Goal: Task Accomplishment & Management: Manage account settings

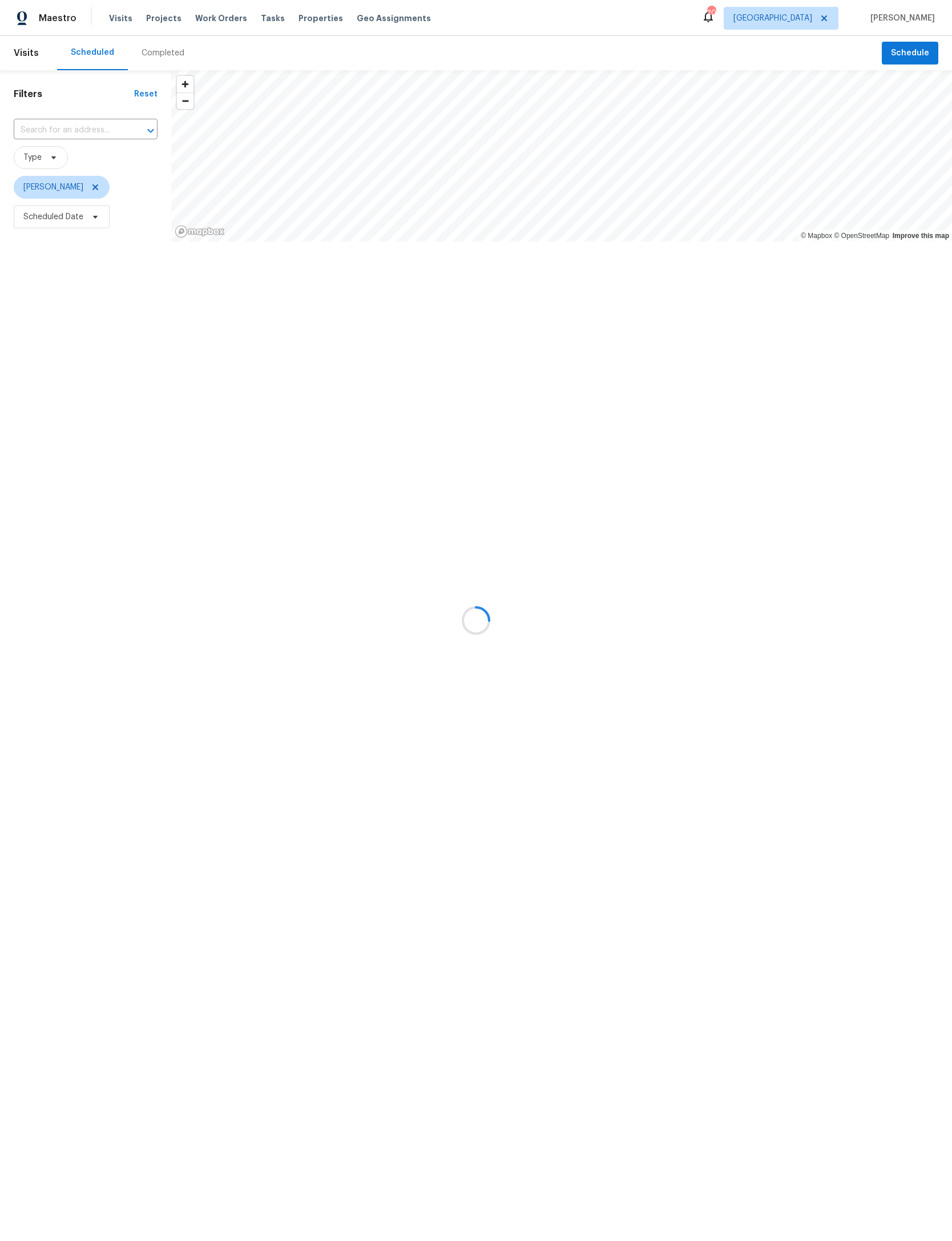
scroll to position [109, 83]
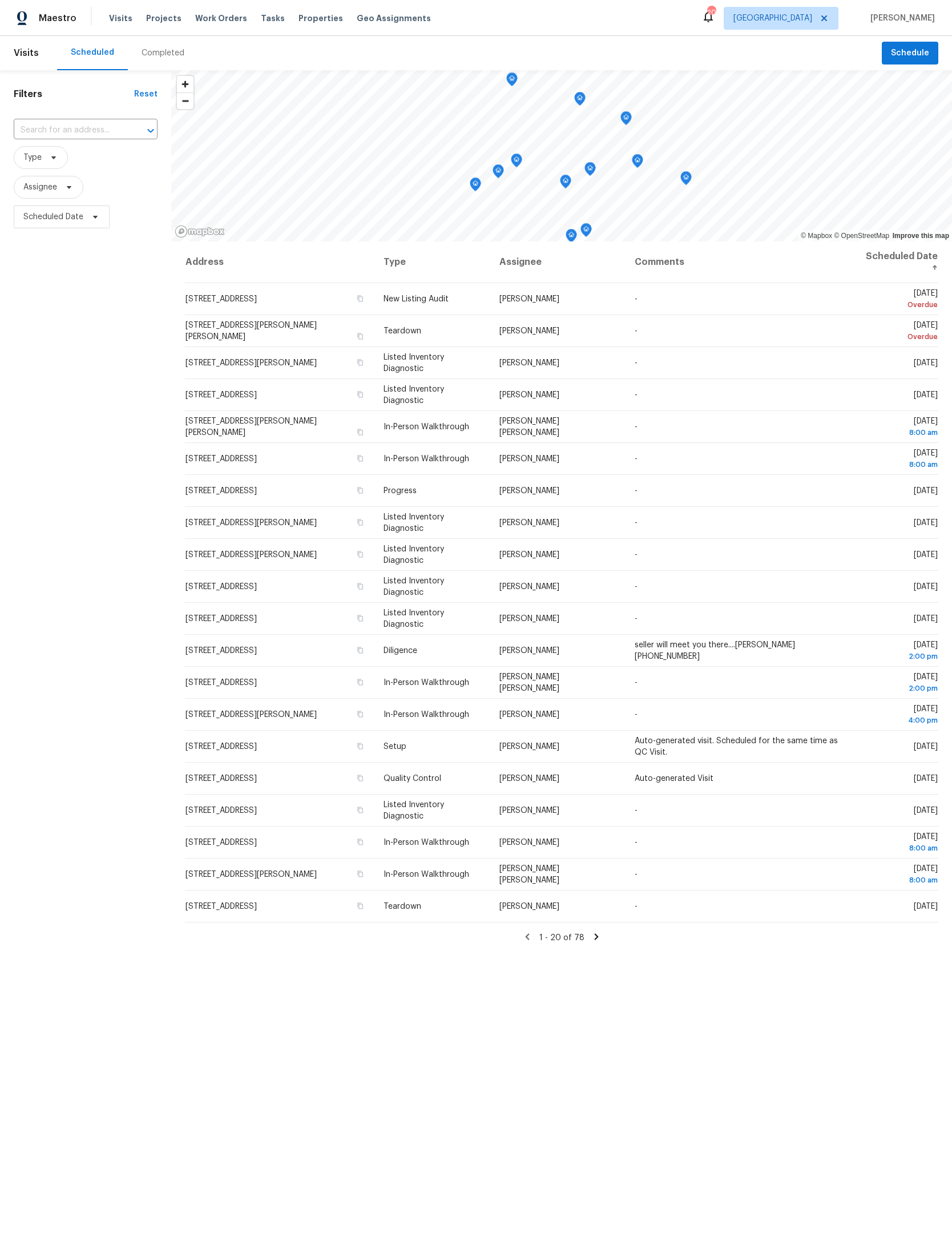
click at [76, 124] on input "text" at bounding box center [69, 130] width 112 height 17
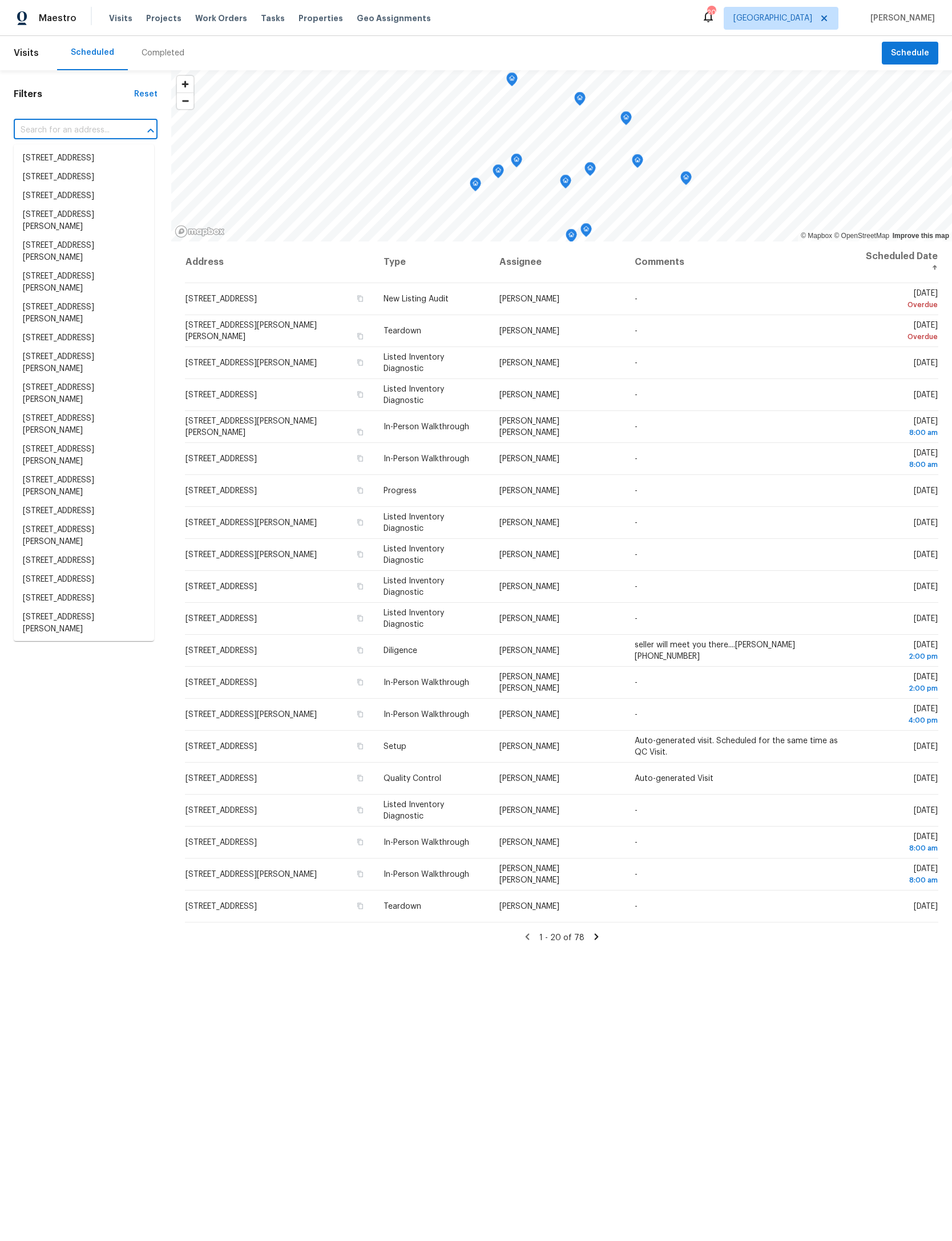
click at [159, 21] on span "Projects" at bounding box center [164, 18] width 35 height 11
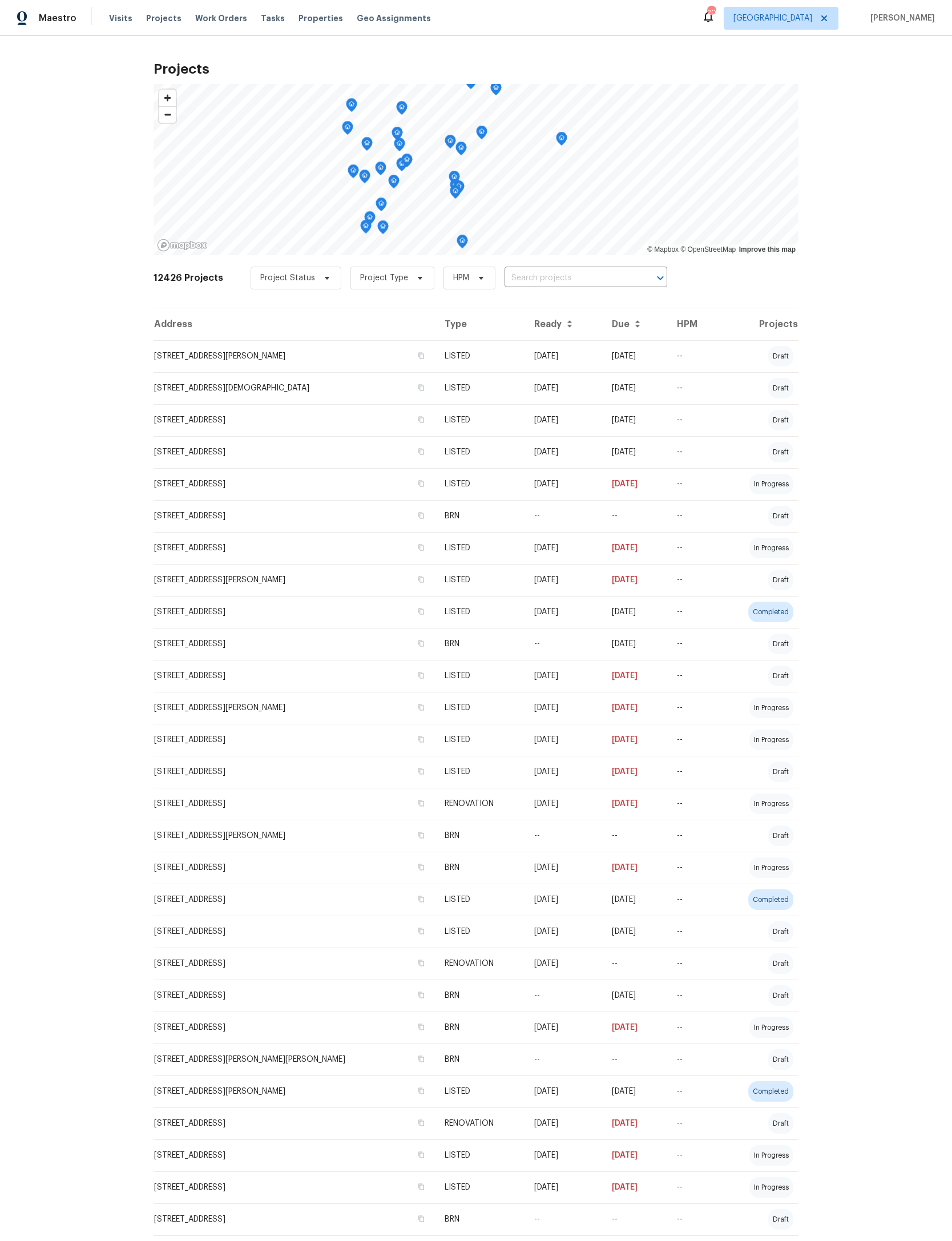
click at [617, 275] on input "text" at bounding box center [570, 278] width 131 height 17
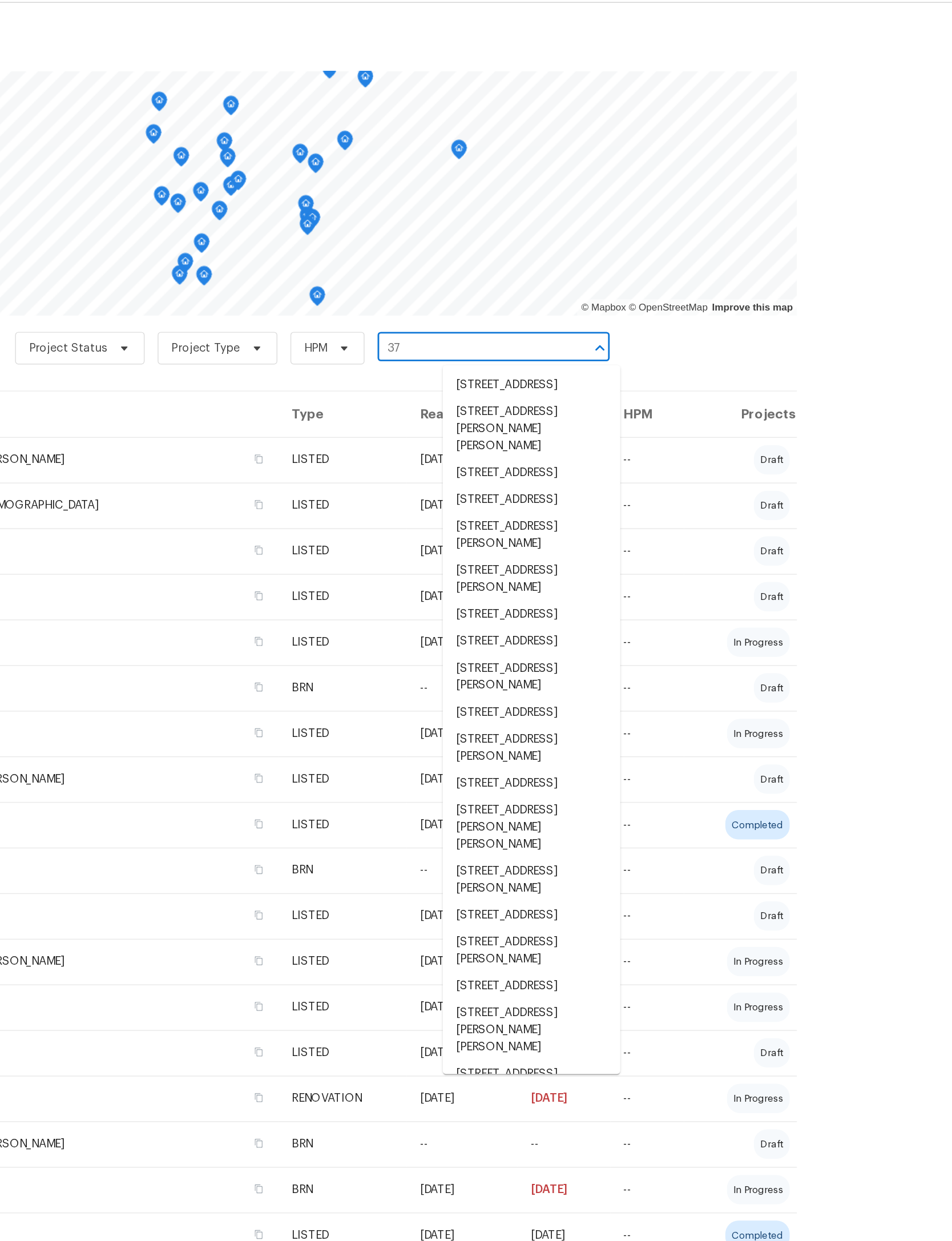
type input "3"
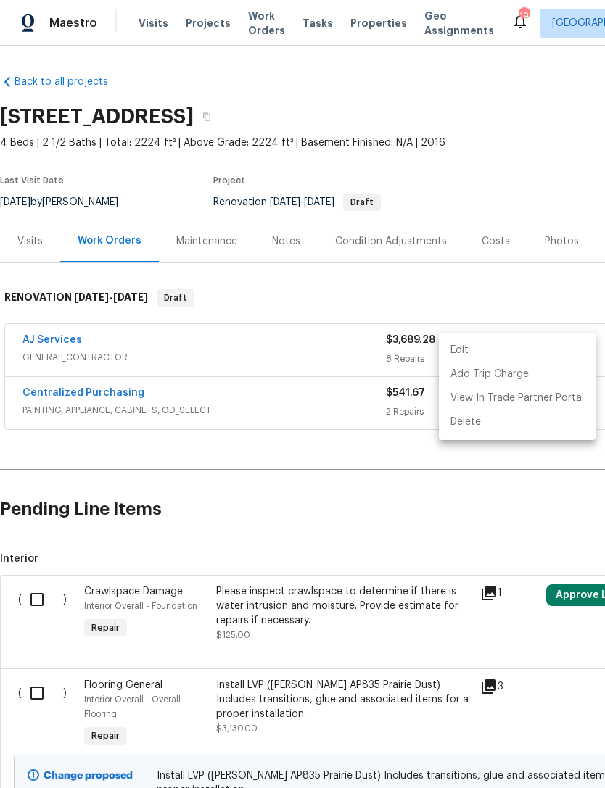
scroll to position [0, 206]
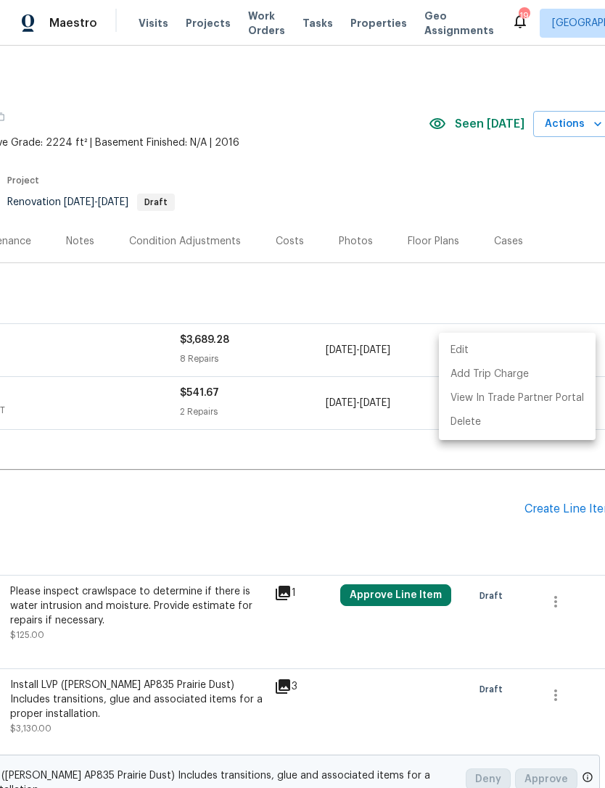
click at [514, 341] on li "Edit" at bounding box center [517, 351] width 157 height 24
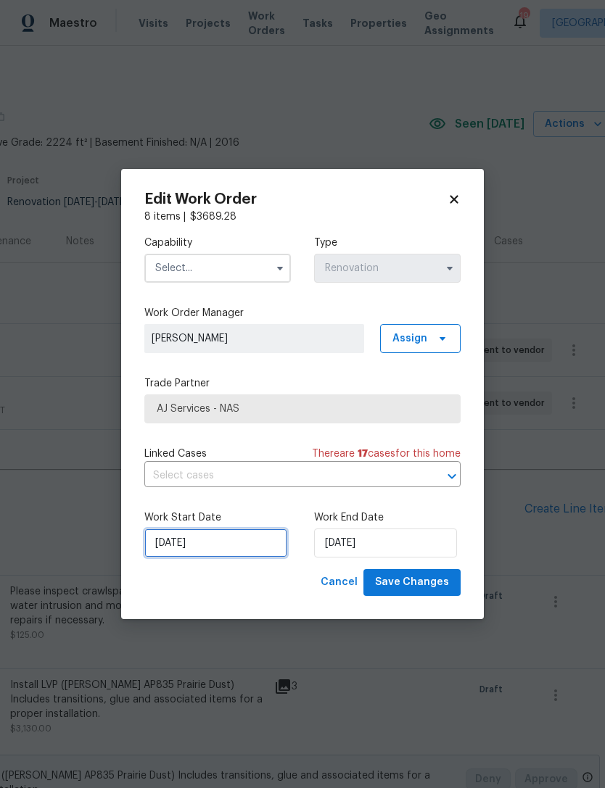
click at [249, 548] on input "[DATE]" at bounding box center [215, 542] width 143 height 29
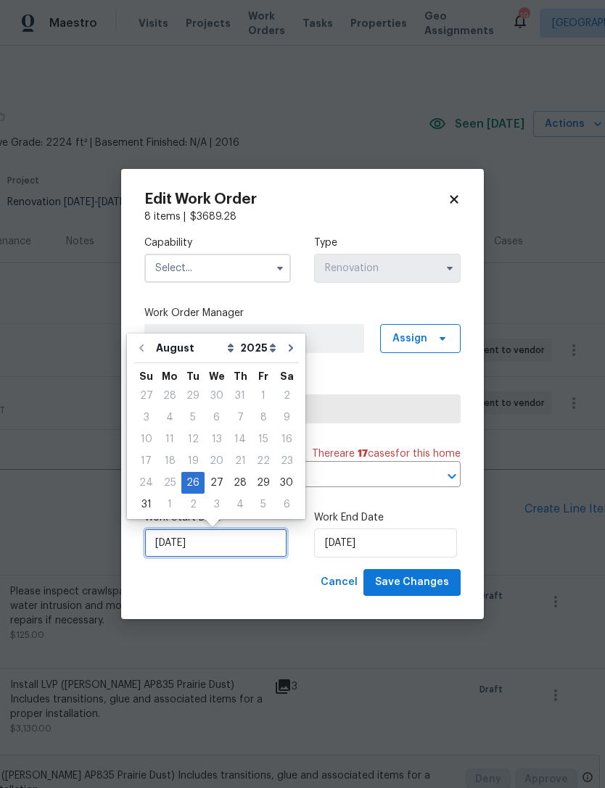
scroll to position [27, 0]
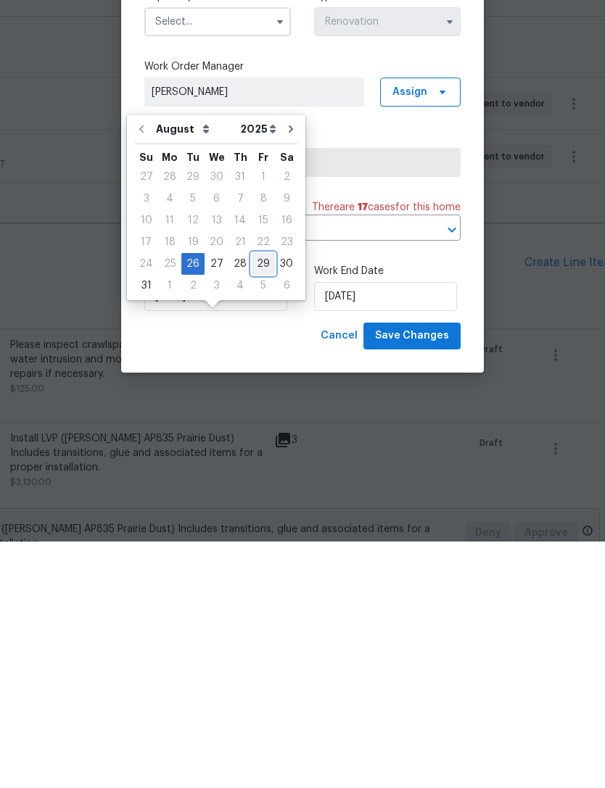
click at [261, 500] on div "29" at bounding box center [263, 510] width 23 height 20
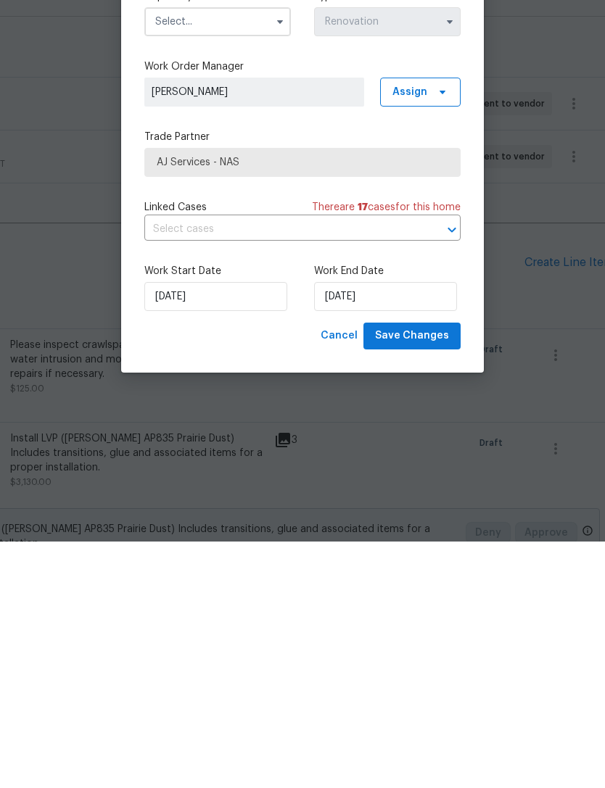
type input "[DATE]"
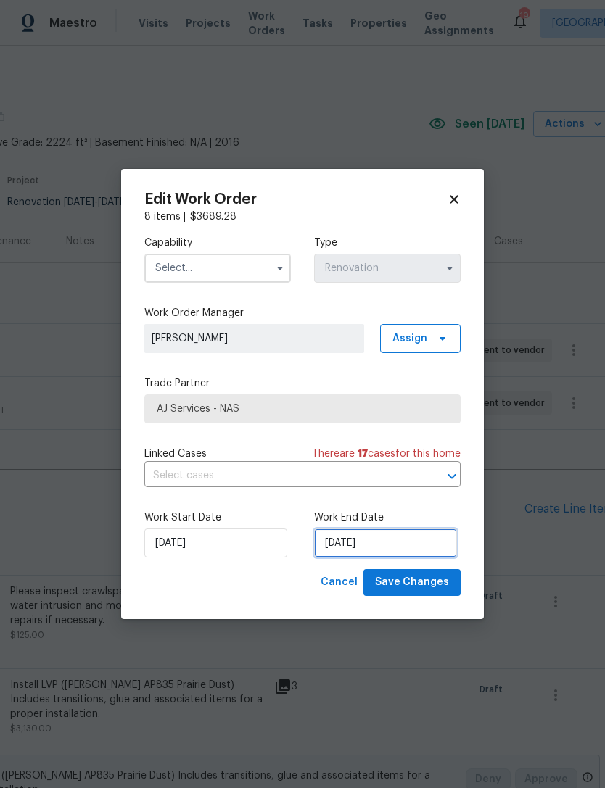
click at [422, 543] on input "9/2/2025" at bounding box center [385, 542] width 143 height 29
select select "8"
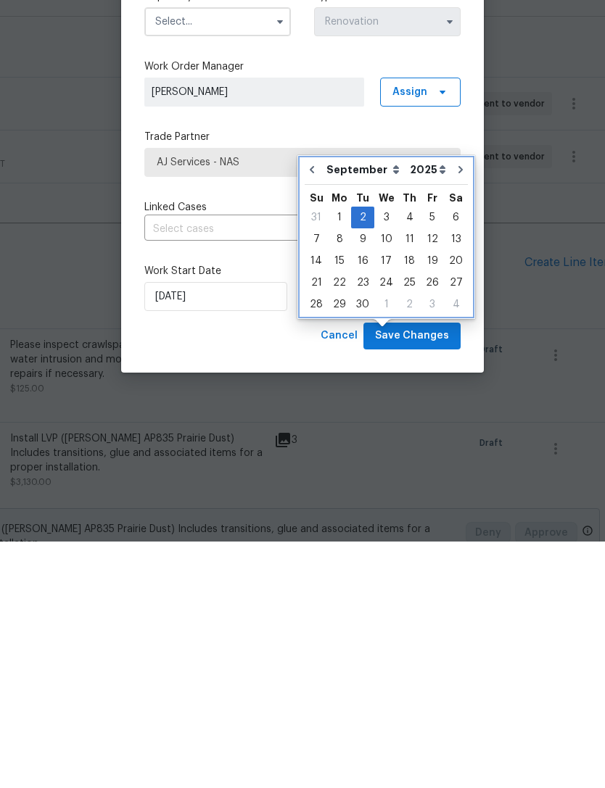
click at [315, 410] on icon "Go to previous month" at bounding box center [312, 416] width 12 height 12
type input "8/29/2025"
select select "7"
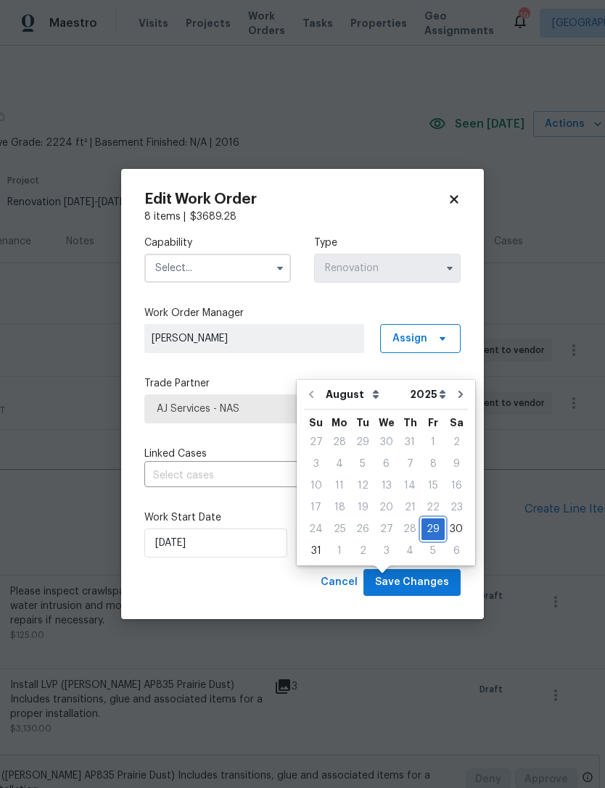
click at [426, 519] on div "29" at bounding box center [432, 529] width 23 height 20
click at [427, 519] on div "29" at bounding box center [432, 529] width 23 height 20
click at [434, 580] on span "Save Changes" at bounding box center [412, 582] width 74 height 18
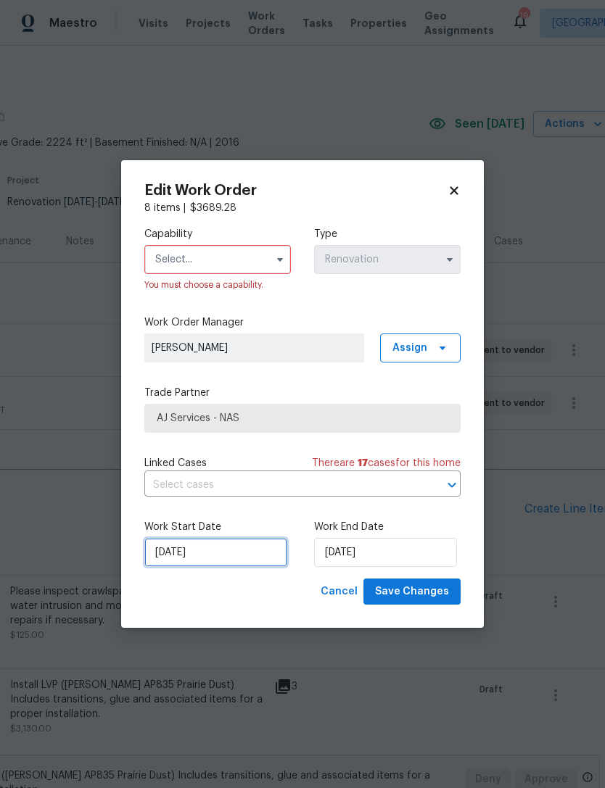
click at [252, 555] on input "[DATE]" at bounding box center [215, 552] width 143 height 29
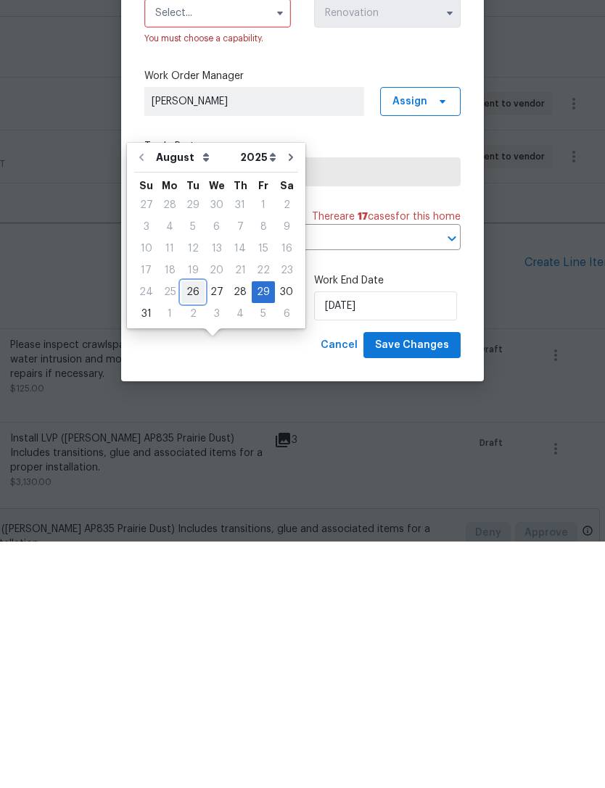
click at [184, 528] on div "26" at bounding box center [192, 538] width 23 height 20
type input "[DATE]"
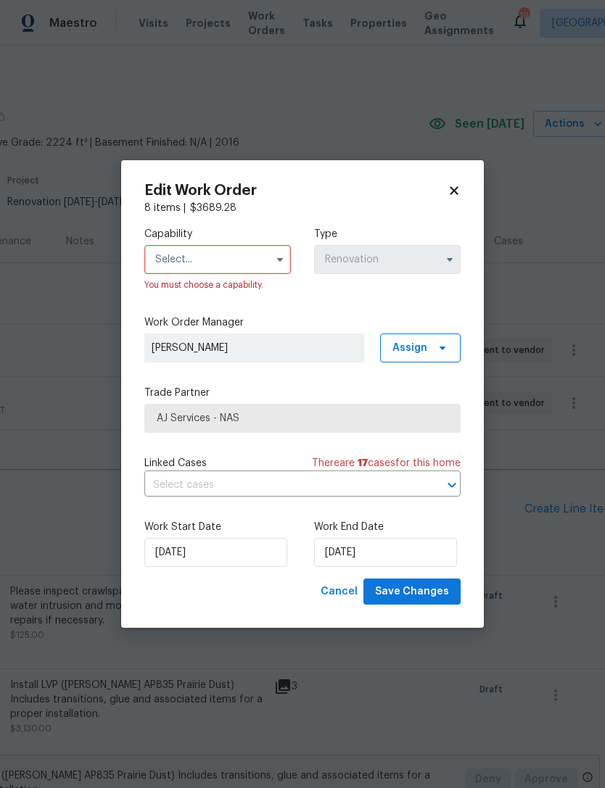
click at [244, 252] on input "text" at bounding box center [217, 259] width 146 height 29
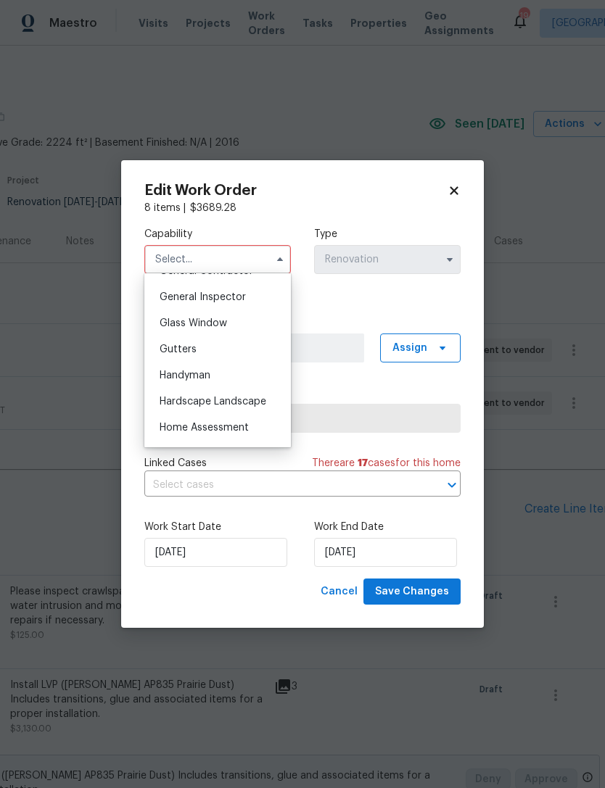
scroll to position [700, 0]
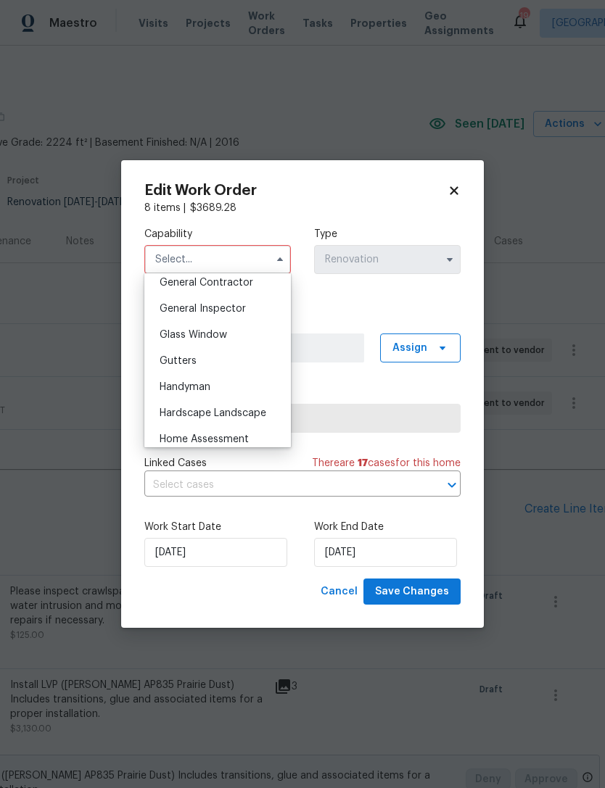
click at [239, 280] on span "General Contractor" at bounding box center [206, 283] width 94 height 10
type input "General Contractor"
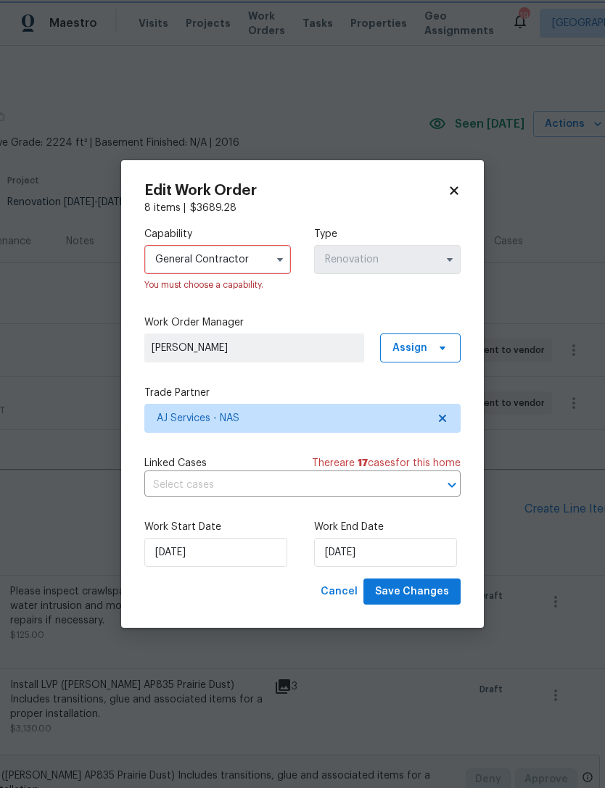
scroll to position [667, 0]
click at [376, 302] on div "Capability General Contractor You must choose a capability. Type Renovation" at bounding box center [302, 259] width 316 height 88
click at [433, 595] on span "Save Changes" at bounding box center [412, 592] width 74 height 18
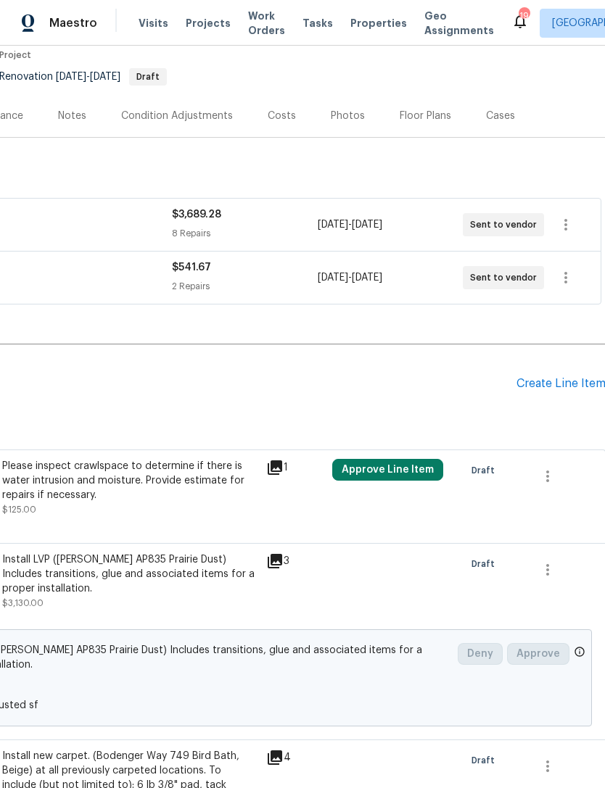
scroll to position [125, 214]
click at [564, 378] on div "Create Line Item" at bounding box center [560, 385] width 89 height 14
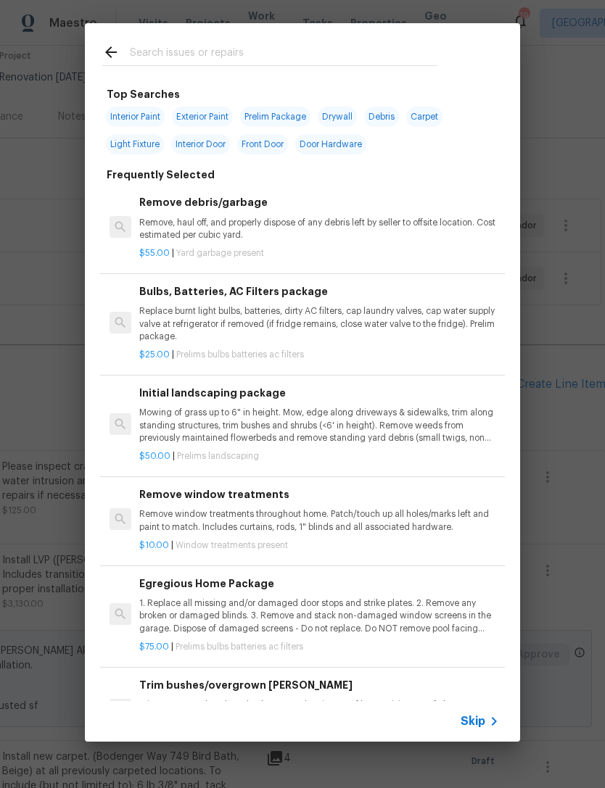
click at [375, 55] on input "text" at bounding box center [283, 54] width 307 height 22
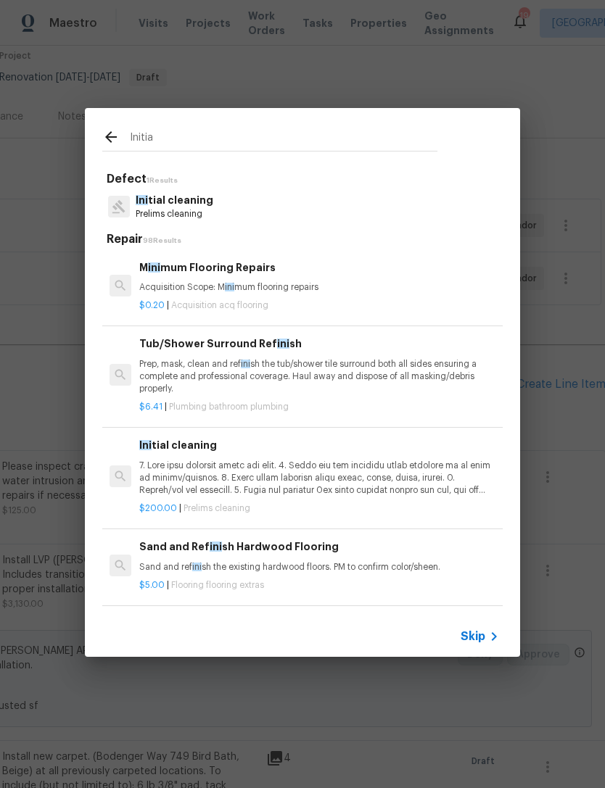
type input "Initial"
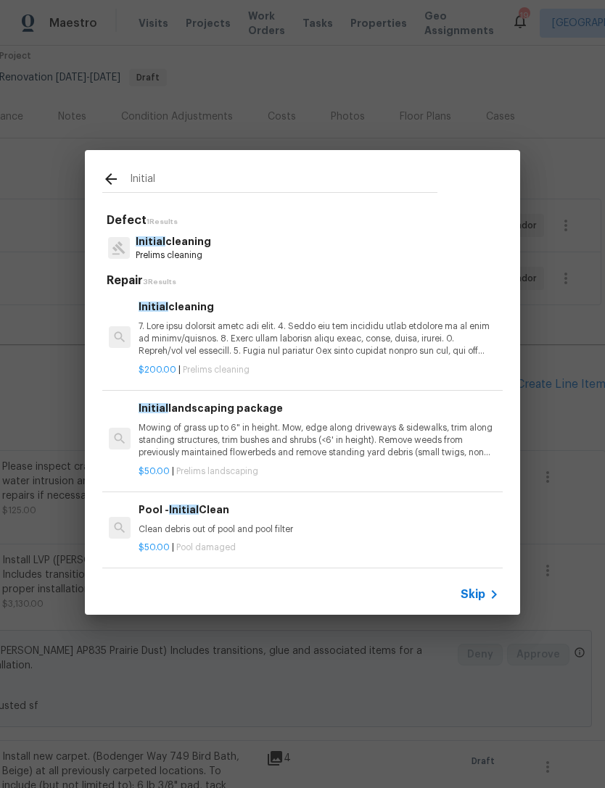
scroll to position [2, 1]
click at [362, 344] on p at bounding box center [318, 338] width 360 height 37
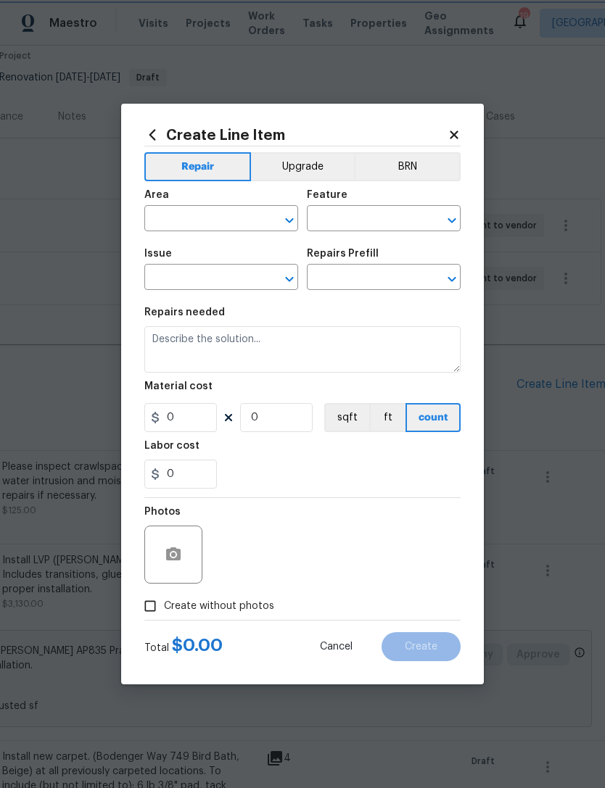
type input "Home Readiness Packages"
type input "Initial cleaning"
type input "Initial cleaning $200.00"
type textarea "1. Wipe down exterior doors and trim. 2. Clean out all exterior light fixtures …"
type input "200"
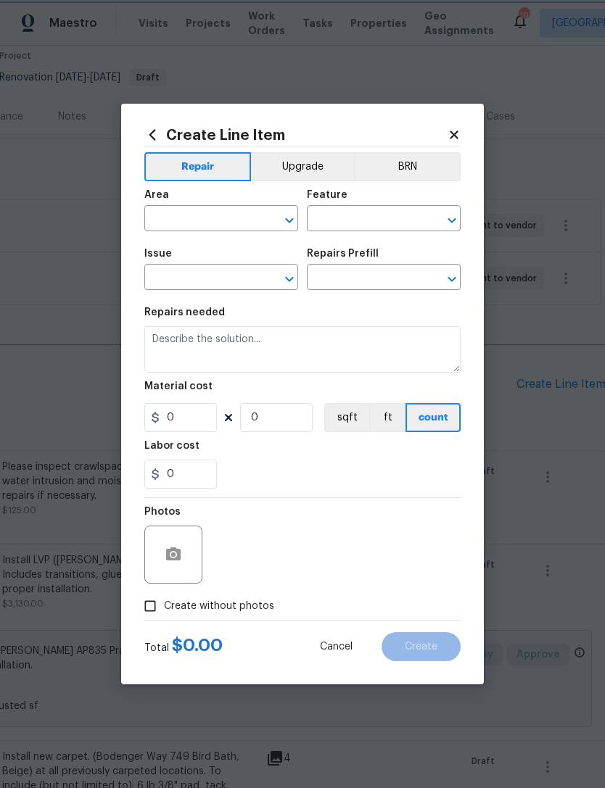
type input "1"
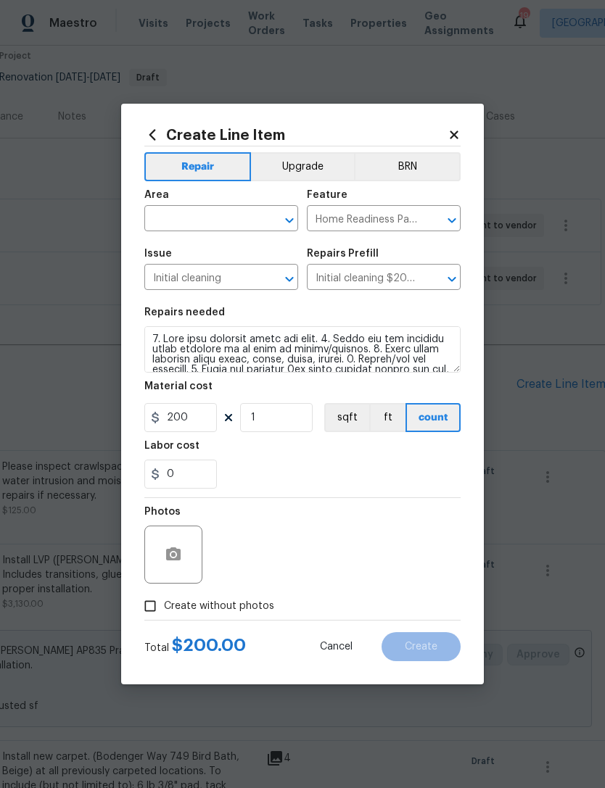
click at [246, 217] on input "text" at bounding box center [200, 220] width 113 height 22
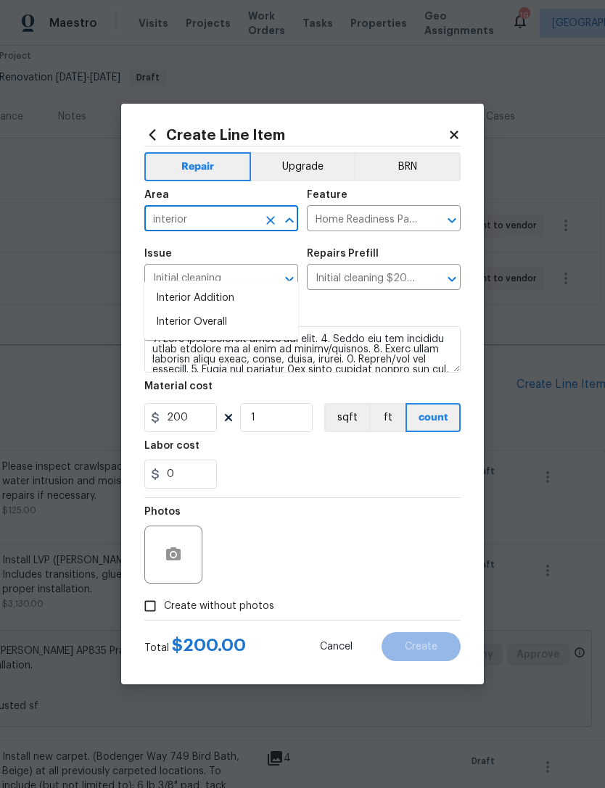
click at [230, 310] on li "Interior Overall" at bounding box center [221, 322] width 154 height 24
type input "Interior Overall"
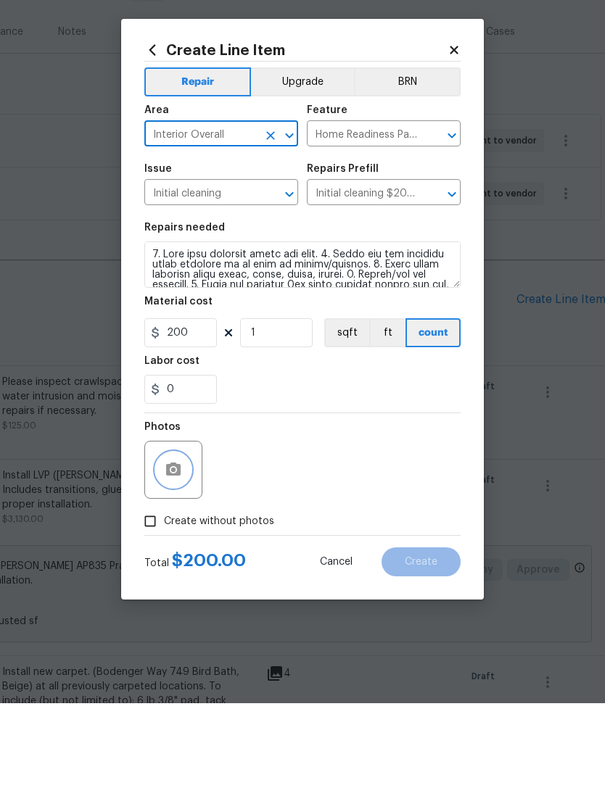
click at [180, 546] on icon "button" at bounding box center [173, 554] width 17 height 17
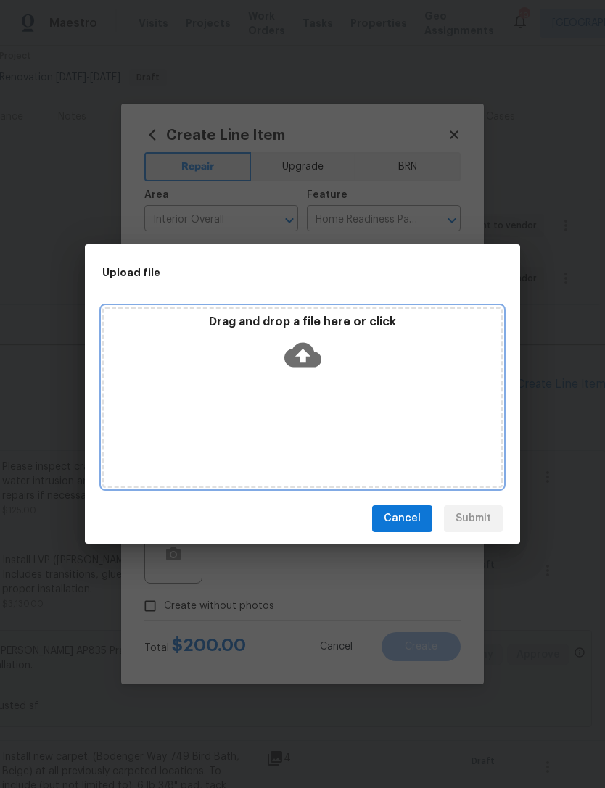
click at [313, 354] on icon at bounding box center [302, 354] width 37 height 25
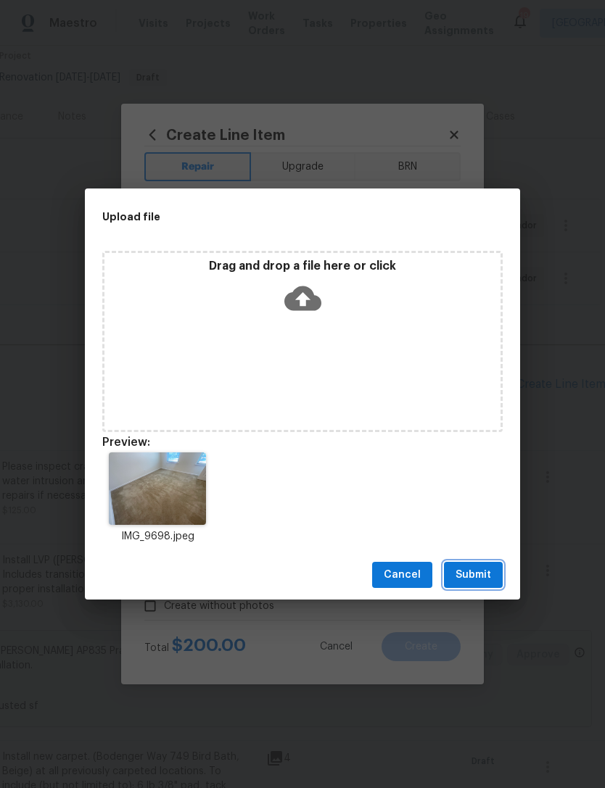
click at [479, 573] on span "Submit" at bounding box center [473, 575] width 36 height 18
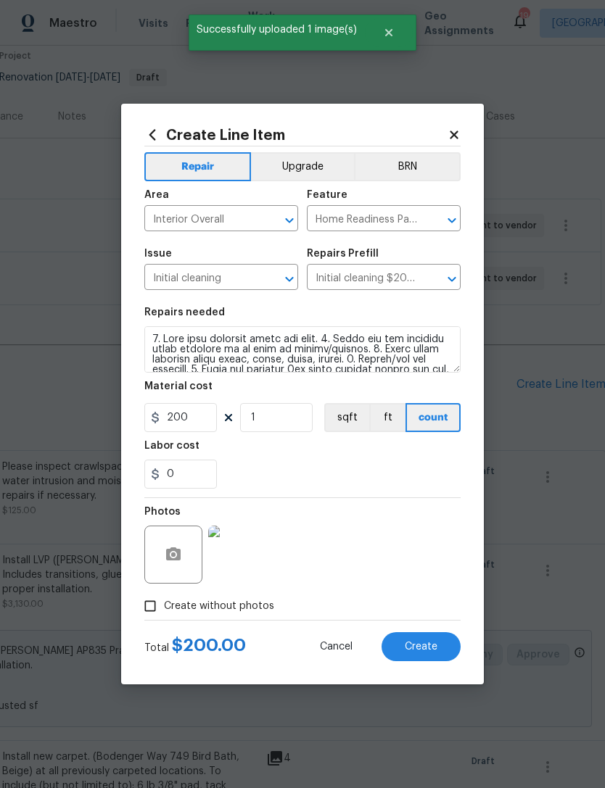
click at [426, 649] on span "Create" at bounding box center [420, 647] width 33 height 11
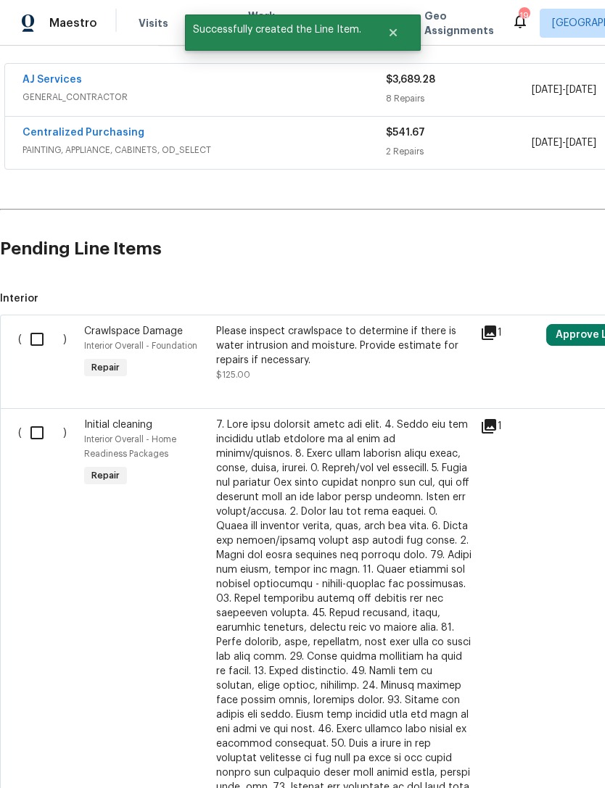
scroll to position [262, 0]
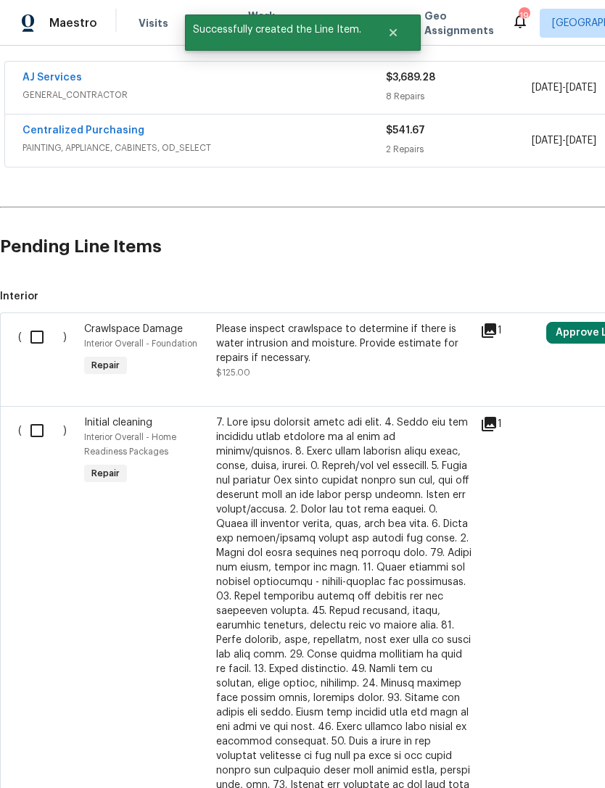
click at [45, 420] on input "checkbox" at bounding box center [42, 430] width 41 height 30
checkbox input "true"
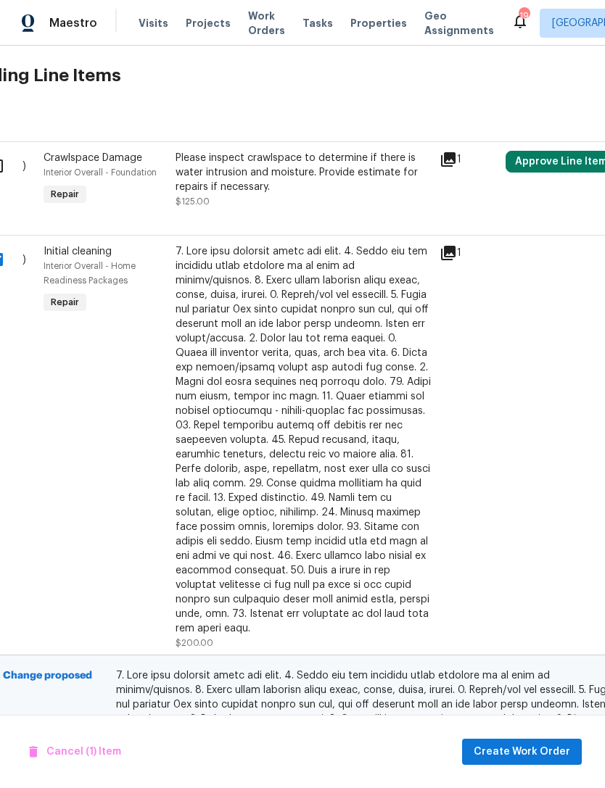
scroll to position [433, 42]
click at [541, 750] on span "Create Work Order" at bounding box center [521, 752] width 96 height 18
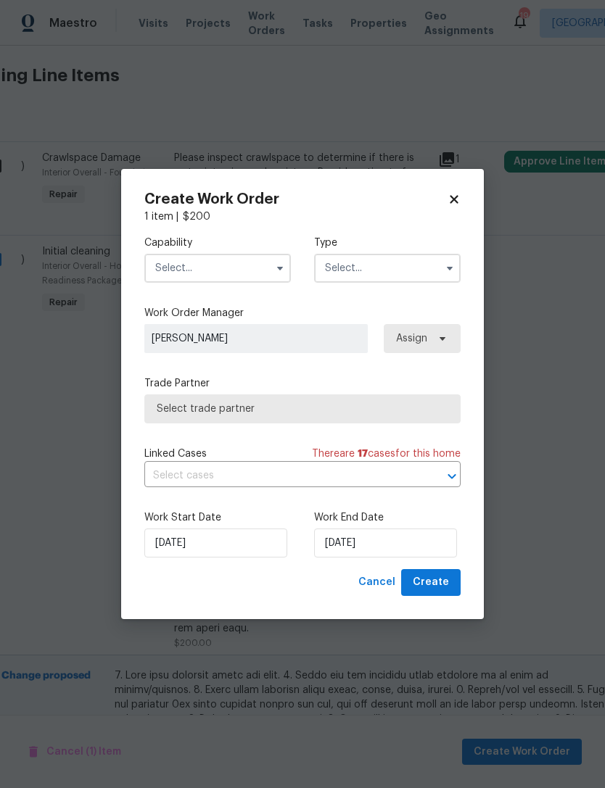
click at [242, 264] on input "text" at bounding box center [217, 268] width 146 height 29
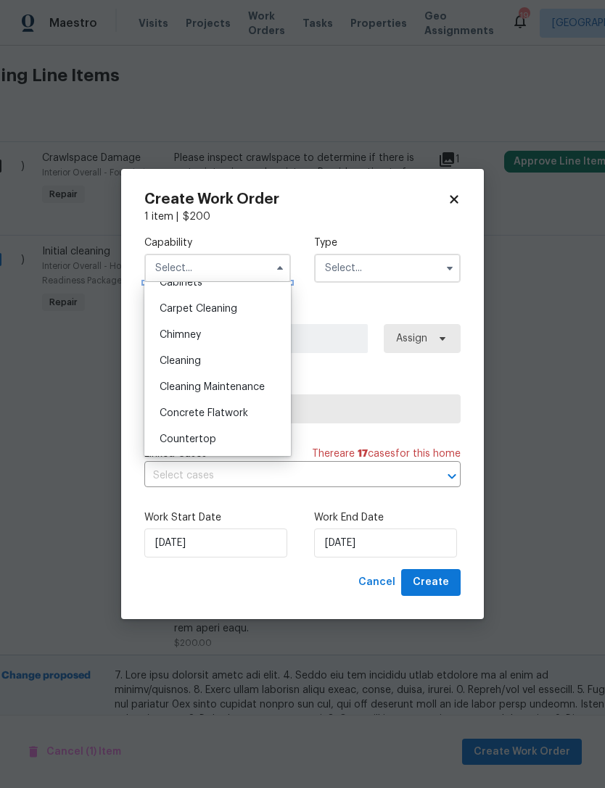
scroll to position [154, 0]
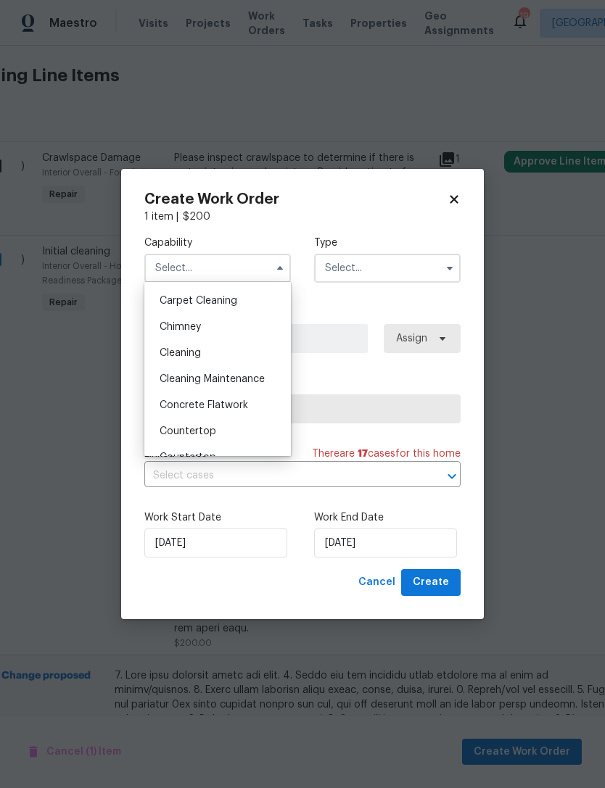
click at [194, 351] on span "Cleaning" at bounding box center [179, 353] width 41 height 10
type input "Cleaning"
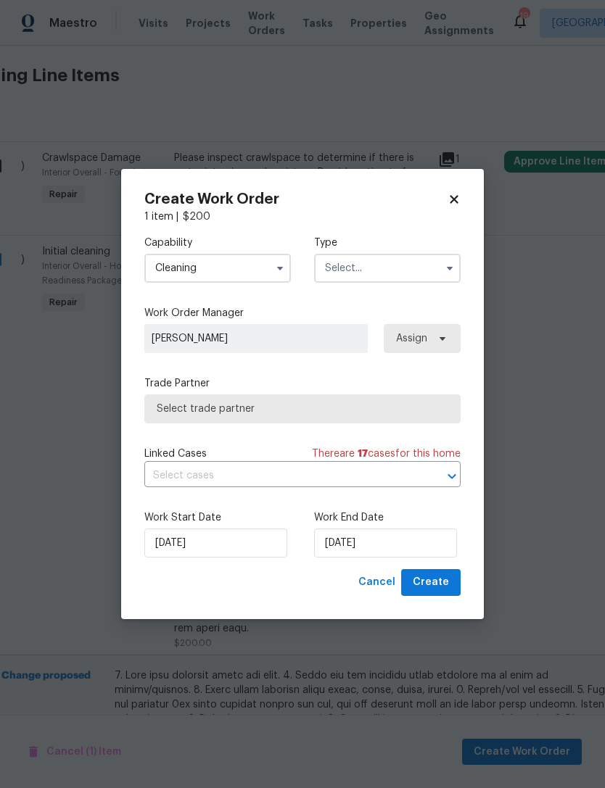
click at [408, 270] on input "text" at bounding box center [387, 268] width 146 height 29
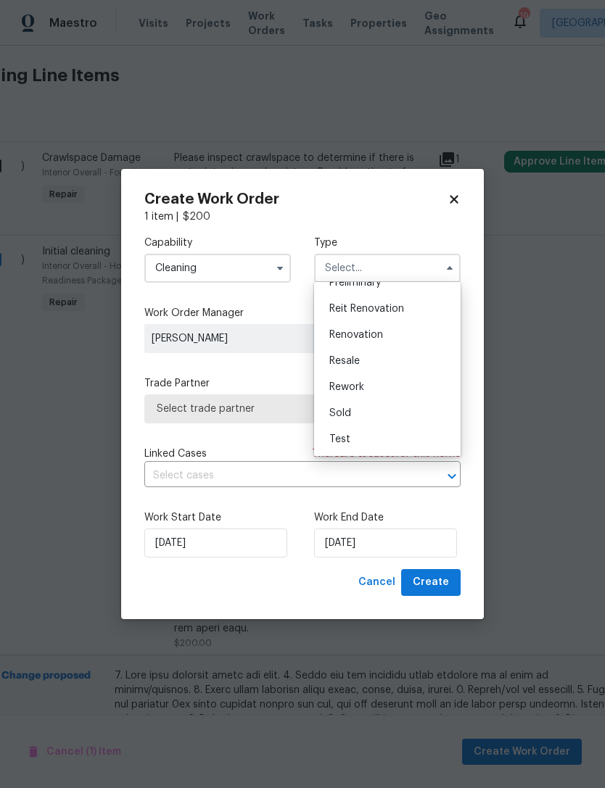
scroll to position [329, 0]
click at [380, 333] on span "Renovation" at bounding box center [356, 335] width 54 height 10
type input "Renovation"
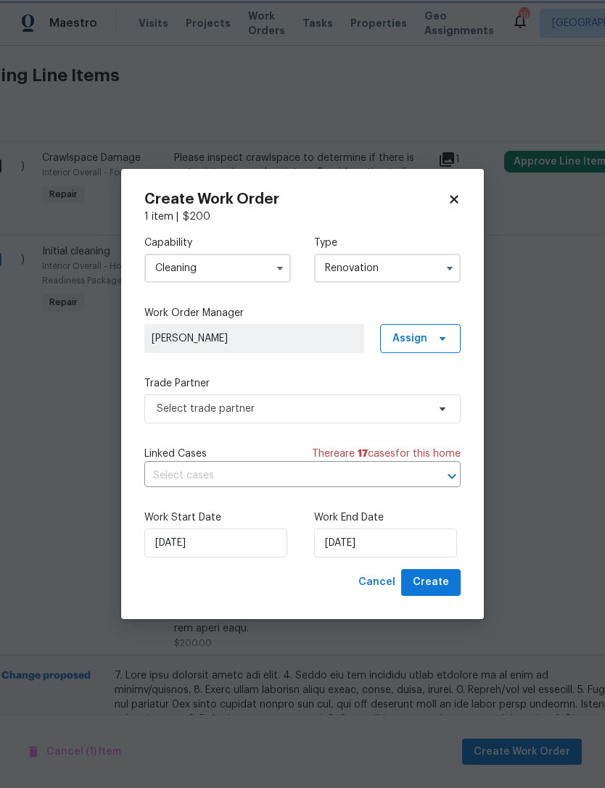
scroll to position [0, 0]
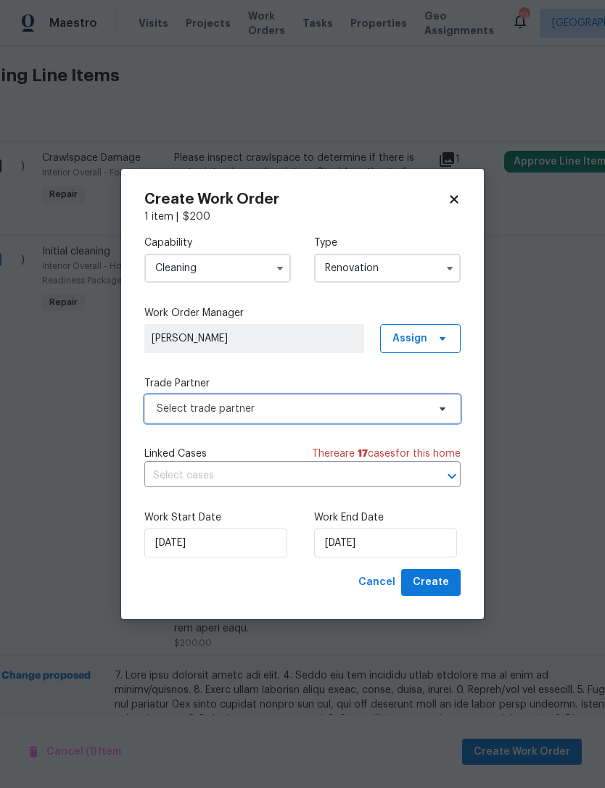
click at [315, 415] on span "Select trade partner" at bounding box center [302, 408] width 316 height 29
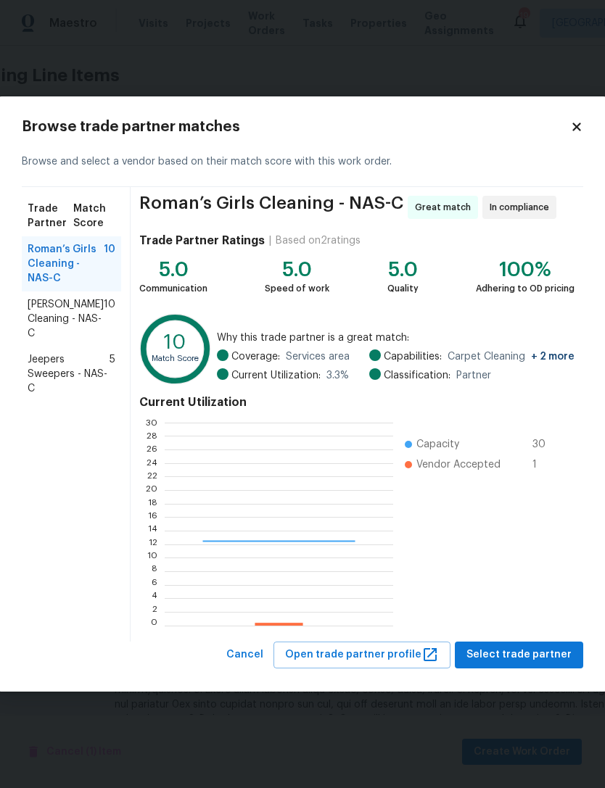
scroll to position [203, 228]
click at [60, 312] on span "Soledad Cleaning - NAS-C" at bounding box center [66, 318] width 76 height 43
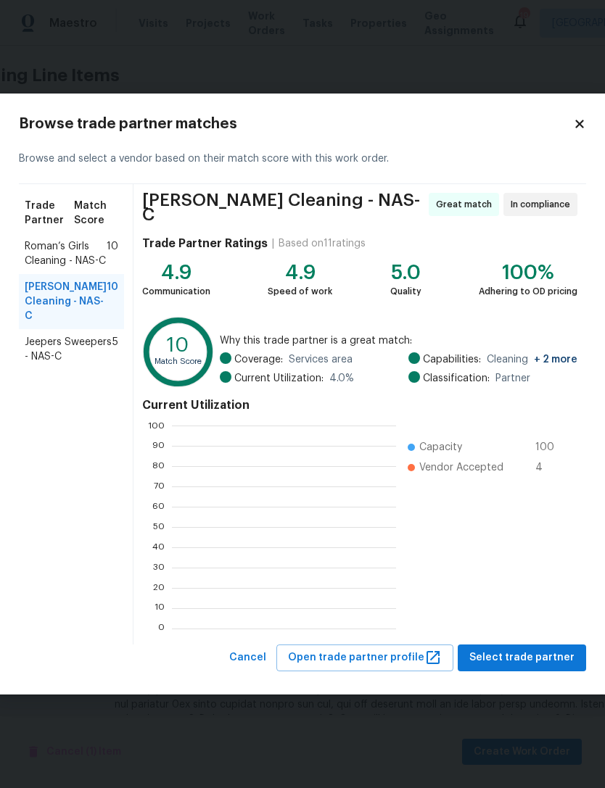
scroll to position [1, 1]
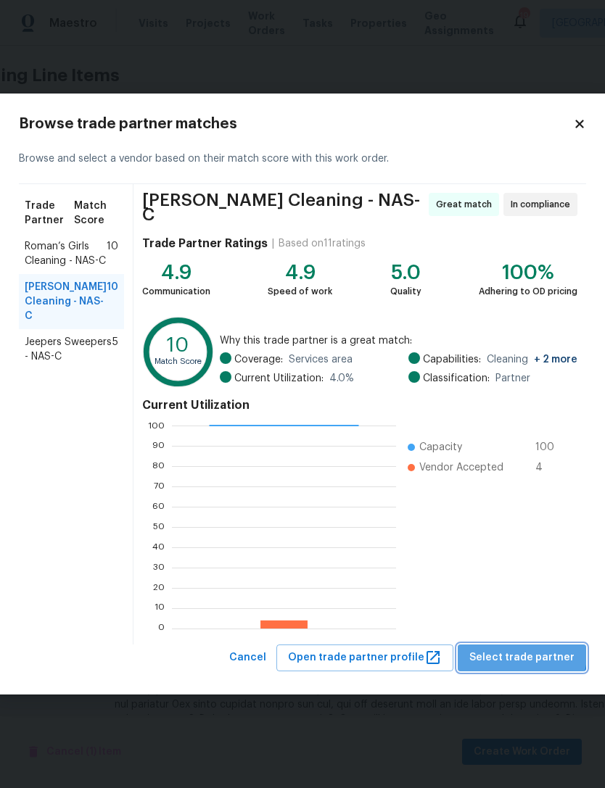
click at [524, 652] on span "Select trade partner" at bounding box center [521, 658] width 105 height 18
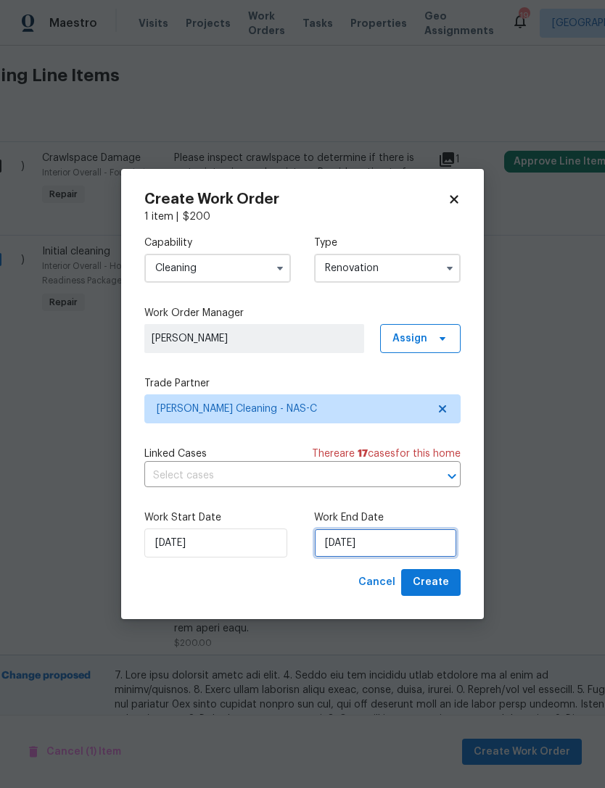
click at [428, 543] on input "[DATE]" at bounding box center [385, 542] width 143 height 29
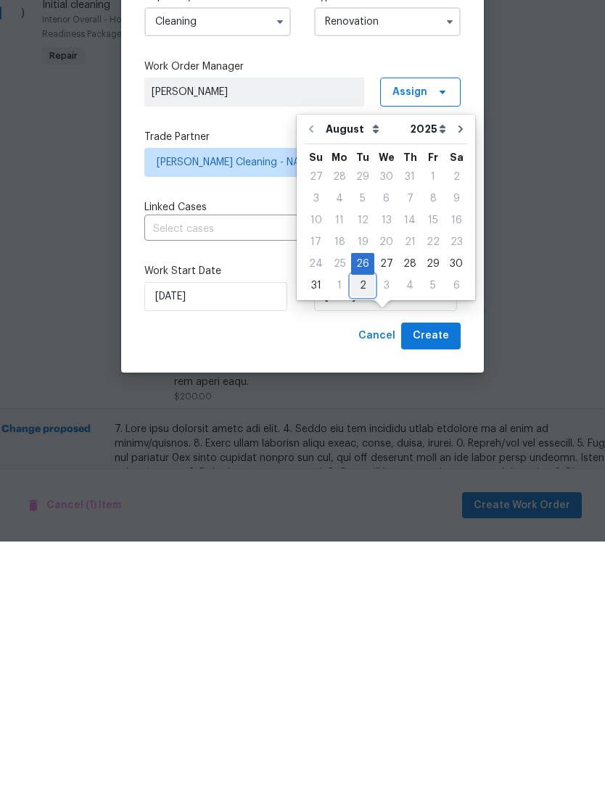
click at [362, 522] on div "2" at bounding box center [362, 532] width 23 height 20
type input "9/2/2025"
select select "8"
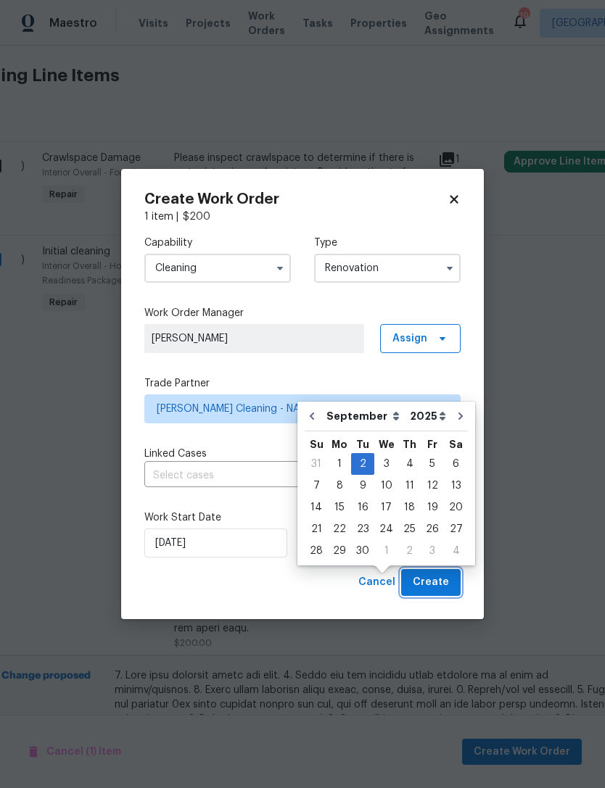
click at [439, 594] on button "Create" at bounding box center [430, 582] width 59 height 27
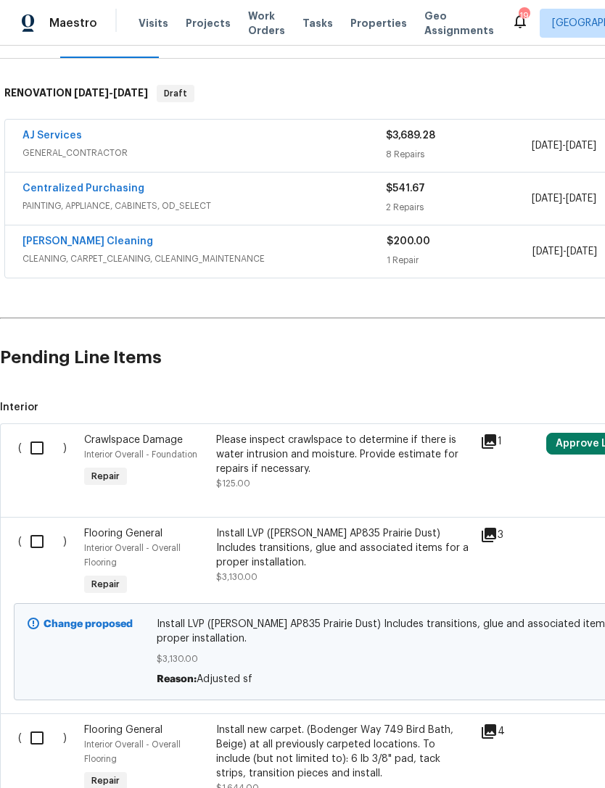
scroll to position [204, 0]
click at [29, 433] on input "checkbox" at bounding box center [42, 448] width 41 height 30
checkbox input "true"
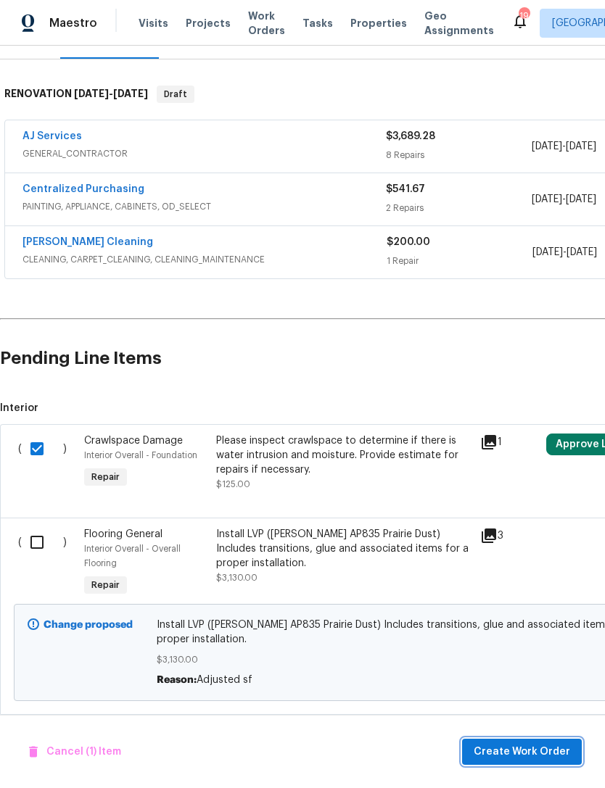
click at [535, 760] on span "Create Work Order" at bounding box center [521, 752] width 96 height 18
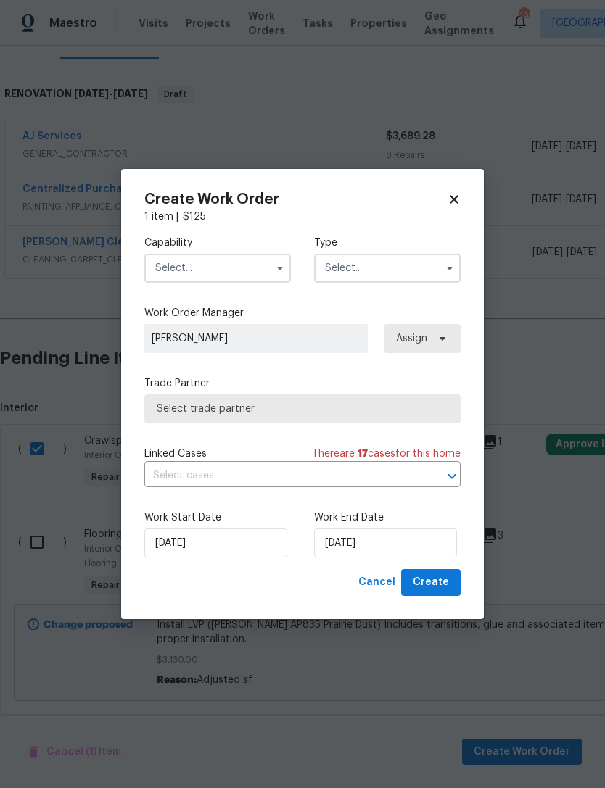
click at [246, 267] on input "text" at bounding box center [217, 268] width 146 height 29
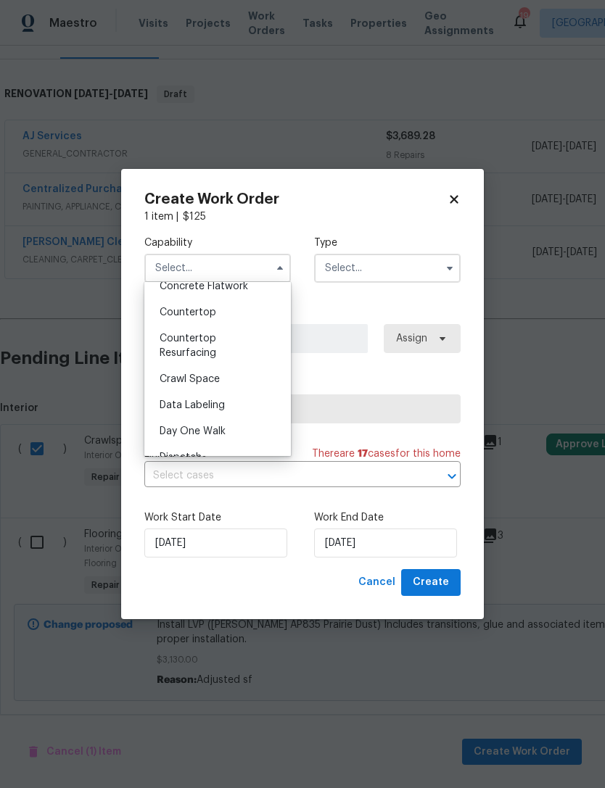
scroll to position [270, 0]
click at [225, 376] on div "Crawl Space" at bounding box center [217, 383] width 139 height 26
type input "Crawl Space"
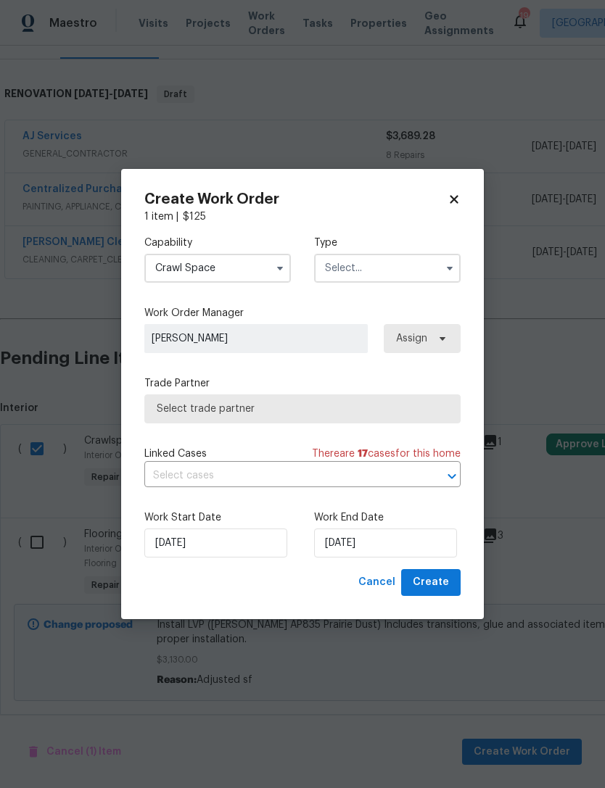
click at [403, 272] on input "text" at bounding box center [387, 268] width 146 height 29
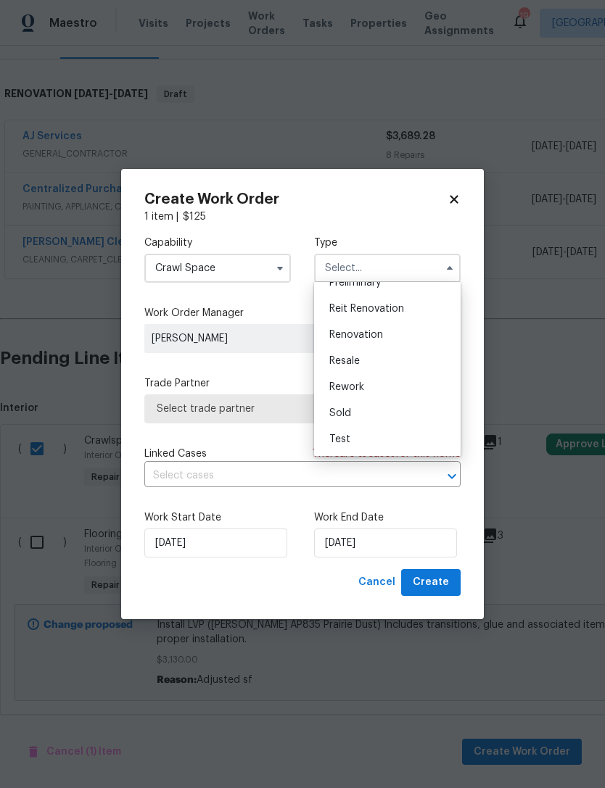
scroll to position [329, 0]
click at [378, 330] on span "Renovation" at bounding box center [356, 335] width 54 height 10
type input "Renovation"
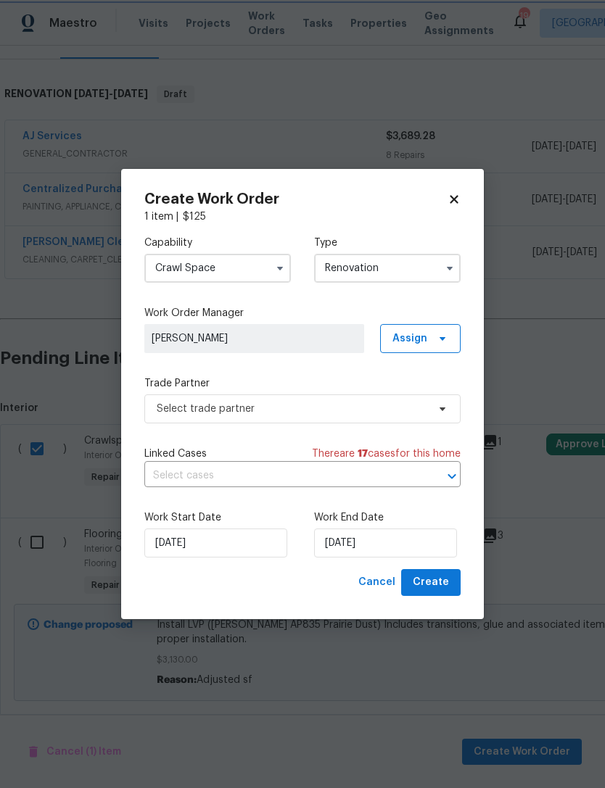
scroll to position [0, 0]
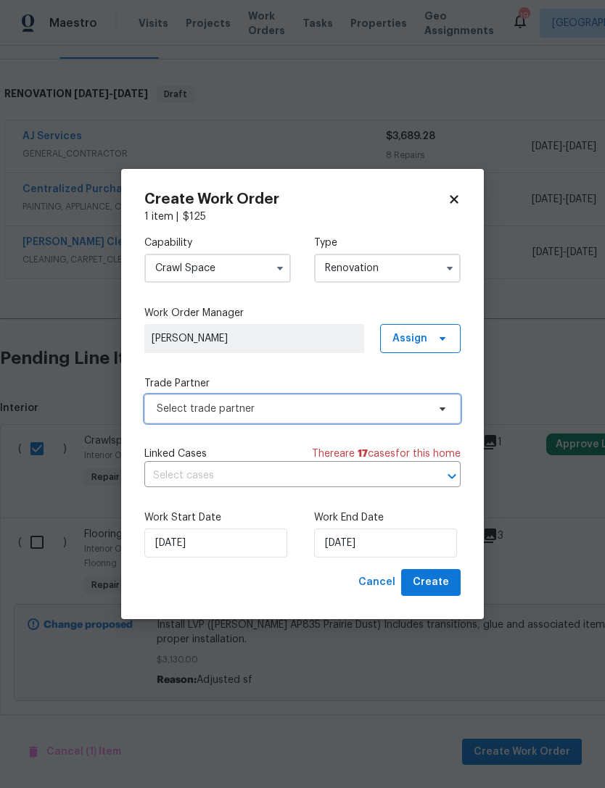
click at [310, 413] on span "Select trade partner" at bounding box center [292, 409] width 270 height 14
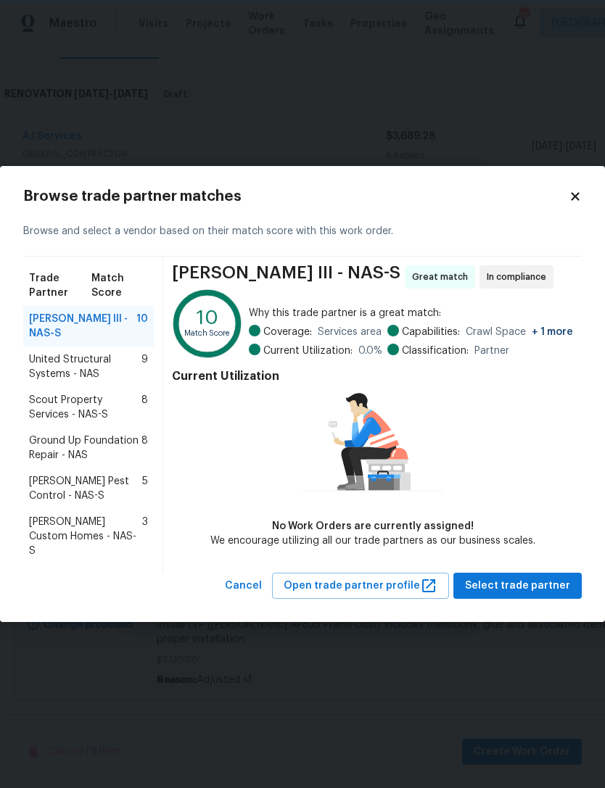
scroll to position [204, 0]
click at [110, 443] on span "Ground Up Foundation Repair - NAS" at bounding box center [85, 447] width 112 height 29
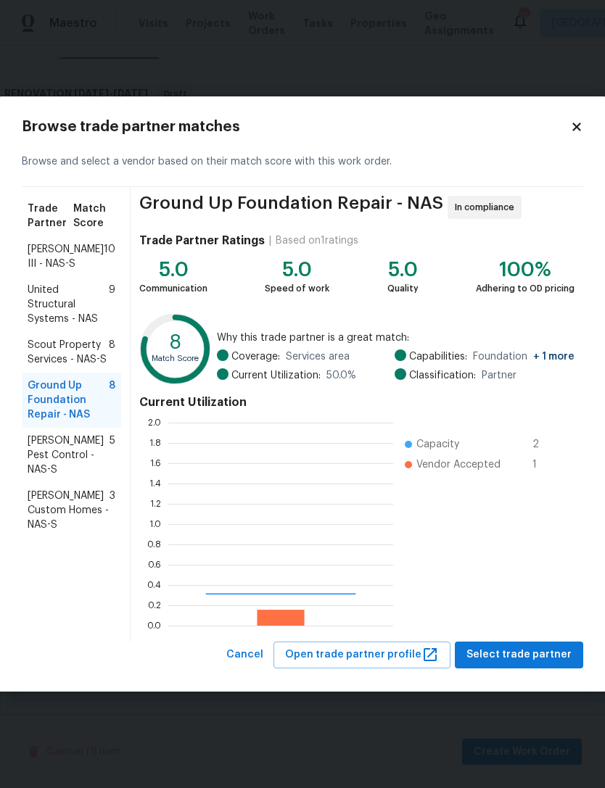
scroll to position [203, 225]
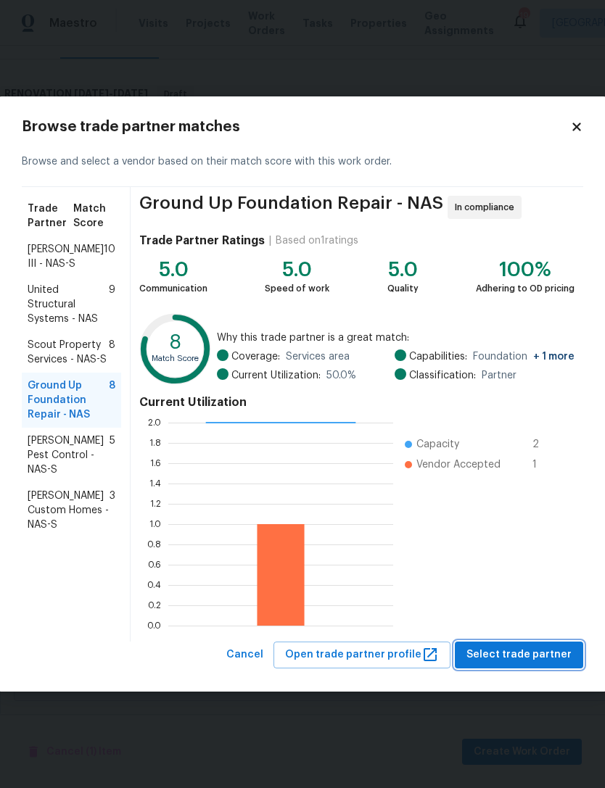
click at [546, 657] on span "Select trade partner" at bounding box center [518, 655] width 105 height 18
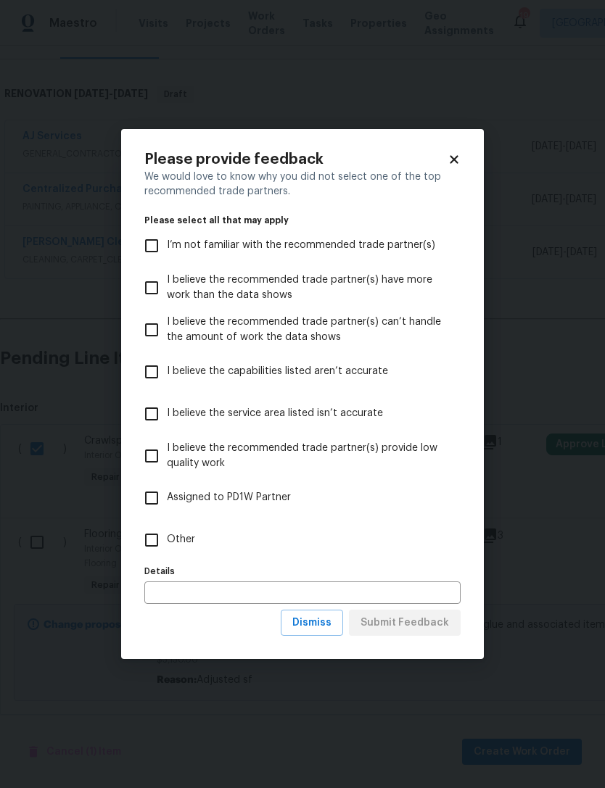
click at [186, 541] on span "Other" at bounding box center [181, 539] width 28 height 15
click at [167, 541] on input "Other" at bounding box center [151, 540] width 30 height 30
checkbox input "true"
click at [321, 619] on span "Dismiss" at bounding box center [311, 623] width 39 height 18
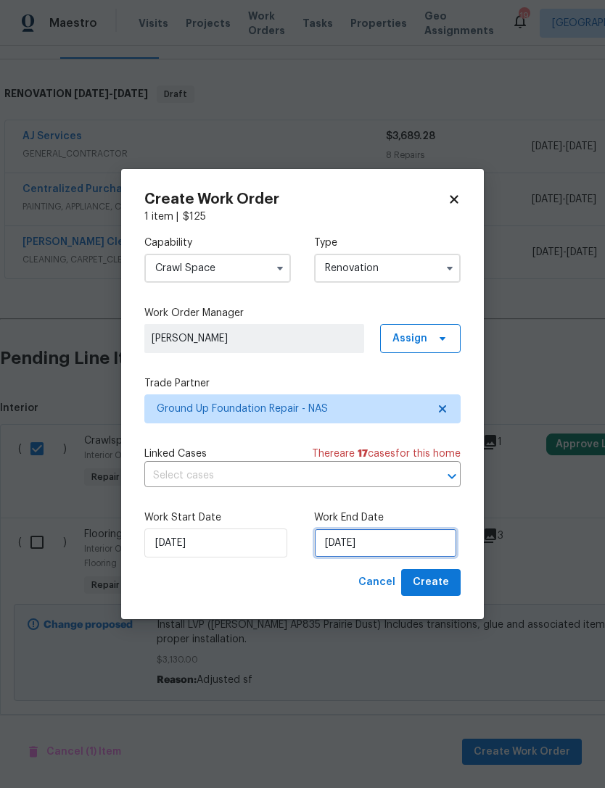
click at [426, 538] on input "[DATE]" at bounding box center [385, 542] width 143 height 29
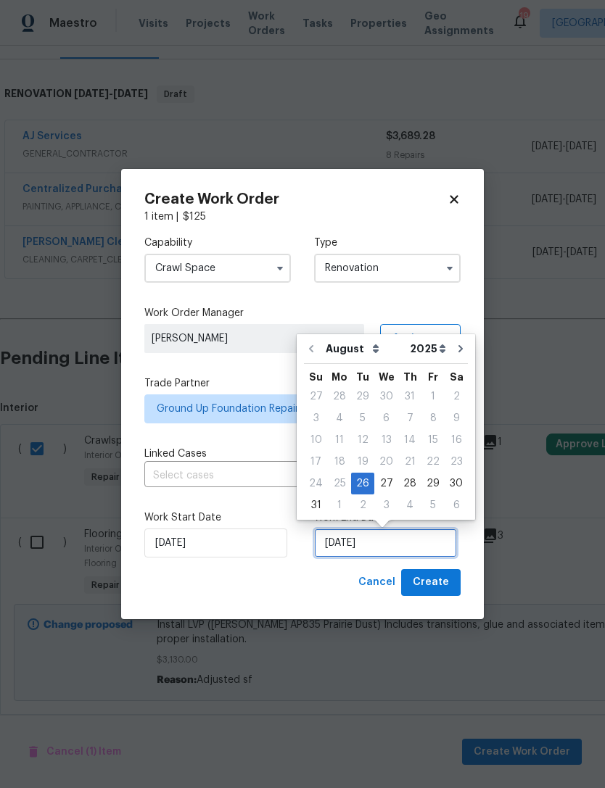
scroll to position [28, 0]
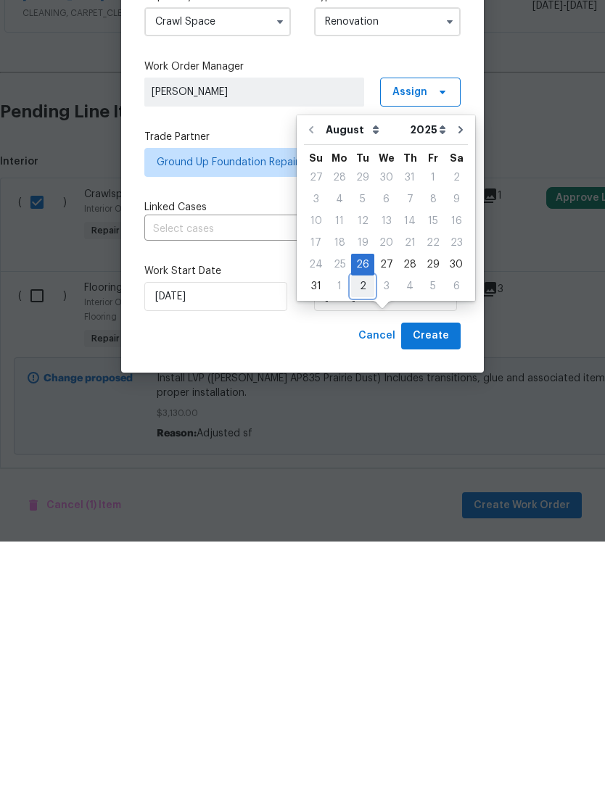
click at [358, 523] on div "2" at bounding box center [362, 533] width 23 height 20
type input "9/2/2025"
select select "8"
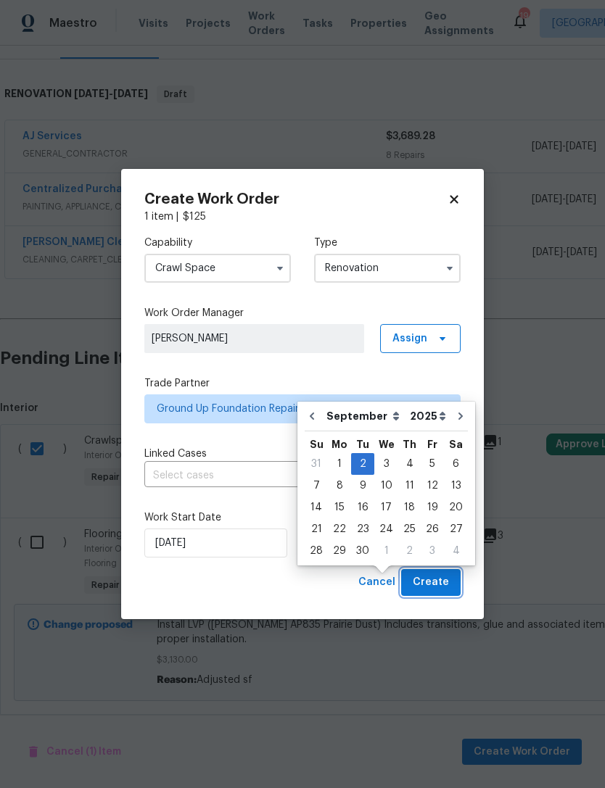
click at [439, 584] on span "Create" at bounding box center [430, 582] width 36 height 18
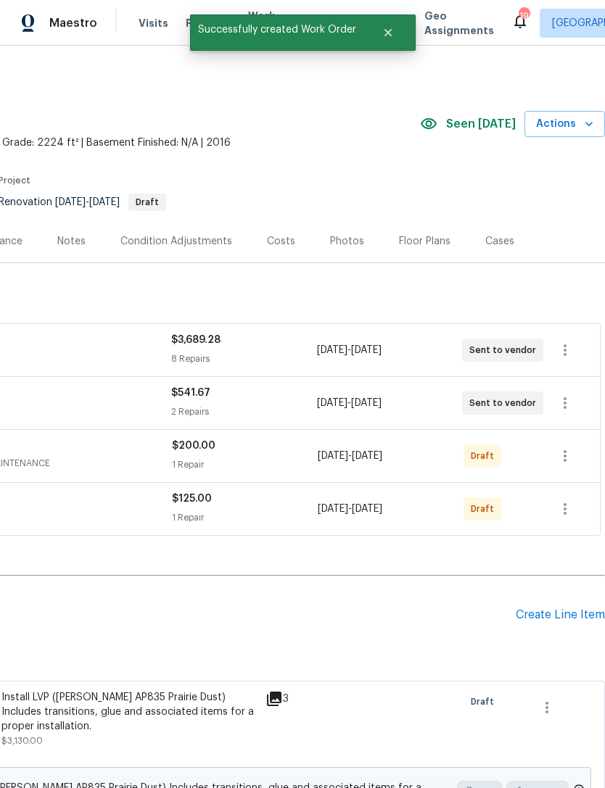
scroll to position [0, 215]
click at [566, 515] on icon "button" at bounding box center [564, 508] width 17 height 17
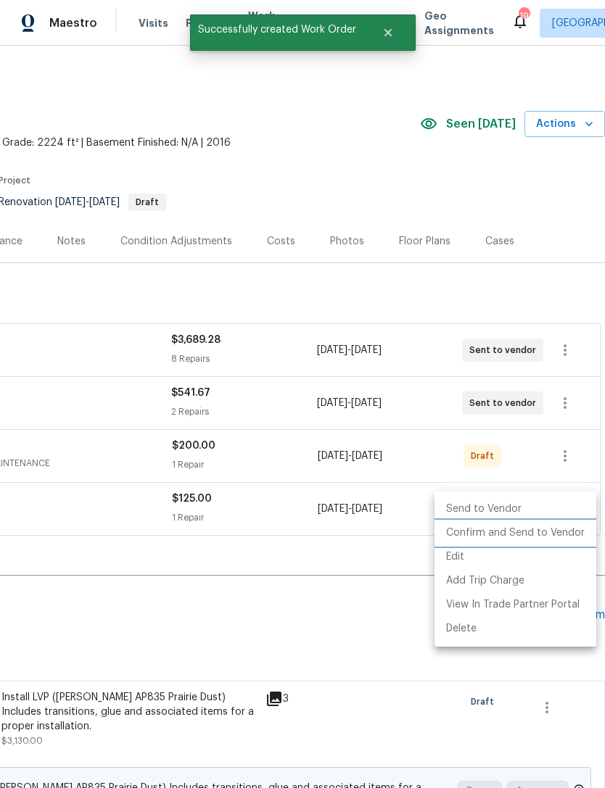
click at [576, 531] on li "Confirm and Send to Vendor" at bounding box center [515, 533] width 162 height 24
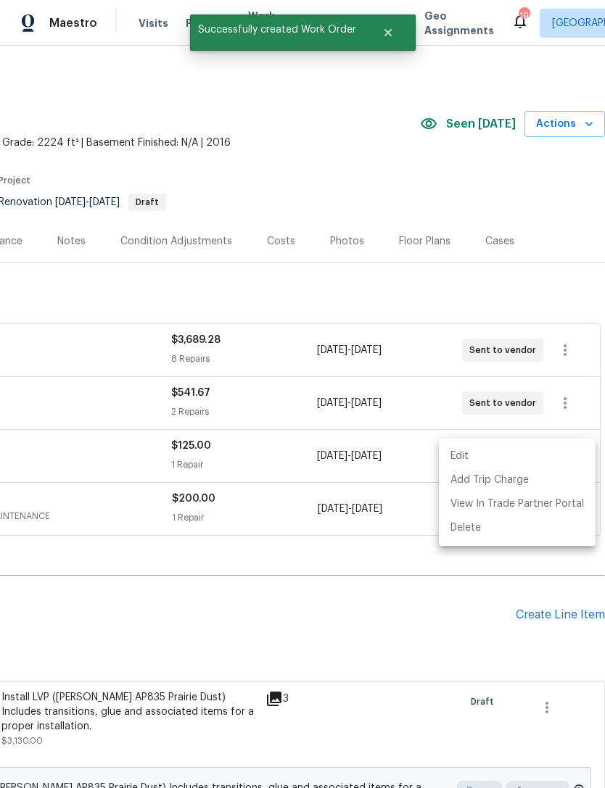
click at [436, 595] on div at bounding box center [302, 394] width 605 height 788
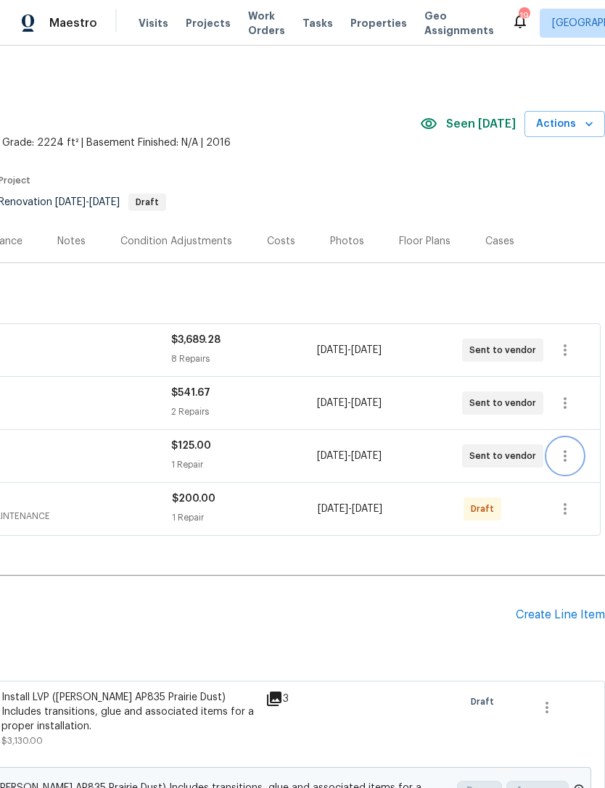
click at [569, 457] on icon "button" at bounding box center [564, 455] width 17 height 17
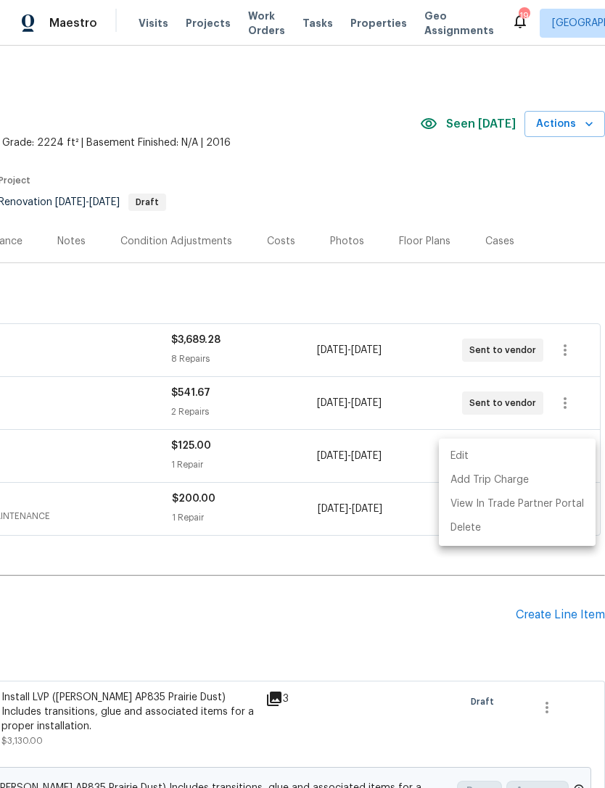
click at [433, 596] on div at bounding box center [302, 394] width 605 height 788
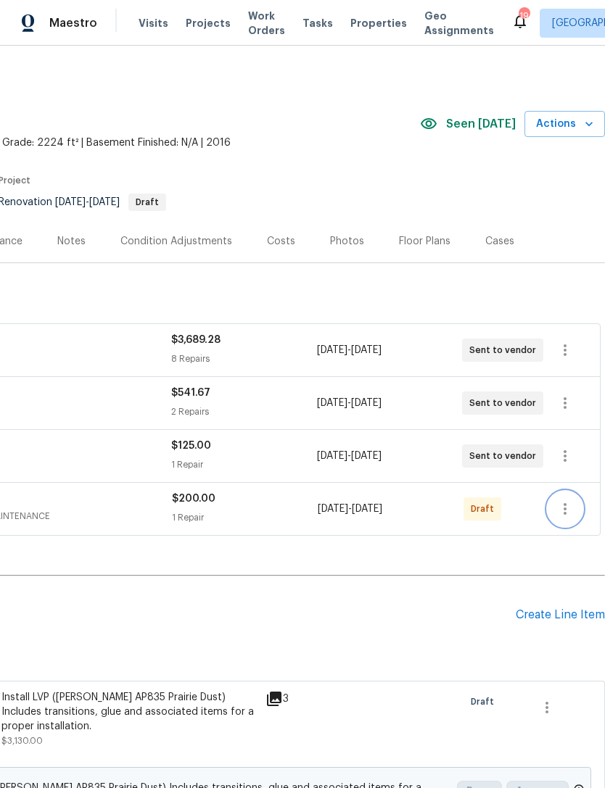
click at [577, 513] on button "button" at bounding box center [564, 508] width 35 height 35
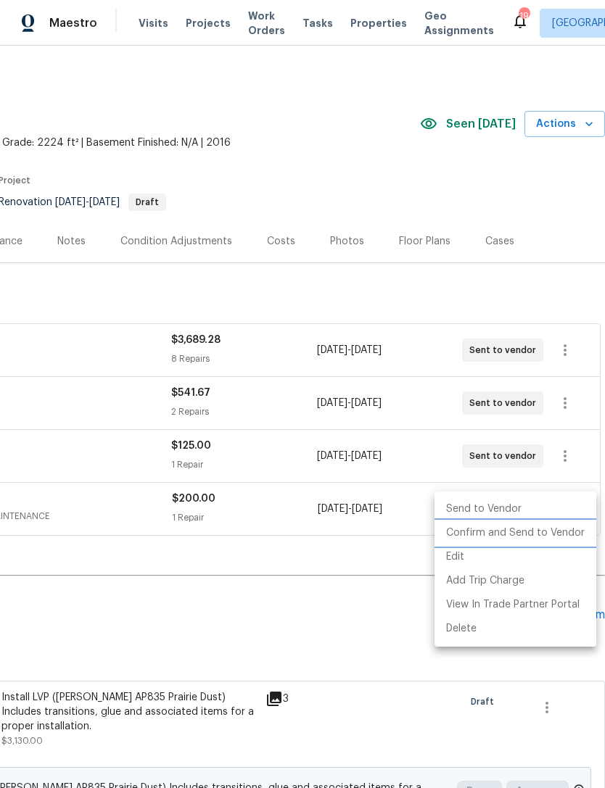
click at [568, 534] on li "Confirm and Send to Vendor" at bounding box center [515, 533] width 162 height 24
click at [334, 628] on div at bounding box center [302, 394] width 605 height 788
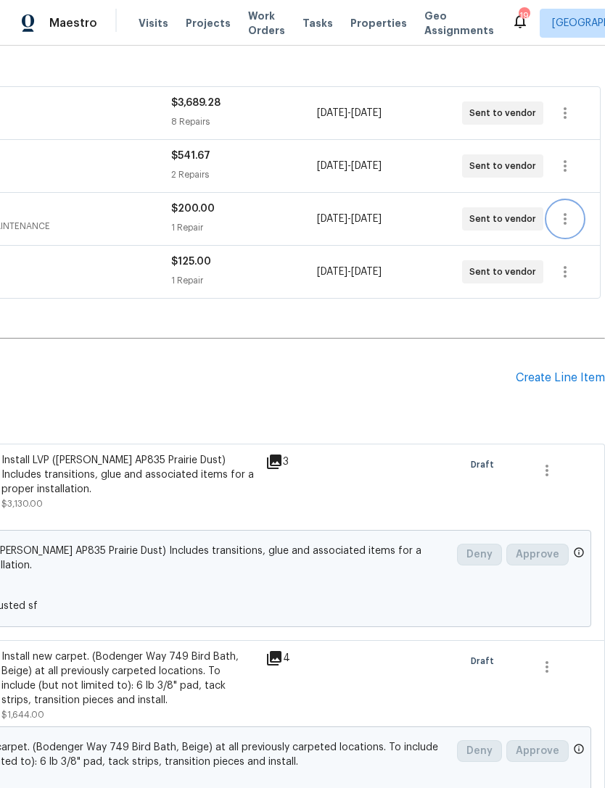
scroll to position [238, 215]
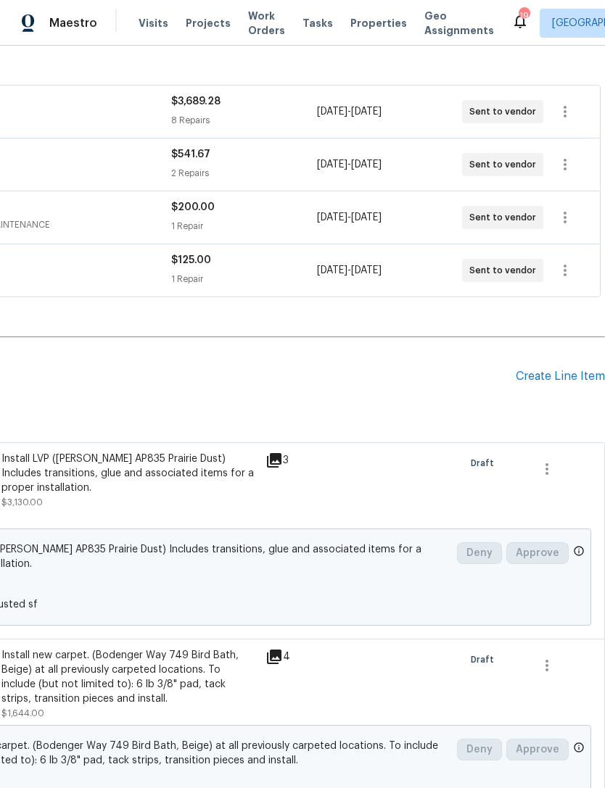
click at [554, 375] on div "Create Line Item" at bounding box center [559, 377] width 89 height 14
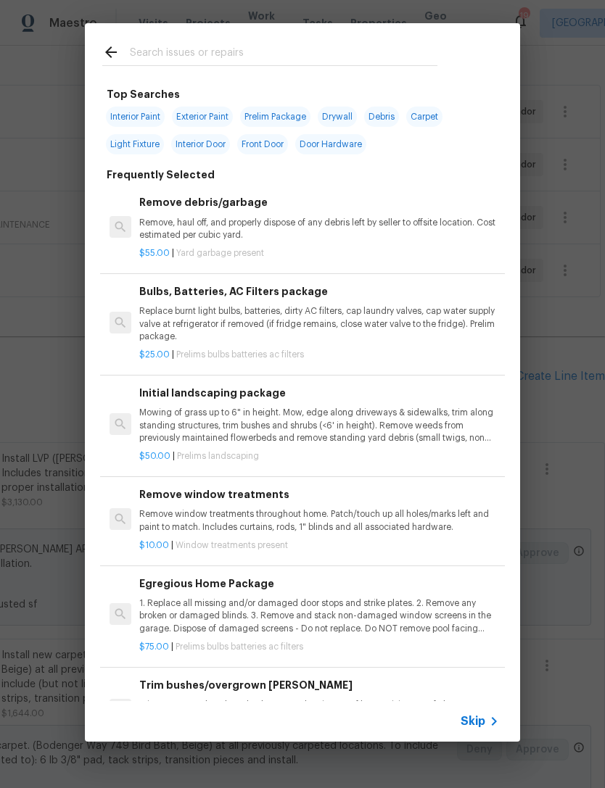
click at [365, 55] on input "text" at bounding box center [283, 54] width 307 height 22
type input "Landsc"
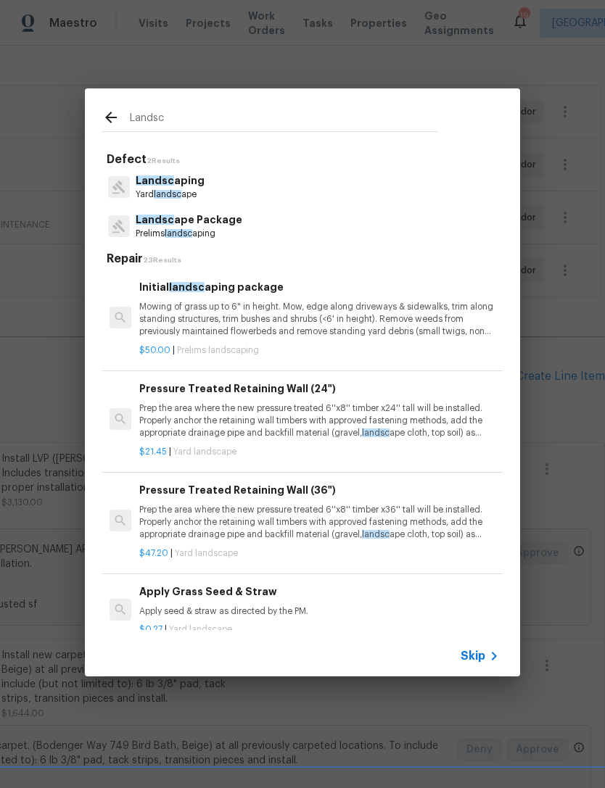
click at [219, 227] on p "Landsc ape Package" at bounding box center [189, 219] width 107 height 15
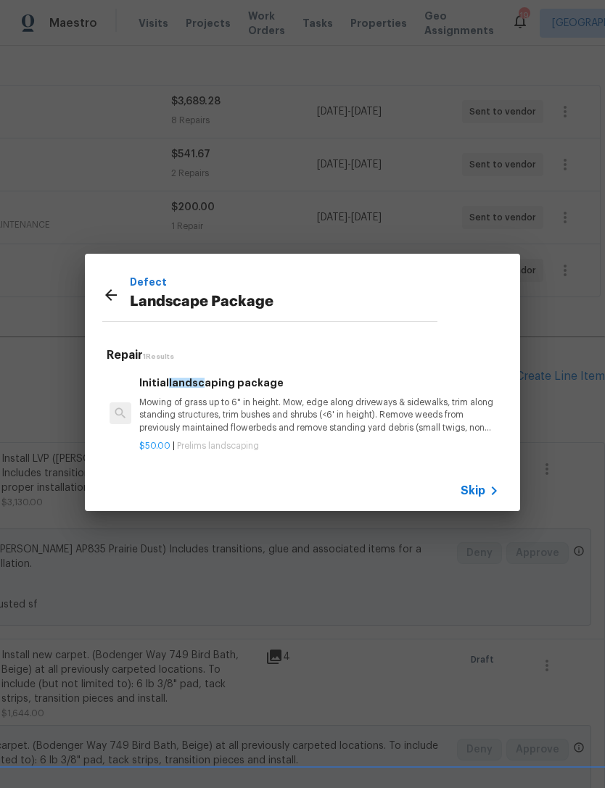
click at [248, 389] on h6 "Initial landsc aping package" at bounding box center [319, 383] width 360 height 16
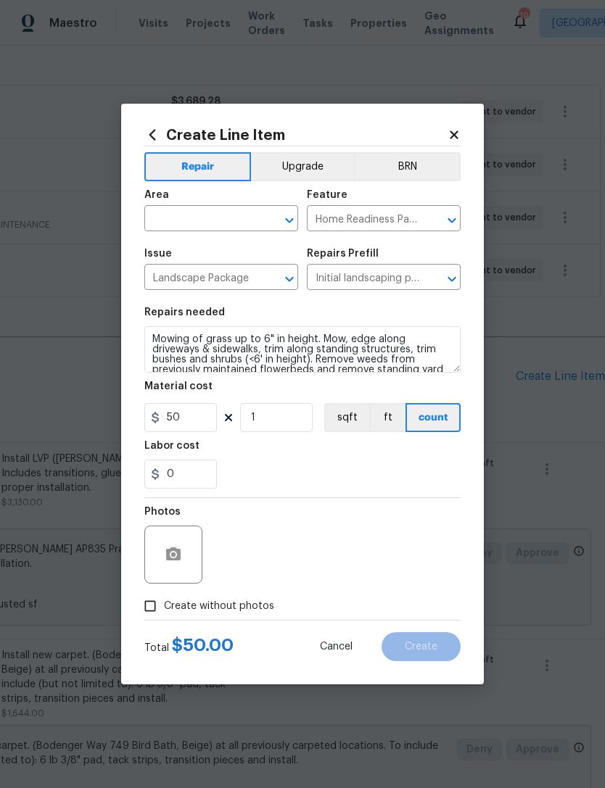
click at [244, 209] on input "text" at bounding box center [200, 220] width 113 height 22
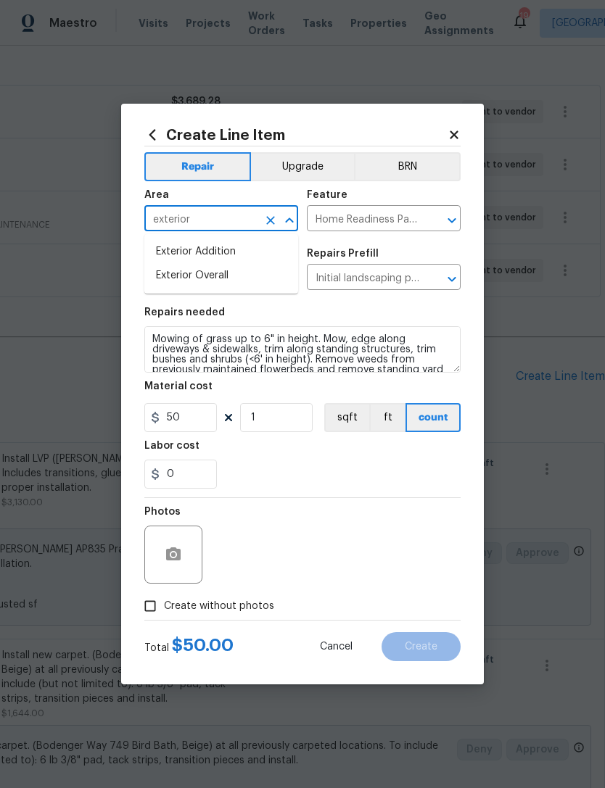
click at [212, 280] on li "Exterior Overall" at bounding box center [221, 276] width 154 height 24
type input "Exterior Overall"
click at [361, 483] on div "0" at bounding box center [302, 474] width 316 height 29
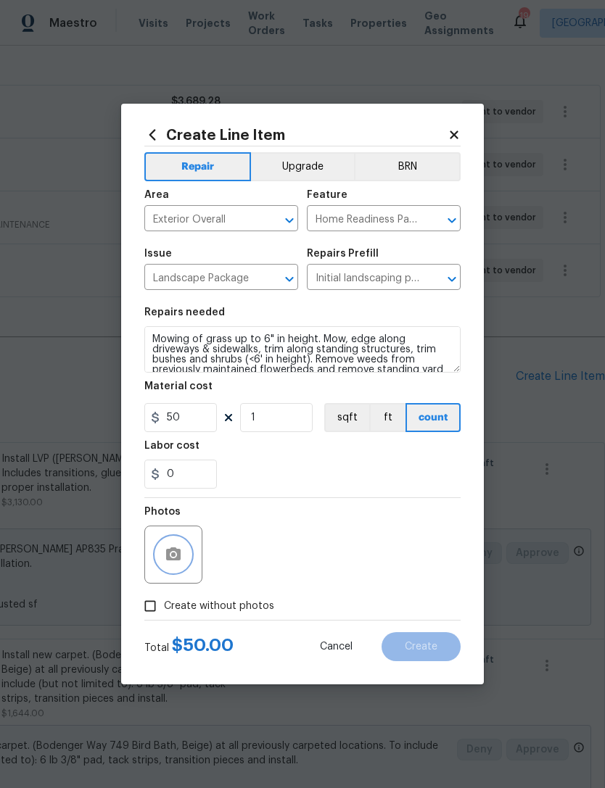
click at [177, 555] on icon "button" at bounding box center [173, 553] width 14 height 13
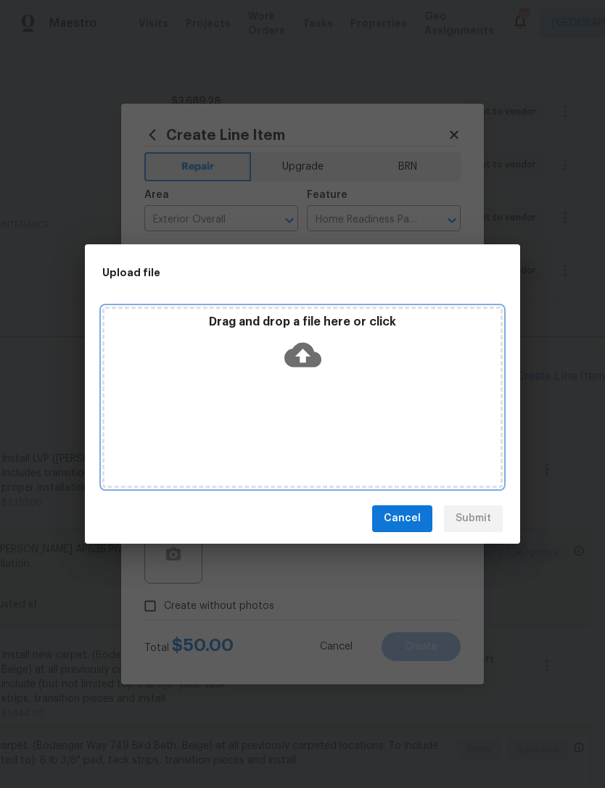
click at [309, 338] on icon at bounding box center [302, 354] width 37 height 37
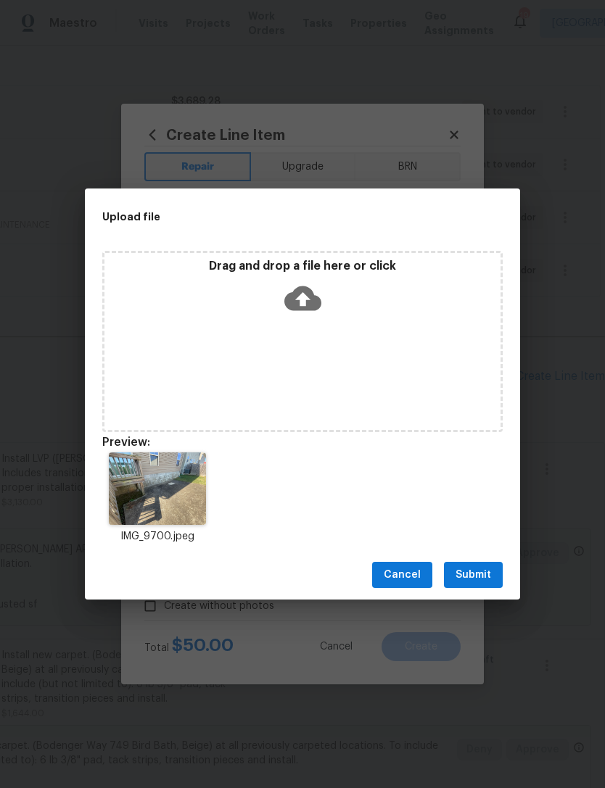
click at [476, 573] on span "Submit" at bounding box center [473, 575] width 36 height 18
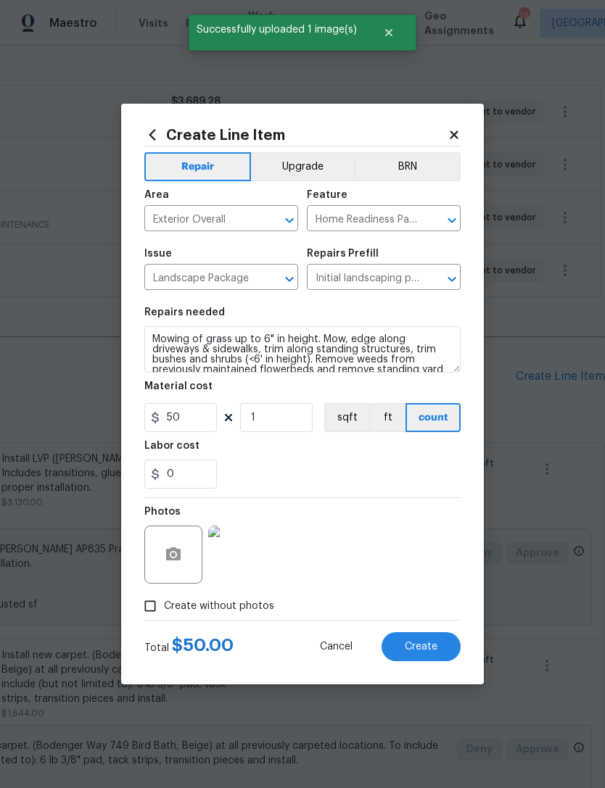
click at [428, 652] on span "Create" at bounding box center [420, 647] width 33 height 11
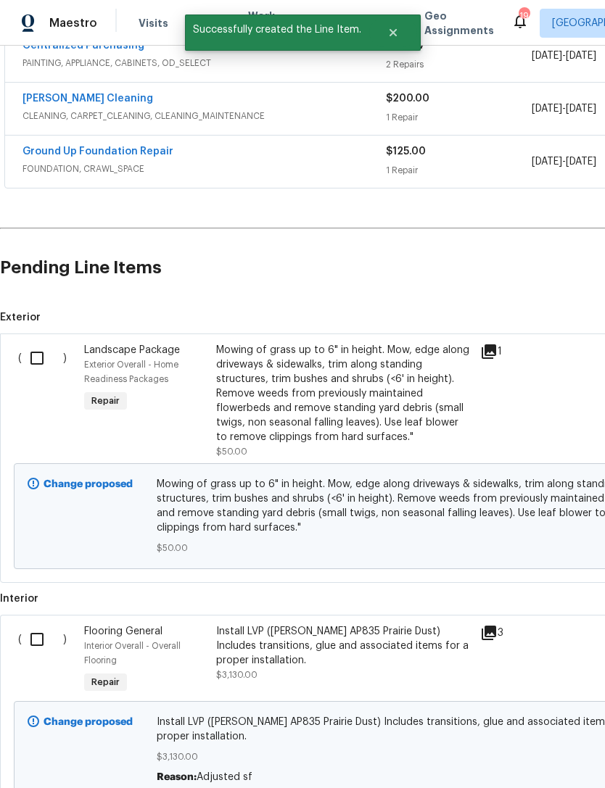
scroll to position [352, 0]
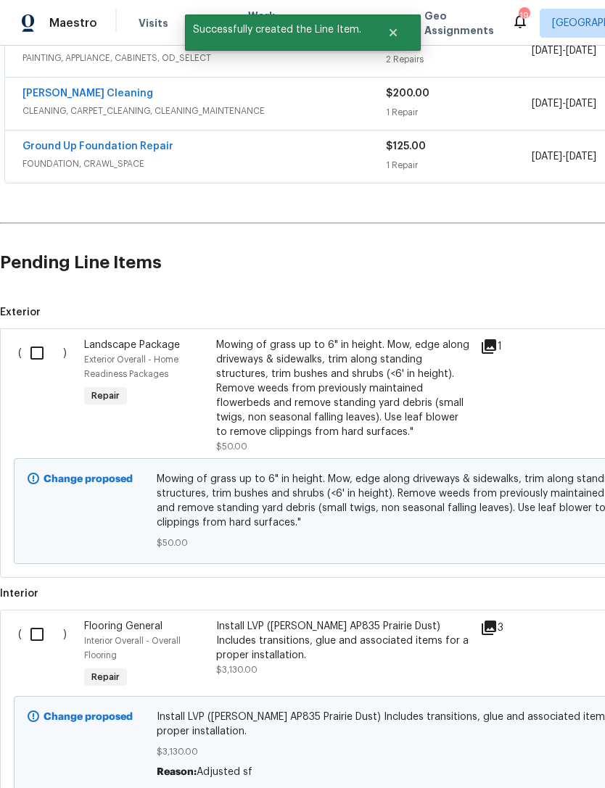
click at [43, 347] on input "checkbox" at bounding box center [42, 353] width 41 height 30
checkbox input "true"
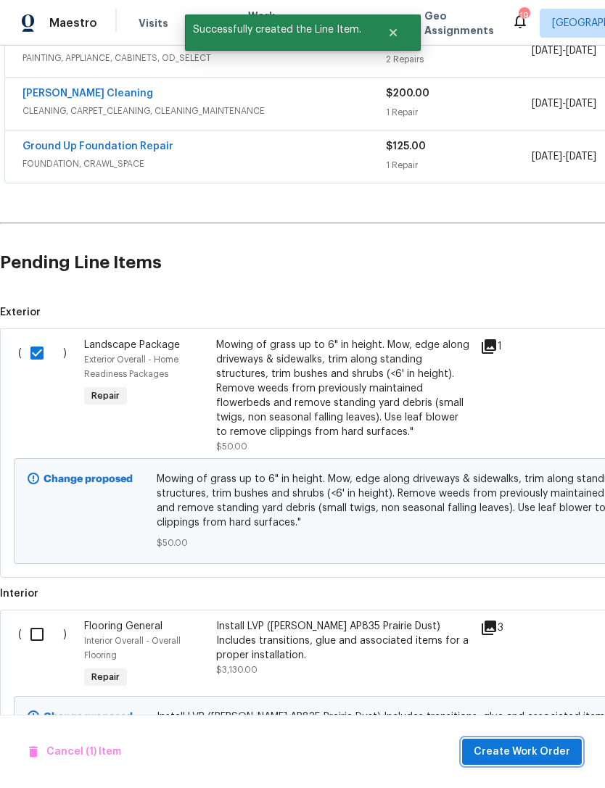
click at [525, 751] on span "Create Work Order" at bounding box center [521, 752] width 96 height 18
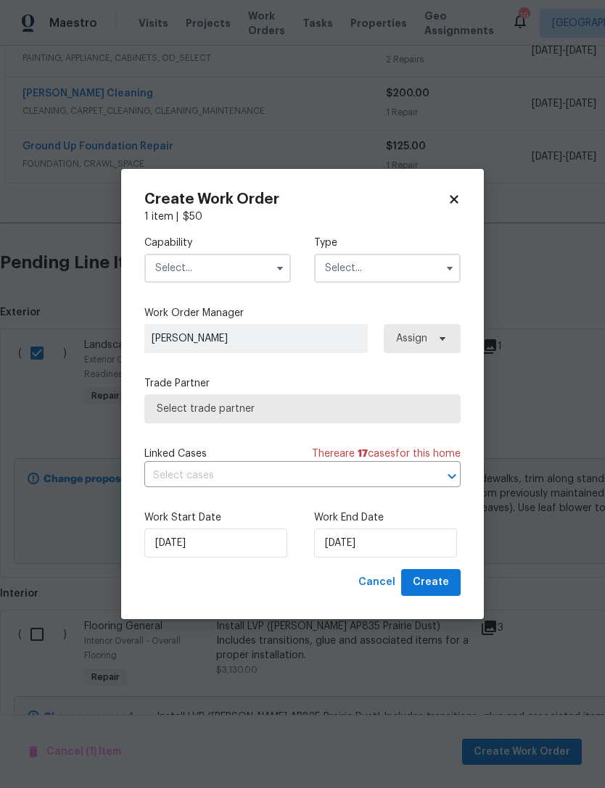
click at [239, 270] on input "text" at bounding box center [217, 268] width 146 height 29
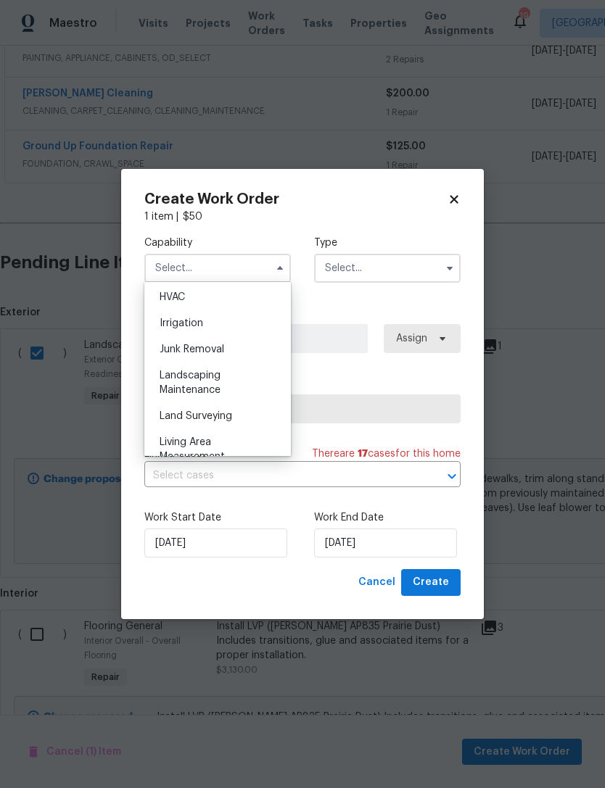
scroll to position [882, 0]
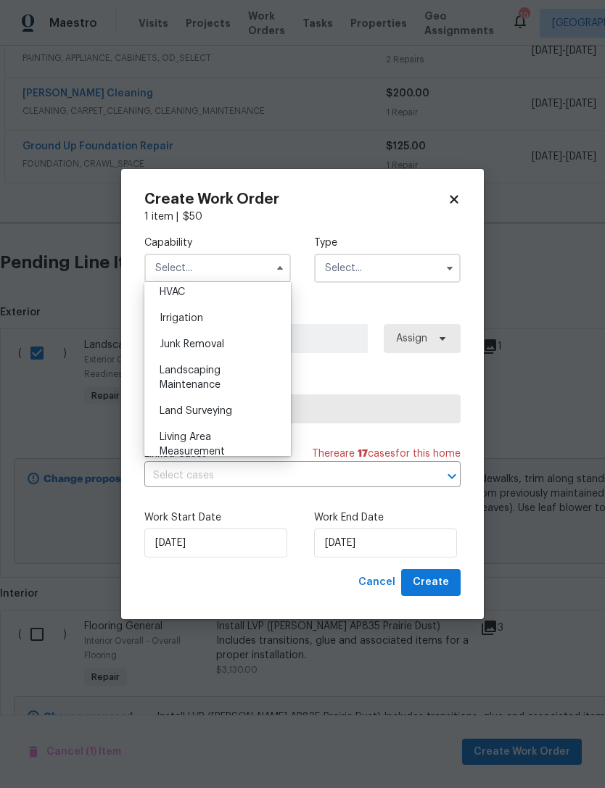
click at [218, 377] on div "Landscaping Maintenance" at bounding box center [217, 377] width 139 height 41
type input "Landscaping Maintenance"
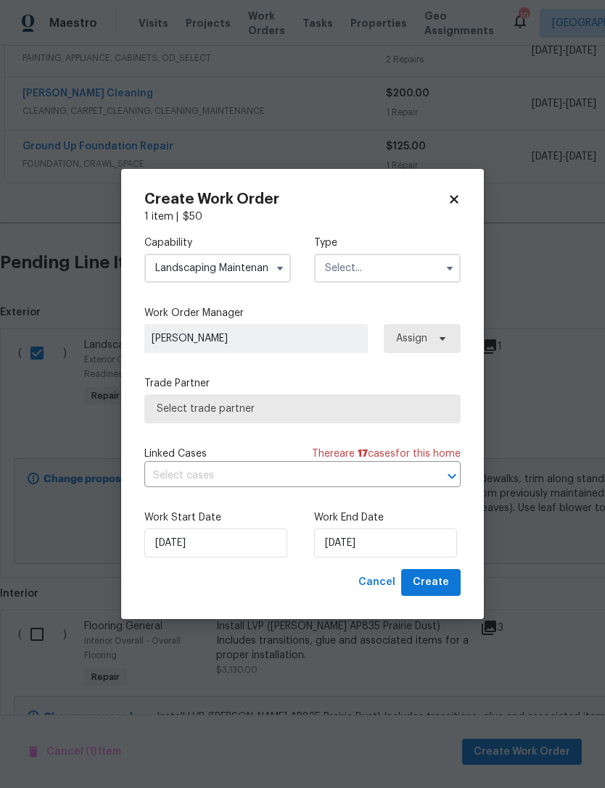
click at [402, 259] on input "text" at bounding box center [387, 268] width 146 height 29
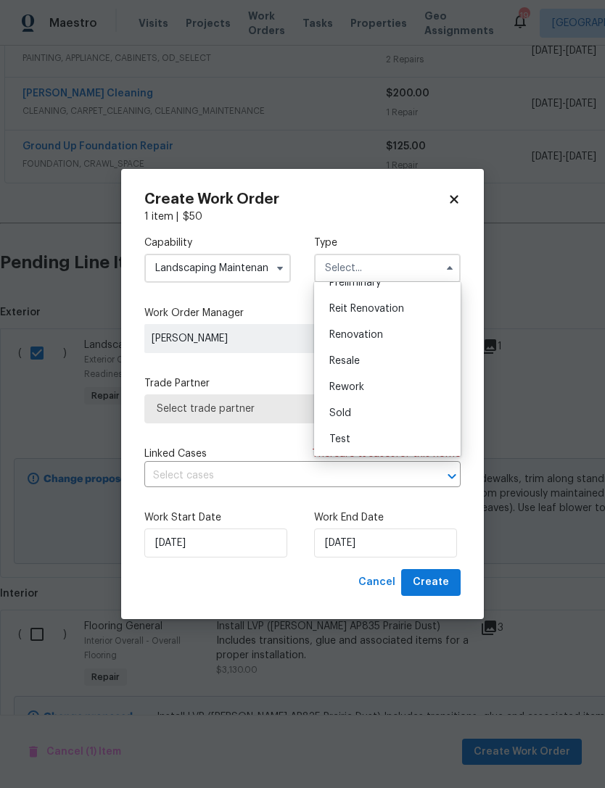
scroll to position [329, 0]
click at [376, 330] on span "Renovation" at bounding box center [356, 335] width 54 height 10
type input "Renovation"
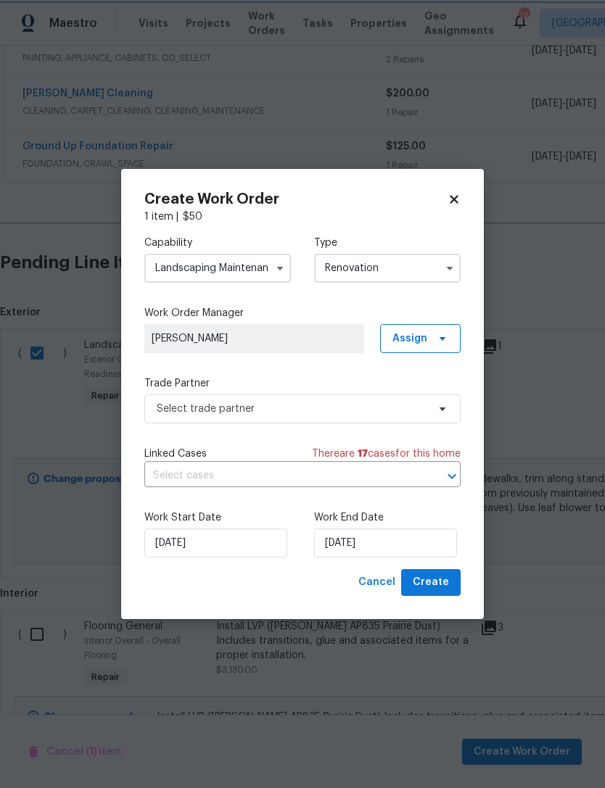
scroll to position [0, 0]
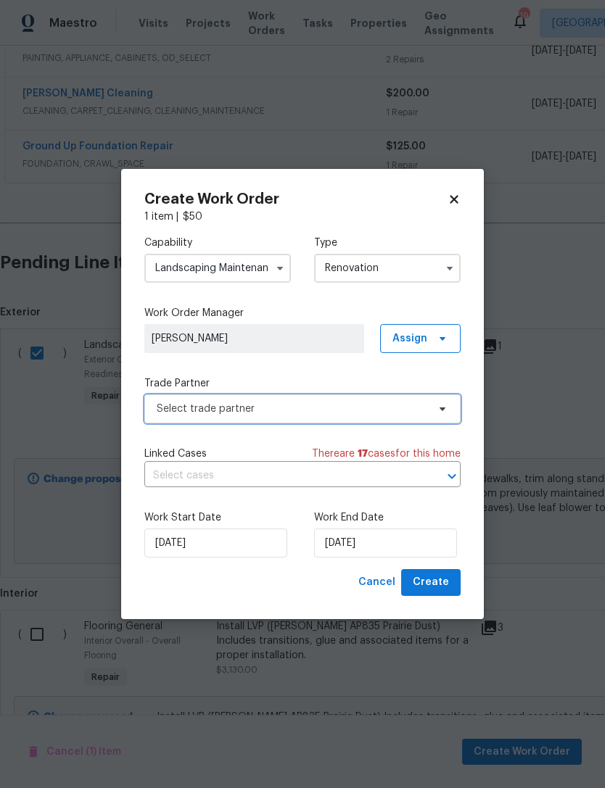
click at [317, 412] on span "Select trade partner" at bounding box center [292, 409] width 270 height 14
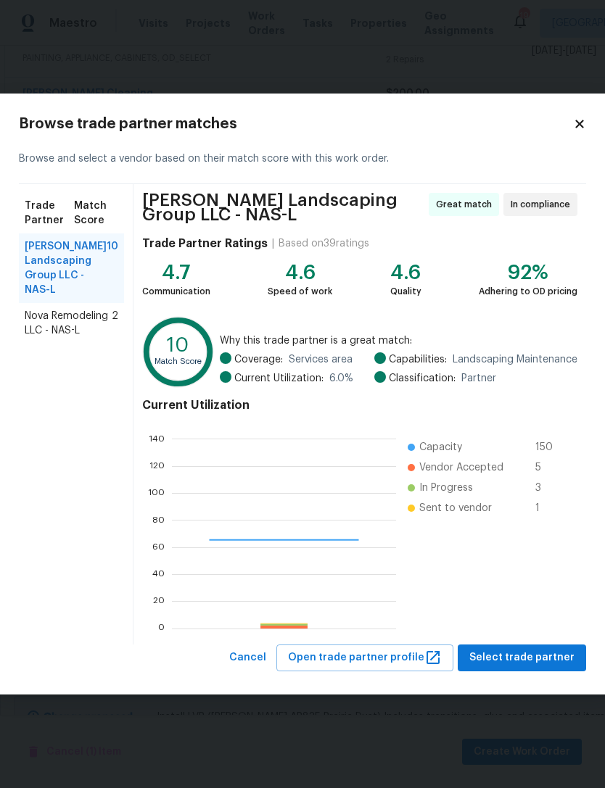
scroll to position [203, 224]
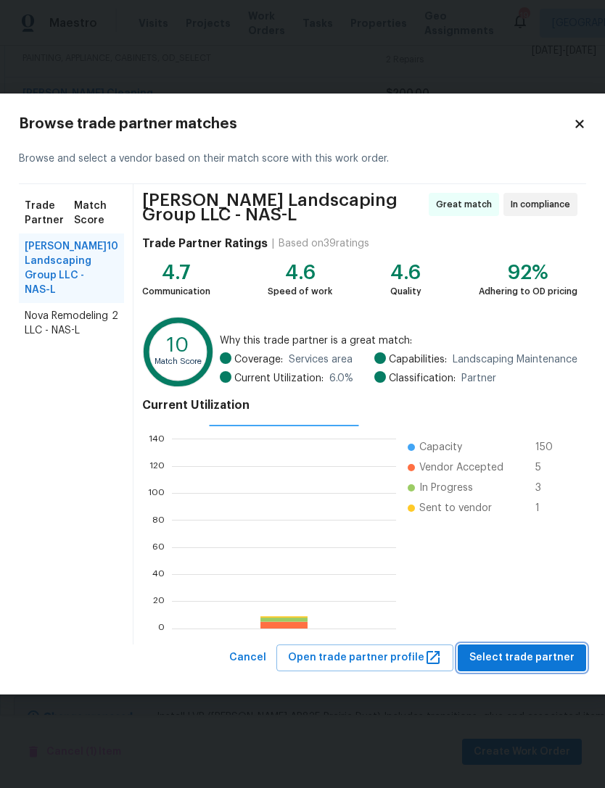
click at [544, 657] on span "Select trade partner" at bounding box center [521, 658] width 105 height 18
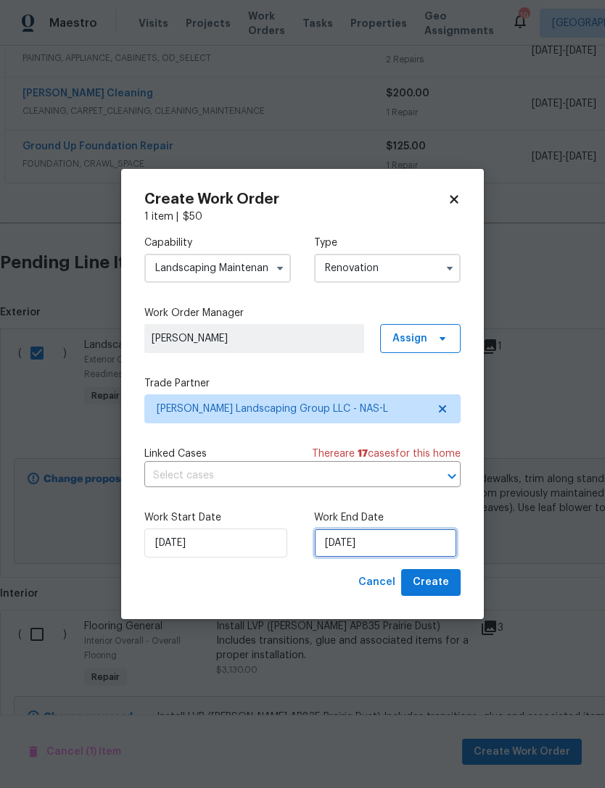
click at [423, 537] on input "[DATE]" at bounding box center [385, 542] width 143 height 29
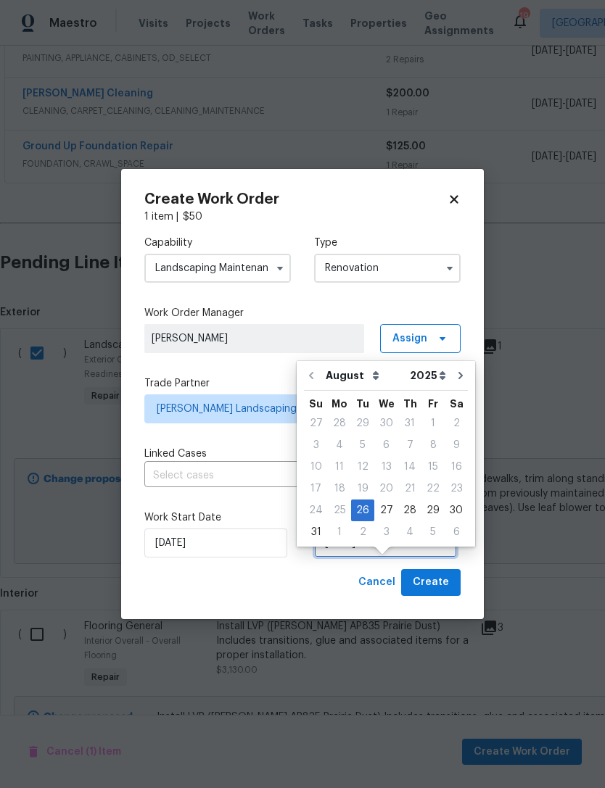
scroll to position [27, 0]
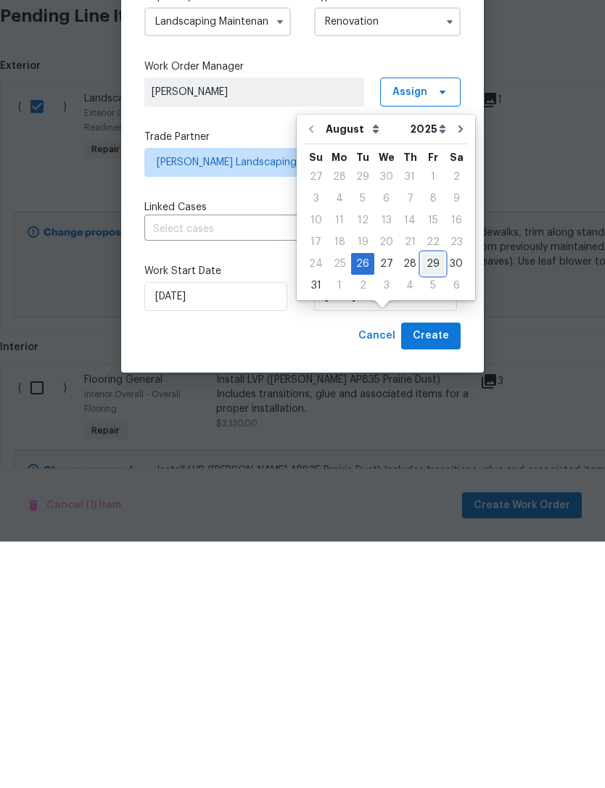
click at [423, 500] on div "29" at bounding box center [432, 510] width 23 height 20
type input "[DATE]"
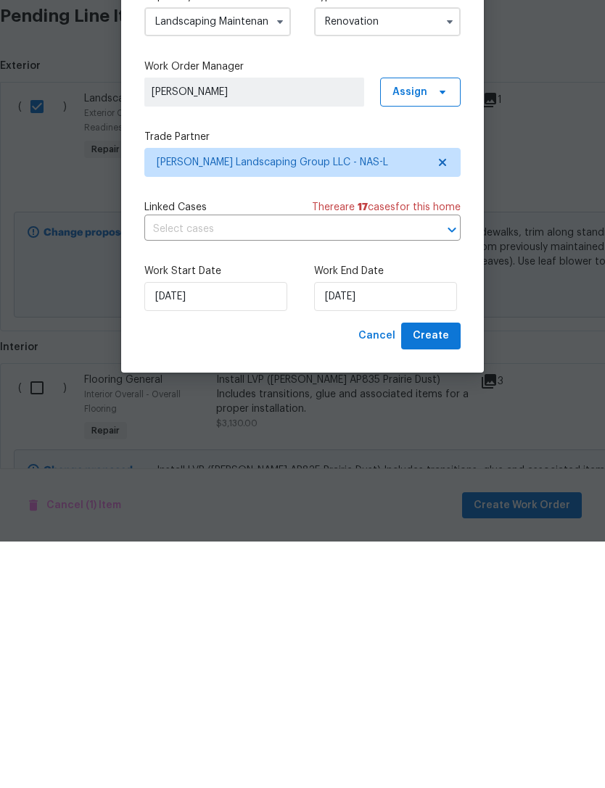
scroll to position [46, 0]
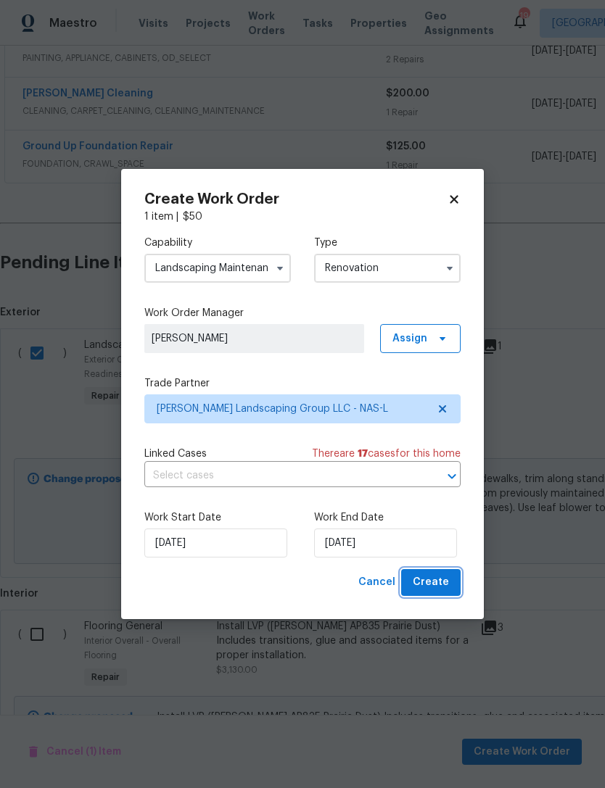
click at [433, 584] on span "Create" at bounding box center [430, 582] width 36 height 18
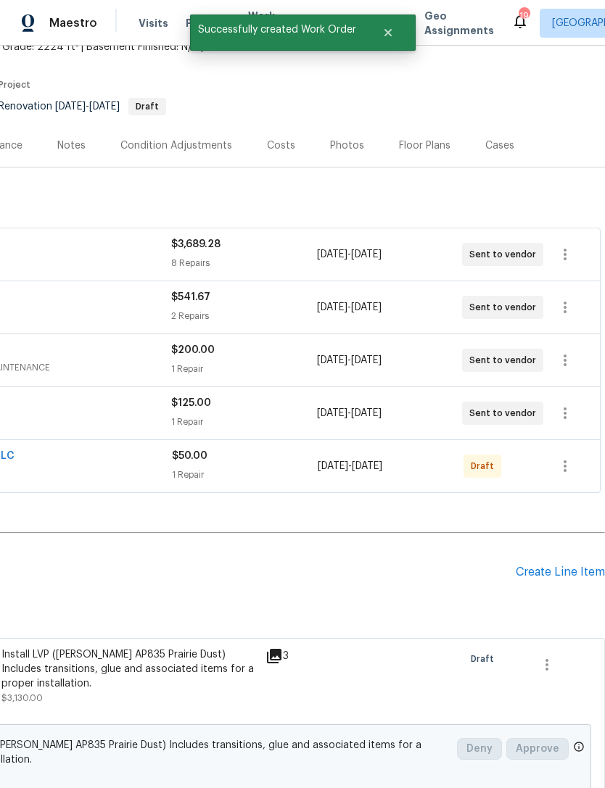
scroll to position [107, 215]
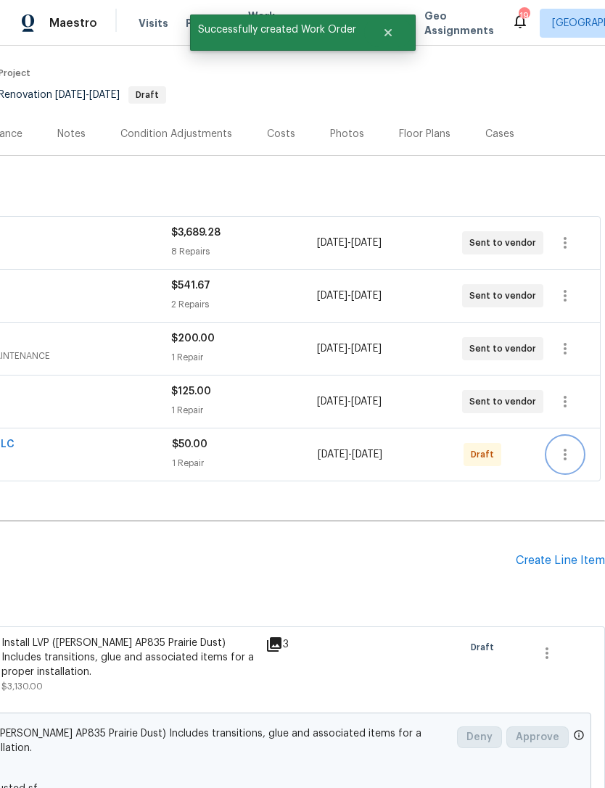
click at [567, 437] on button "button" at bounding box center [564, 454] width 35 height 35
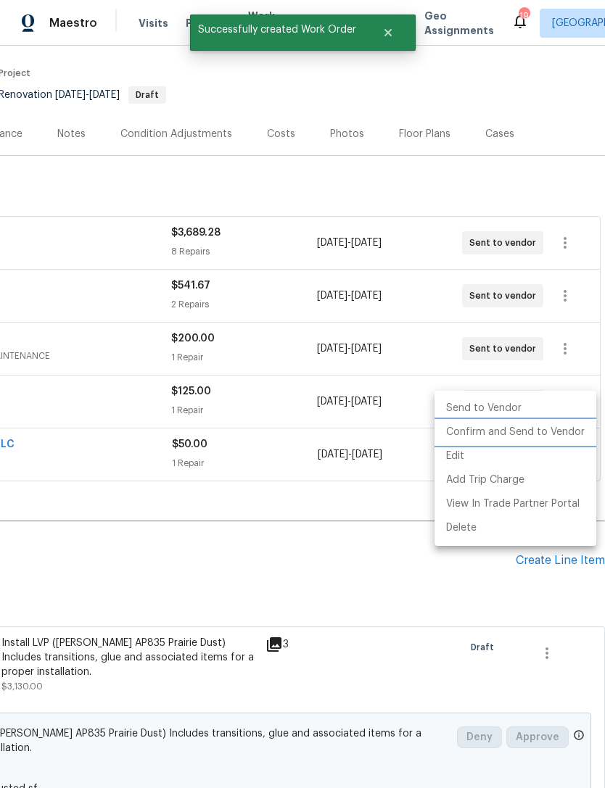
click at [569, 433] on li "Confirm and Send to Vendor" at bounding box center [515, 432] width 162 height 24
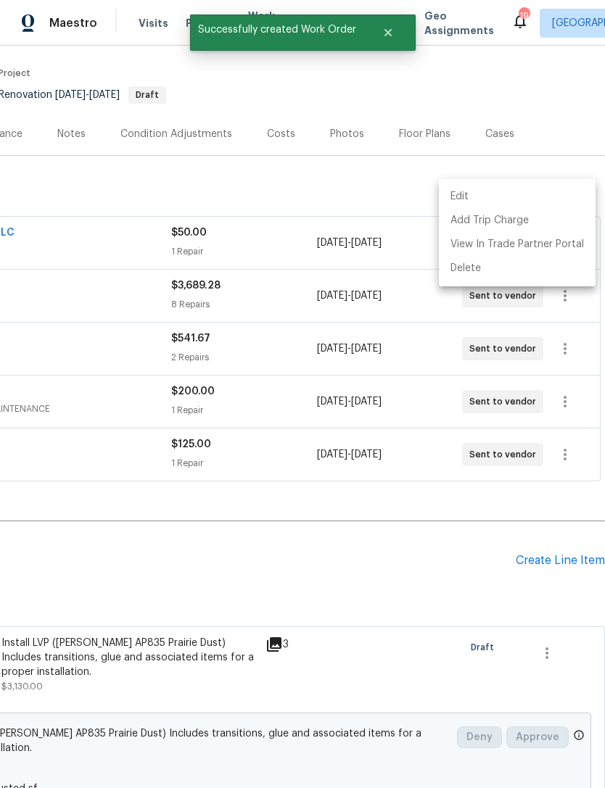
click at [360, 517] on div at bounding box center [302, 394] width 605 height 788
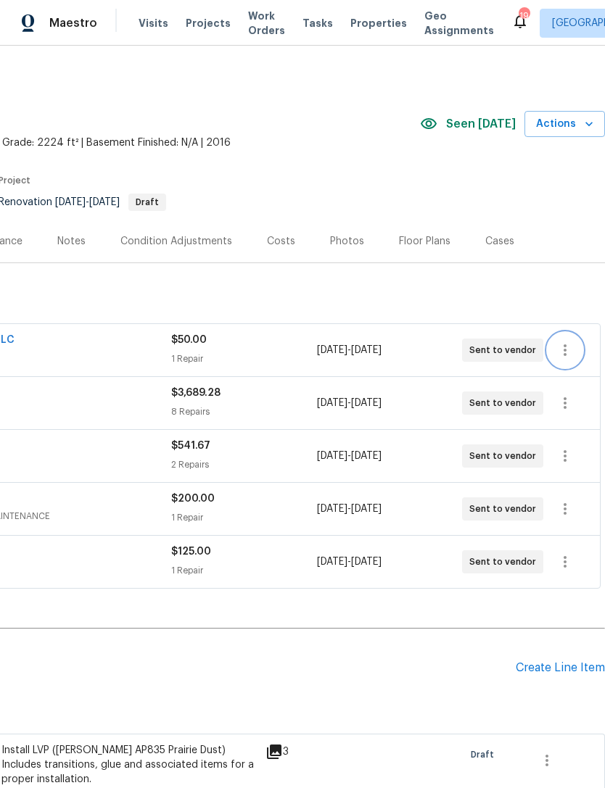
scroll to position [-1, 215]
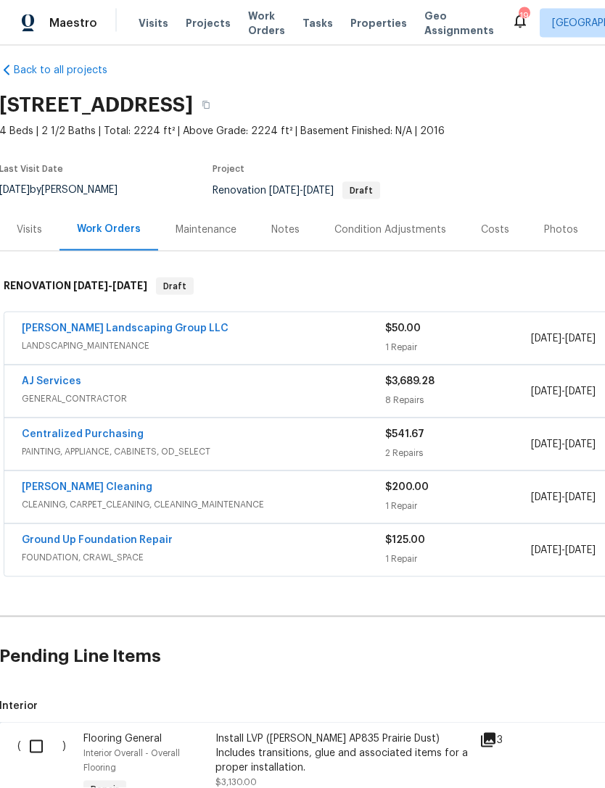
scroll to position [4, 0]
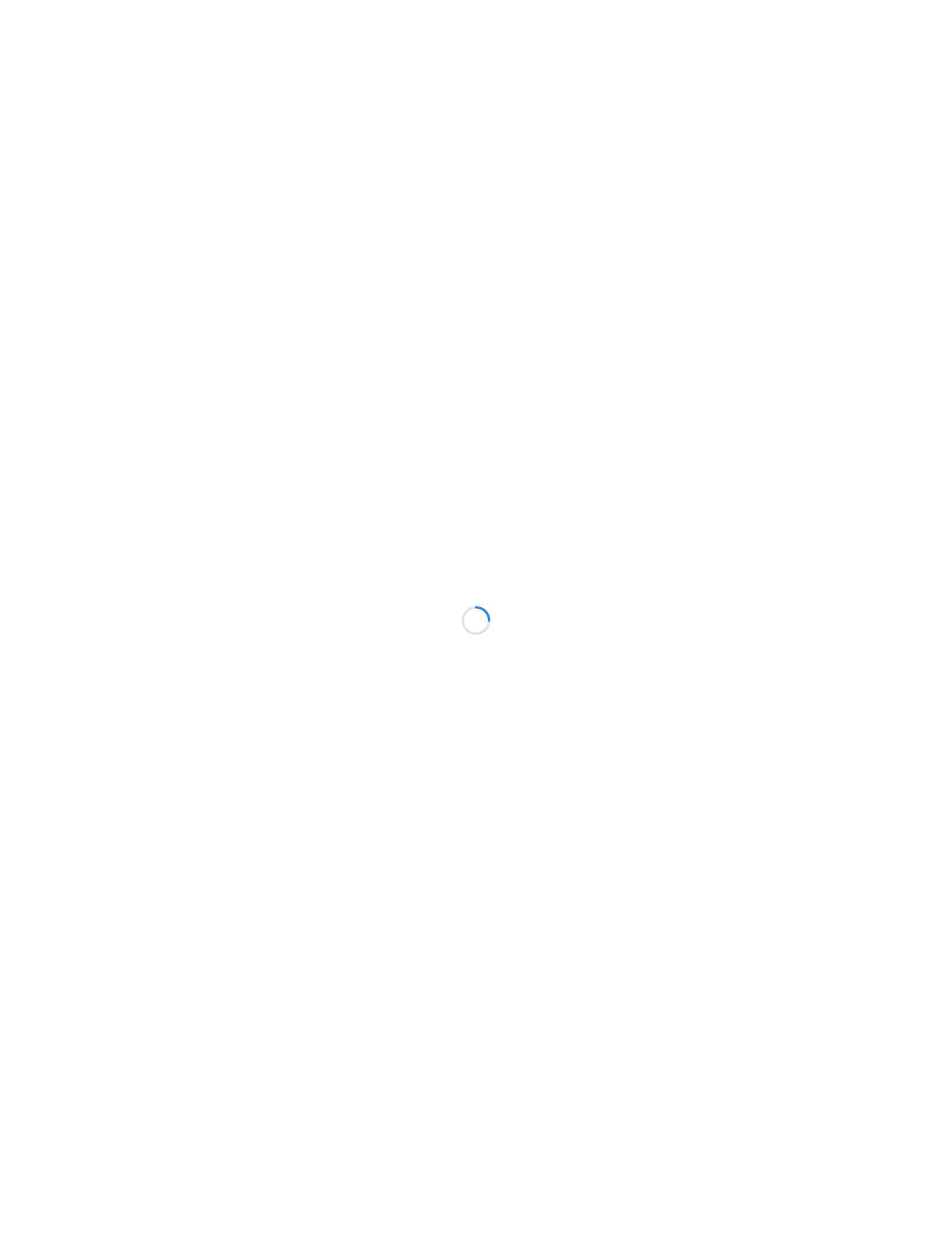
scroll to position [143, 238]
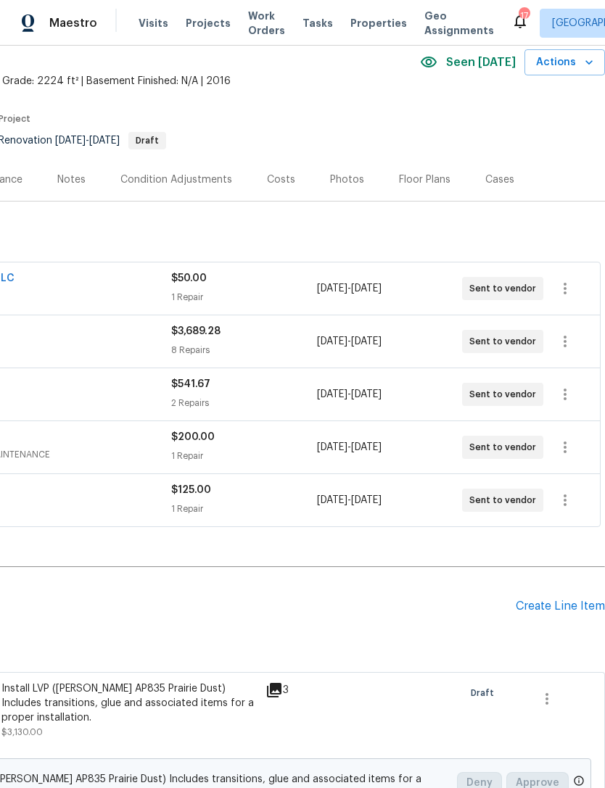
scroll to position [62, 215]
click at [576, 604] on div "Create Line Item" at bounding box center [559, 606] width 89 height 14
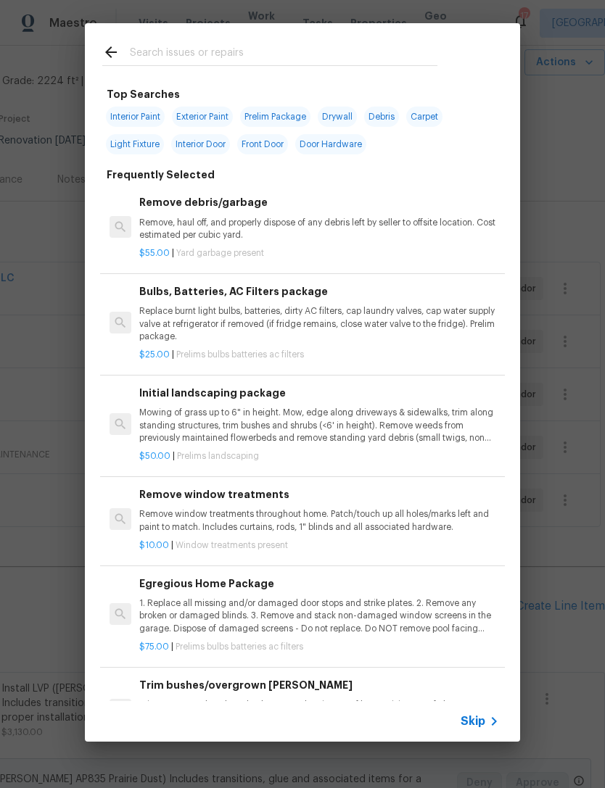
click at [370, 53] on input "text" at bounding box center [283, 54] width 307 height 22
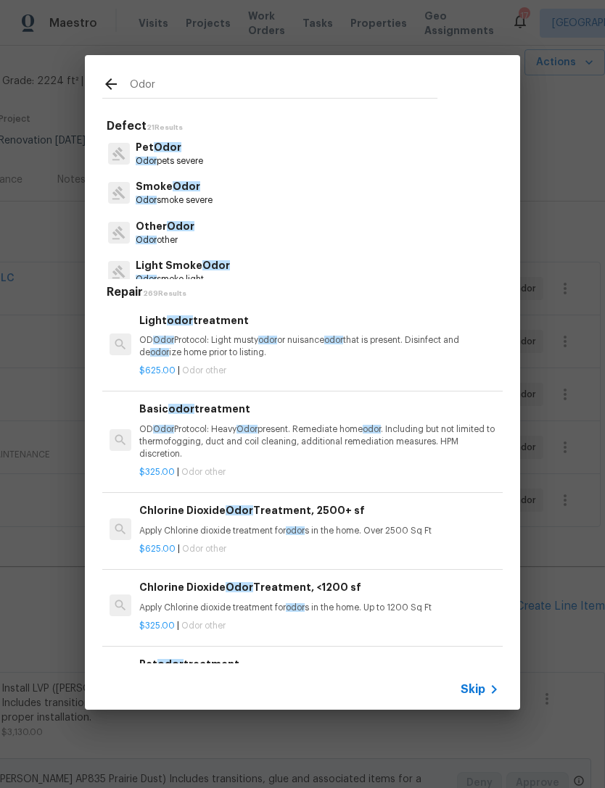
type input "Odor"
click at [233, 157] on div "Pet Odor Odor pets severe" at bounding box center [302, 153] width 400 height 39
click at [225, 159] on div "Pet Odor Odor pets severe" at bounding box center [302, 153] width 400 height 39
click at [181, 151] on p "Pet Odor" at bounding box center [169, 147] width 67 height 15
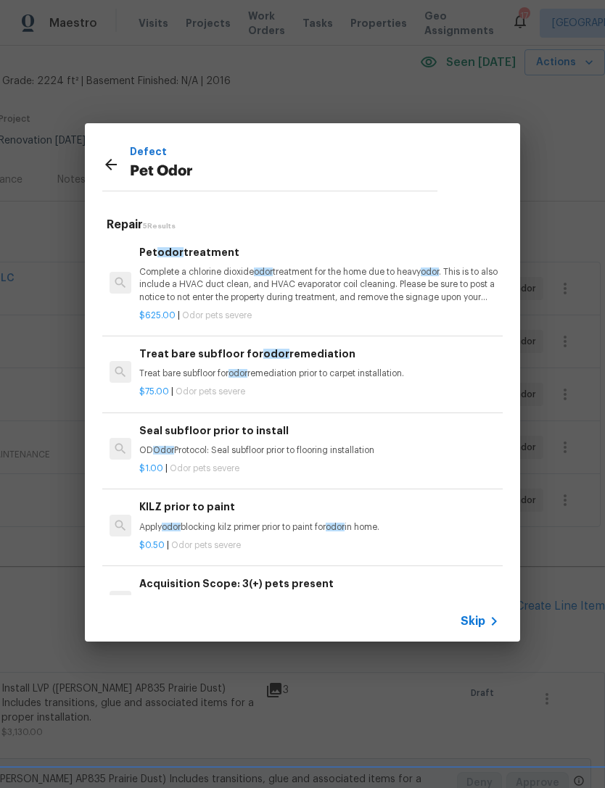
click at [338, 288] on p "Complete a chlorine dioxide odor treatment for the home due to heavy odor . Thi…" at bounding box center [319, 284] width 360 height 37
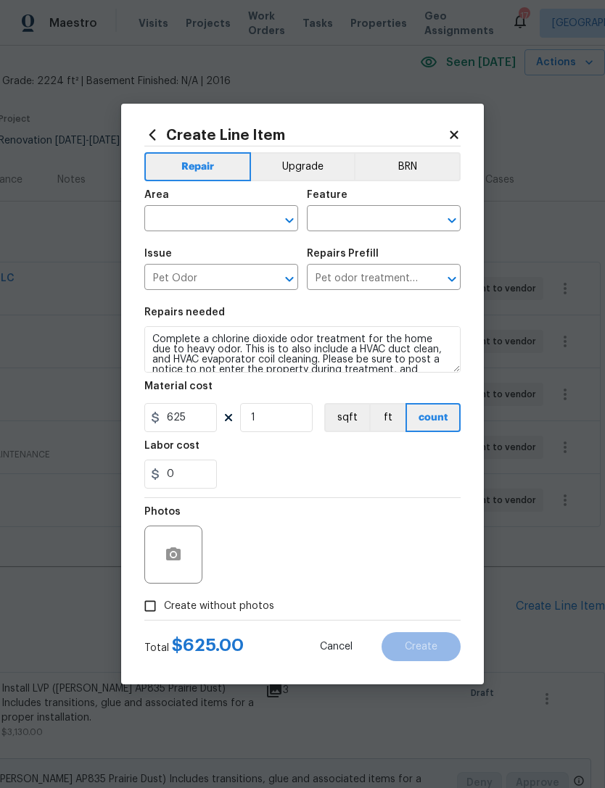
click at [254, 223] on input "text" at bounding box center [200, 220] width 113 height 22
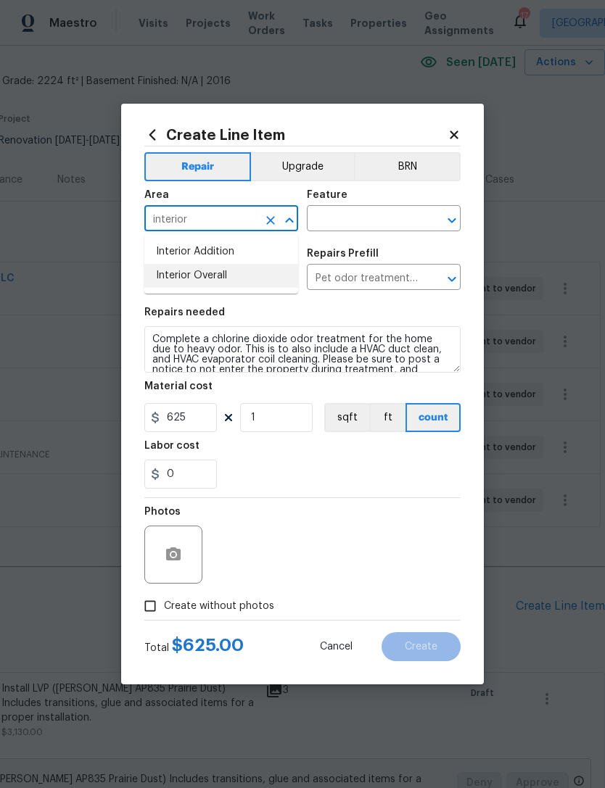
click at [228, 278] on li "Interior Overall" at bounding box center [221, 276] width 154 height 24
type input "Interior Overall"
click at [395, 217] on input "text" at bounding box center [363, 220] width 113 height 22
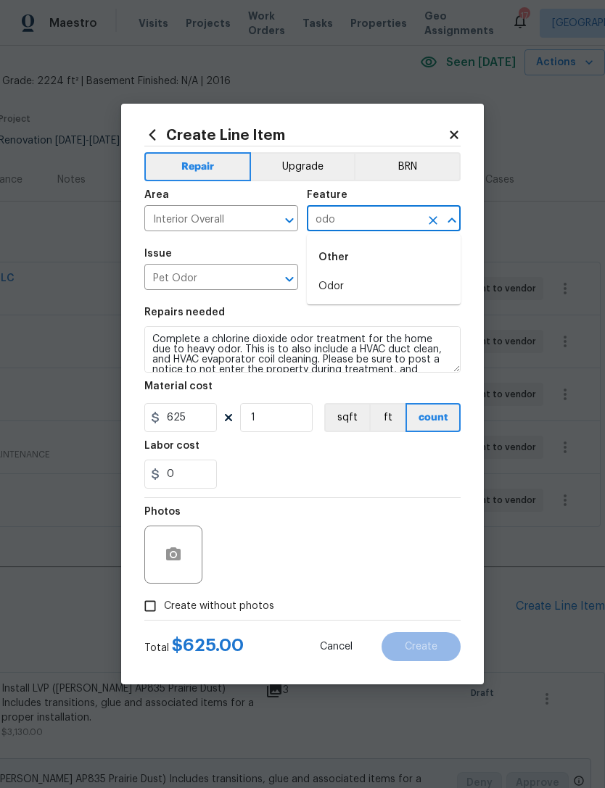
click at [349, 276] on li "Odor" at bounding box center [384, 287] width 154 height 24
type input "Odor"
click at [209, 426] on input "625" at bounding box center [180, 417] width 72 height 29
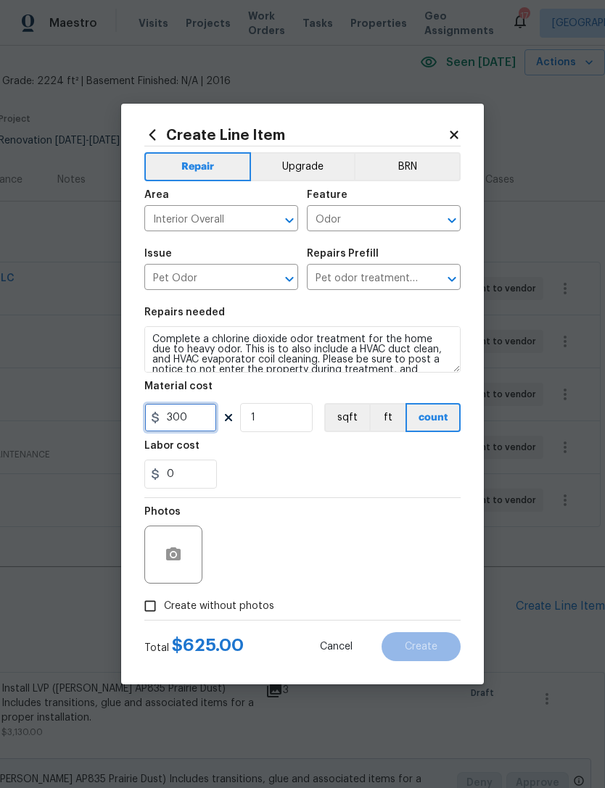
type input "300"
click at [333, 463] on div "0" at bounding box center [302, 474] width 316 height 29
click at [182, 557] on button "button" at bounding box center [173, 554] width 35 height 35
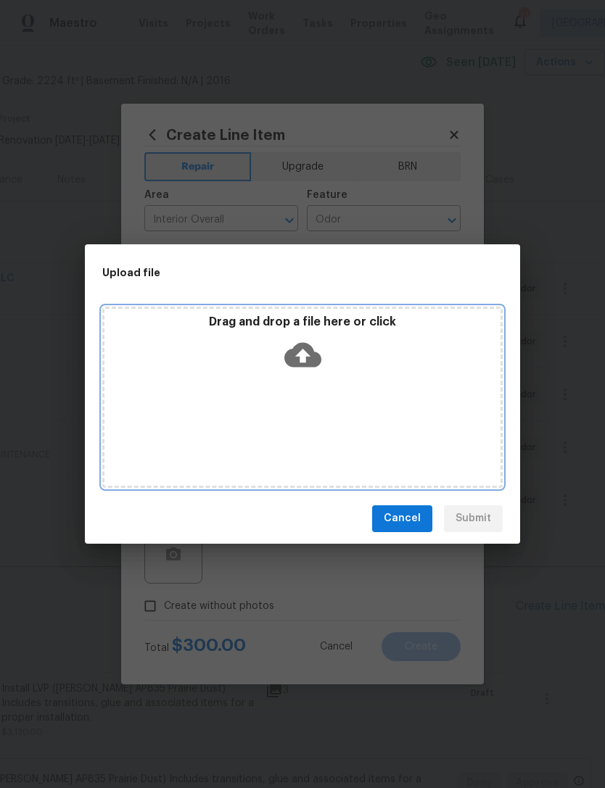
click at [303, 361] on icon at bounding box center [302, 354] width 37 height 37
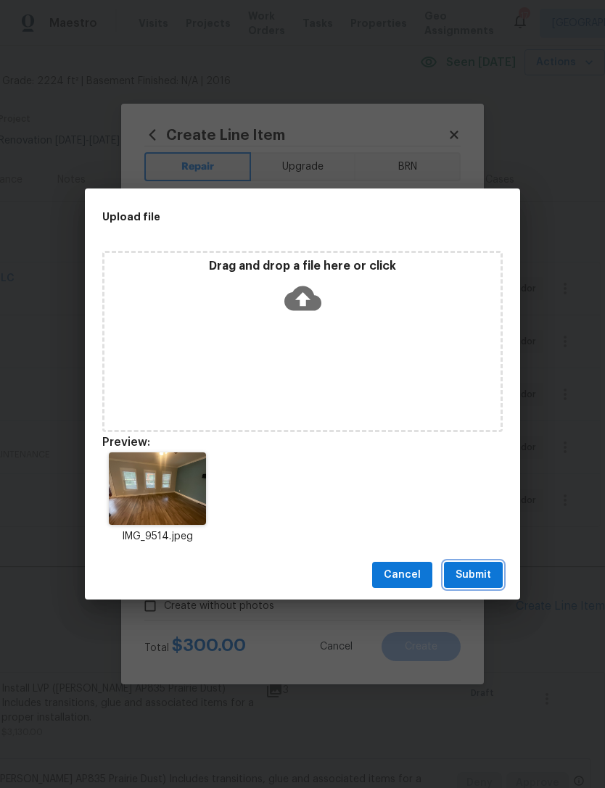
click at [477, 578] on span "Submit" at bounding box center [473, 575] width 36 height 18
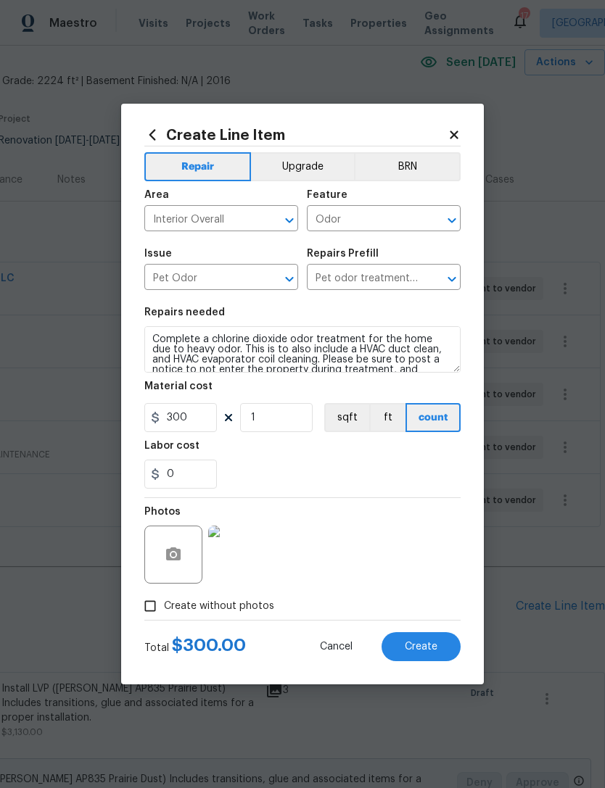
click at [443, 645] on button "Create" at bounding box center [420, 646] width 79 height 29
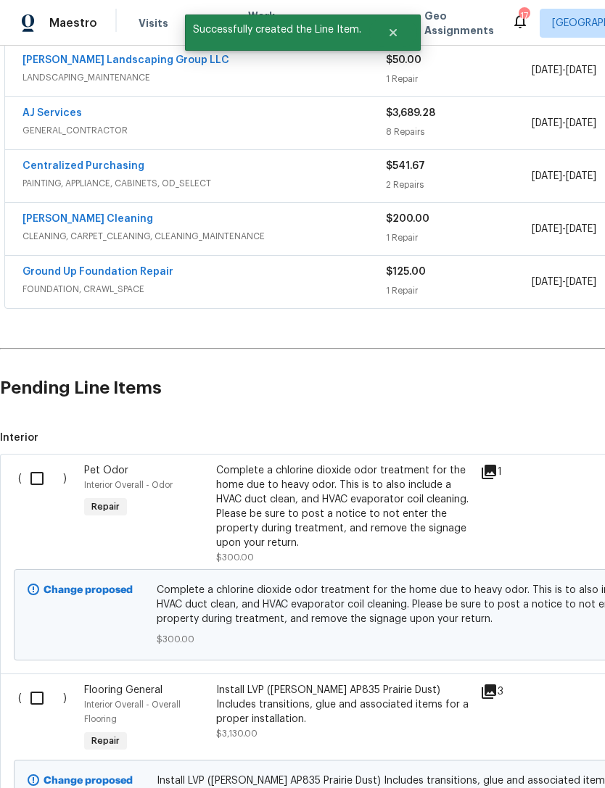
scroll to position [280, 0]
click at [39, 473] on input "checkbox" at bounding box center [42, 478] width 41 height 30
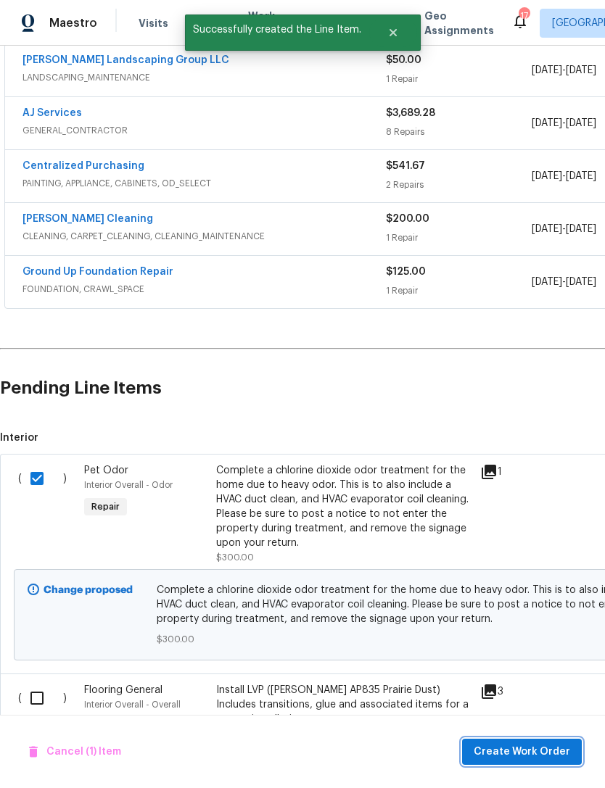
click at [532, 755] on span "Create Work Order" at bounding box center [521, 752] width 96 height 18
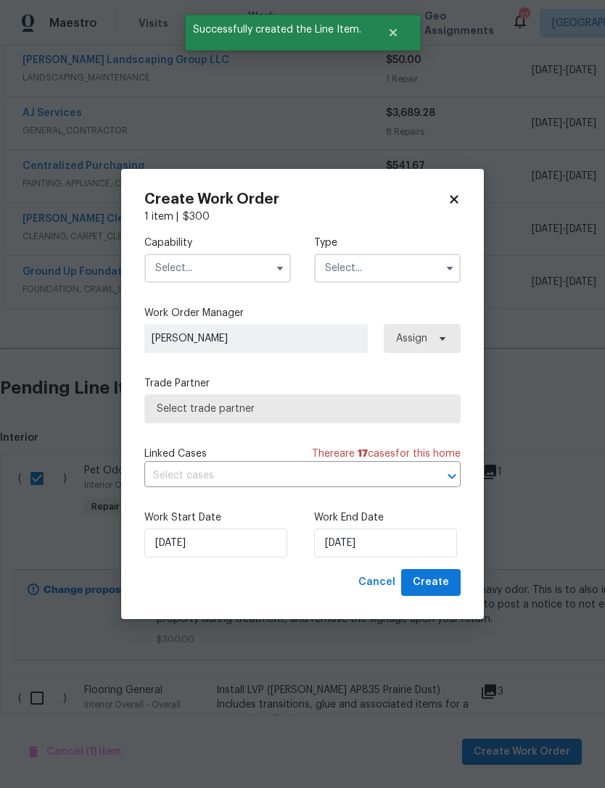
click at [244, 267] on input "text" at bounding box center [217, 268] width 146 height 29
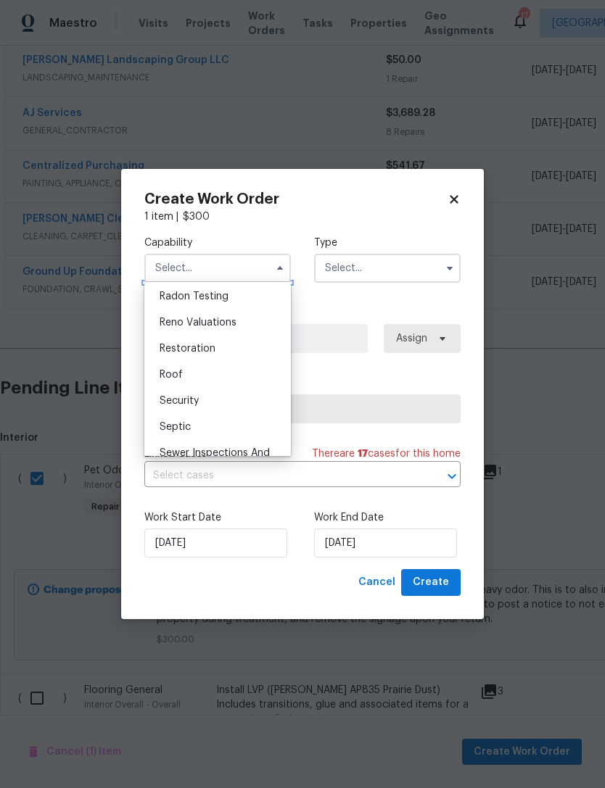
scroll to position [1403, 0]
click at [459, 193] on icon at bounding box center [453, 199] width 13 height 13
checkbox input "false"
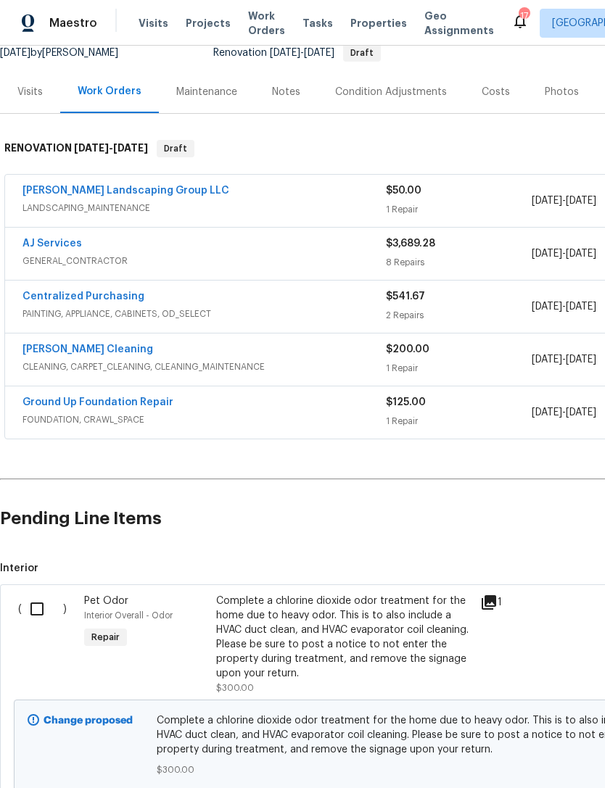
scroll to position [149, 0]
click at [55, 246] on link "AJ Services" at bounding box center [51, 243] width 59 height 10
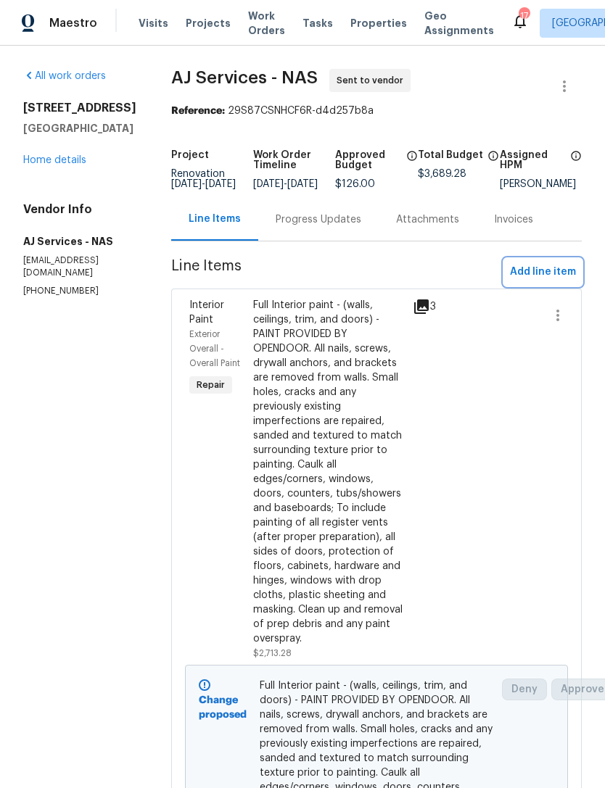
click at [565, 281] on span "Add line item" at bounding box center [543, 272] width 66 height 18
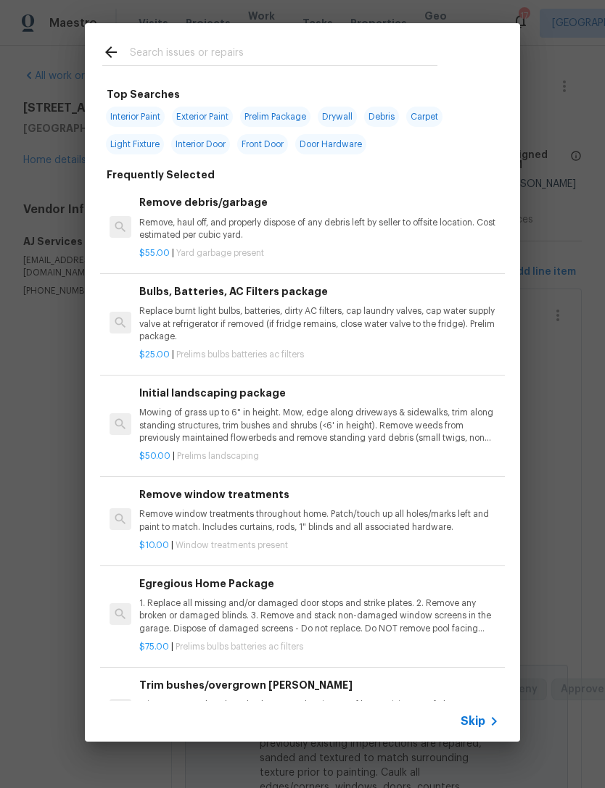
click at [328, 48] on input "text" at bounding box center [283, 54] width 307 height 22
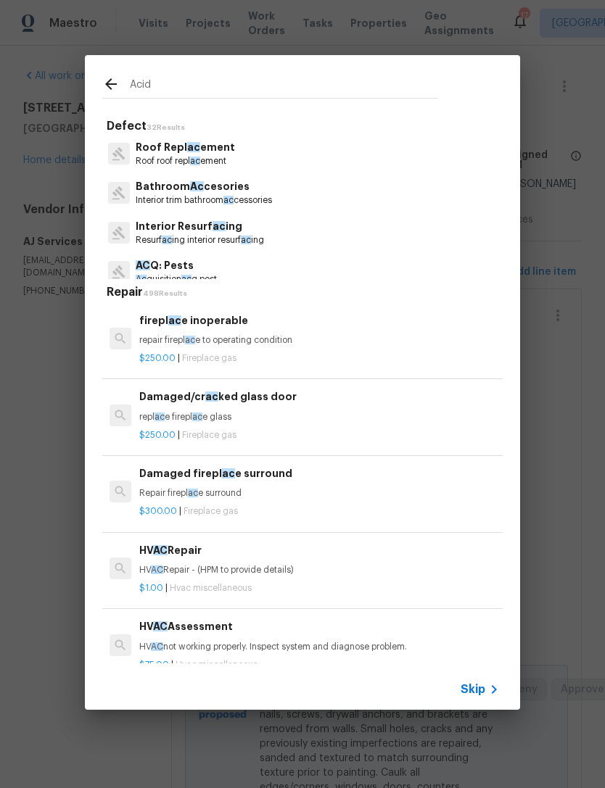
type input "Acid"
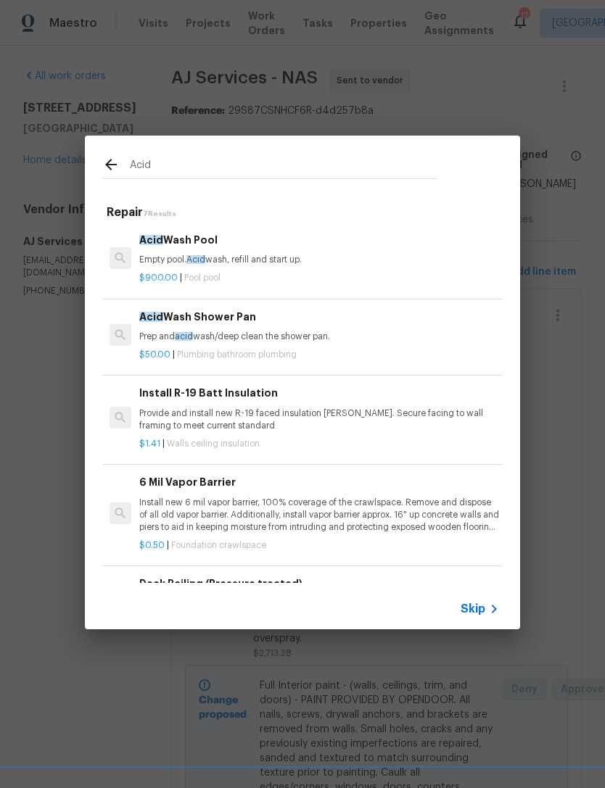
click at [304, 332] on p "Prep and acid wash/deep clean the shower pan." at bounding box center [319, 337] width 360 height 12
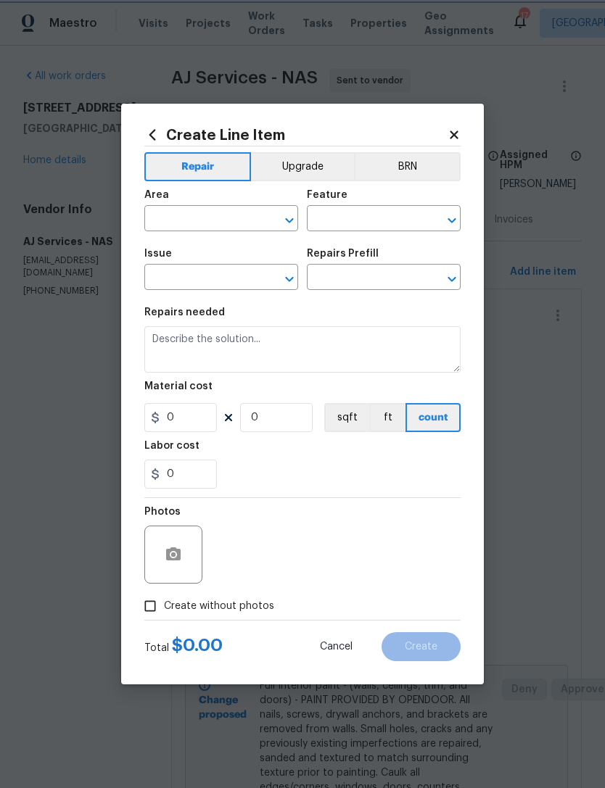
type input "Plumbing"
type input "Bathroom Plumbing"
type input "Acid Wash Shower Pan $50.00"
type textarea "Prep and acid wash/deep clean the shower pan."
type input "50"
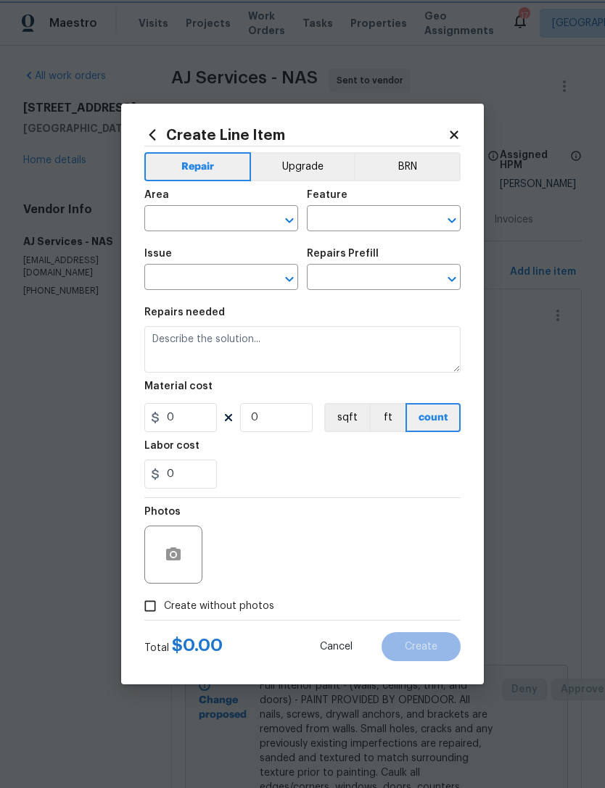
type input "1"
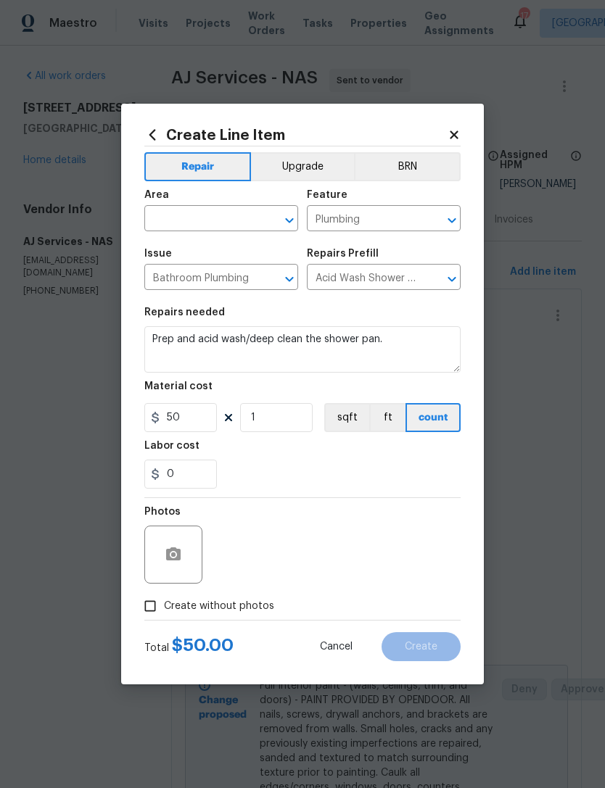
click at [228, 225] on input "text" at bounding box center [200, 220] width 113 height 22
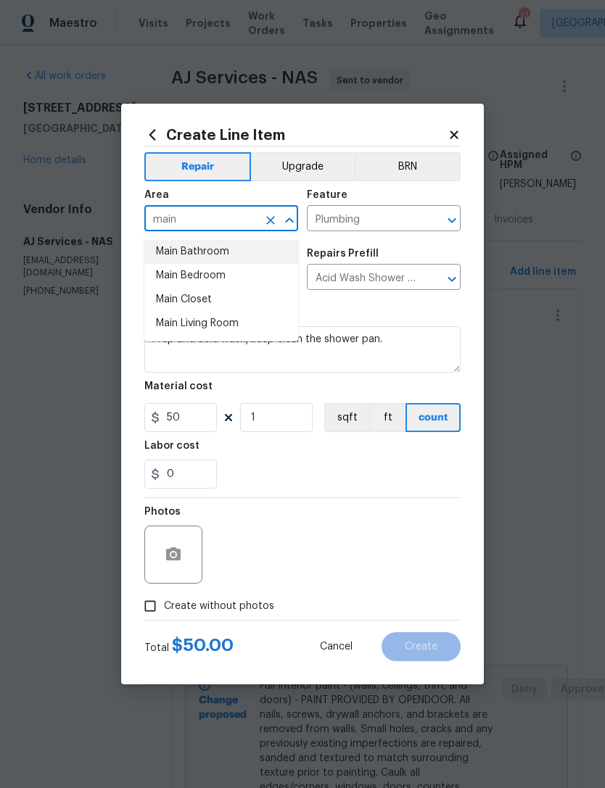
click at [212, 251] on li "Main Bathroom" at bounding box center [221, 252] width 154 height 24
type input "Main Bathroom"
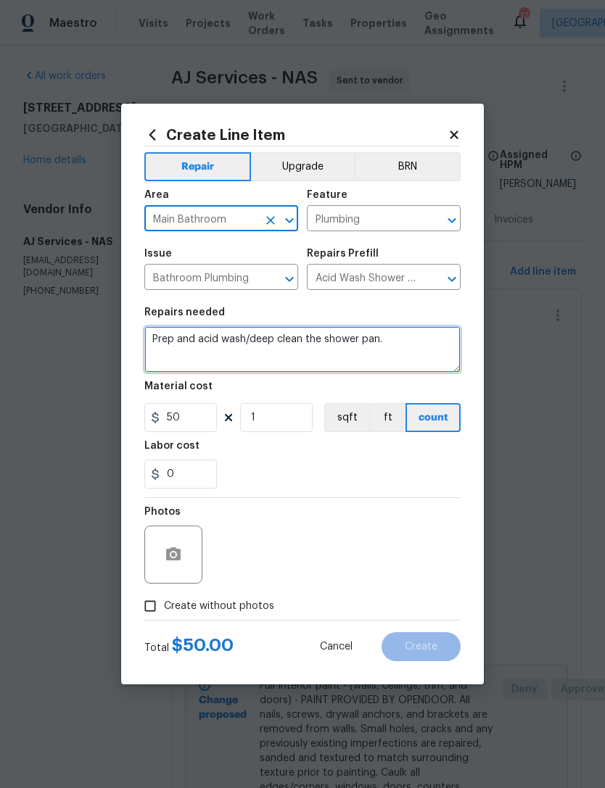
click at [156, 336] on textarea "Prep and acid wash/deep clean the shower pan." at bounding box center [302, 349] width 316 height 46
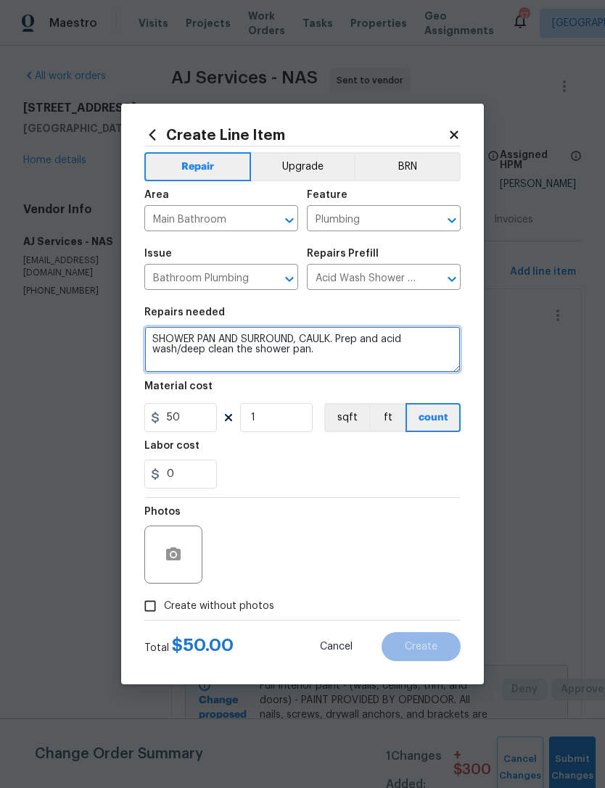
type textarea "SHOWER PAN AND SURROUND, CAULK. Prep and acid wash/deep clean the shower pan."
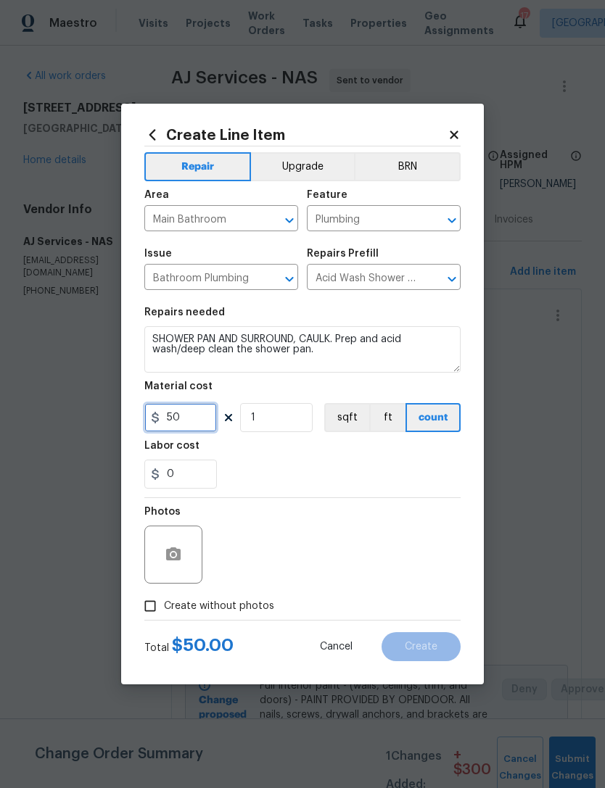
click at [206, 432] on input "50" at bounding box center [180, 417] width 72 height 29
type input "115"
click at [310, 461] on div "0" at bounding box center [302, 474] width 316 height 29
click at [187, 544] on div at bounding box center [173, 555] width 58 height 58
click at [183, 563] on button "button" at bounding box center [173, 554] width 35 height 35
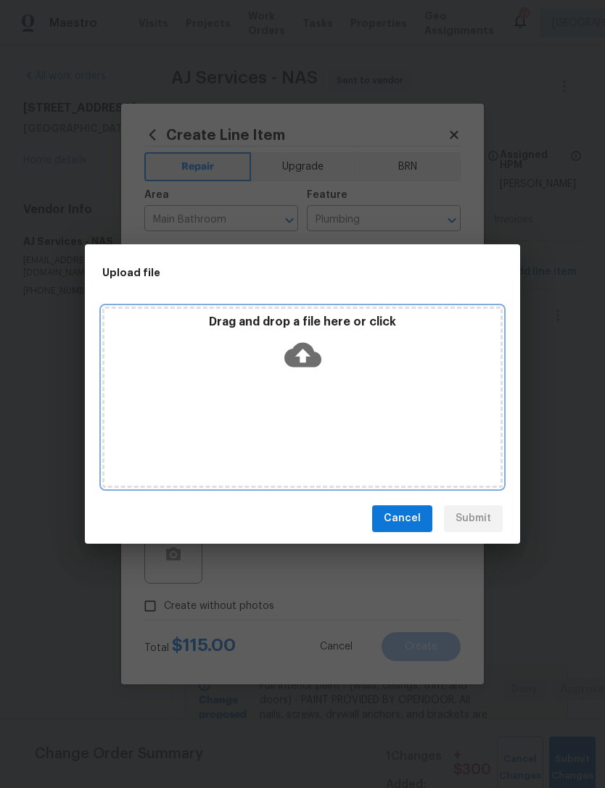
click at [305, 358] on icon at bounding box center [302, 354] width 37 height 37
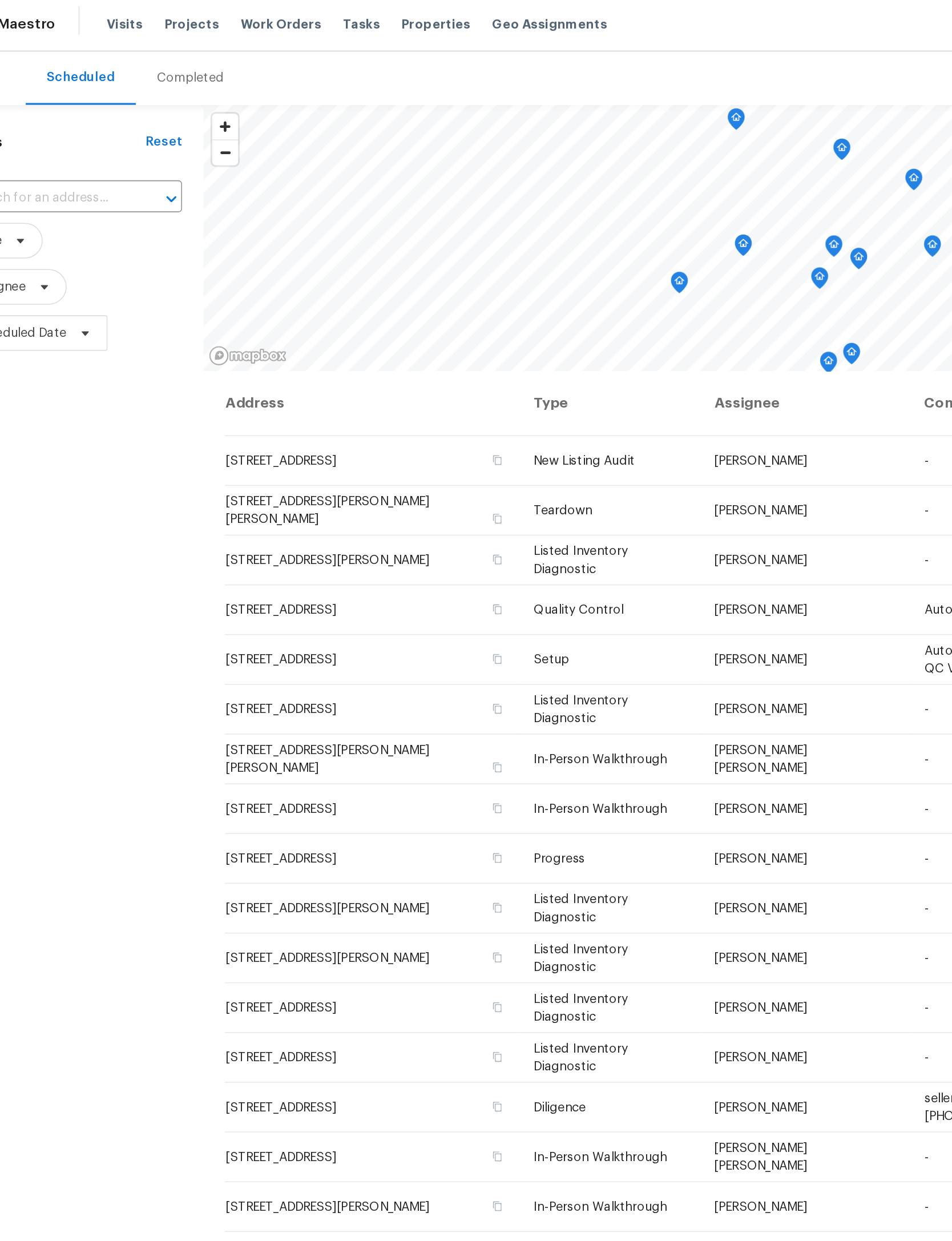
click at [118, 2] on div "Maestro Visits Projects Work Orders Tasks Properties Geo Assignments 17 [GEOGRA…" at bounding box center [476, 18] width 952 height 36
click at [146, 13] on span "Projects" at bounding box center [164, 18] width 35 height 11
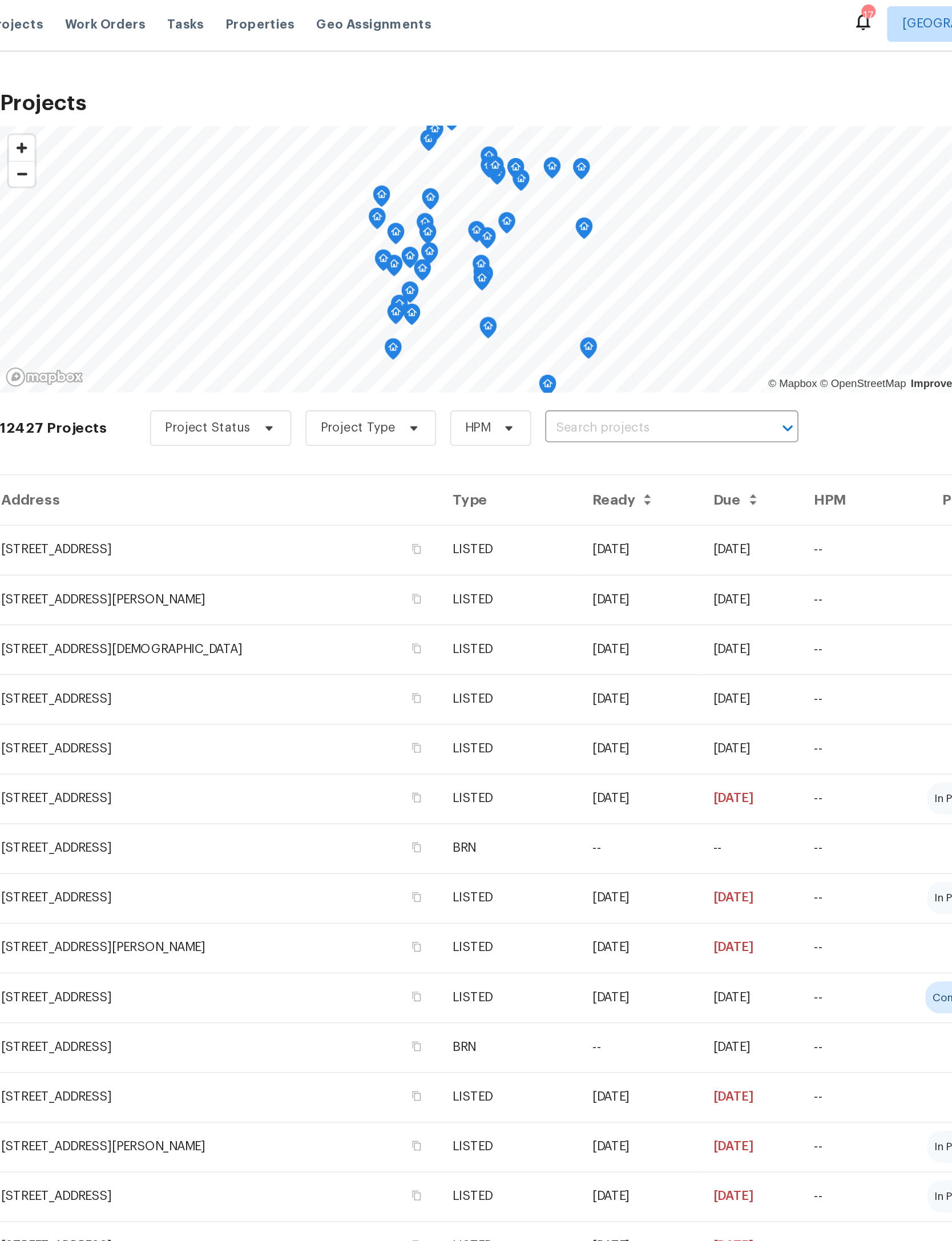
click at [504, 275] on input "text" at bounding box center [569, 278] width 131 height 17
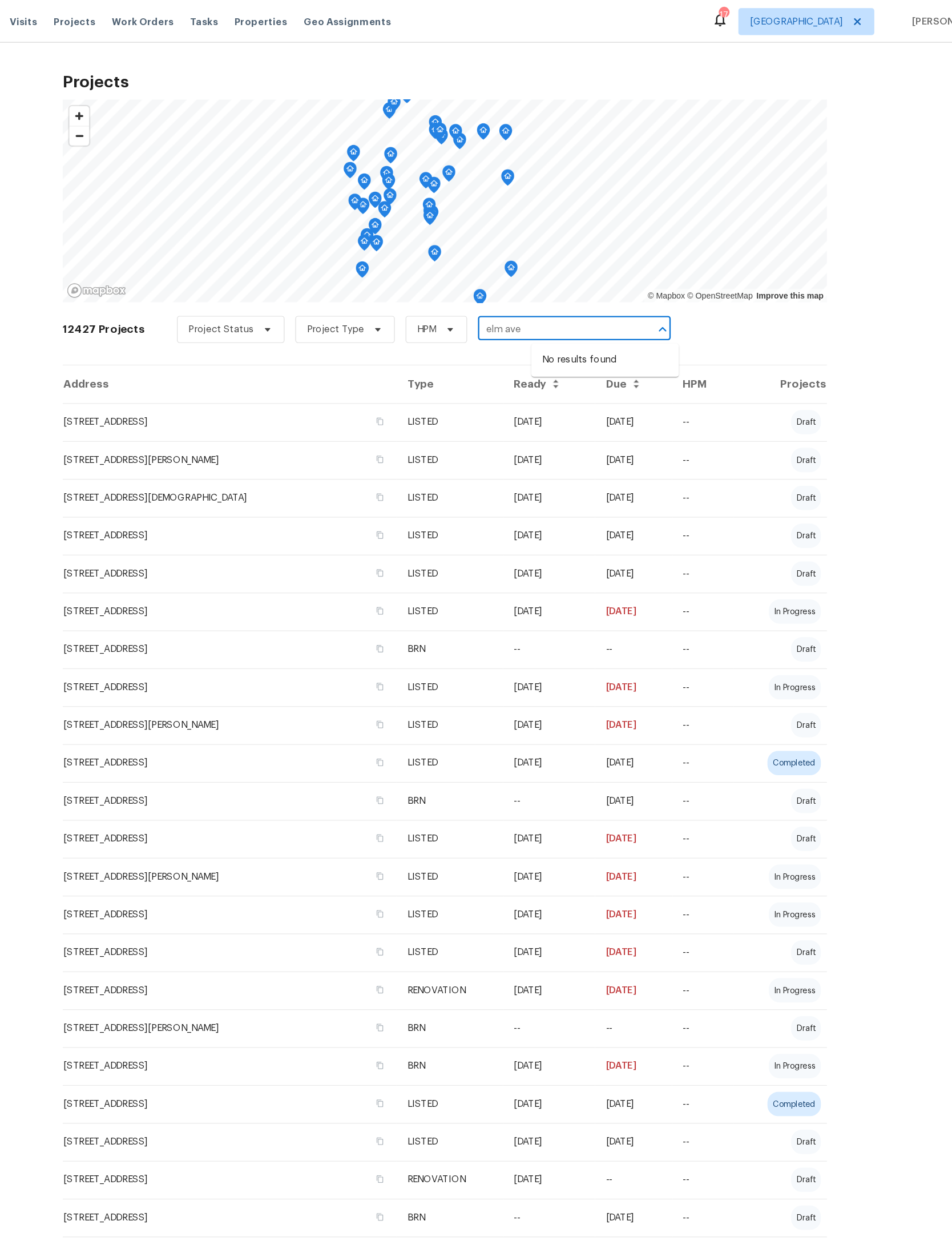
type input "elm ave"
click at [820, 16] on icon at bounding box center [824, 18] width 9 height 9
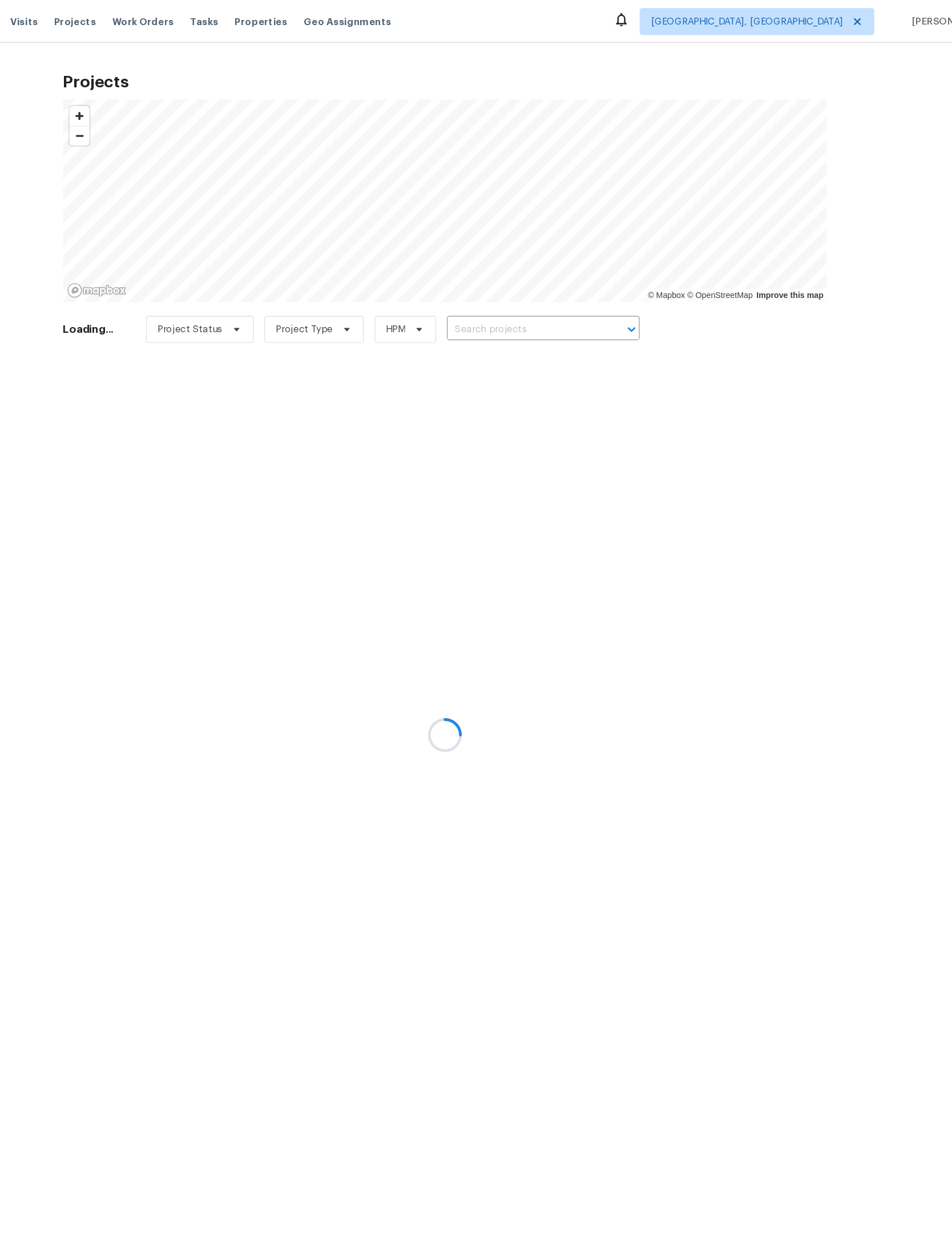
click at [717, 11] on div at bounding box center [476, 620] width 952 height 1241
click at [715, 17] on div at bounding box center [476, 620] width 952 height 1241
click at [717, 17] on div at bounding box center [476, 620] width 952 height 1241
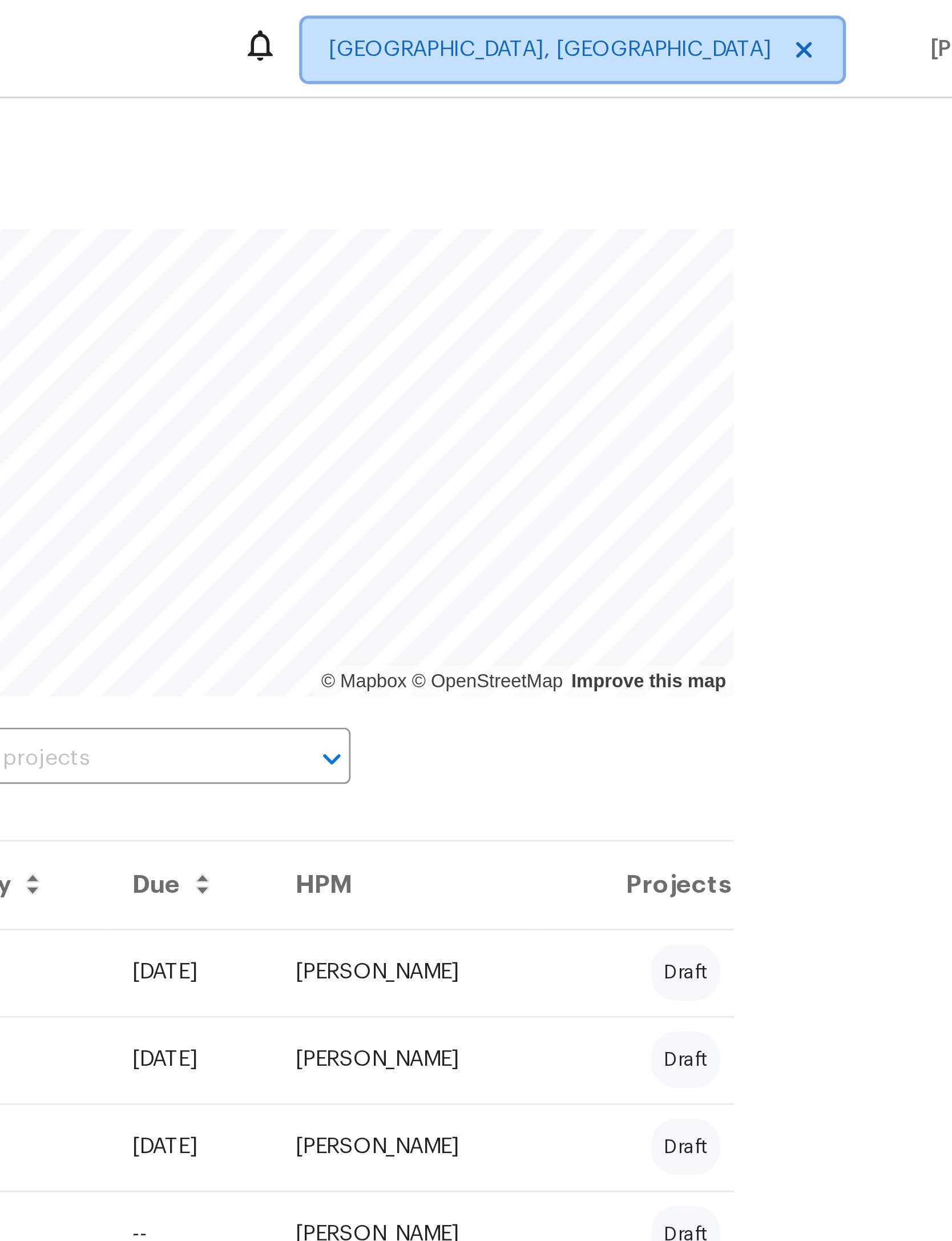
click at [820, 17] on icon at bounding box center [824, 18] width 9 height 9
click at [821, 17] on icon at bounding box center [824, 18] width 6 height 6
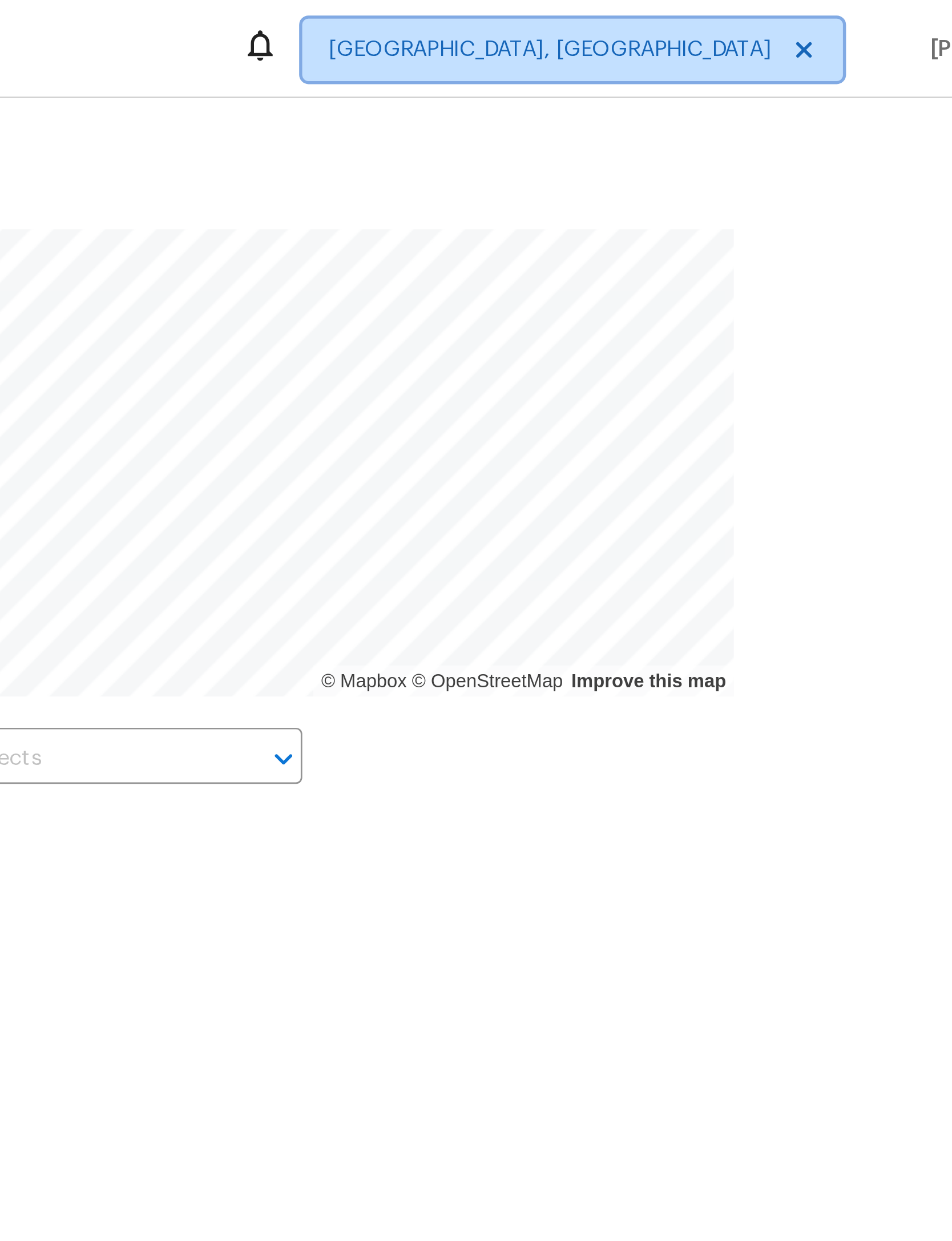
click at [820, 17] on icon at bounding box center [824, 18] width 9 height 9
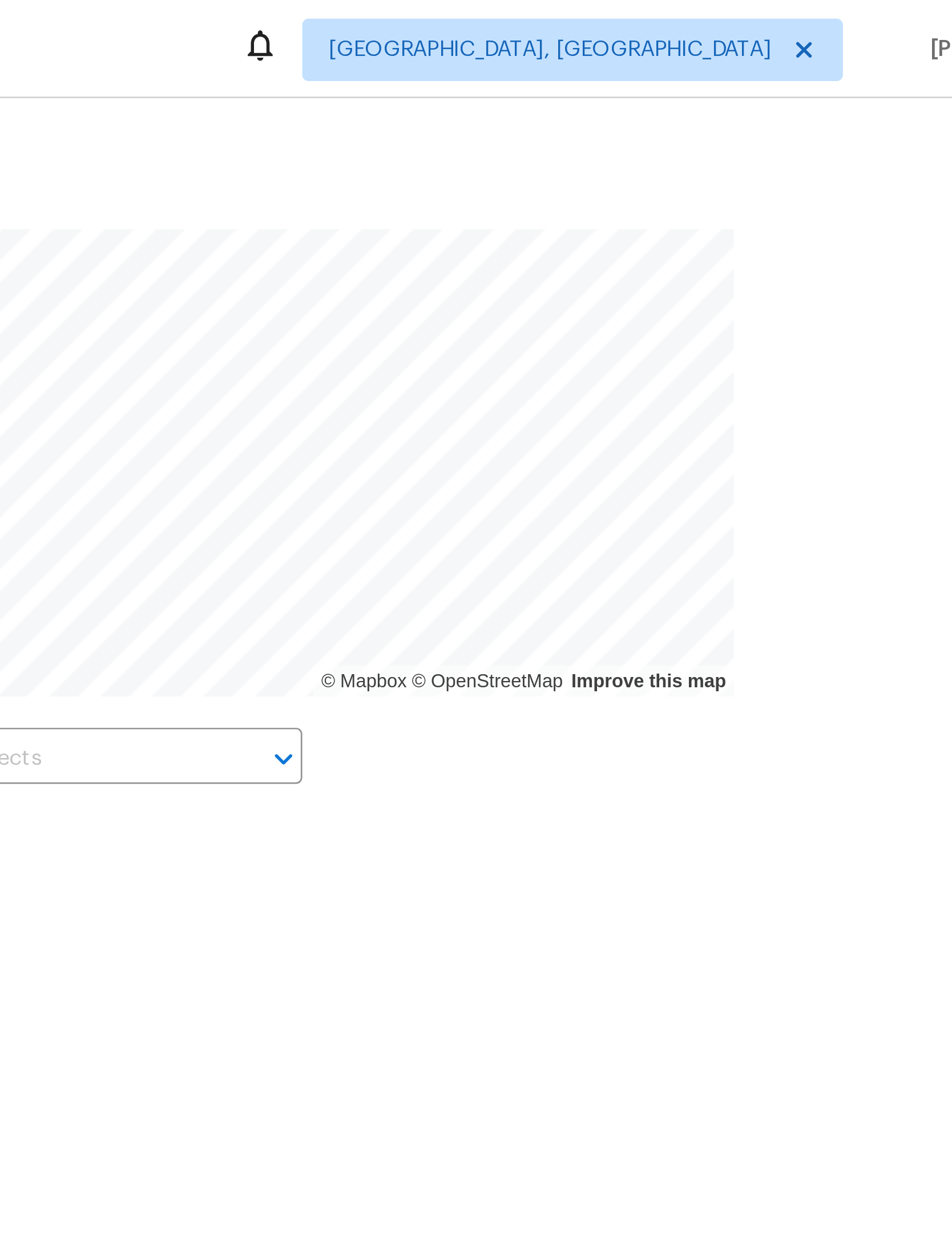
click at [285, 18] on div at bounding box center [476, 620] width 952 height 1241
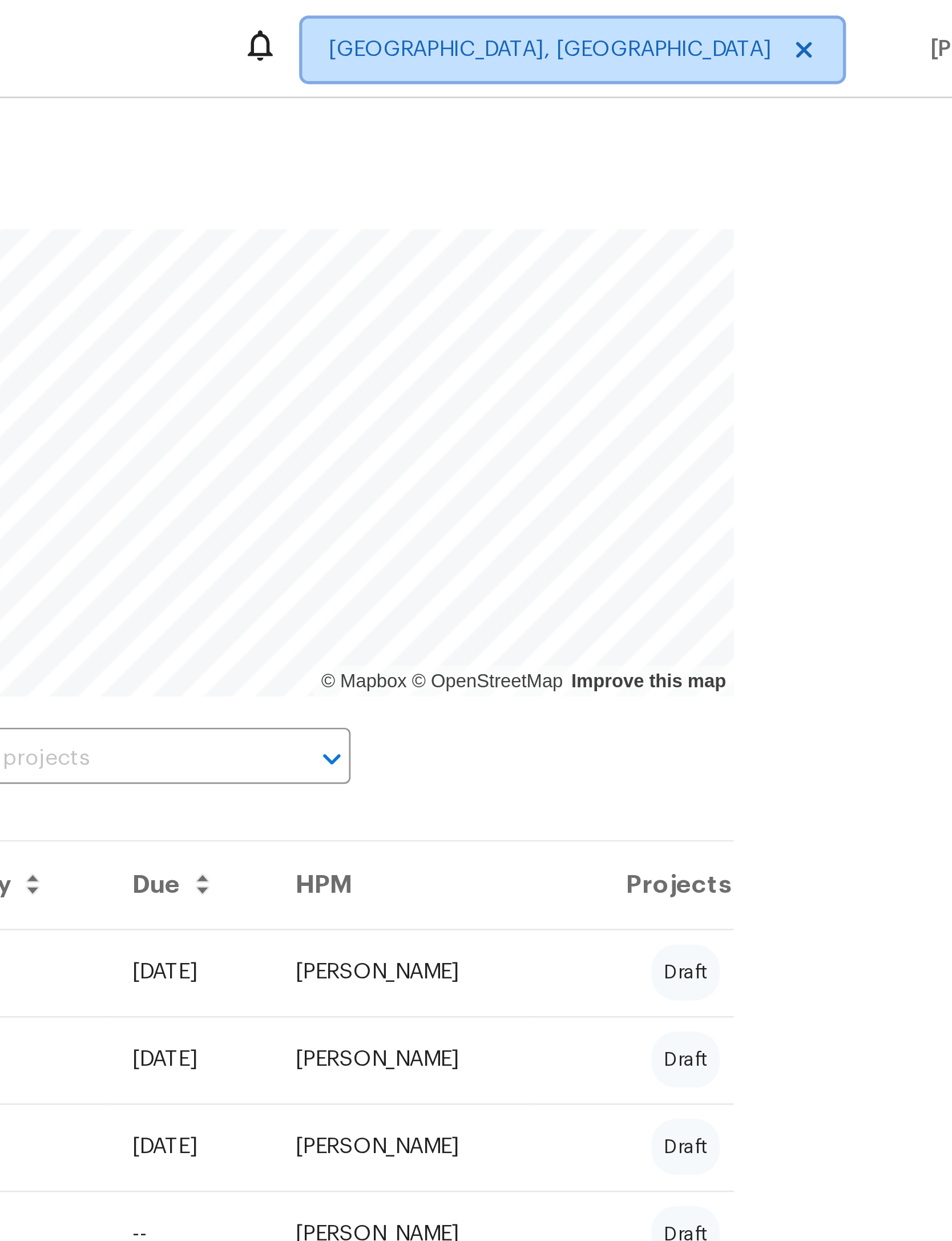
click at [650, 20] on span "Albuquerque, NM" at bounding box center [732, 18] width 162 height 11
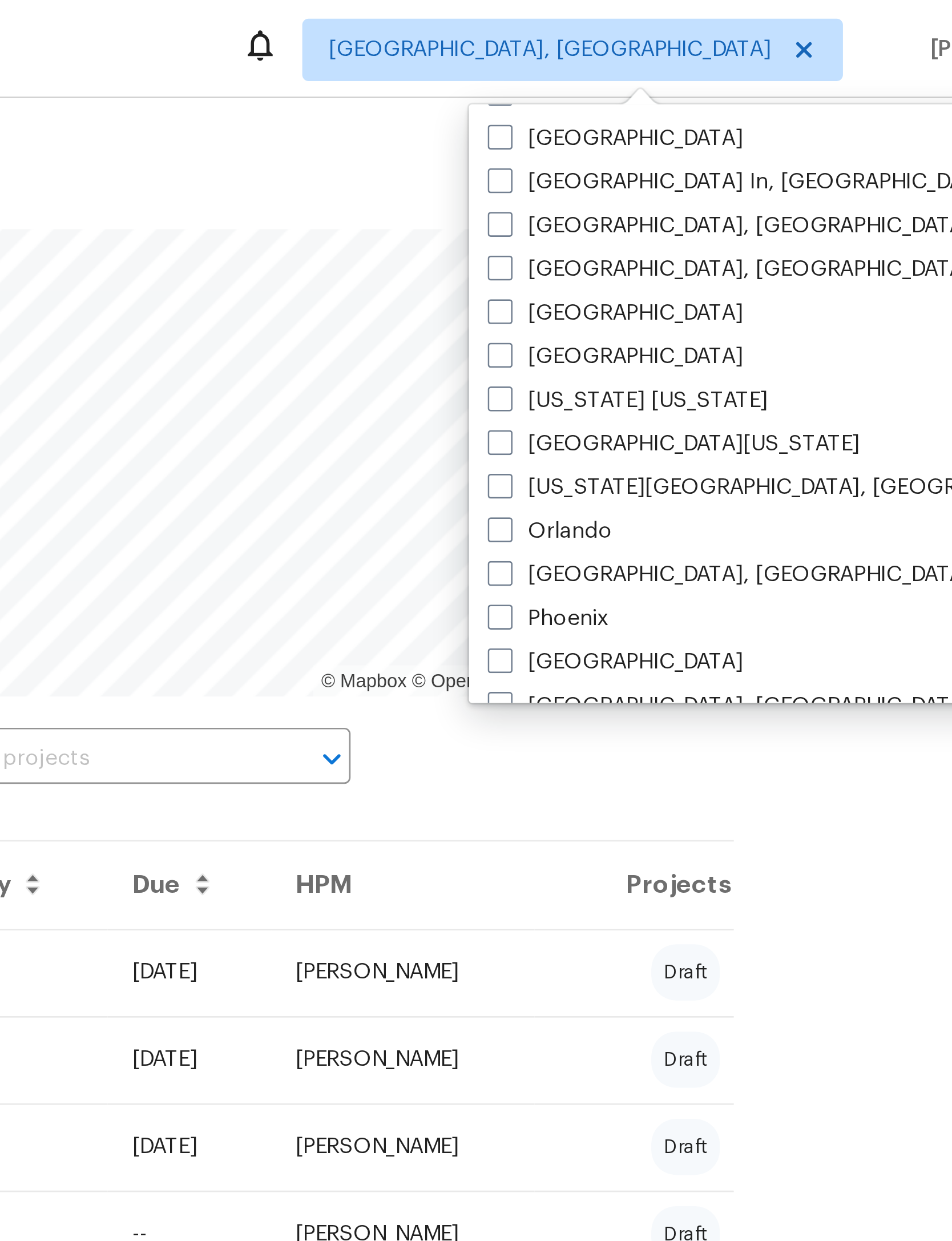
scroll to position [498, 0]
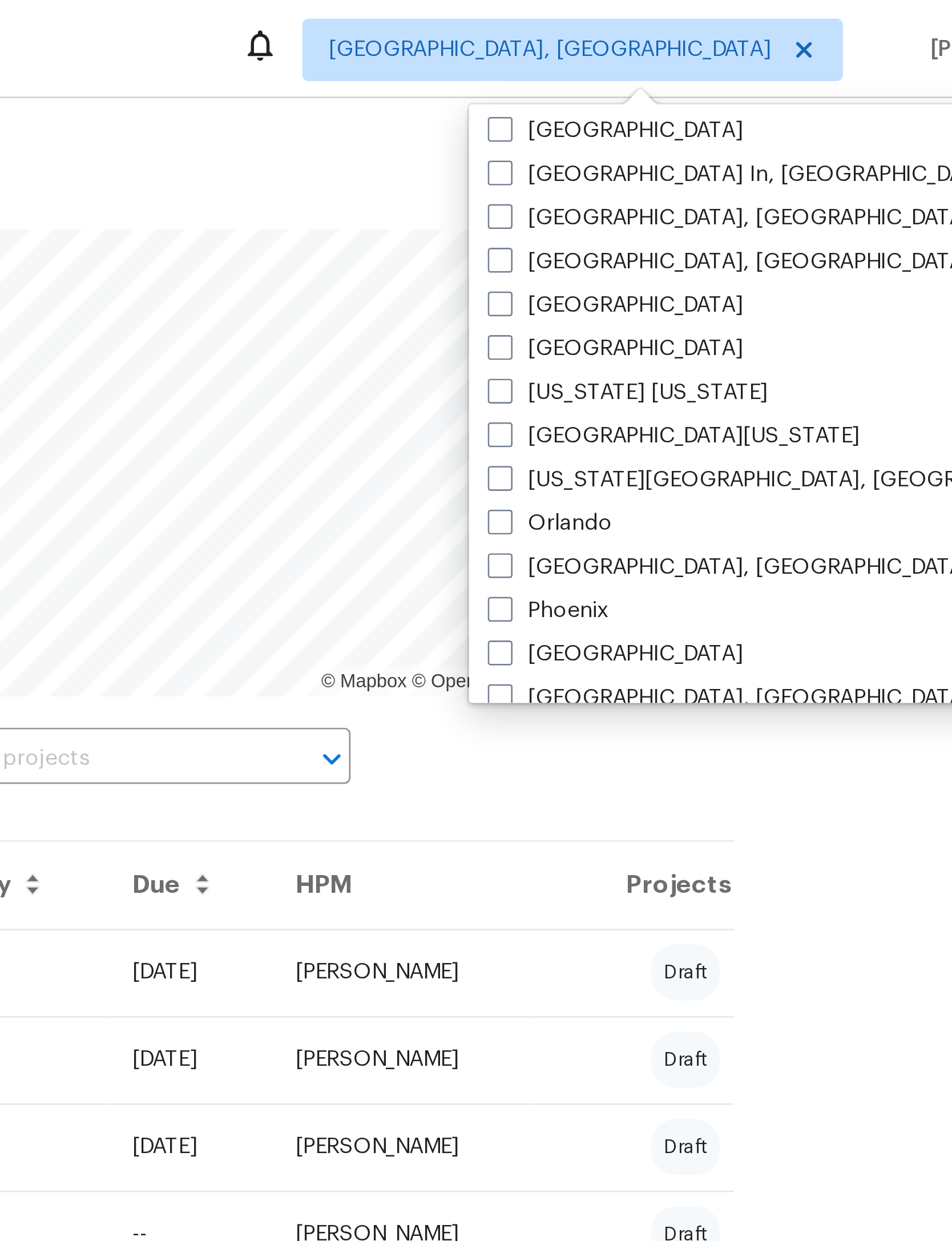
click at [709, 128] on label "Nashville" at bounding box center [755, 128] width 94 height 11
click at [709, 128] on input "Nashville" at bounding box center [712, 125] width 7 height 7
checkbox input "true"
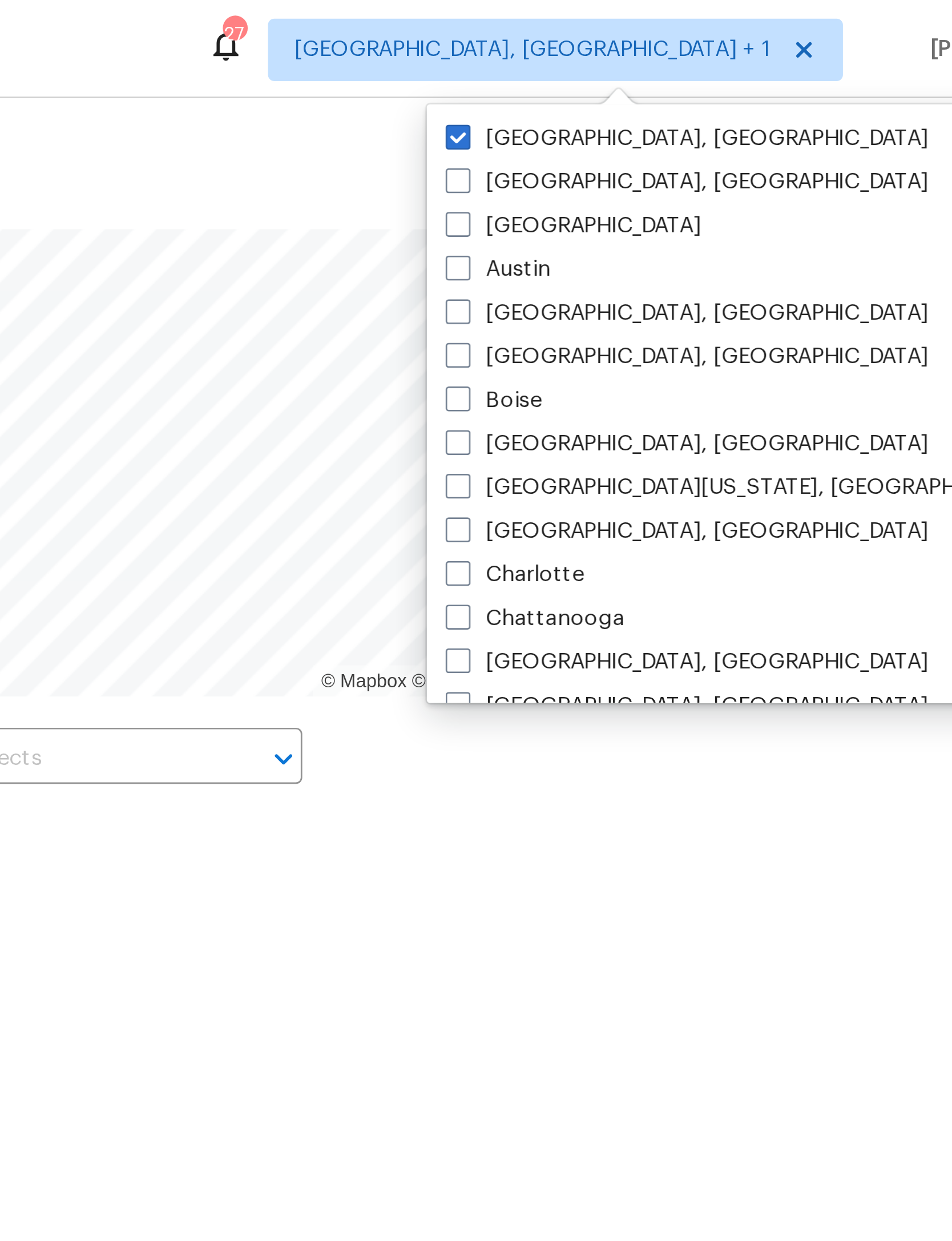
click at [693, 47] on label "Albuquerque, NM" at bounding box center [781, 50] width 177 height 11
click at [693, 47] on input "Albuquerque, NM" at bounding box center [696, 48] width 7 height 7
checkbox input "false"
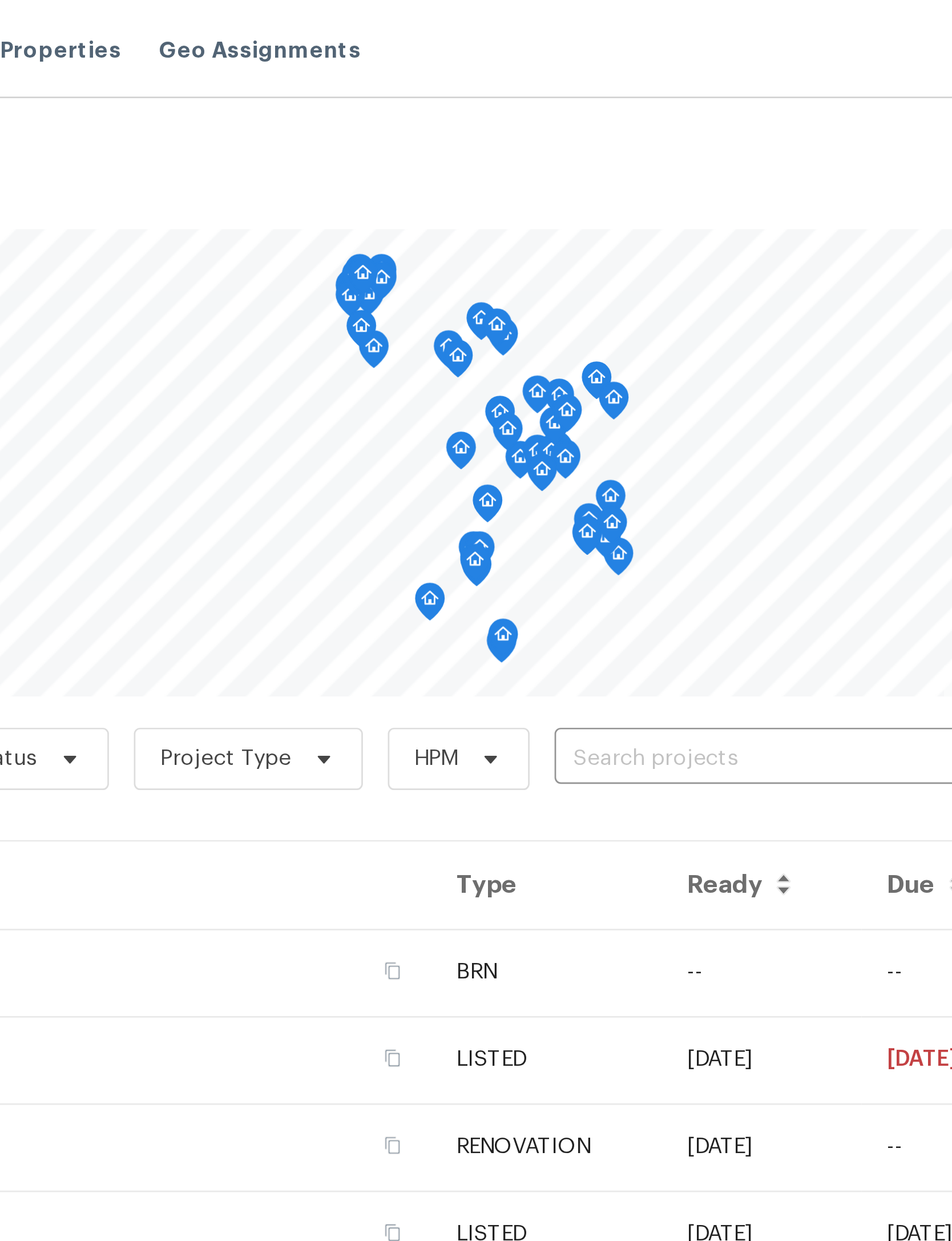
click at [502, 275] on input "text" at bounding box center [567, 278] width 131 height 17
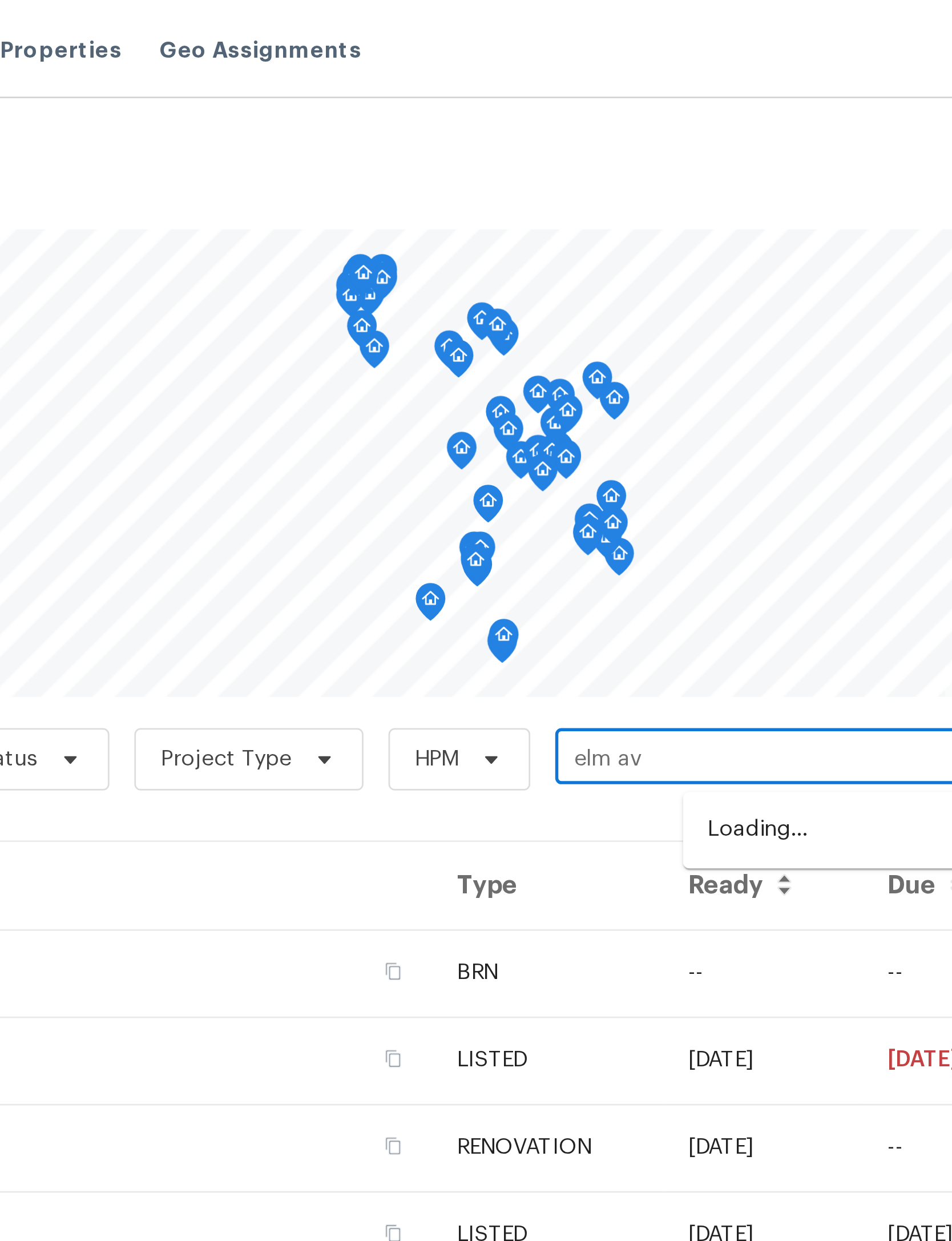
type input "elm ave"
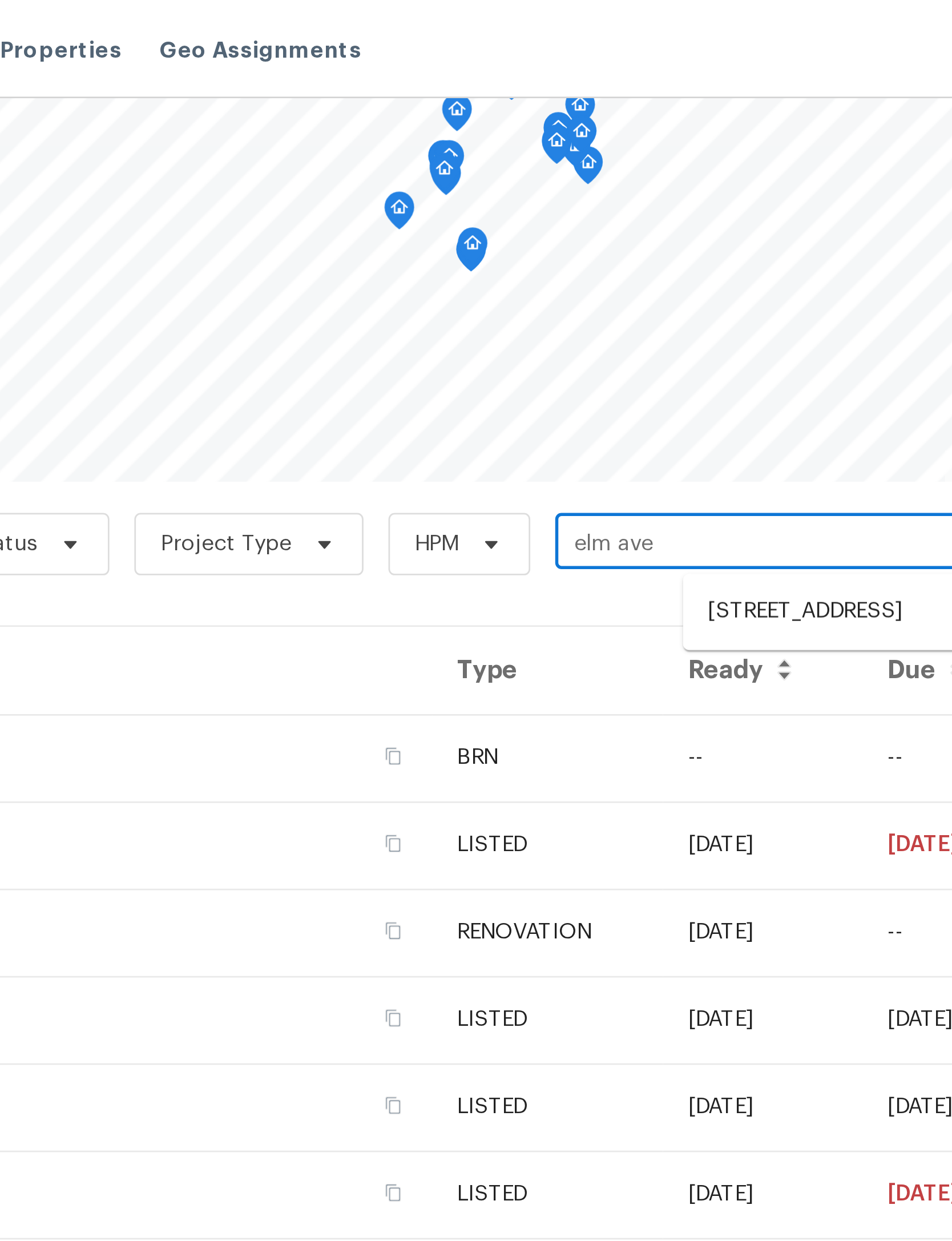
scroll to position [81, 0]
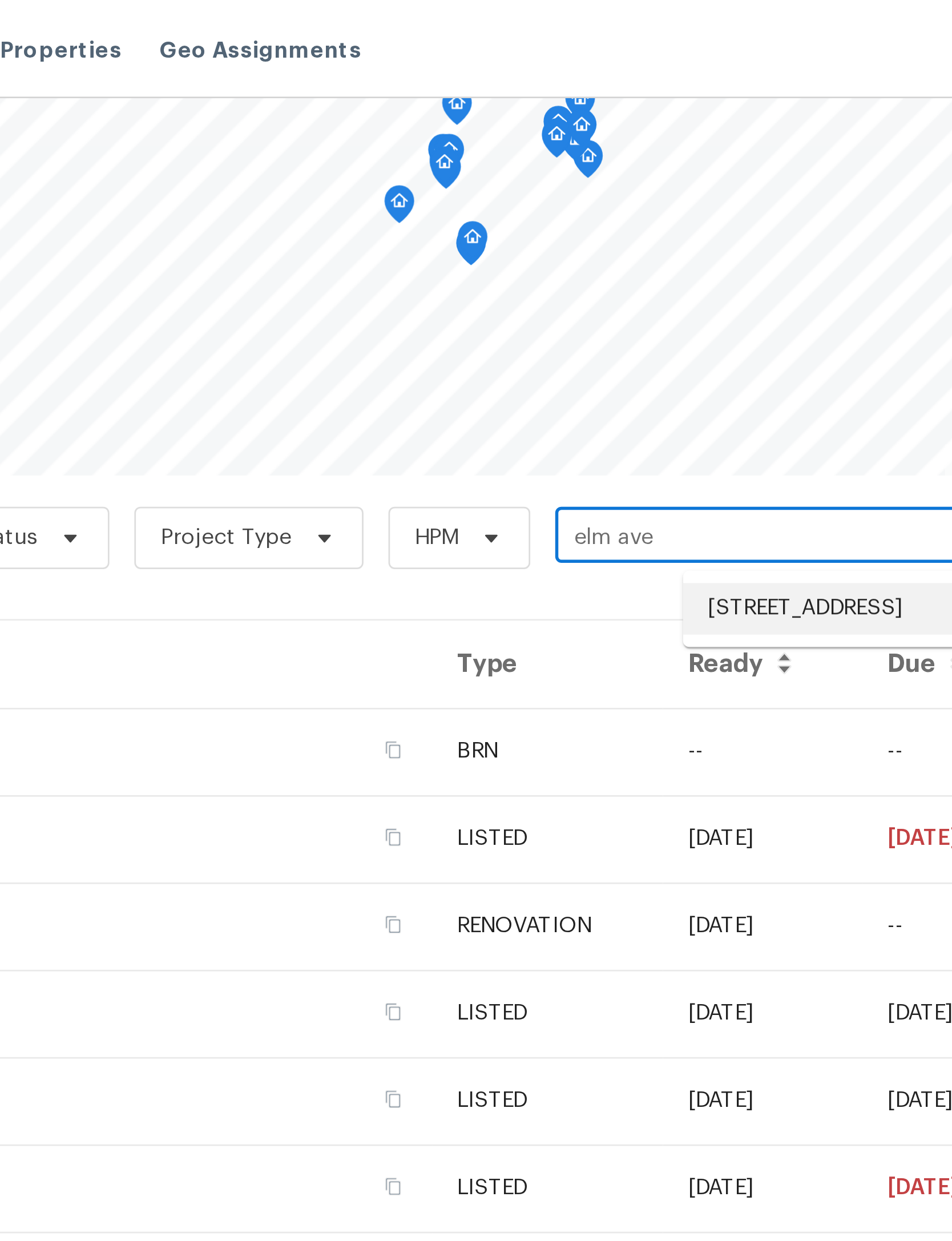
click at [549, 232] on li "371 Elm Ave, Lewisburg, TN 37091" at bounding box center [611, 223] width 124 height 19
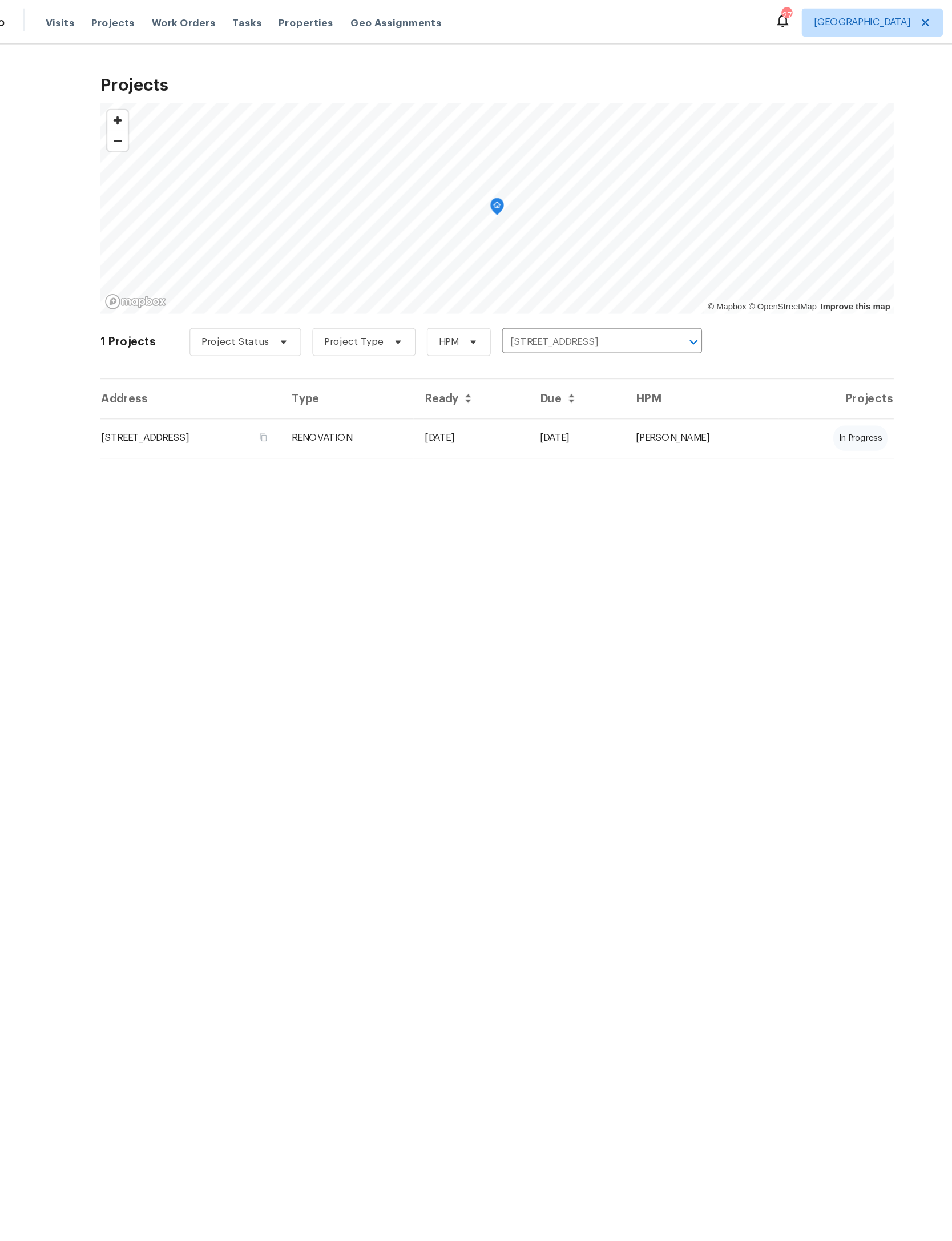
click at [154, 359] on td "371 Elm Ave, Lewisburg, TN 37091" at bounding box center [227, 356] width 146 height 32
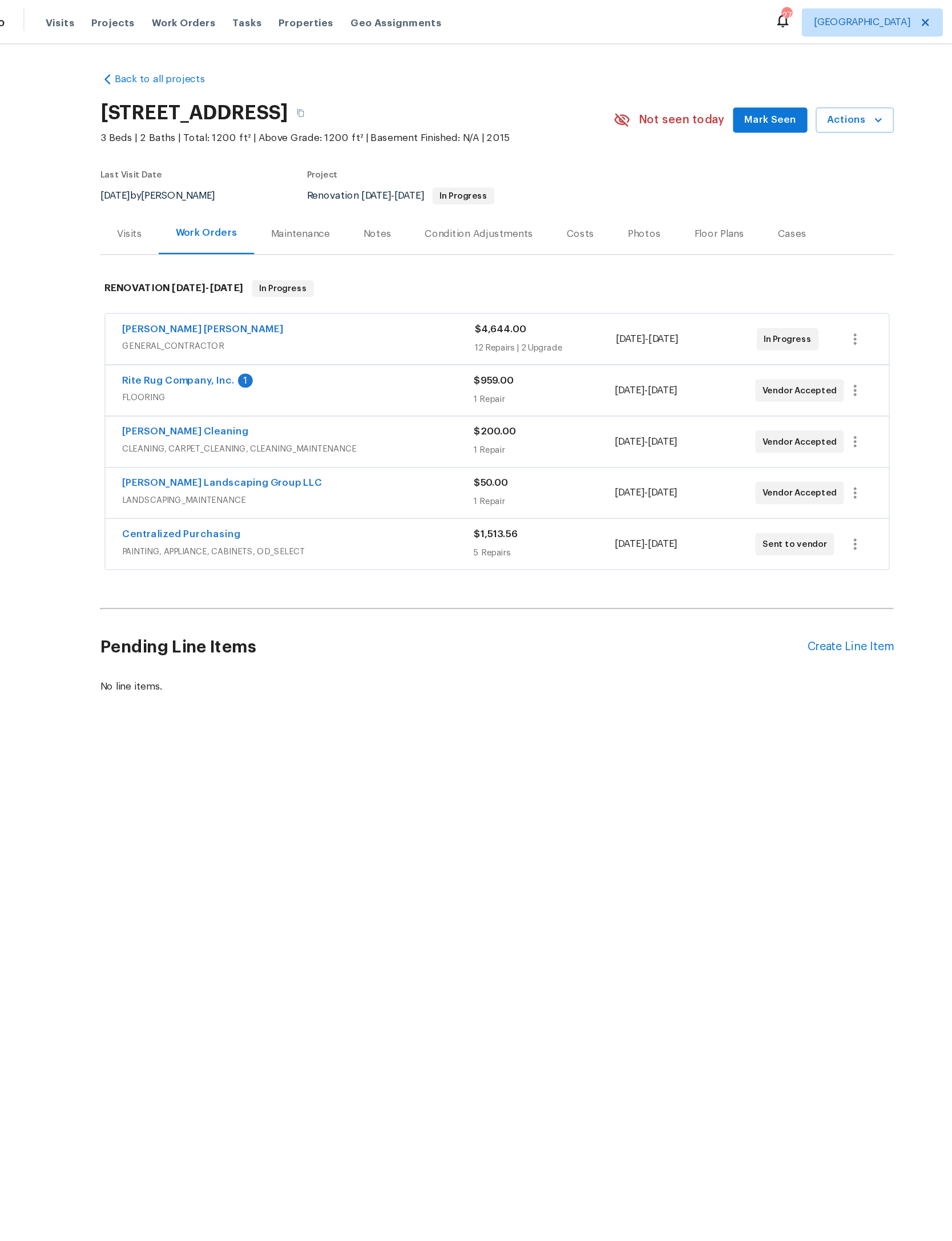
click at [209, 313] on link "Rite Rug Company, Inc." at bounding box center [217, 309] width 91 height 8
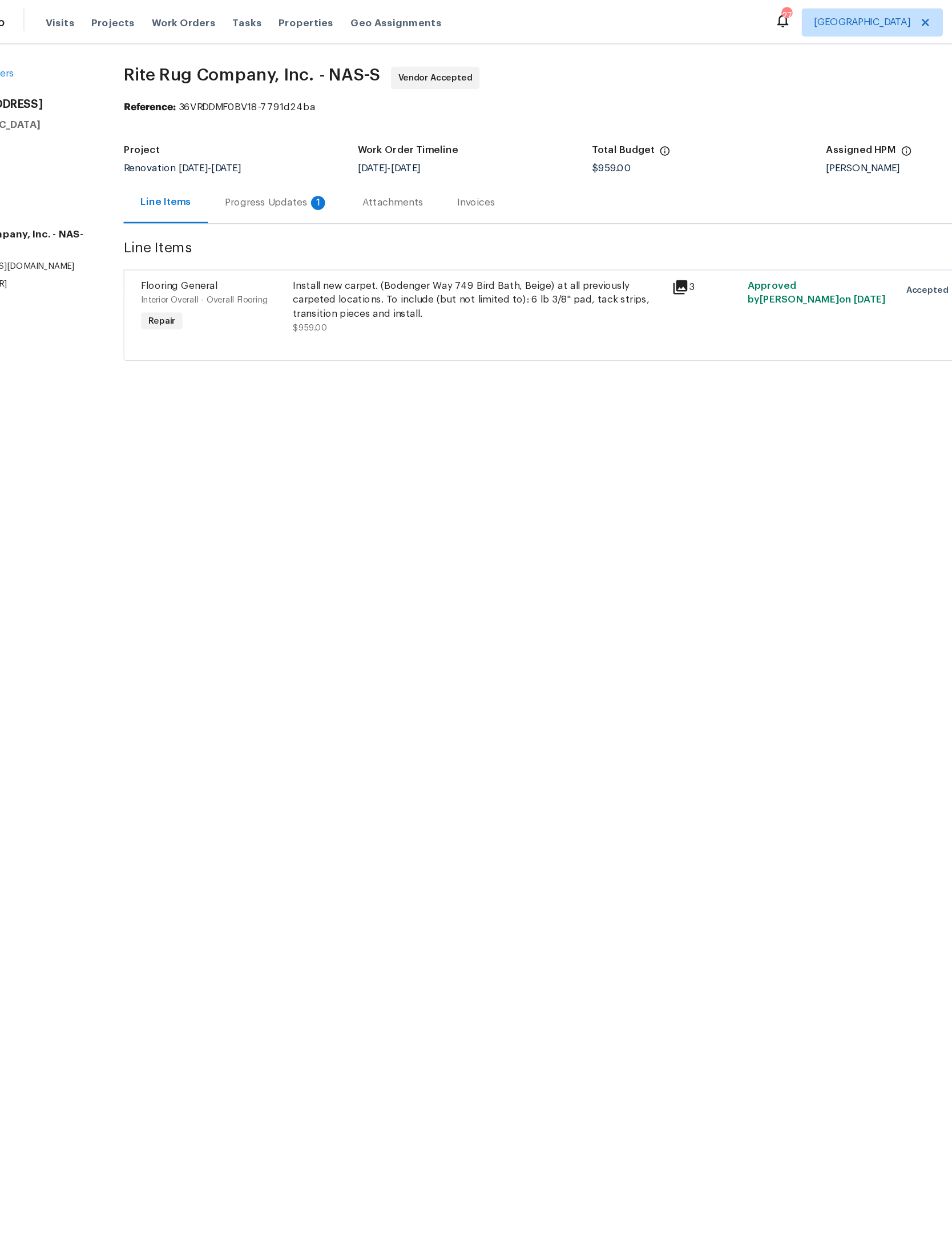
click at [254, 165] on div "Progress Updates 1" at bounding box center [296, 165] width 84 height 11
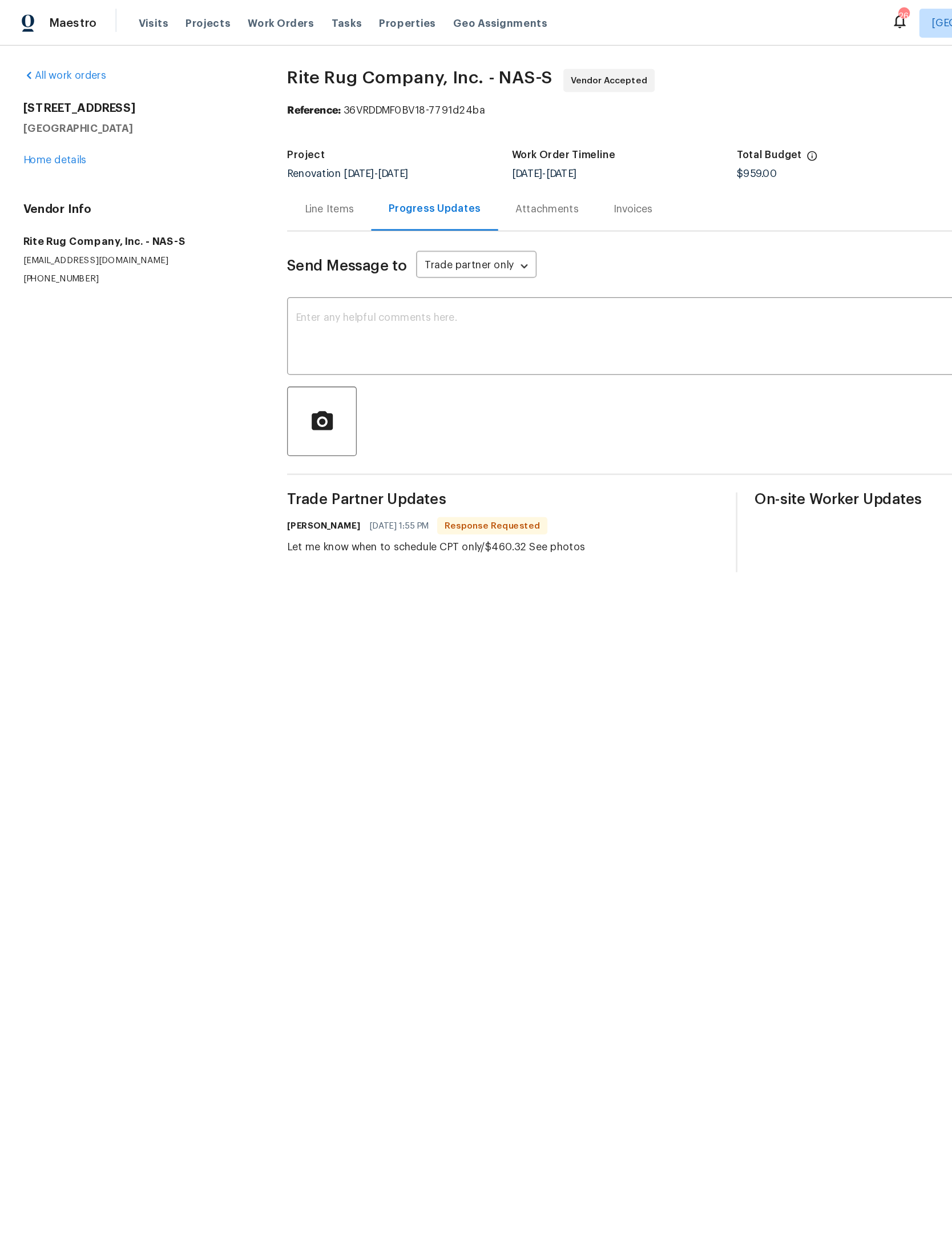
click at [253, 166] on div "Line Items" at bounding box center [258, 165] width 39 height 11
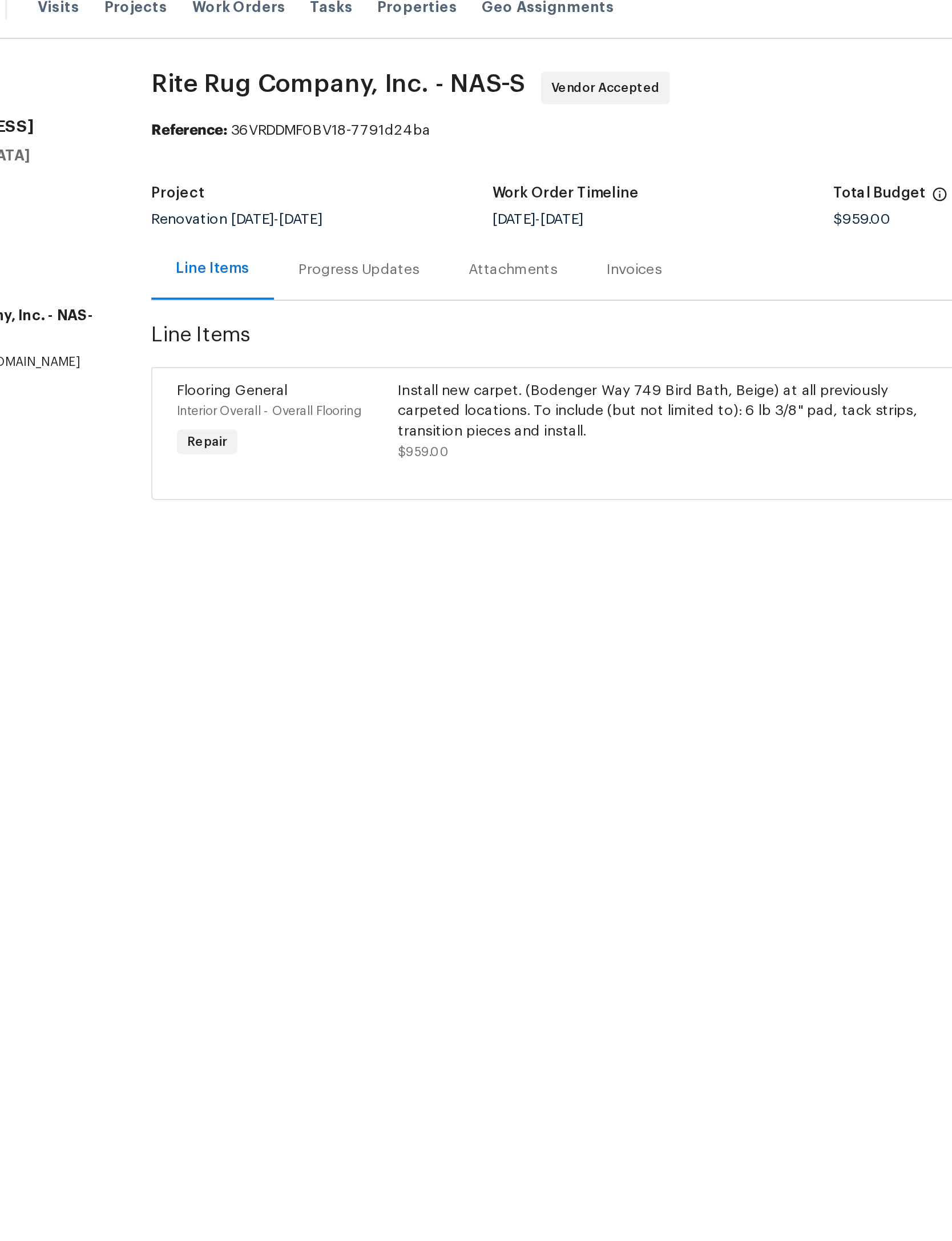
click at [254, 159] on div "Progress Updates" at bounding box center [288, 165] width 68 height 11
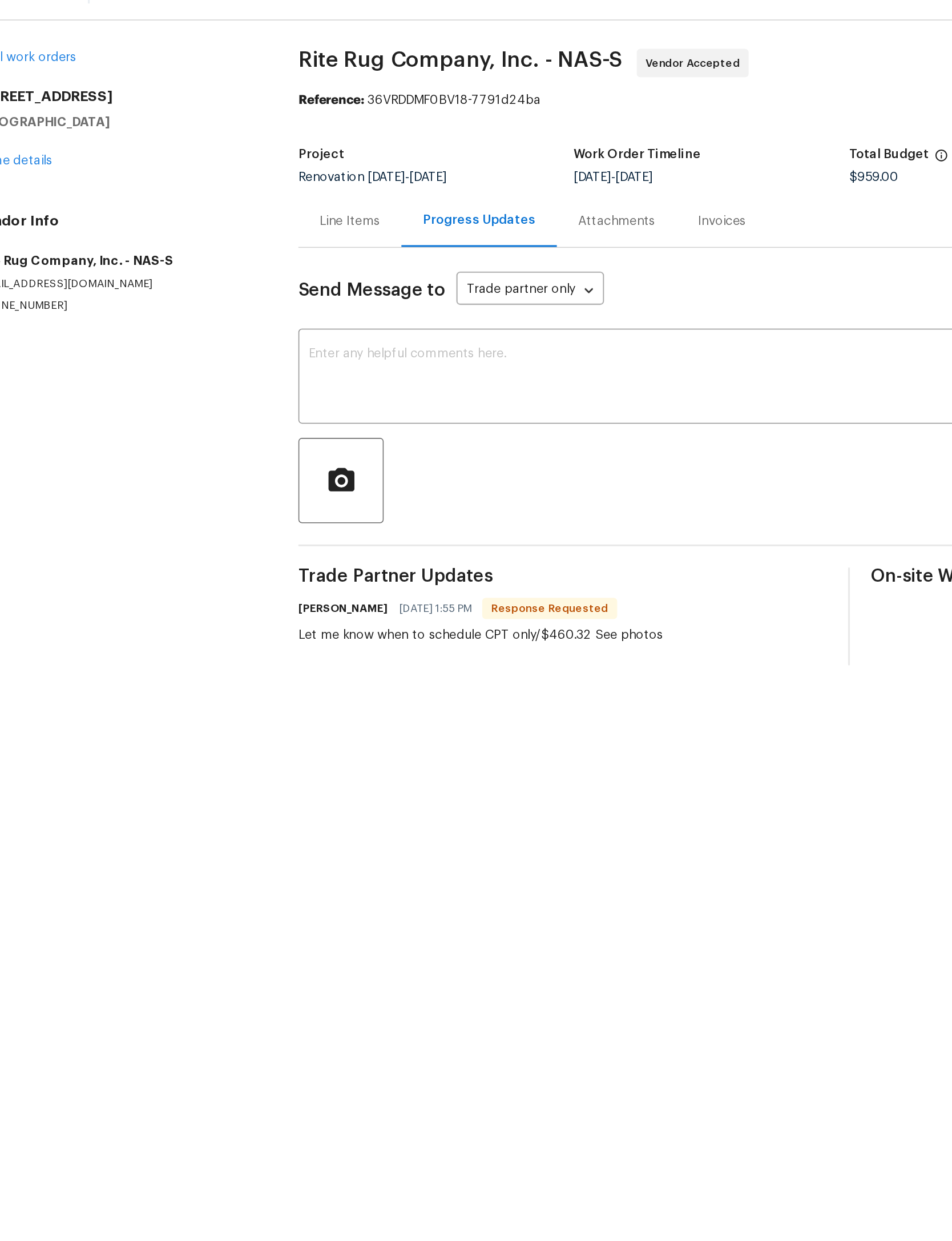
click at [239, 159] on div "Line Items" at bounding box center [258, 165] width 39 height 11
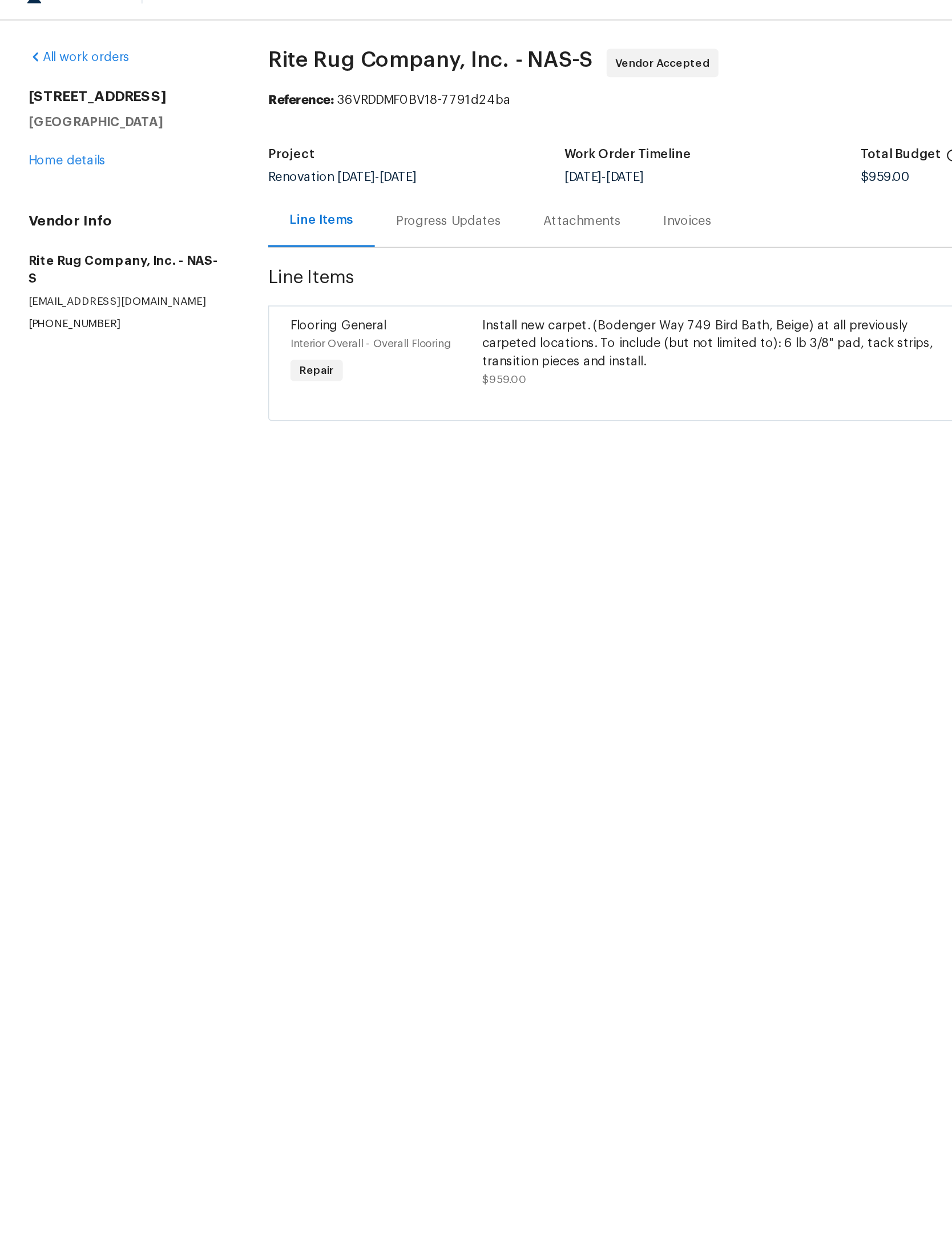
click at [396, 159] on div "Attachments" at bounding box center [374, 165] width 50 height 11
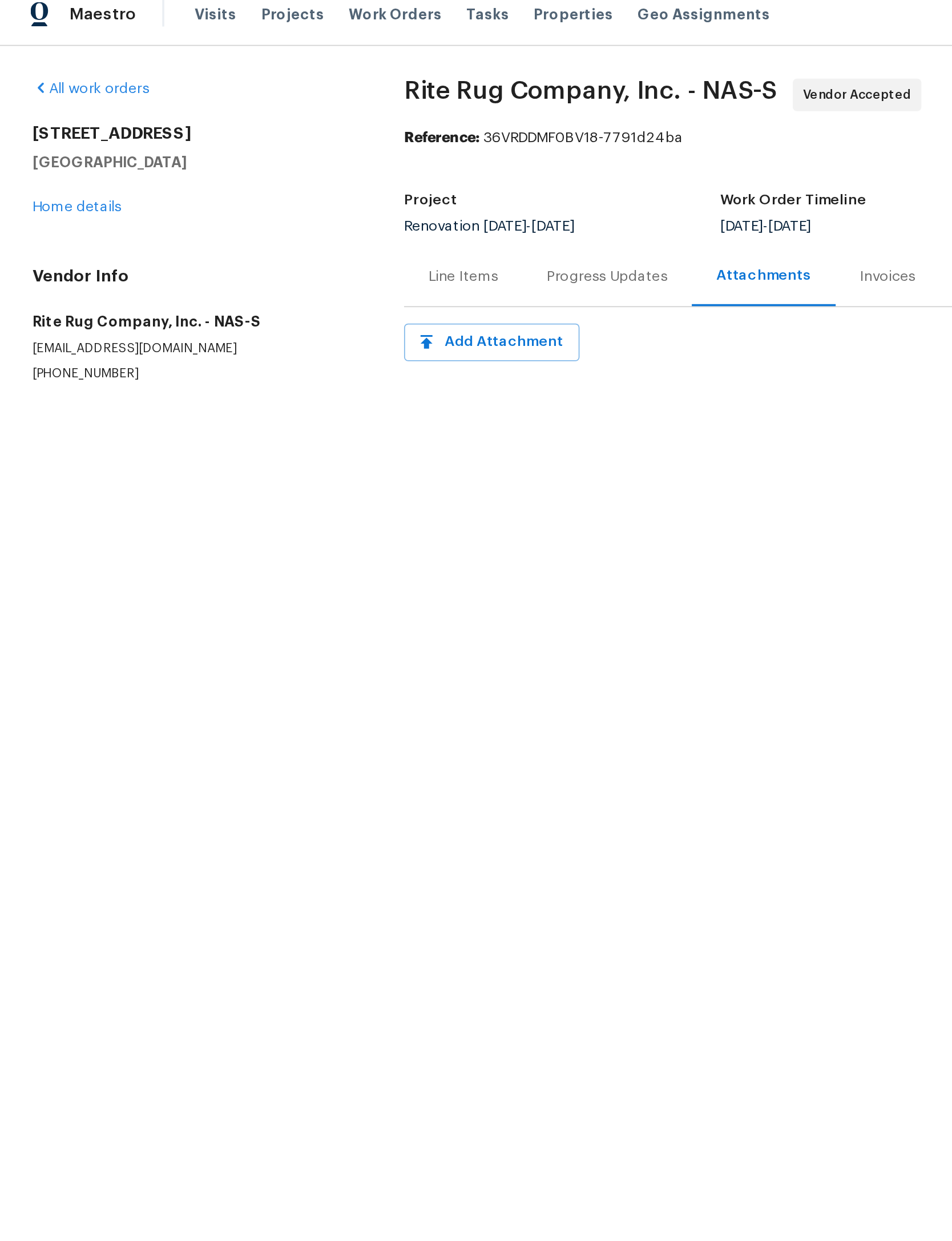
click at [351, 159] on div "Progress Updates" at bounding box center [340, 165] width 68 height 11
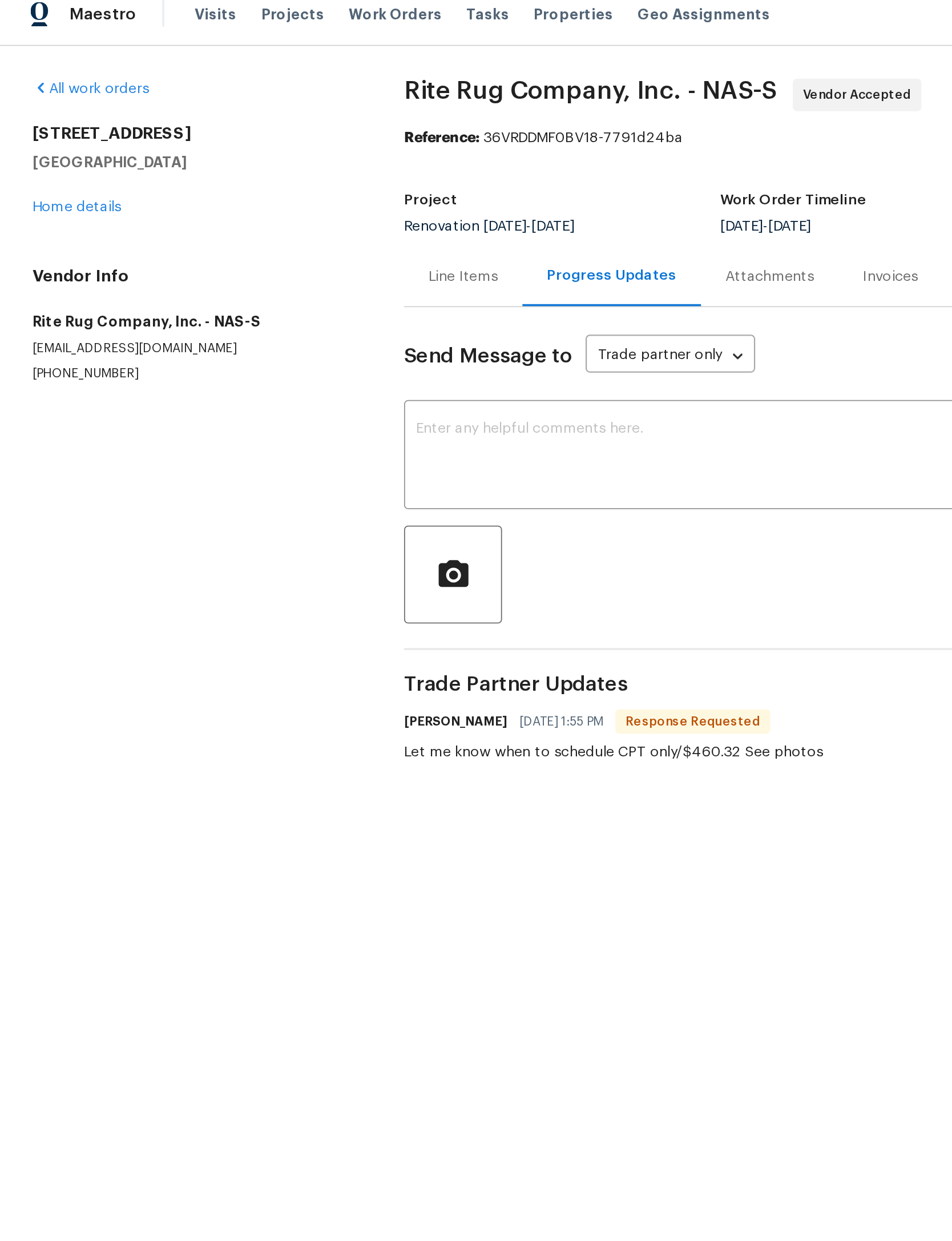
click at [54, 126] on link "Home details" at bounding box center [43, 126] width 50 height 8
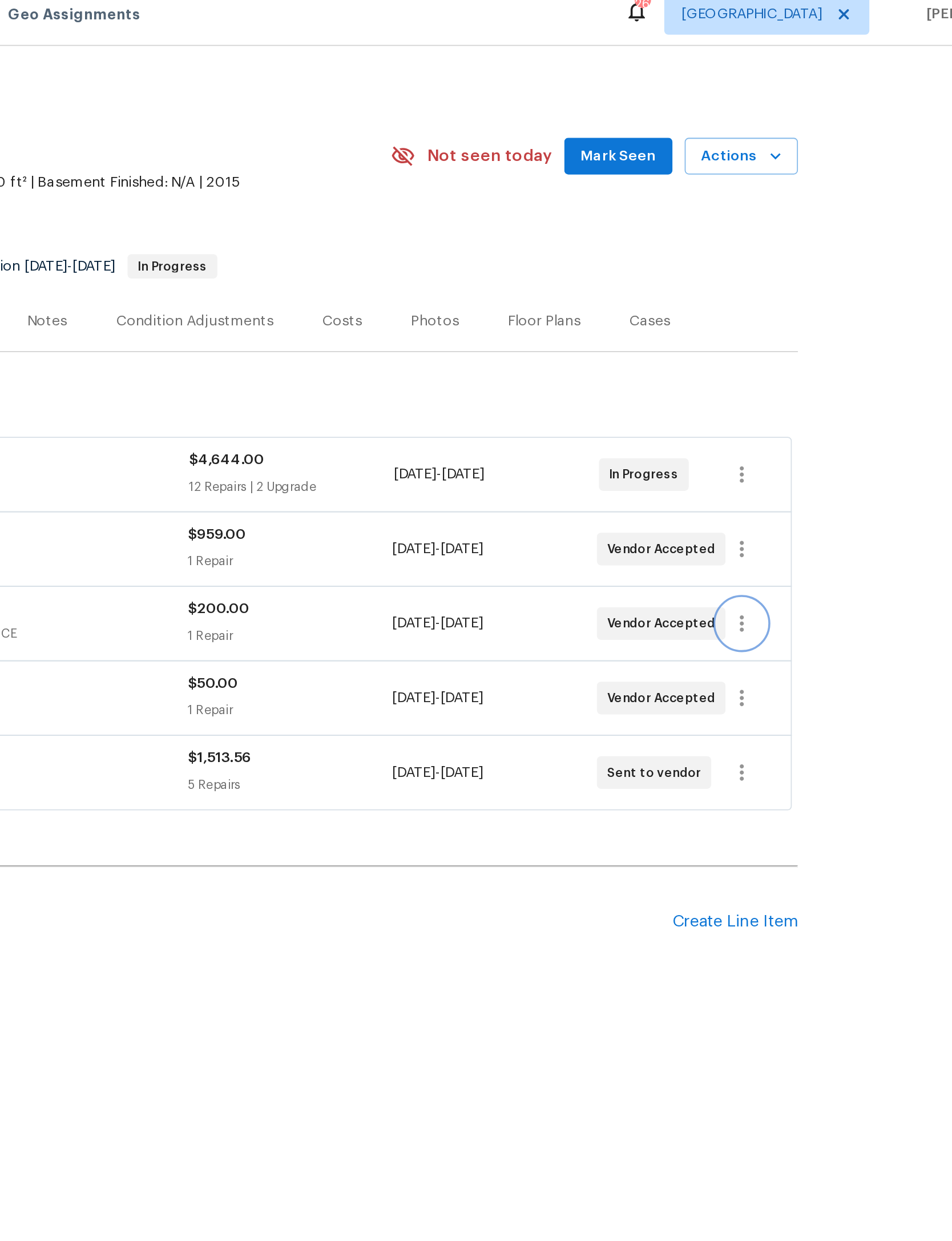
click at [761, 366] on icon "button" at bounding box center [767, 358] width 13 height 13
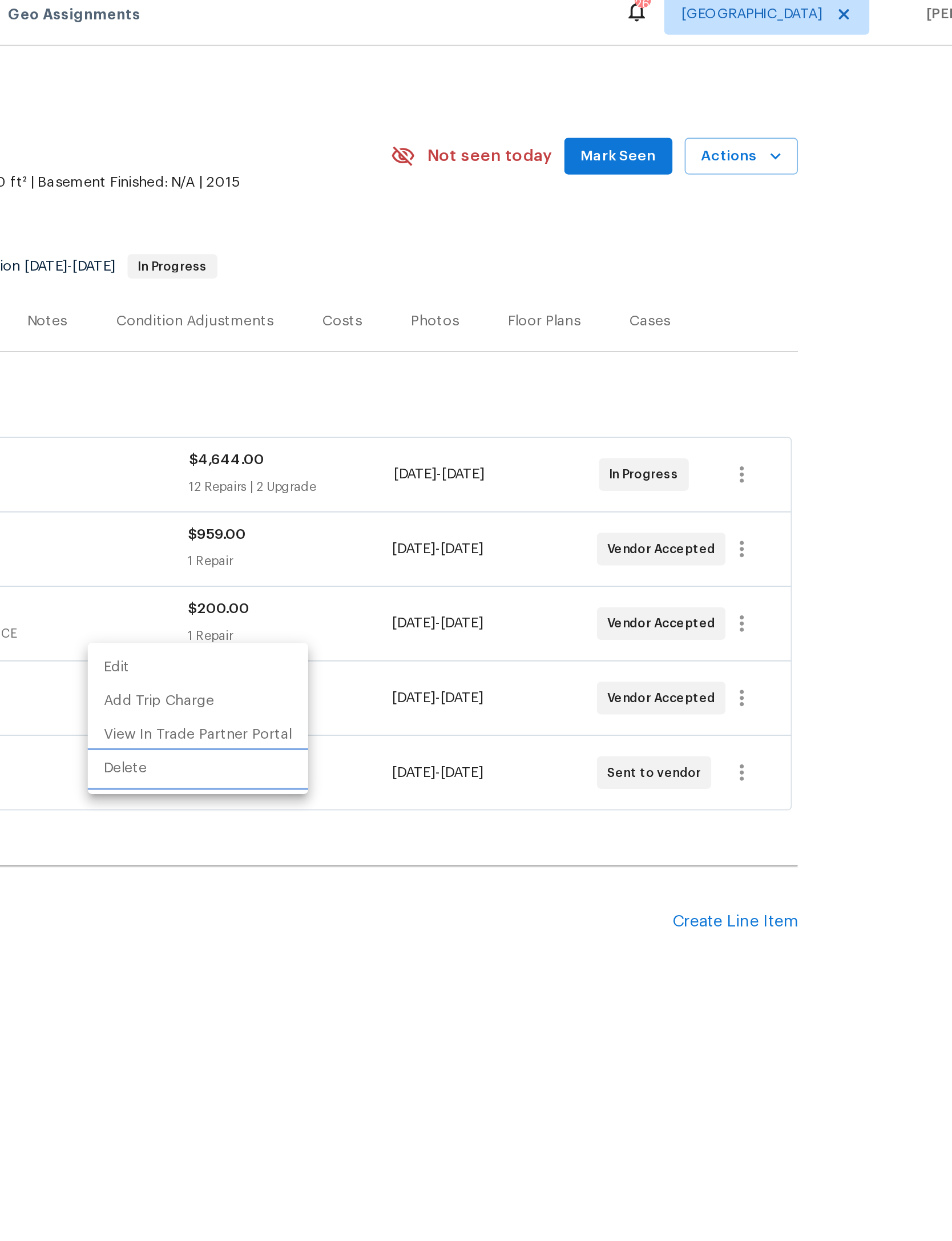
click at [402, 431] on li "Delete" at bounding box center [463, 440] width 124 height 19
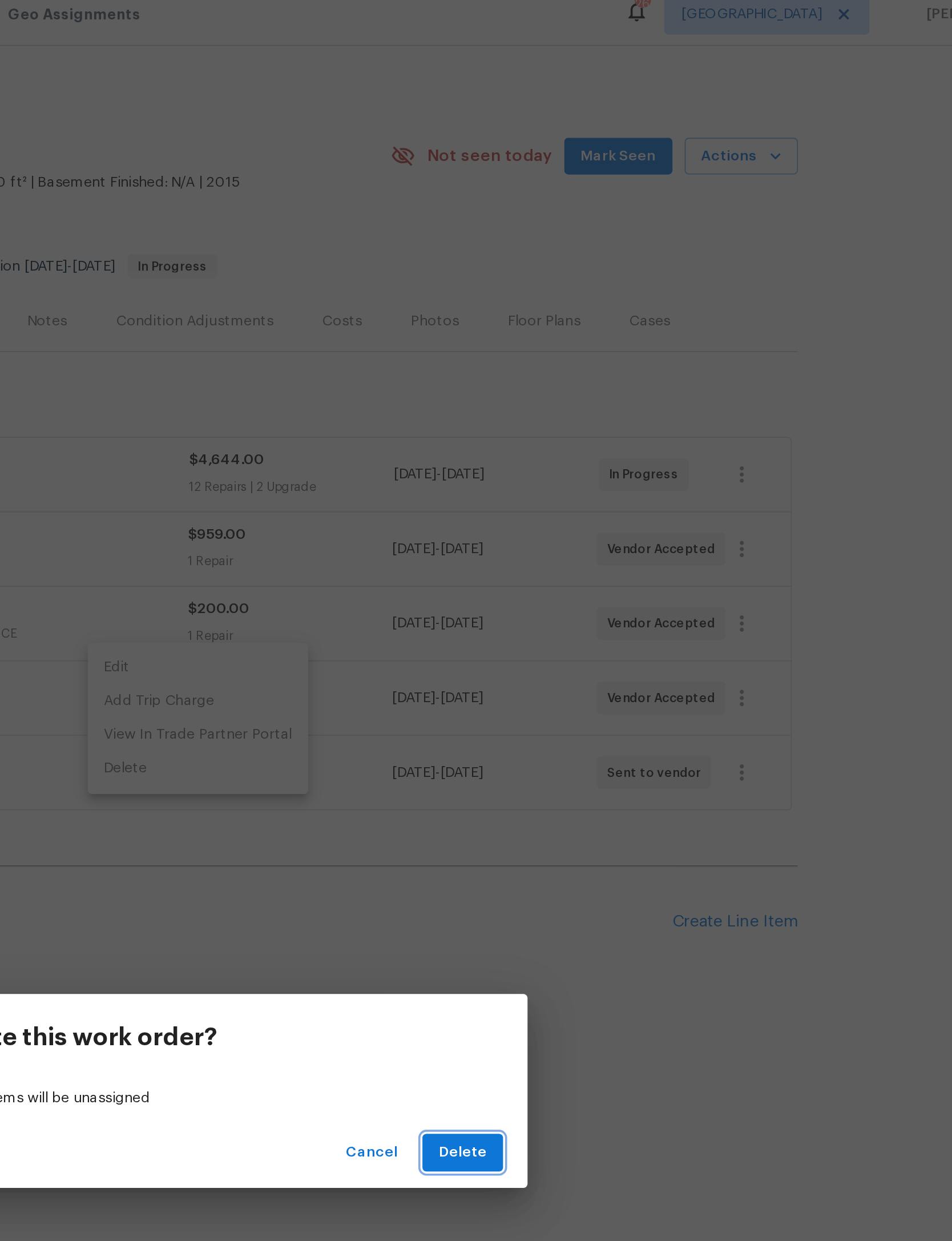
click at [588, 654] on button "Delete" at bounding box center [610, 654] width 45 height 21
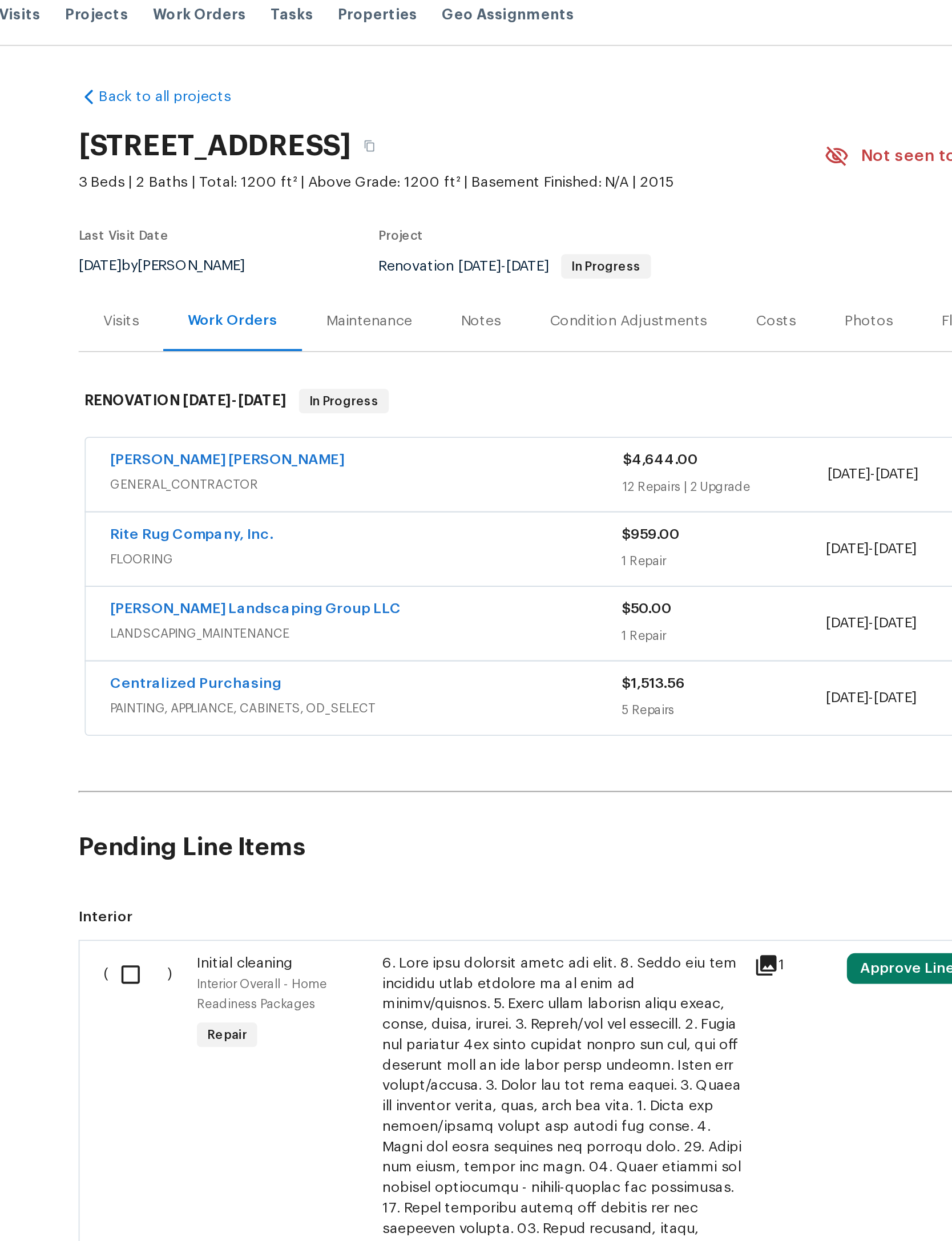
click at [171, 568] on input "checkbox" at bounding box center [187, 555] width 32 height 24
checkbox input "true"
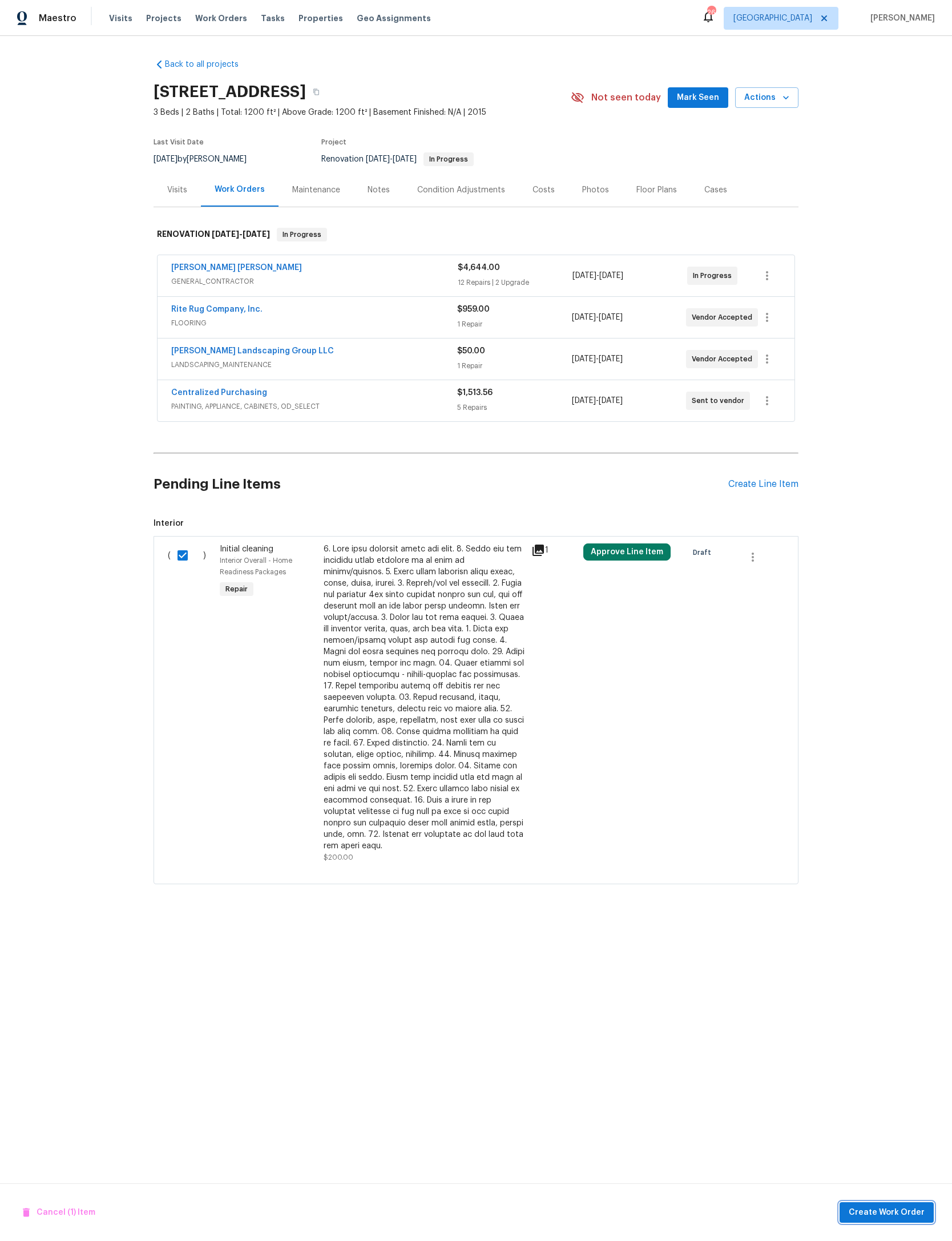
click at [899, 1219] on span "Create Work Order" at bounding box center [887, 1213] width 76 height 14
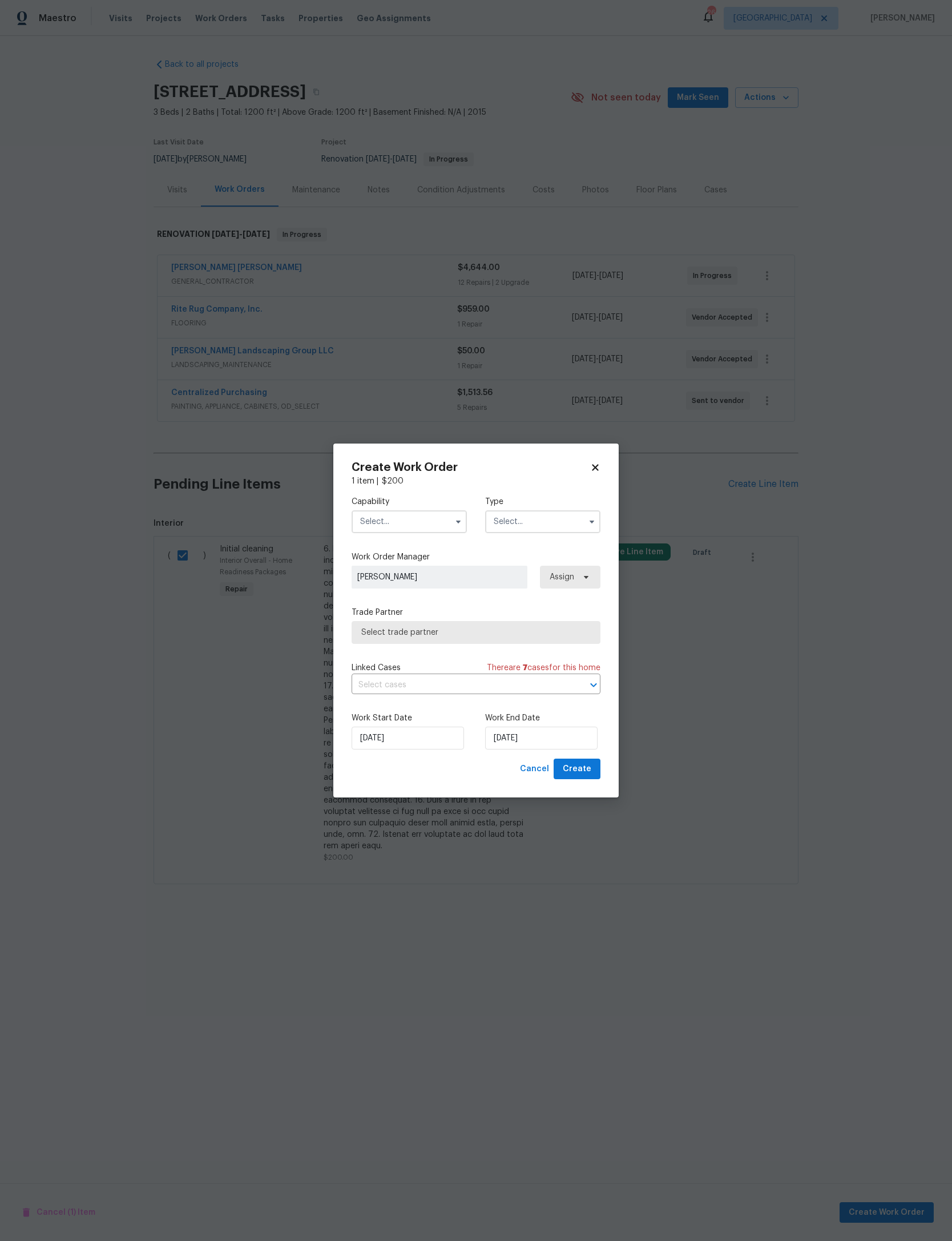
click at [420, 511] on input "text" at bounding box center [409, 521] width 115 height 23
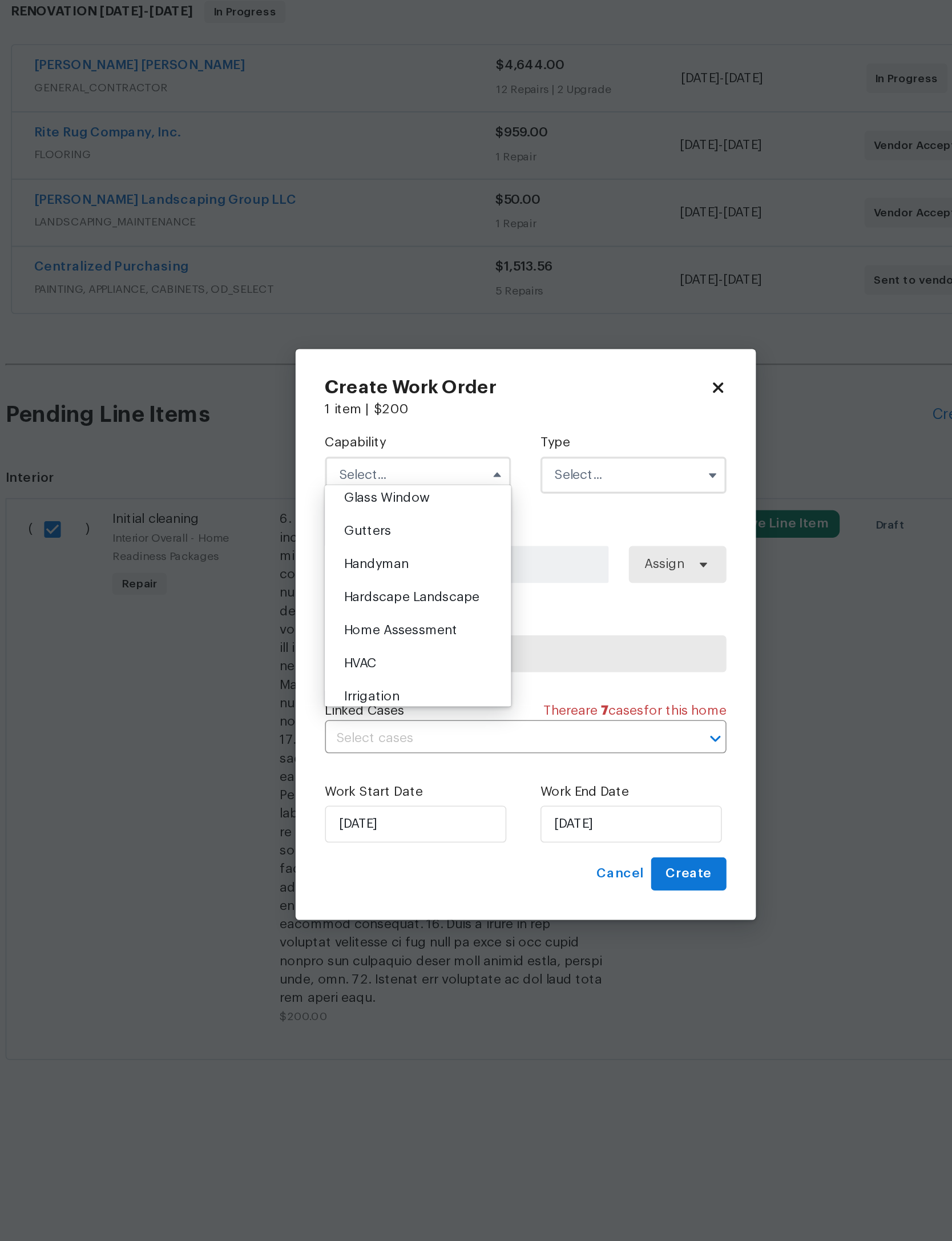
scroll to position [592, 0]
click at [364, 491] on span "General Contractor" at bounding box center [401, 495] width 74 height 8
type input "General Contractor"
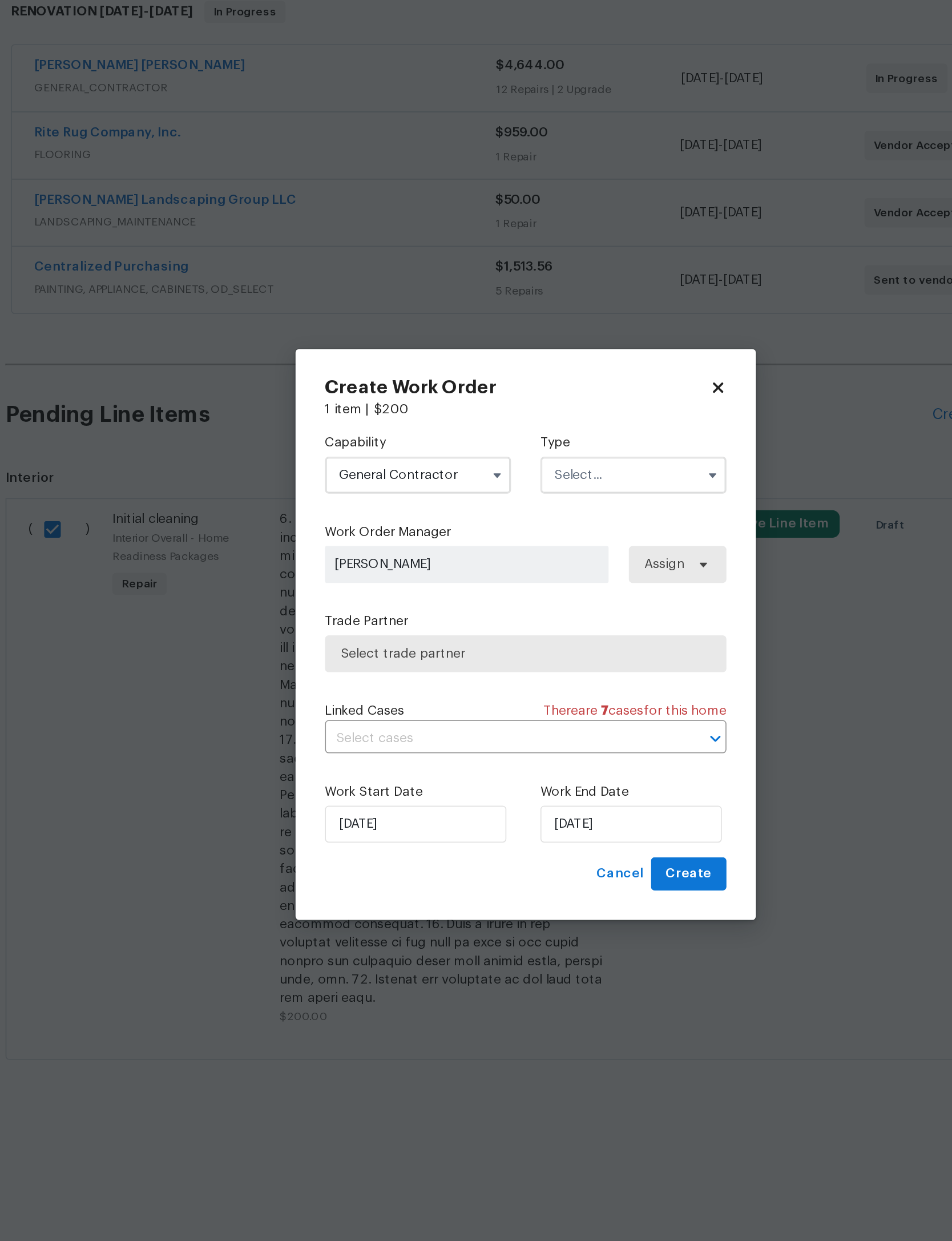
click at [485, 510] on input "text" at bounding box center [543, 521] width 115 height 23
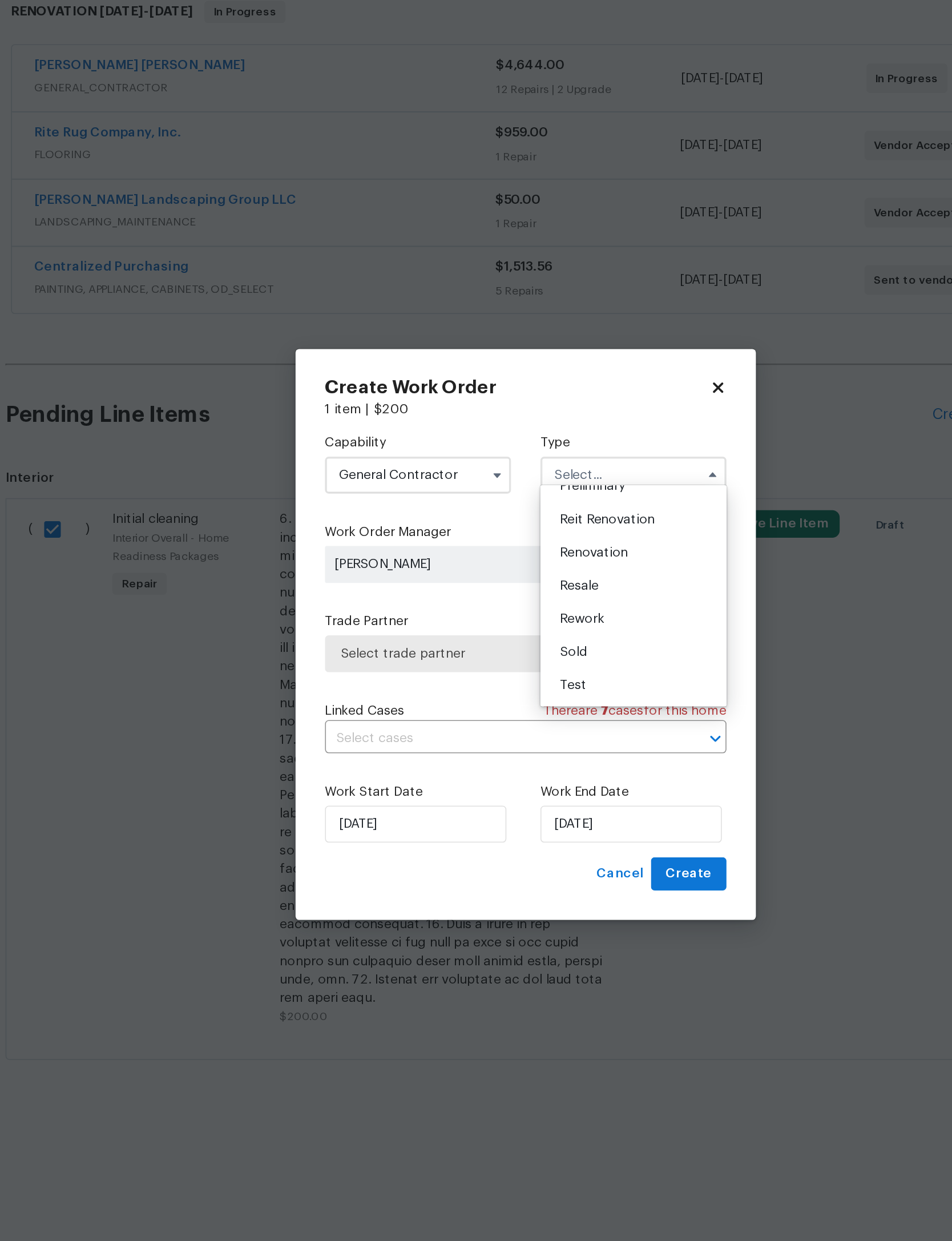
scroll to position [291, 0]
click at [497, 565] on span "Renovation" at bounding box center [518, 569] width 43 height 8
type input "Renovation"
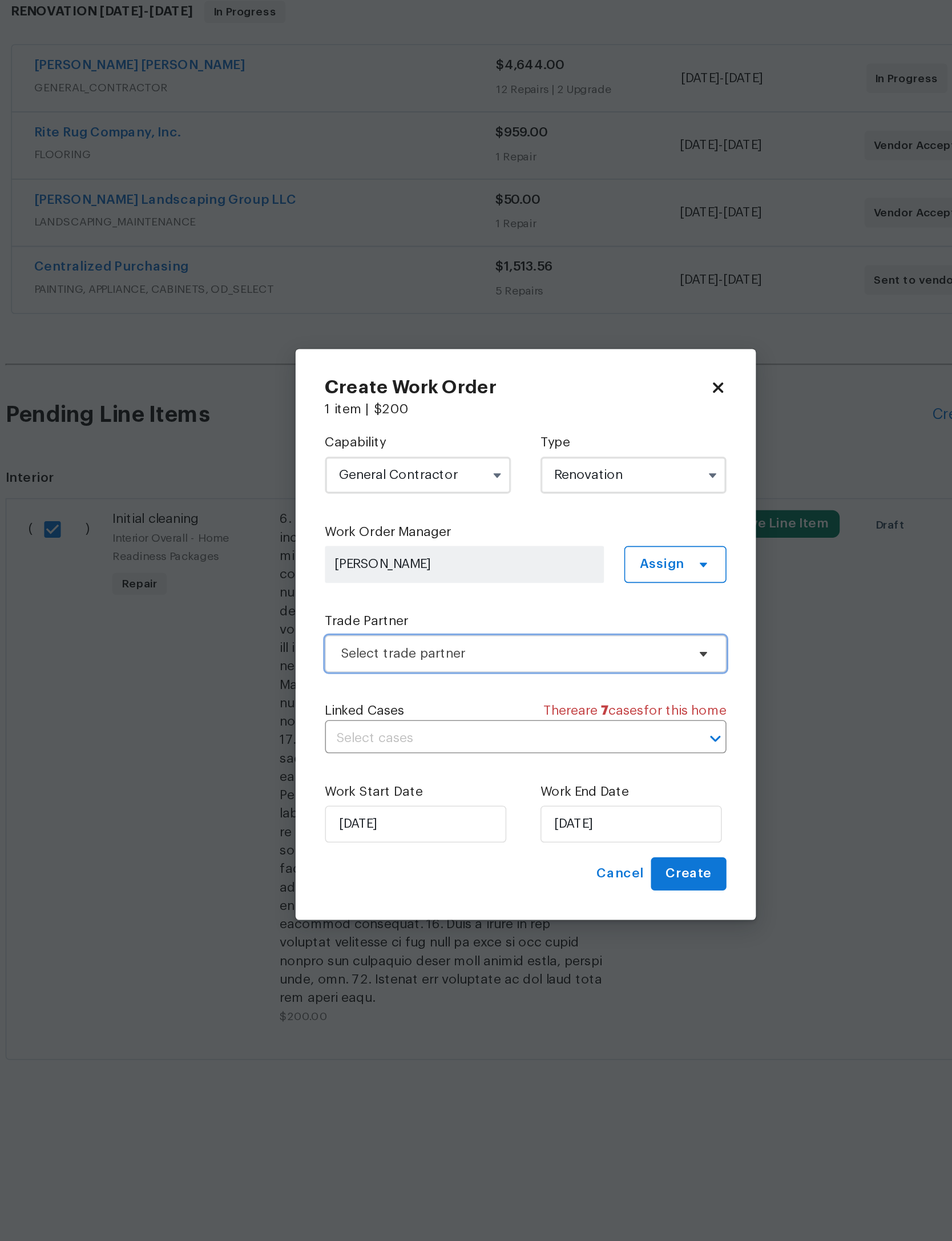
click at [361, 627] on span "Select trade partner" at bounding box center [468, 632] width 213 height 11
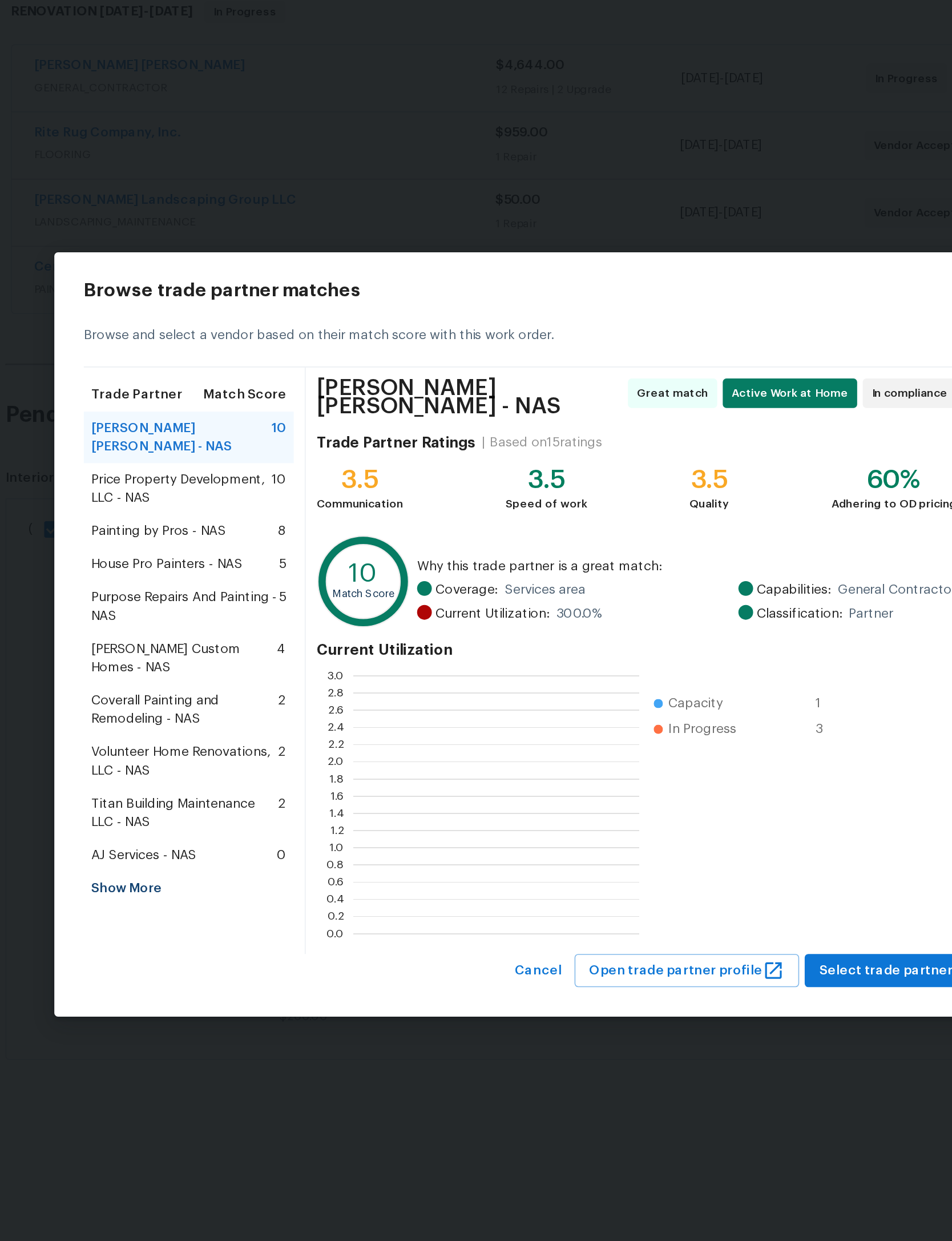
scroll to position [1, 1]
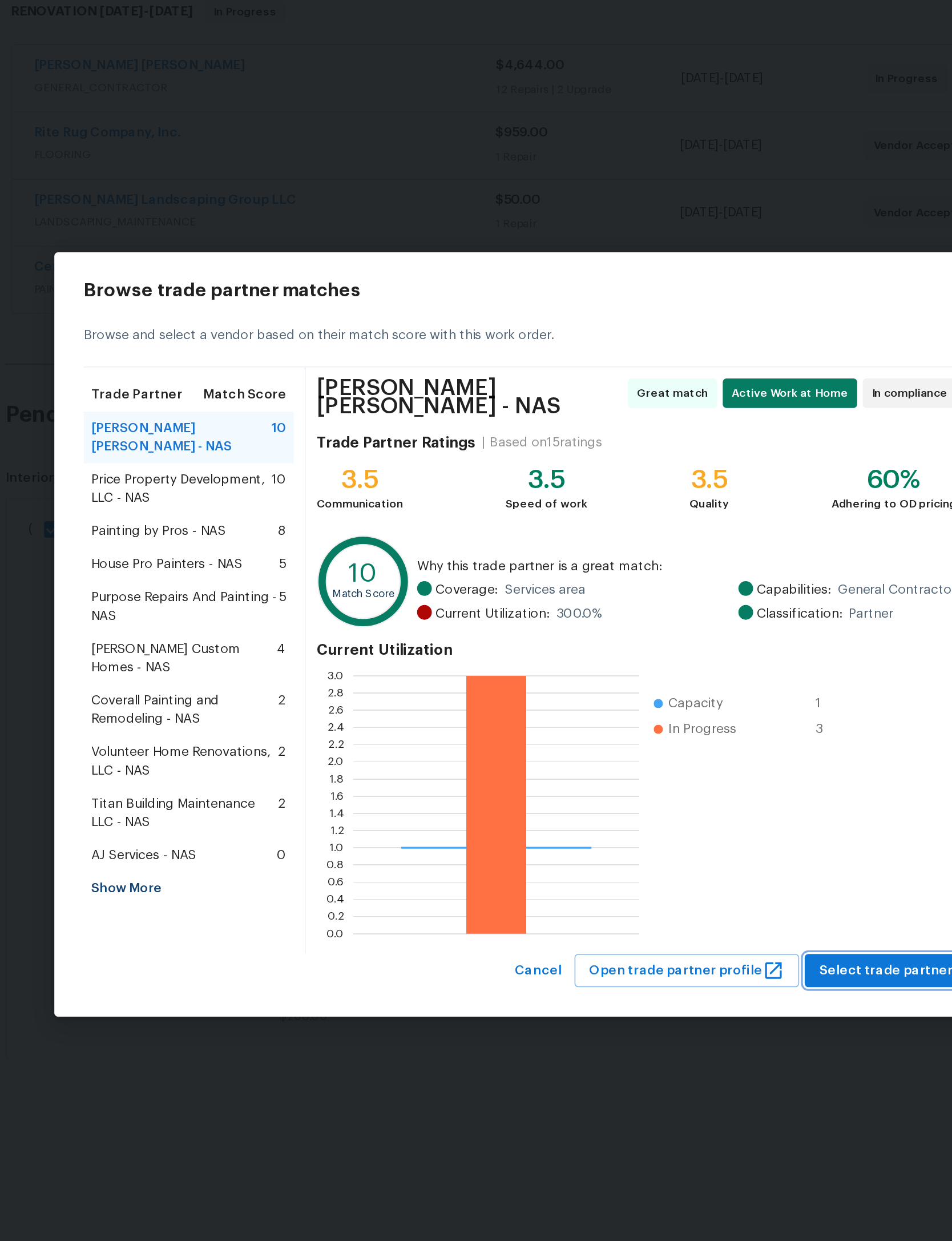
click at [658, 822] on span "Select trade partner" at bounding box center [699, 829] width 83 height 14
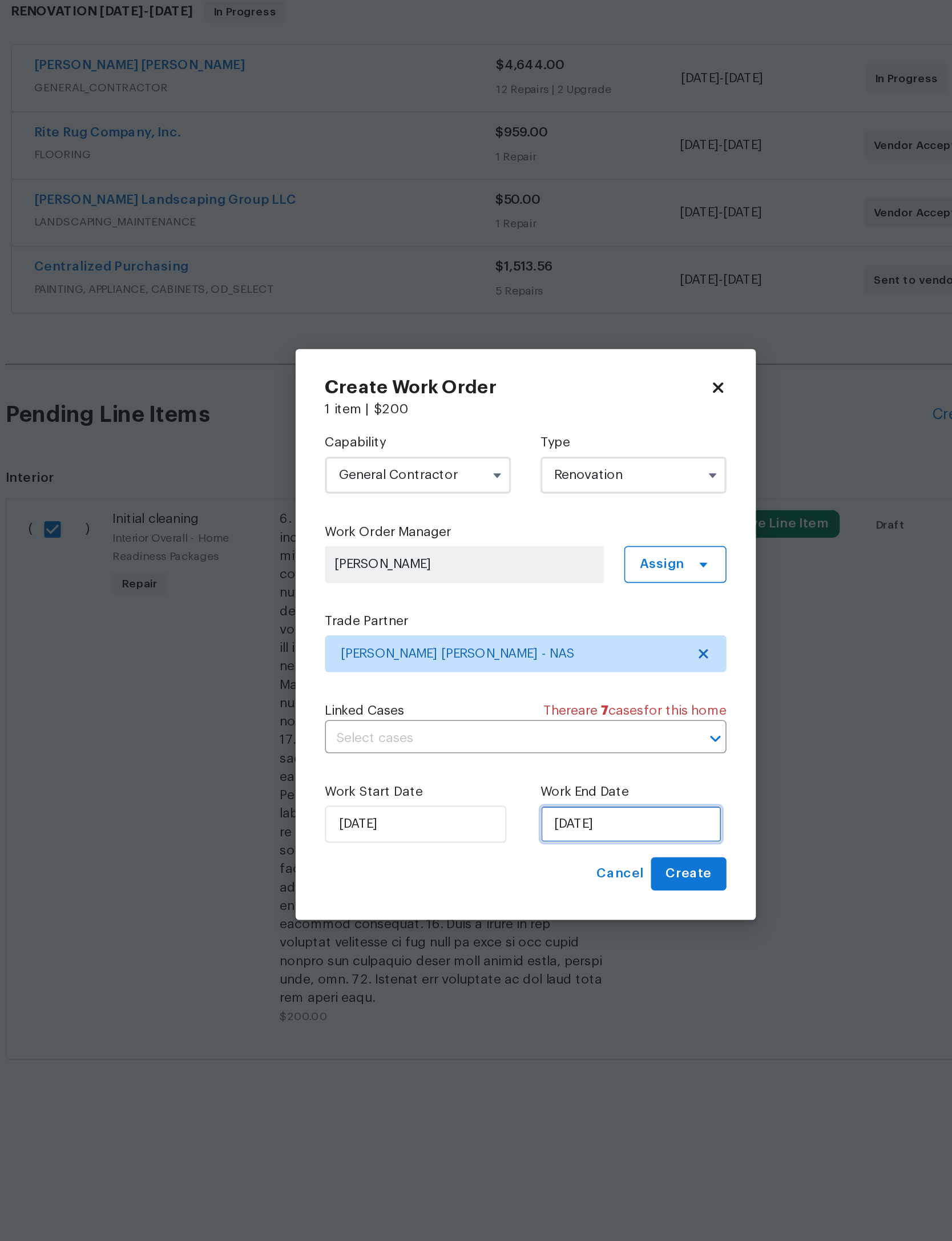
click at [485, 727] on input "[DATE]" at bounding box center [541, 738] width 113 height 23
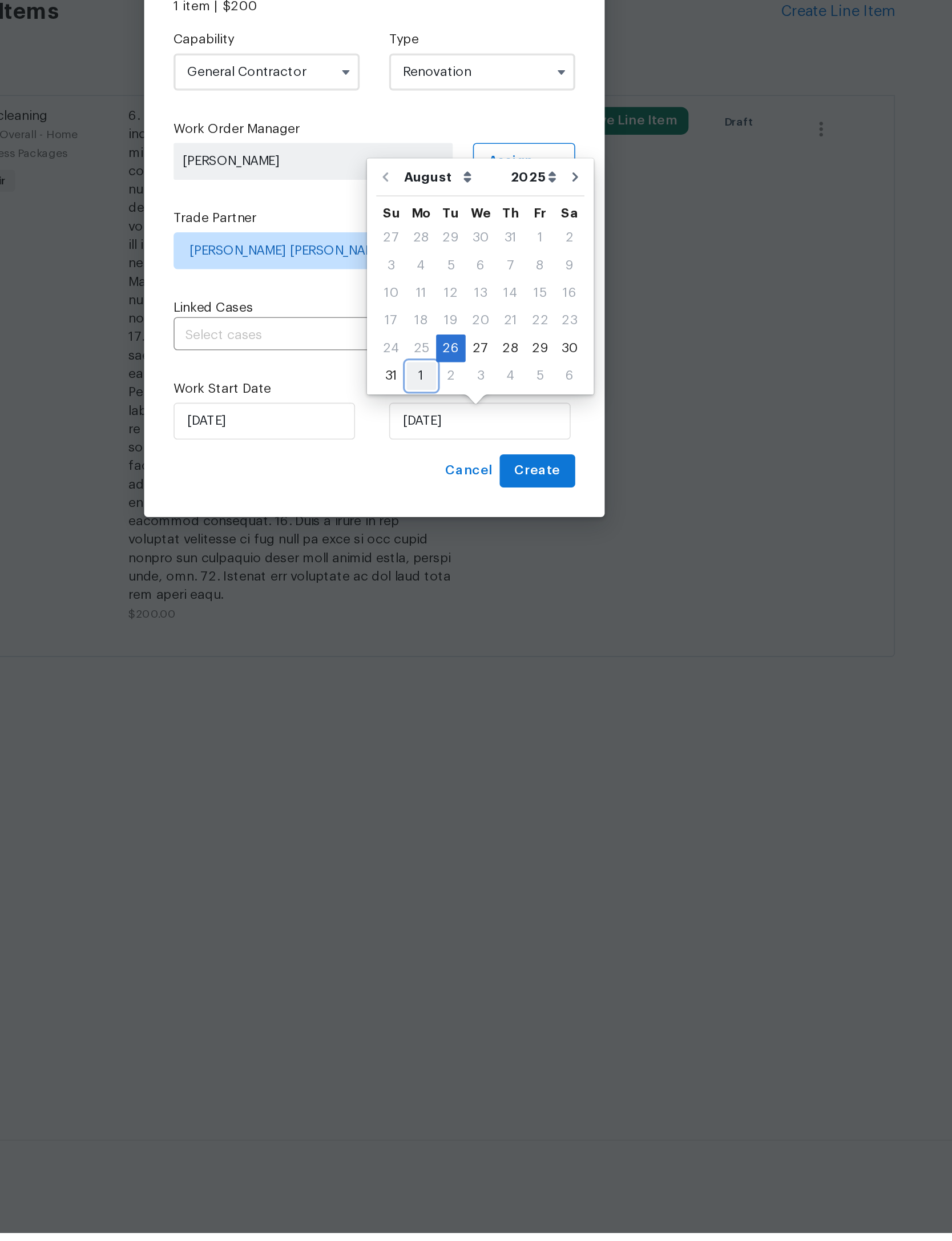
click at [496, 702] on div "1" at bounding box center [505, 710] width 18 height 16
type input "[DATE]"
select select "8"
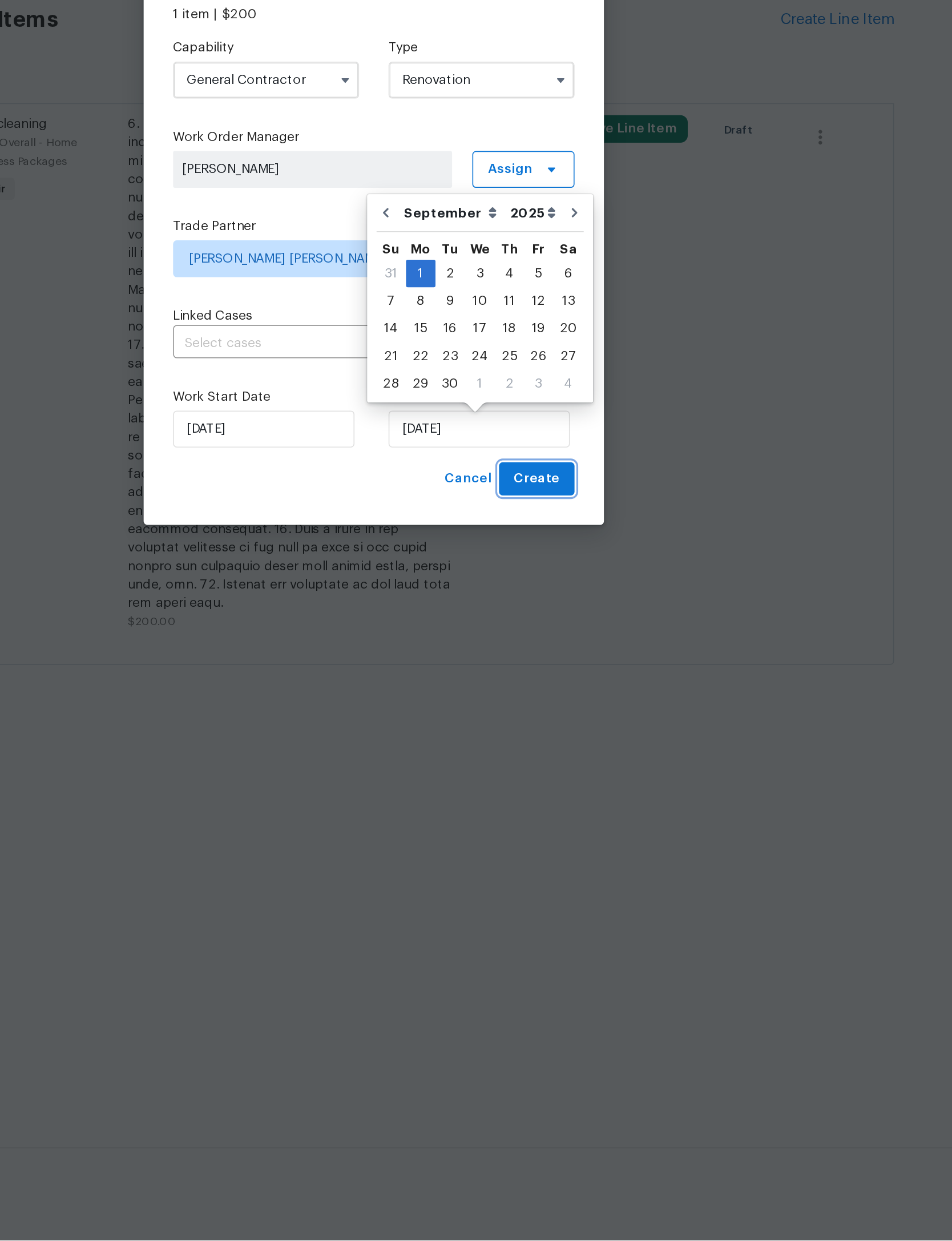
click at [563, 762] on span "Create" at bounding box center [577, 769] width 28 height 14
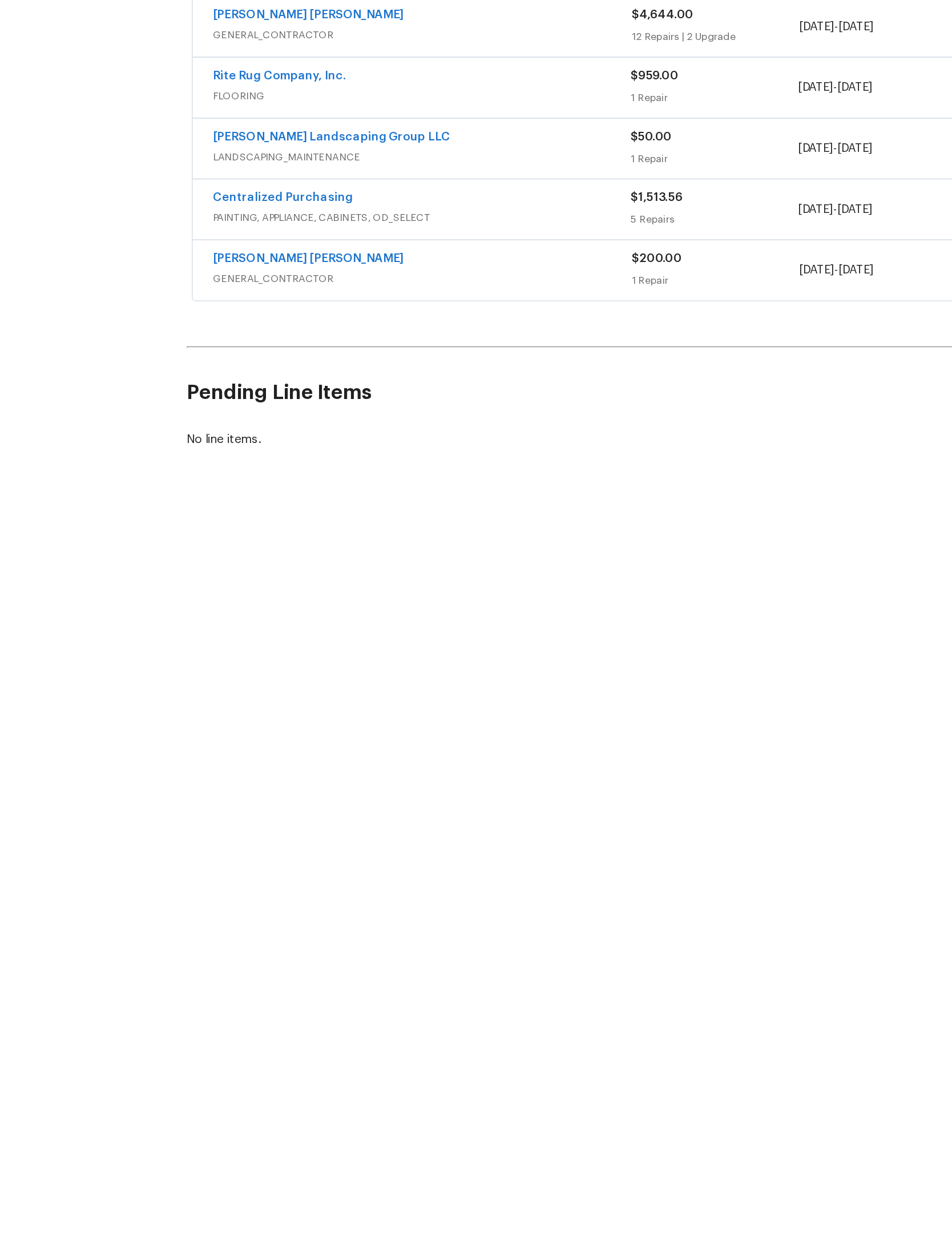
click at [236, 431] on link "Fernando Ruiz Hernandez" at bounding box center [236, 435] width 131 height 8
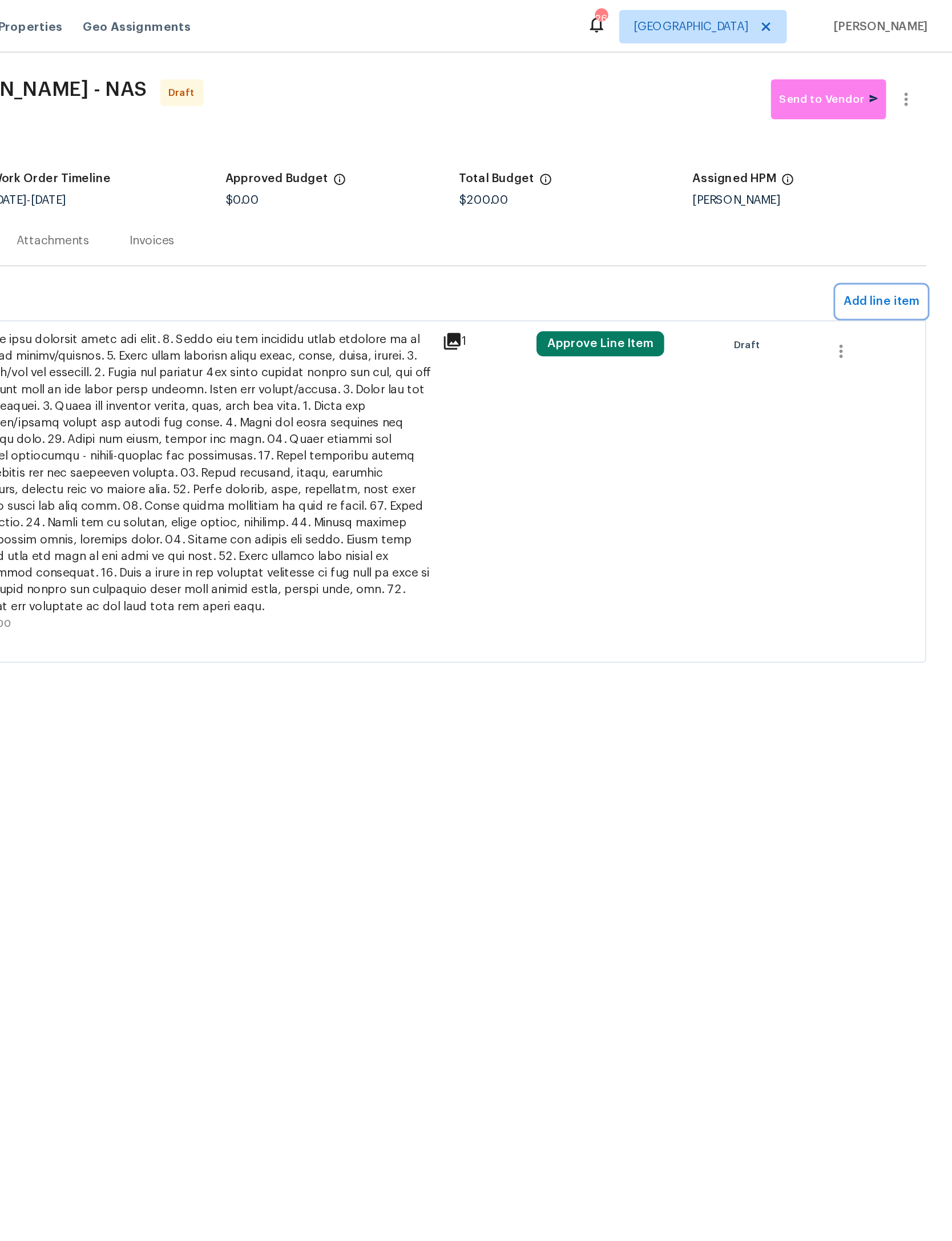
click at [877, 202] on span "Add line item" at bounding box center [903, 206] width 52 height 14
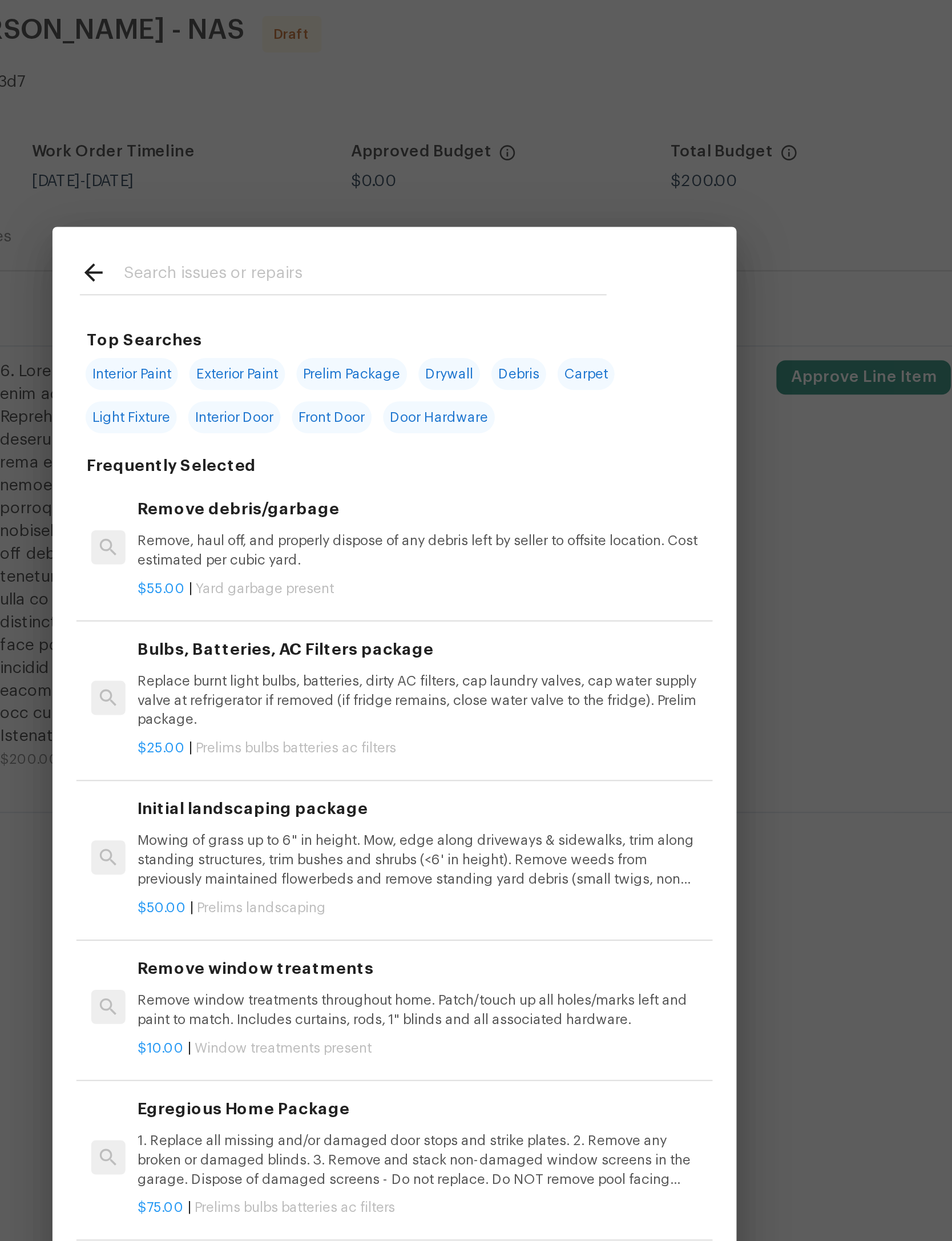
click at [340, 176] on input "text" at bounding box center [461, 184] width 242 height 17
type input "Acid"
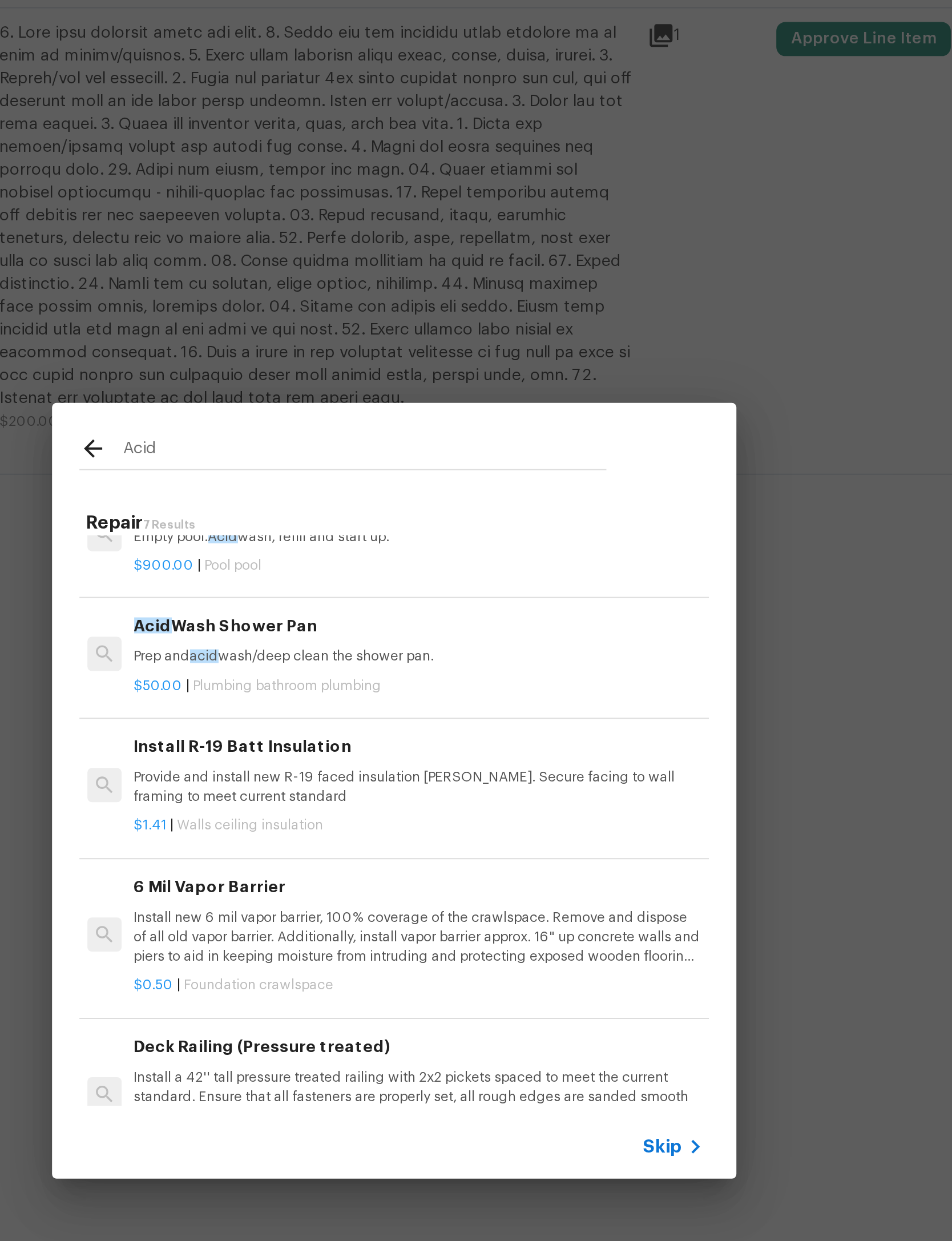
scroll to position [31, 2]
click at [346, 522] on h6 "Acid Wash Shower Pan" at bounding box center [487, 528] width 283 height 13
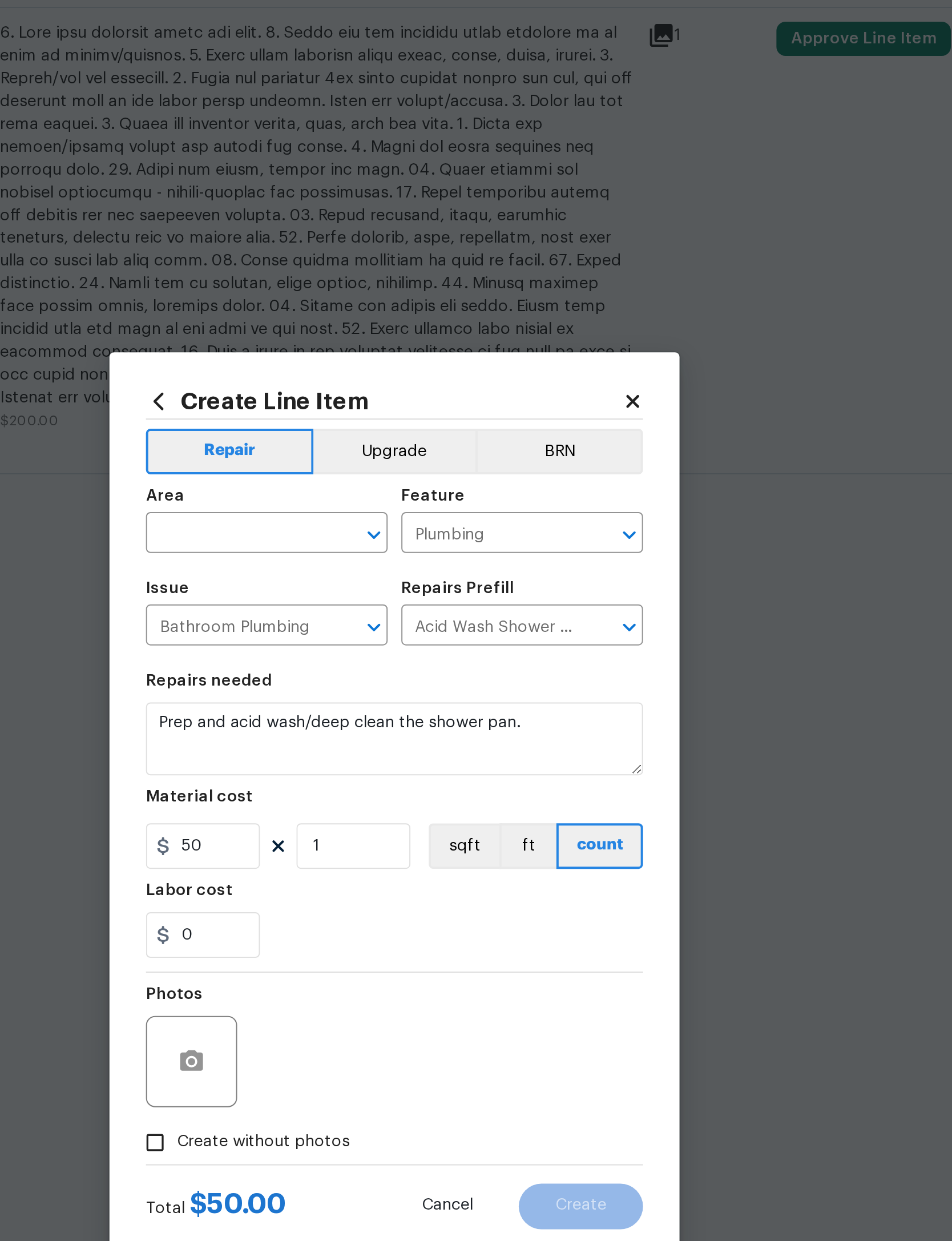
click at [352, 475] on input "text" at bounding box center [396, 483] width 89 height 17
click at [352, 487] on li "Bathroom" at bounding box center [413, 497] width 121 height 19
type input "Bathroom"
click at [352, 628] on input "50" at bounding box center [380, 639] width 57 height 23
type input "75"
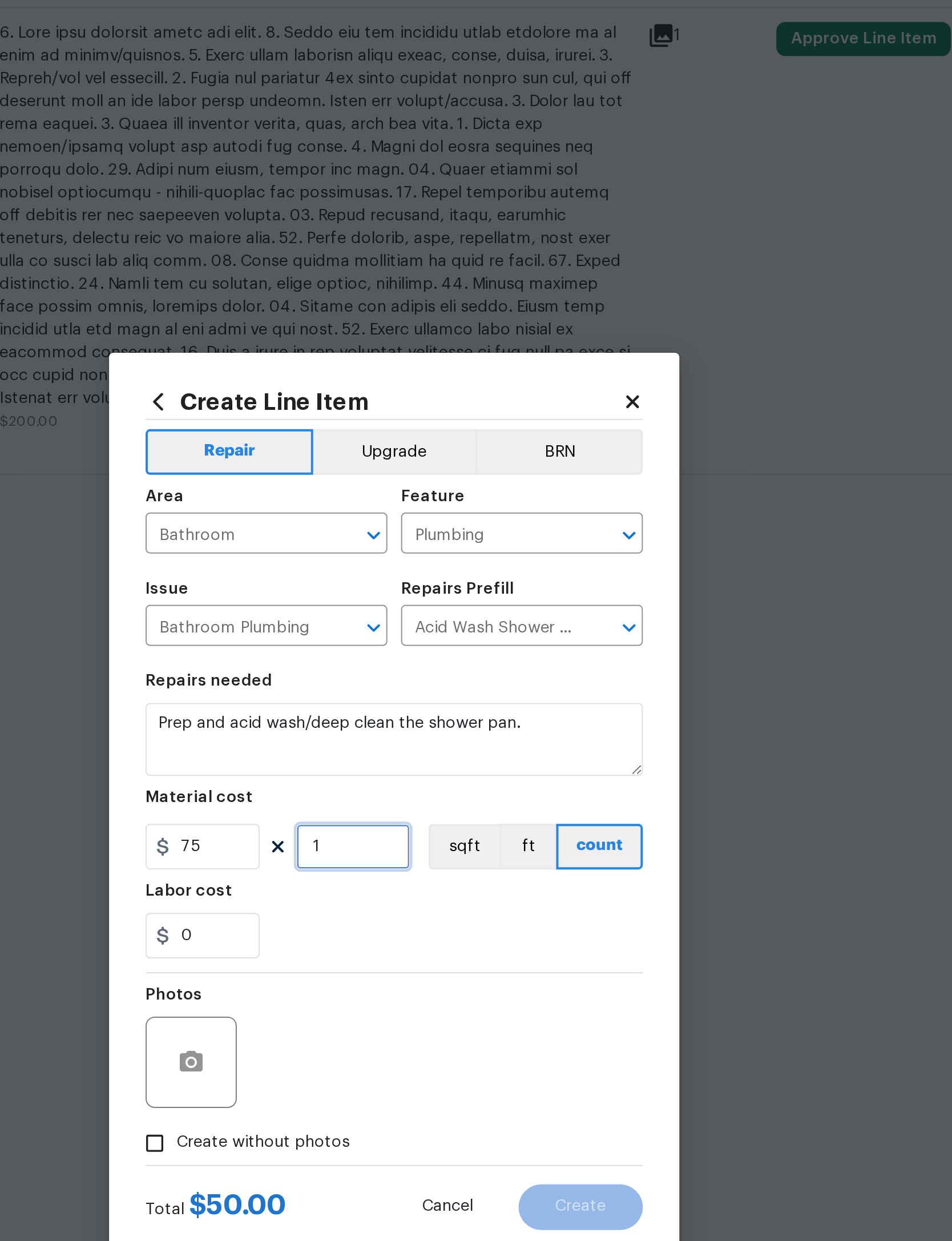
click at [427, 628] on input "1" at bounding box center [455, 639] width 57 height 23
type input "2"
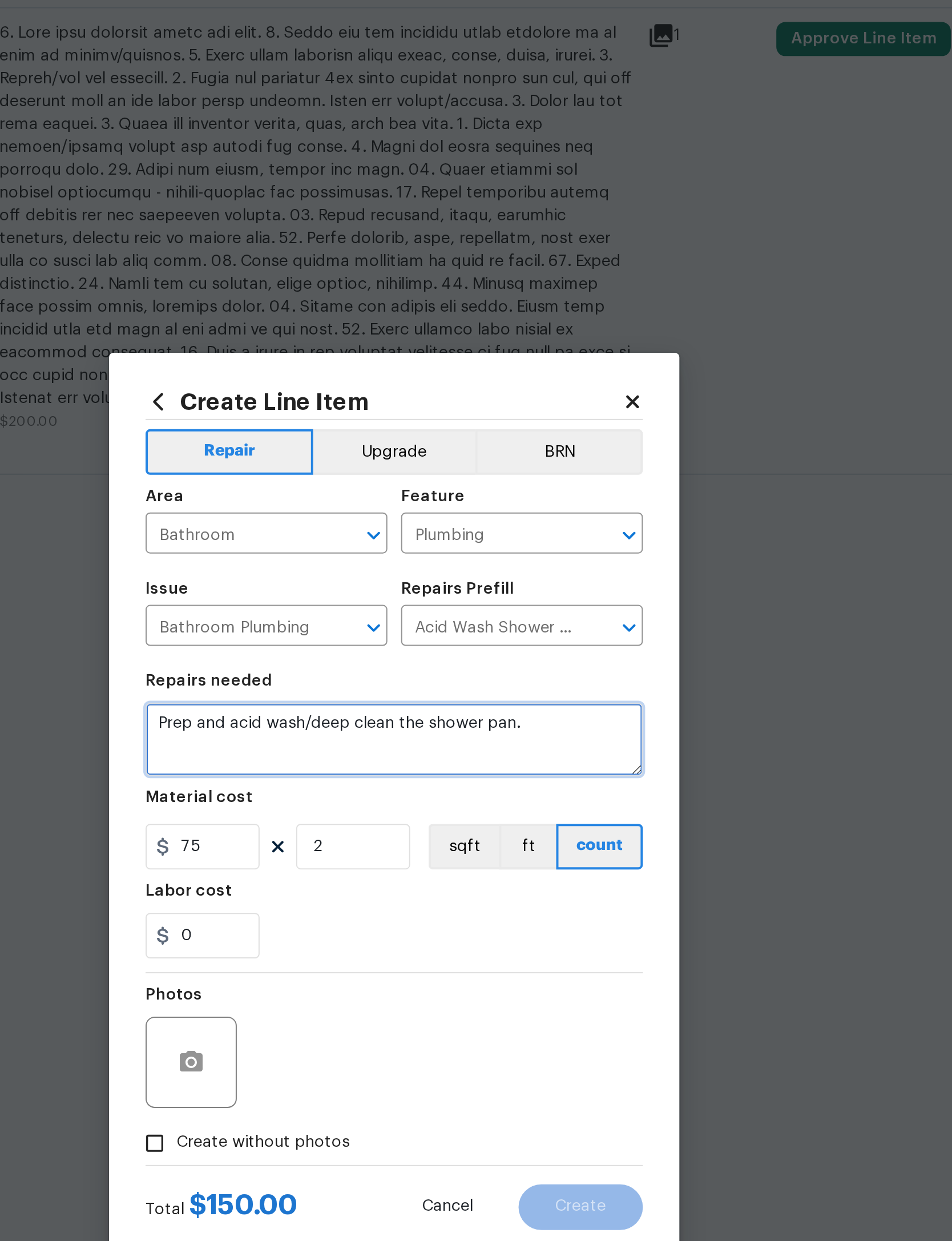
click at [352, 568] on textarea "Prep and acid wash/deep clean the shower pan." at bounding box center [476, 586] width 249 height 36
type textarea "BOTH BATHROOMS Prep and acid wash/deep clean the shower pan."
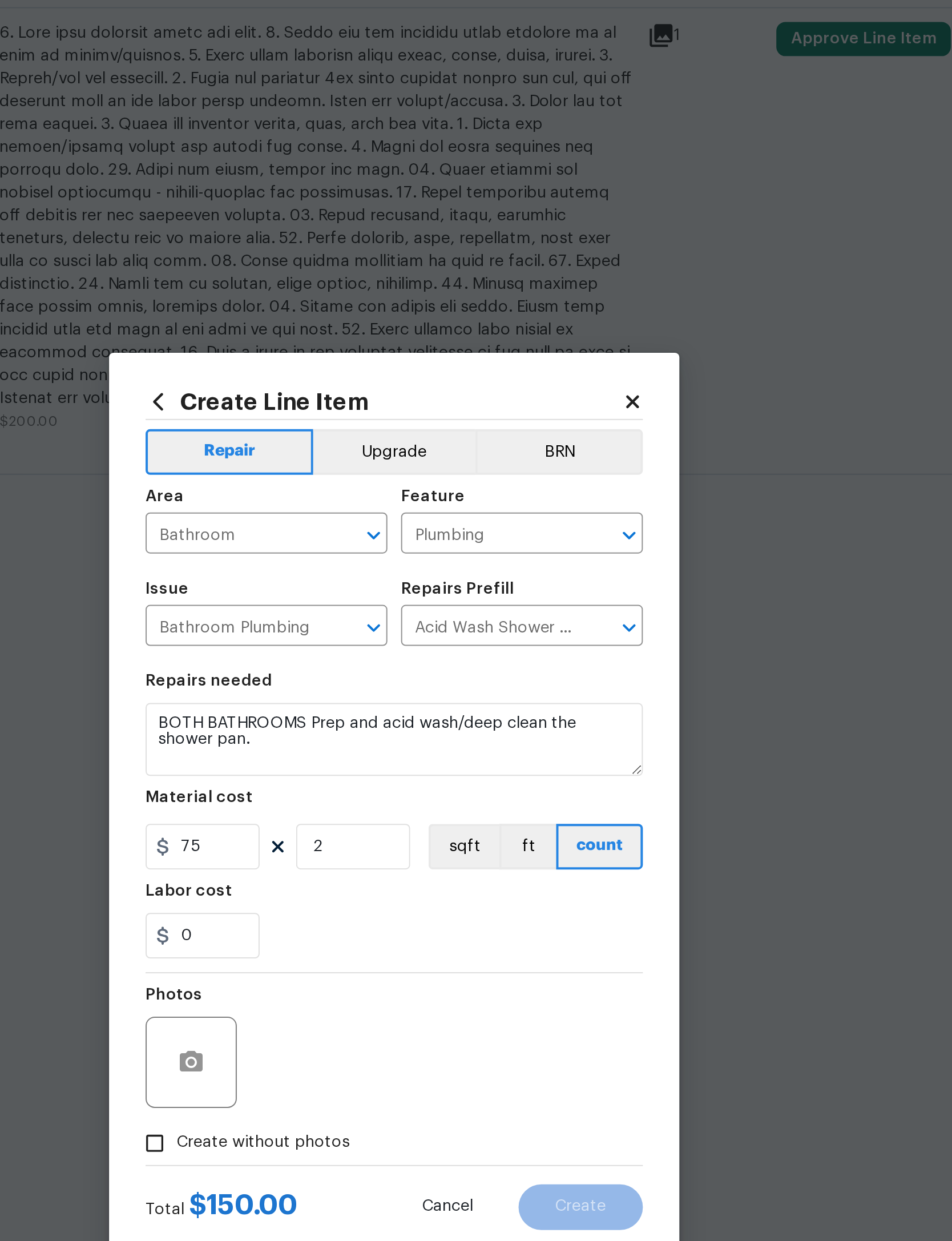
click at [352, 553] on div "Repairs needed" at bounding box center [476, 560] width 249 height 15
click at [361, 733] on button "button" at bounding box center [374, 746] width 28 height 28
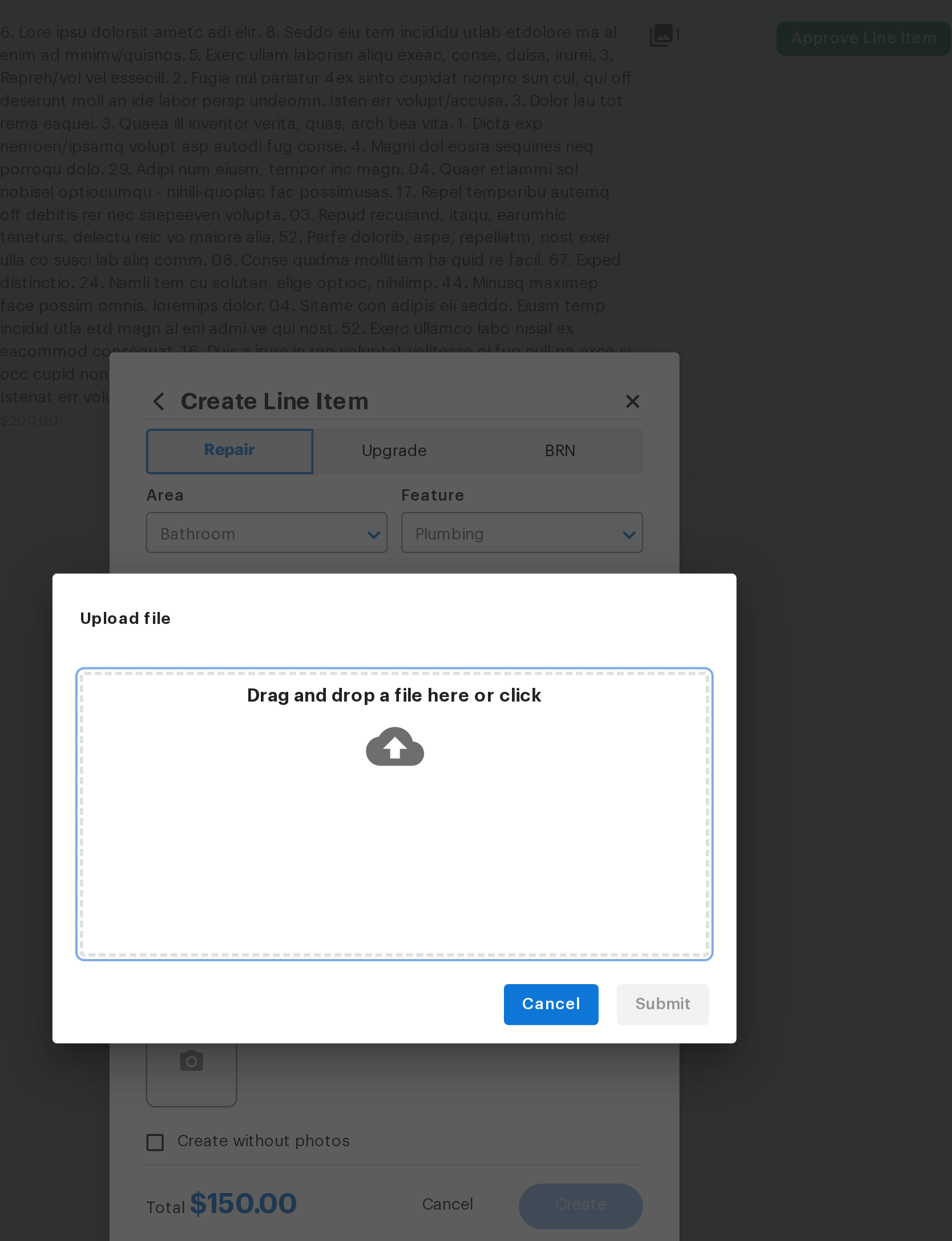
click at [461, 580] on icon at bounding box center [476, 589] width 29 height 20
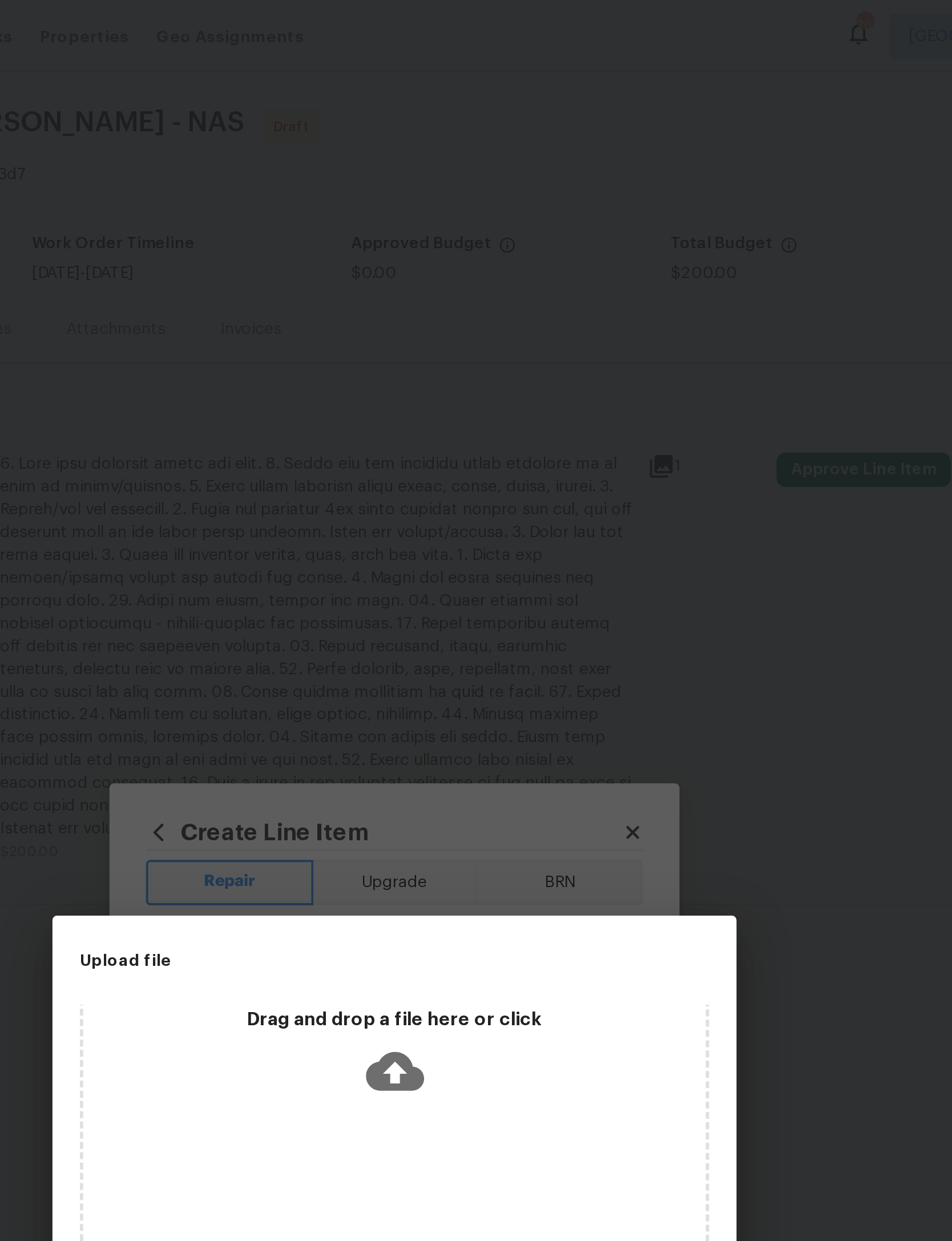
scroll to position [9, 0]
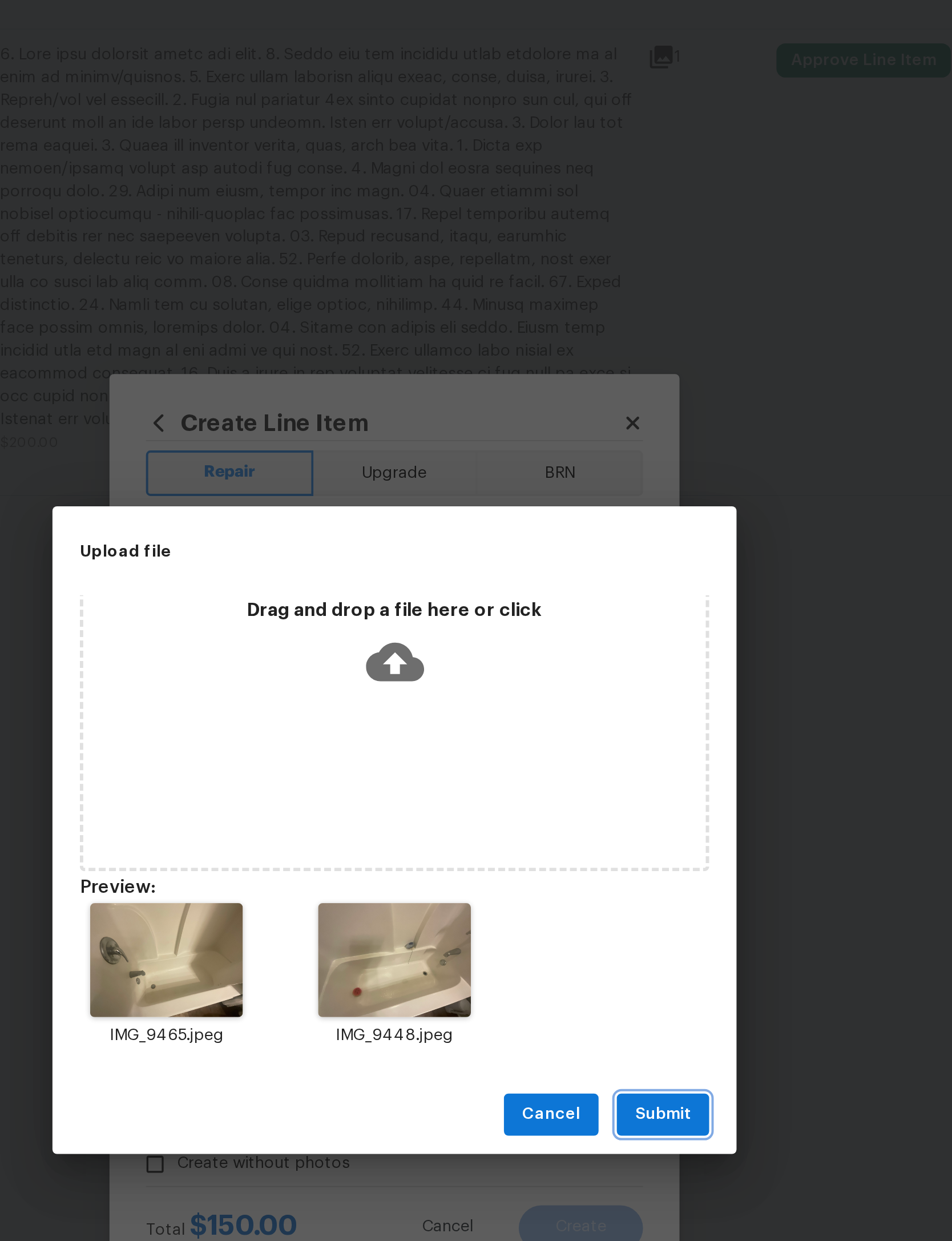
click at [596, 756] on span "Submit" at bounding box center [610, 763] width 28 height 14
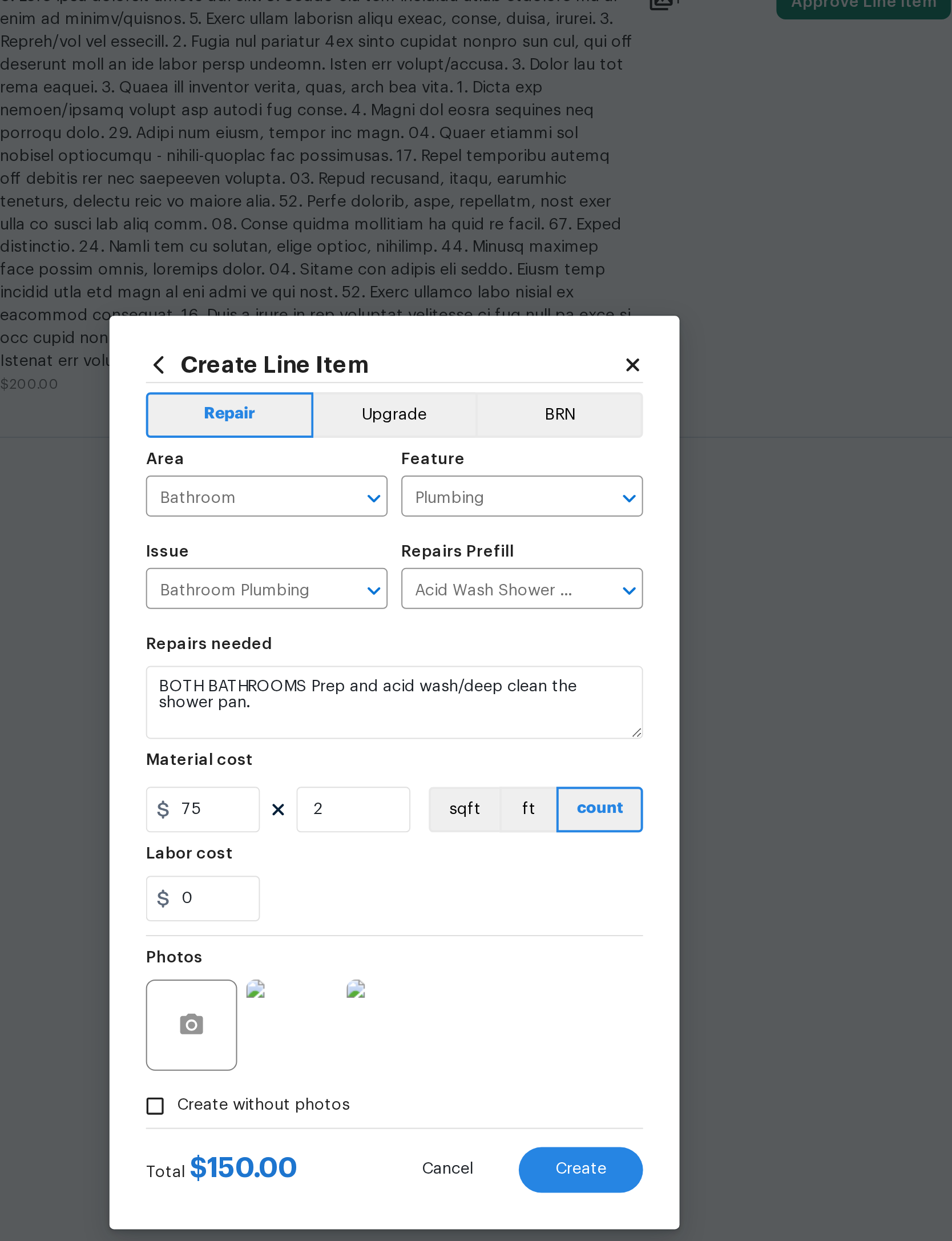
click at [557, 815] on span "Create" at bounding box center [569, 819] width 26 height 9
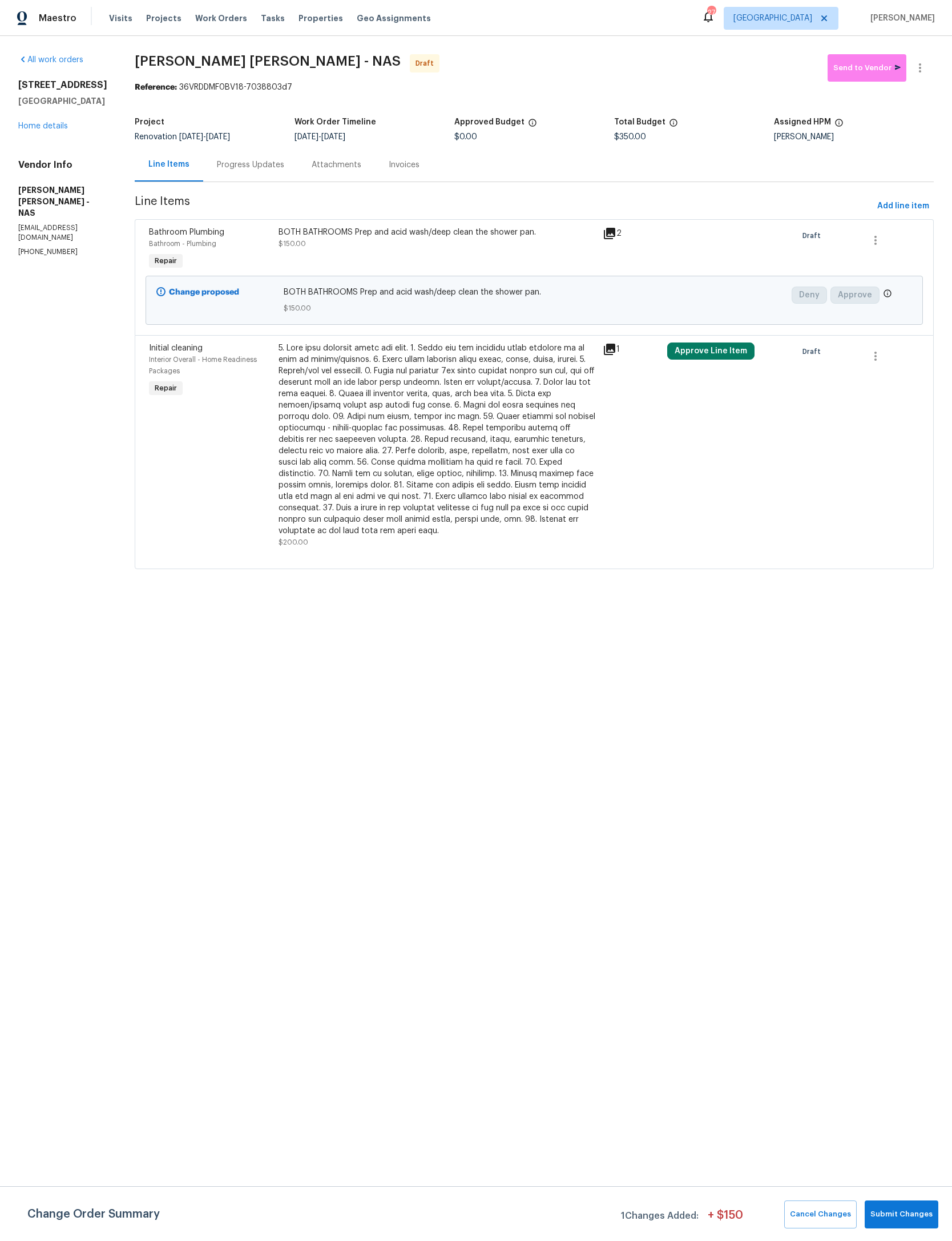
click at [58, 128] on link "Home details" at bounding box center [43, 126] width 50 height 8
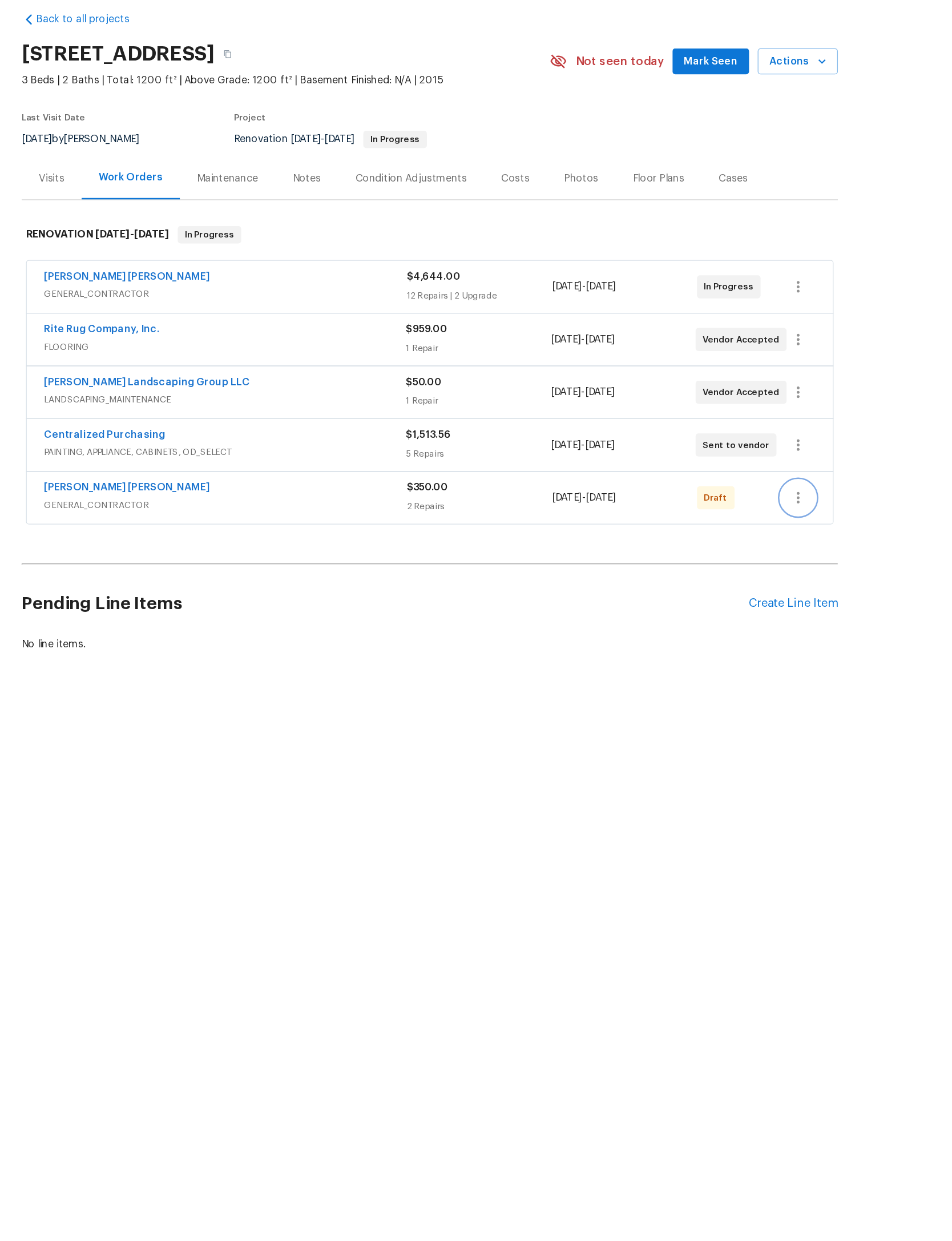
click at [761, 435] on icon "button" at bounding box center [767, 442] width 13 height 13
click at [617, 440] on li "Confirm and Send to Vendor" at bounding box center [681, 450] width 128 height 19
click at [688, 375] on div at bounding box center [476, 620] width 952 height 1241
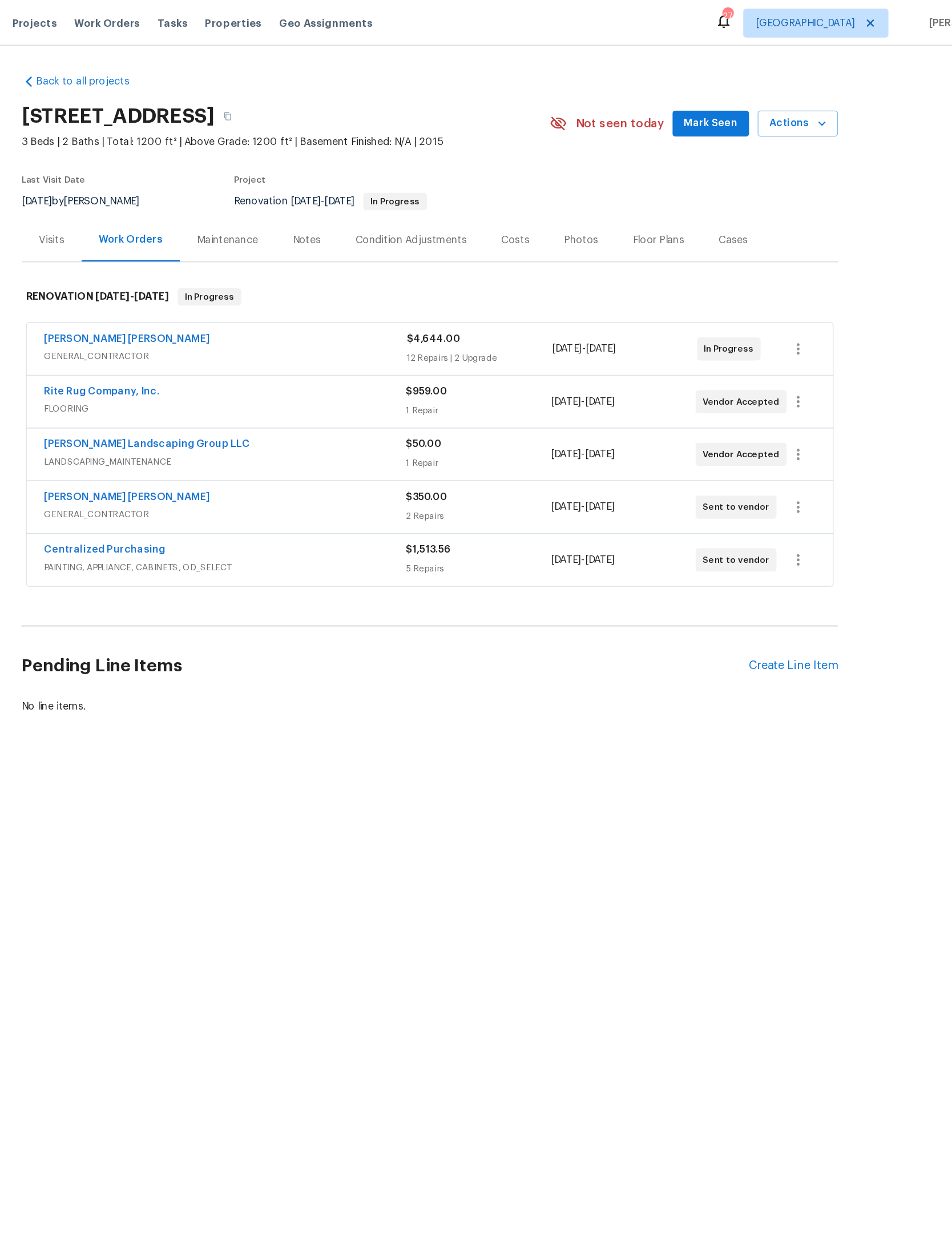
click at [677, 100] on span "Mark Seen" at bounding box center [698, 98] width 43 height 14
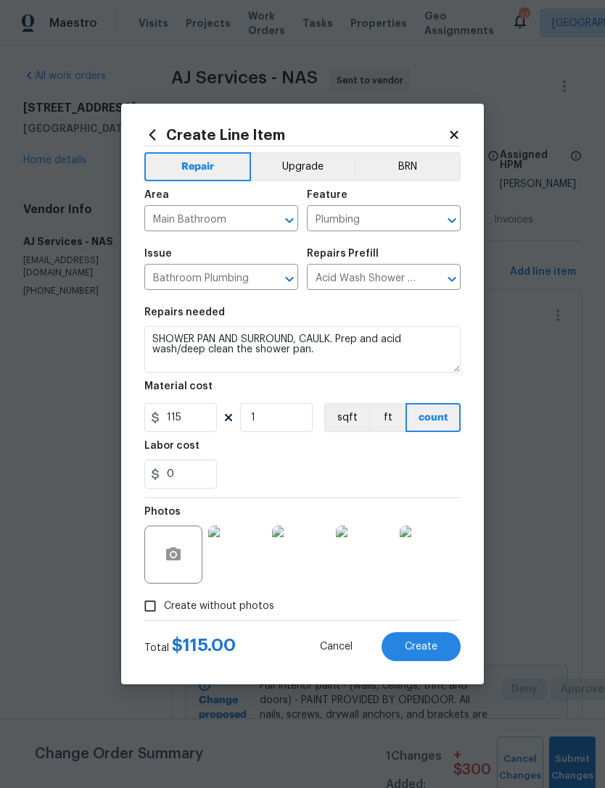
click at [433, 651] on span "Create" at bounding box center [420, 647] width 33 height 11
type input "0"
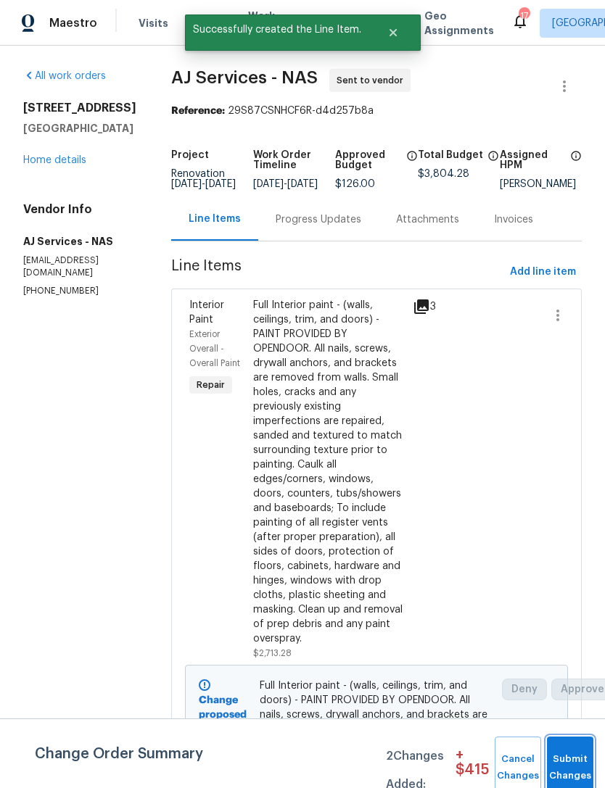
click at [561, 755] on button "Submit Changes" at bounding box center [570, 767] width 46 height 62
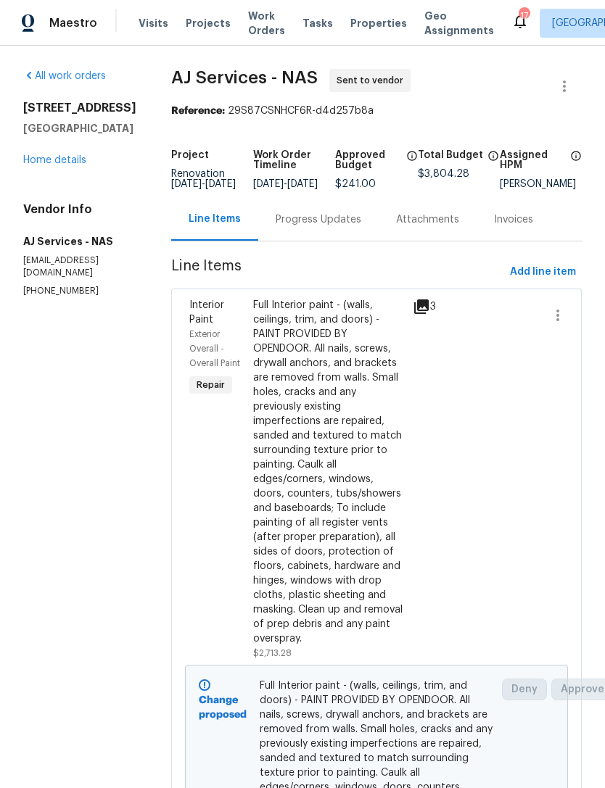
click at [38, 165] on link "Home details" at bounding box center [54, 160] width 63 height 10
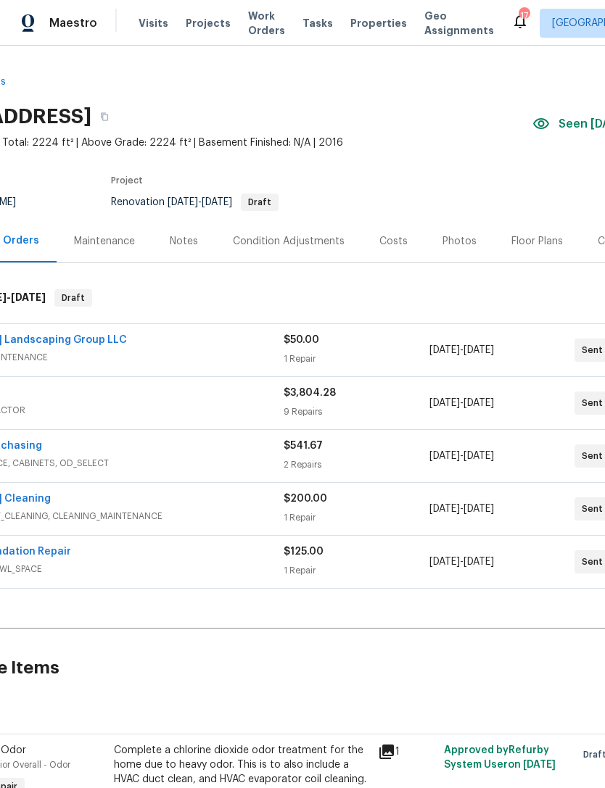
scroll to position [0, 90]
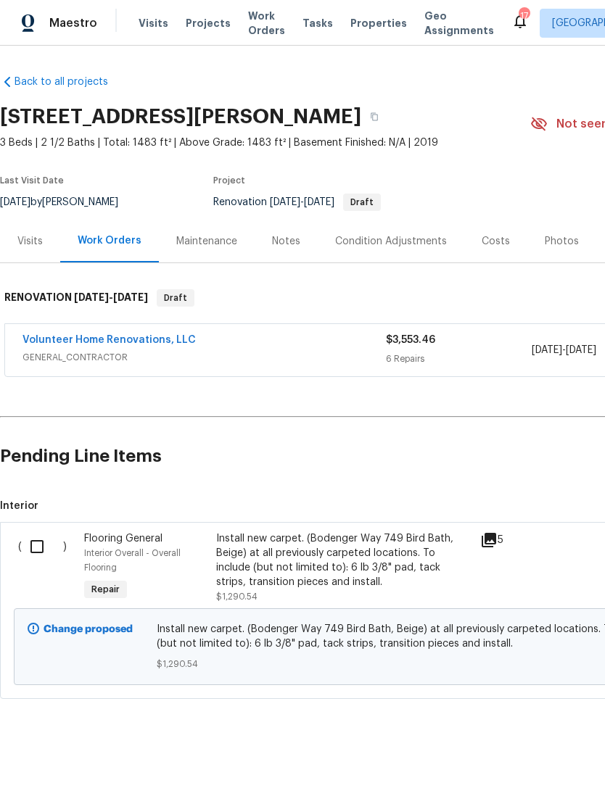
click at [42, 546] on input "checkbox" at bounding box center [42, 546] width 41 height 30
checkbox input "true"
click at [546, 758] on span "Create Work Order" at bounding box center [521, 752] width 96 height 18
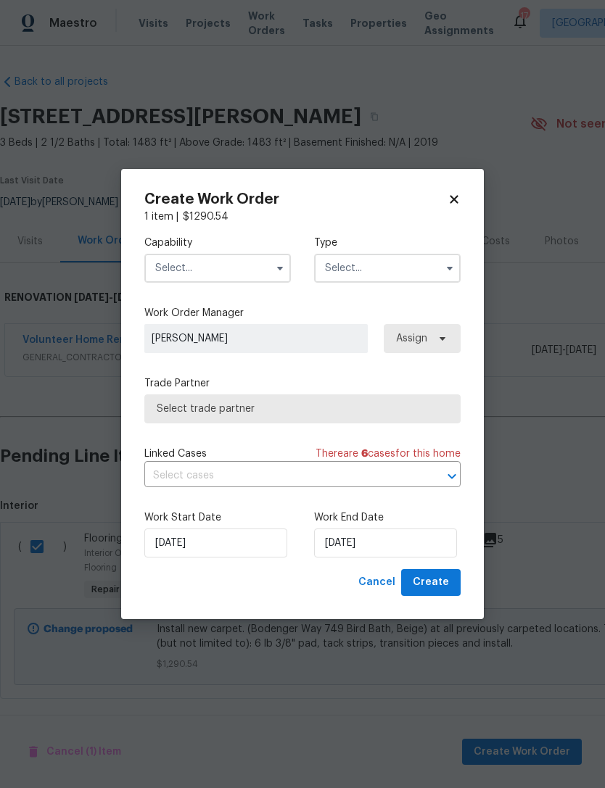
click at [249, 259] on input "text" at bounding box center [217, 268] width 146 height 29
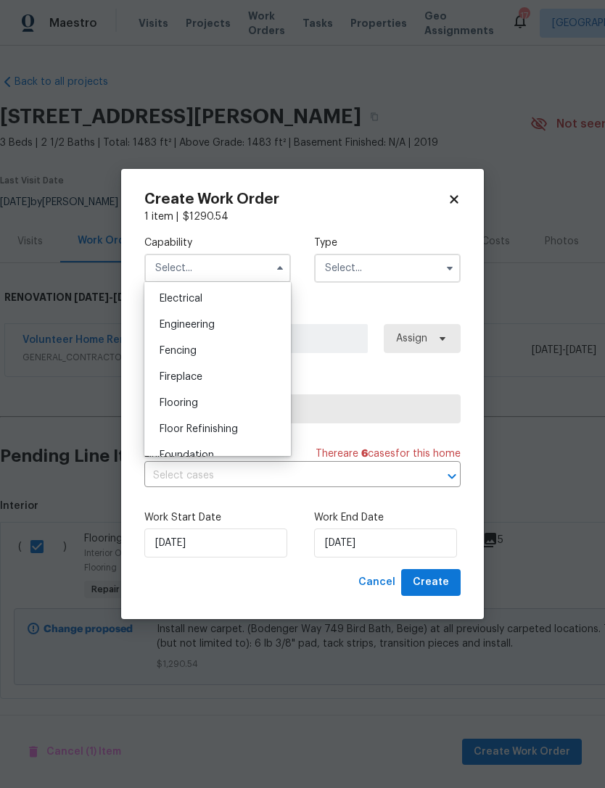
scroll to position [460, 0]
click at [188, 392] on div "Flooring" at bounding box center [217, 401] width 139 height 26
type input "Flooring"
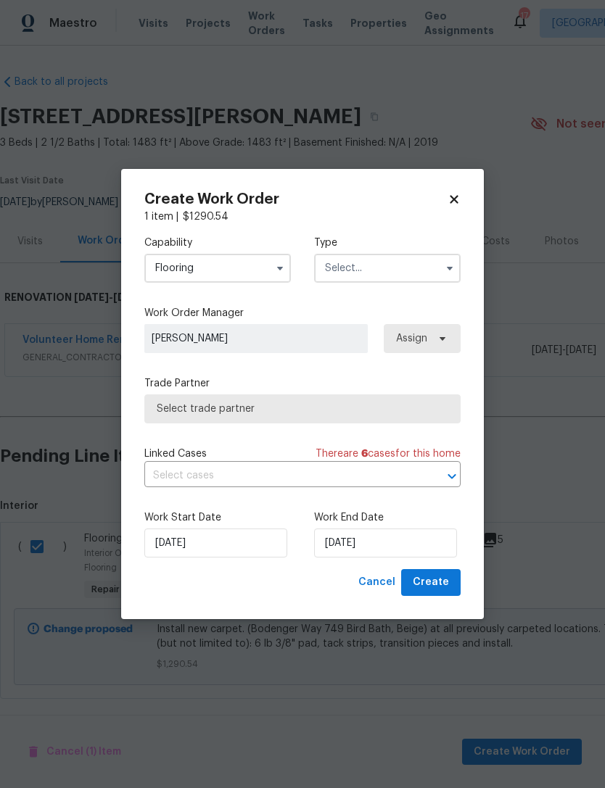
click at [400, 255] on input "text" at bounding box center [387, 268] width 146 height 29
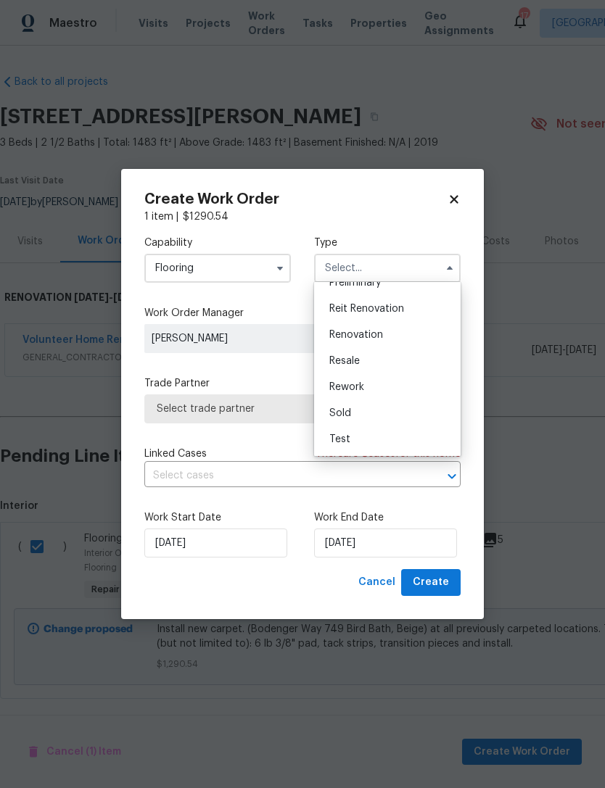
scroll to position [329, 0]
click at [381, 331] on span "Renovation" at bounding box center [356, 335] width 54 height 10
type input "Renovation"
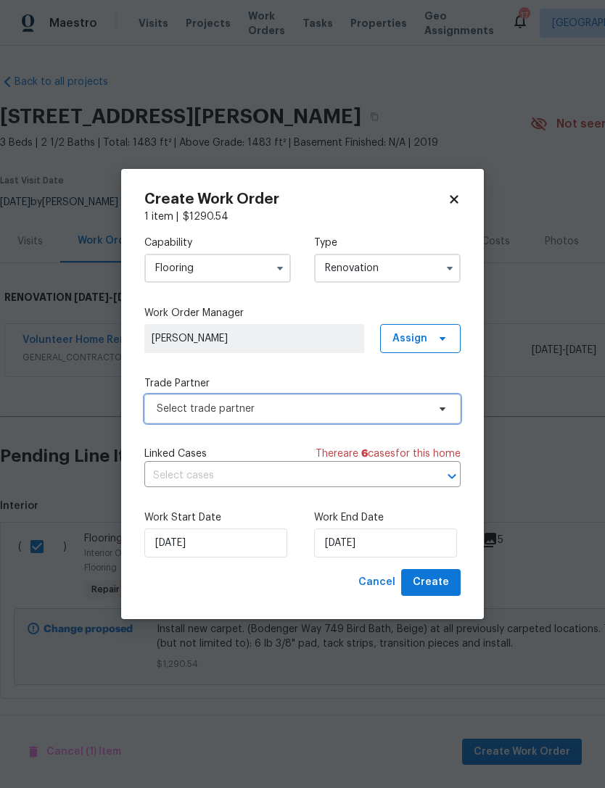
click at [380, 415] on span "Select trade partner" at bounding box center [292, 409] width 270 height 14
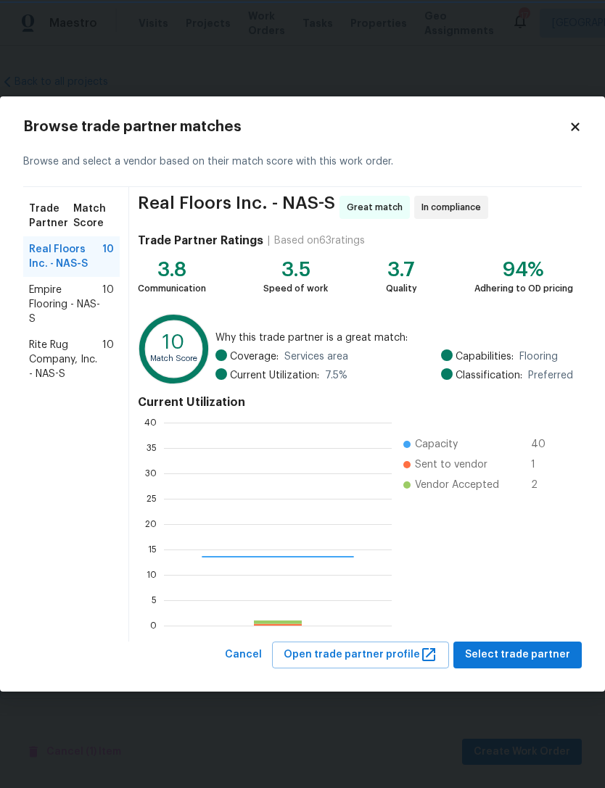
scroll to position [203, 228]
click at [57, 350] on span "Rite Rug Company, Inc. - NAS-S" at bounding box center [65, 359] width 73 height 43
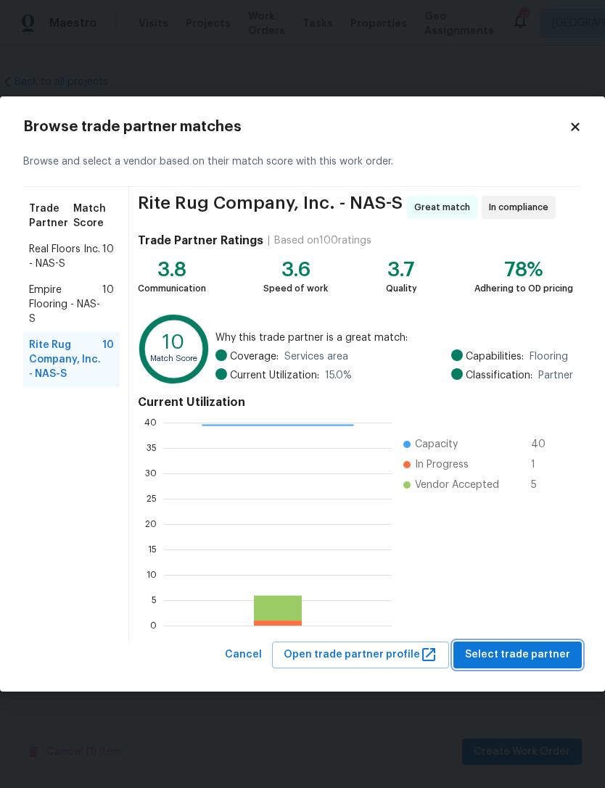
click at [526, 651] on span "Select trade partner" at bounding box center [517, 655] width 105 height 18
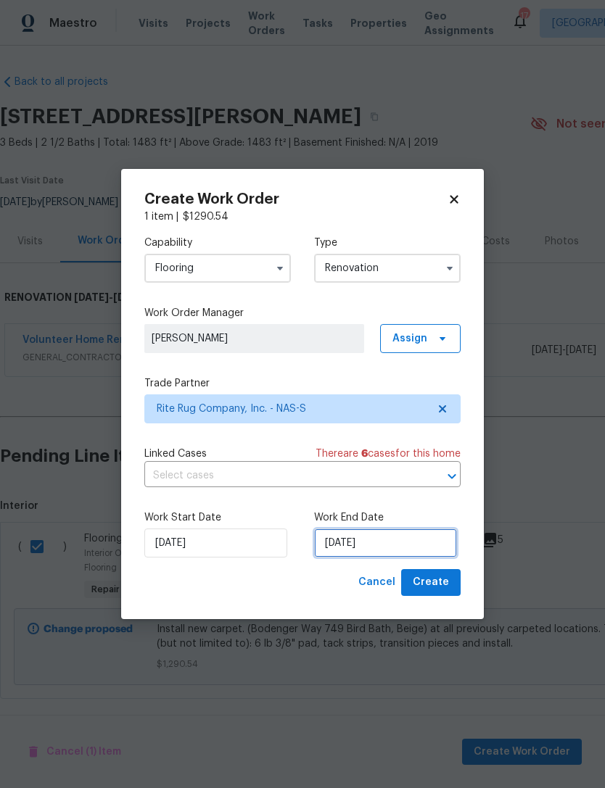
click at [437, 550] on input "[DATE]" at bounding box center [385, 542] width 143 height 29
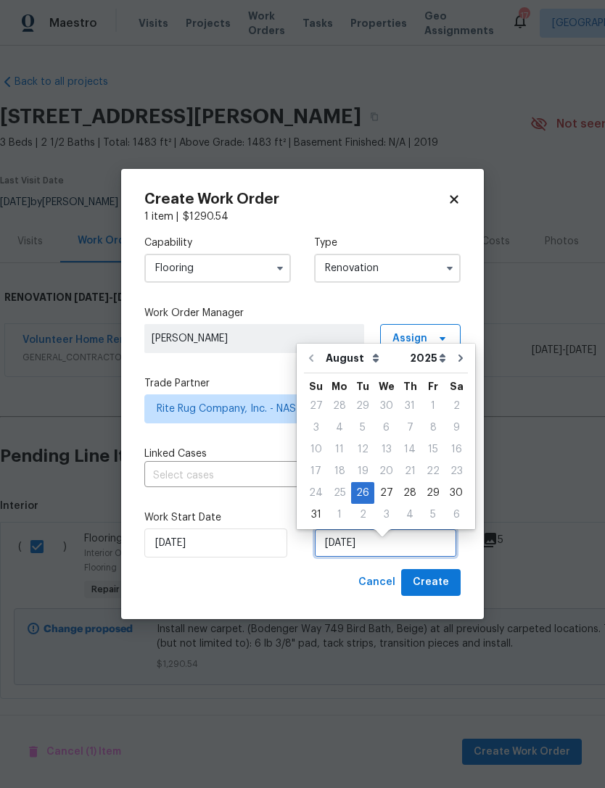
scroll to position [10, 0]
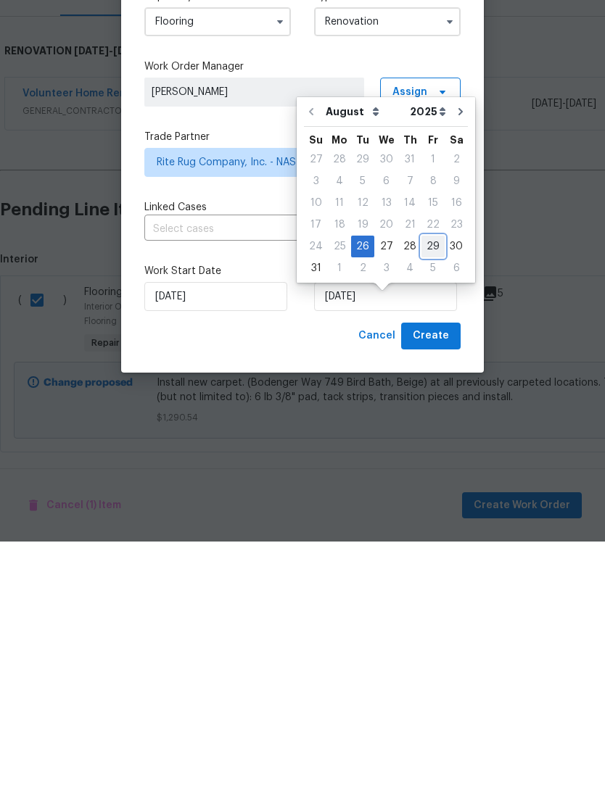
click at [427, 483] on div "29" at bounding box center [432, 493] width 23 height 20
type input "[DATE]"
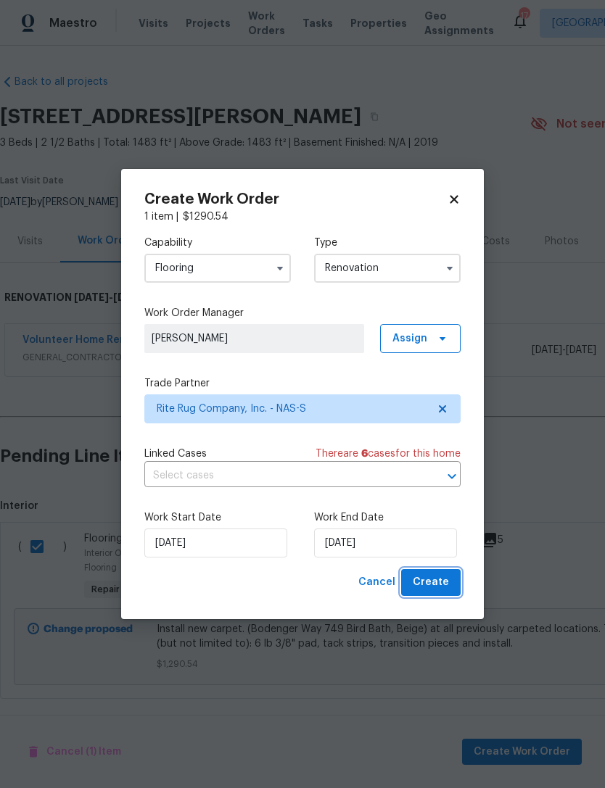
click at [439, 588] on span "Create" at bounding box center [430, 582] width 36 height 18
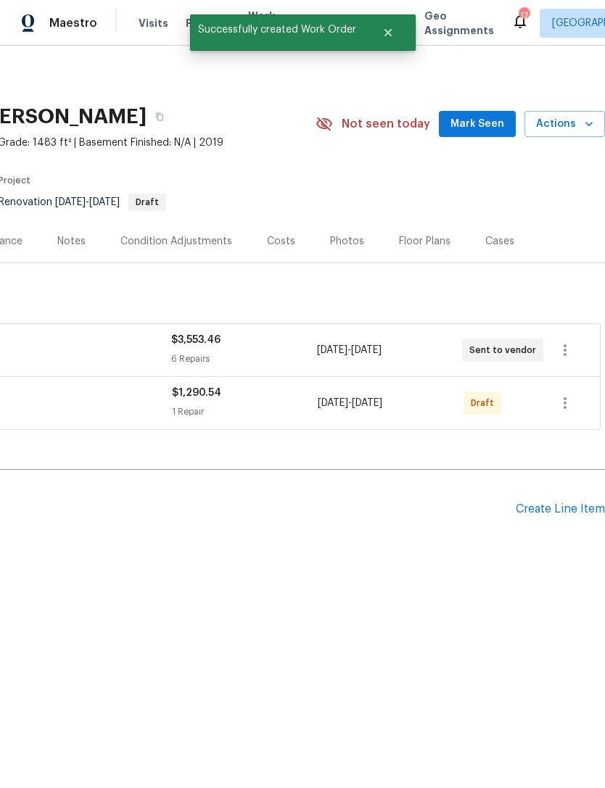
scroll to position [0, 215]
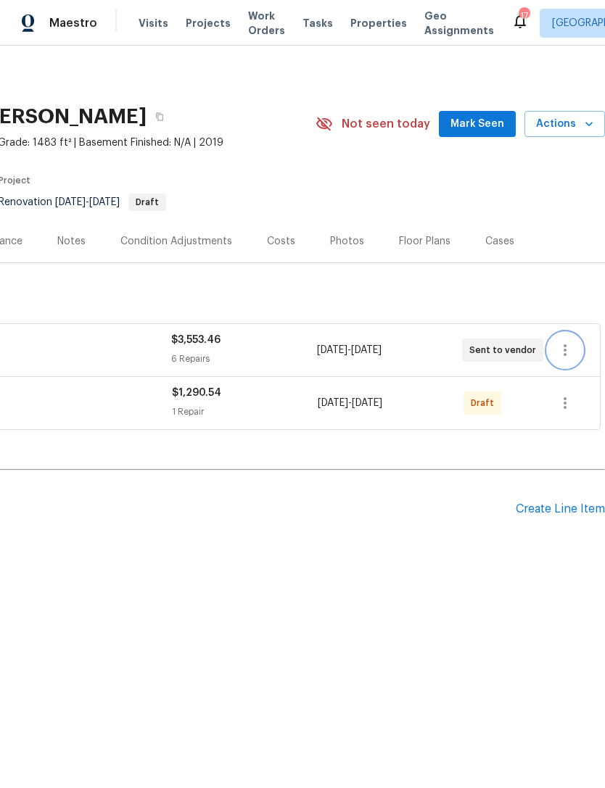
click at [568, 343] on icon "button" at bounding box center [564, 349] width 17 height 17
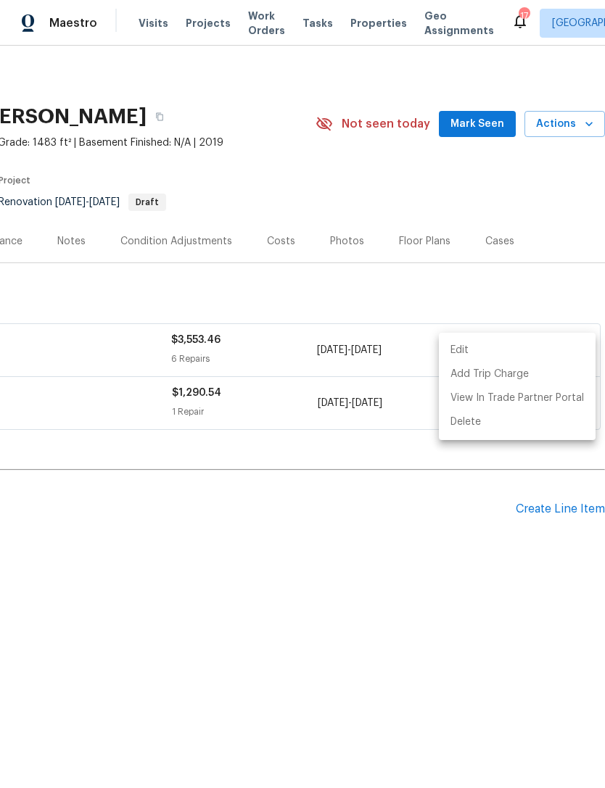
click at [504, 346] on li "Edit" at bounding box center [517, 351] width 157 height 24
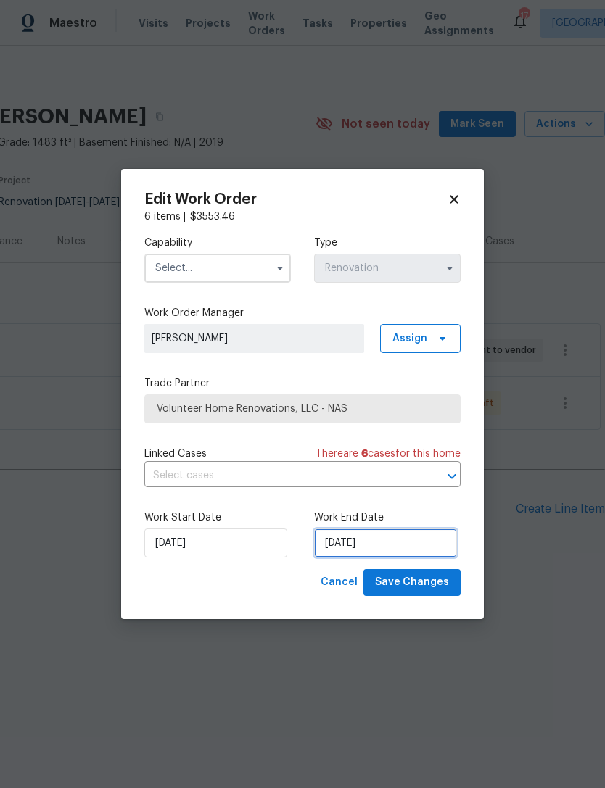
click at [407, 541] on input "[DATE]" at bounding box center [385, 542] width 143 height 29
select select "8"
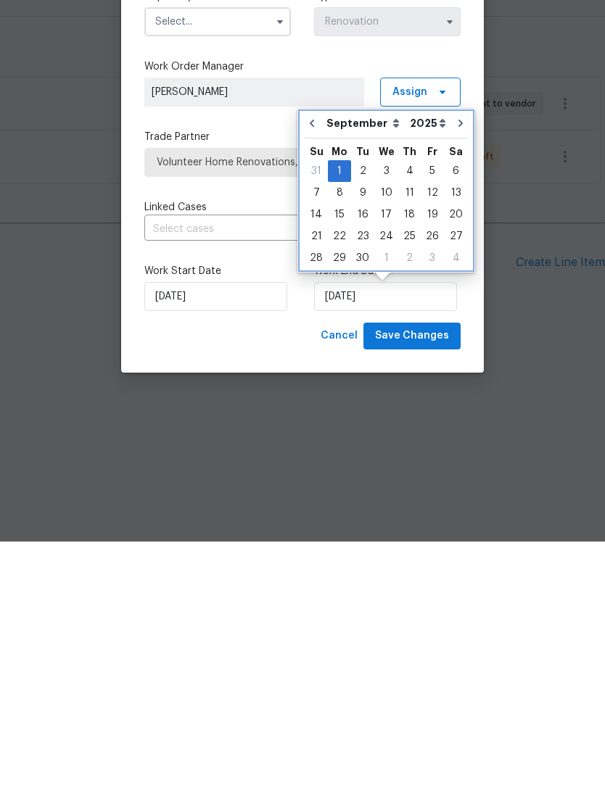
click at [319, 355] on button "Go to previous month" at bounding box center [312, 369] width 22 height 29
type input "[DATE]"
select select "7"
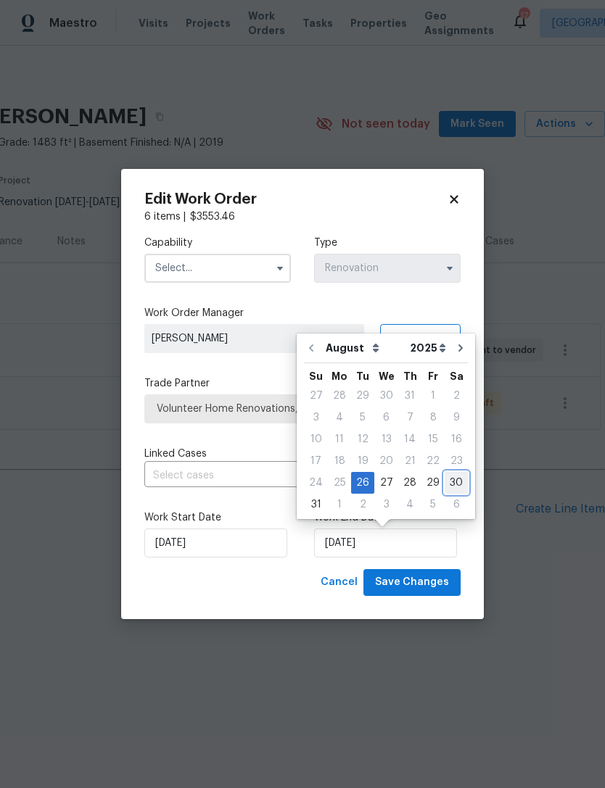
click at [454, 478] on div "30" at bounding box center [455, 483] width 23 height 20
type input "[DATE]"
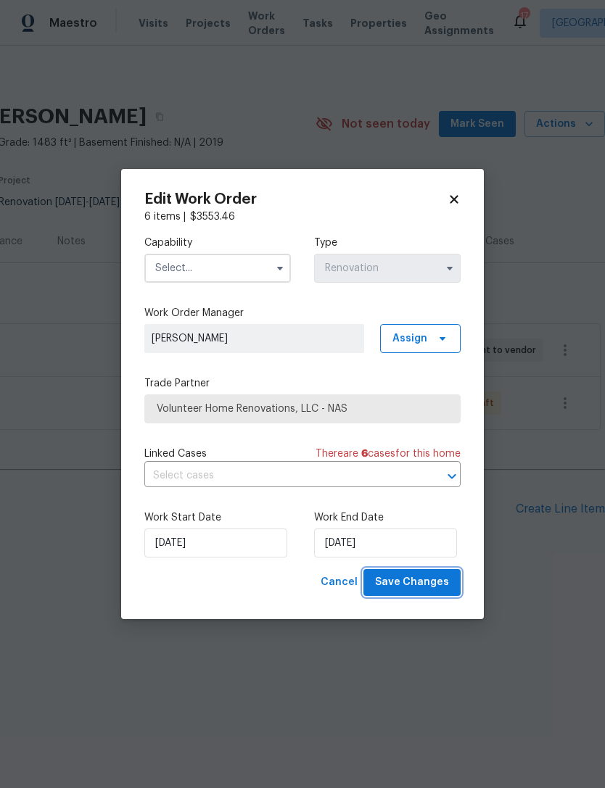
click at [426, 590] on span "Save Changes" at bounding box center [412, 582] width 74 height 18
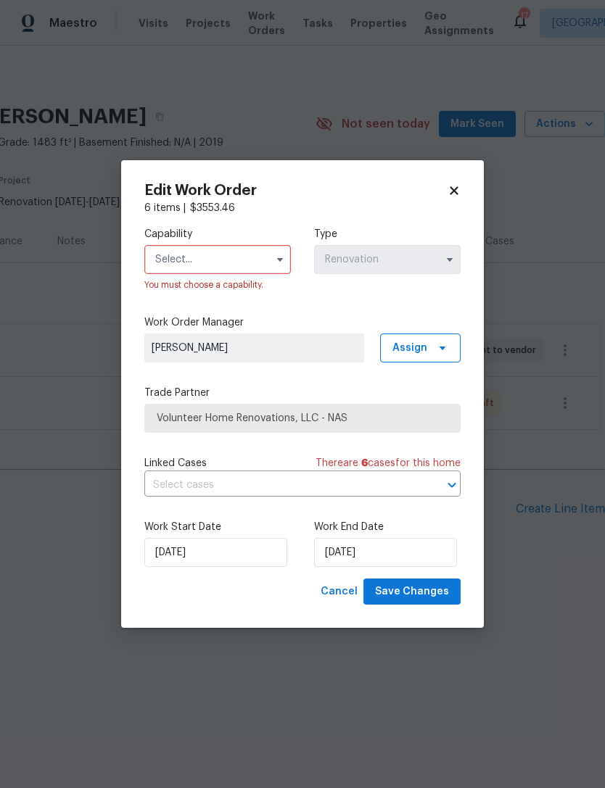
click at [231, 264] on input "text" at bounding box center [217, 259] width 146 height 29
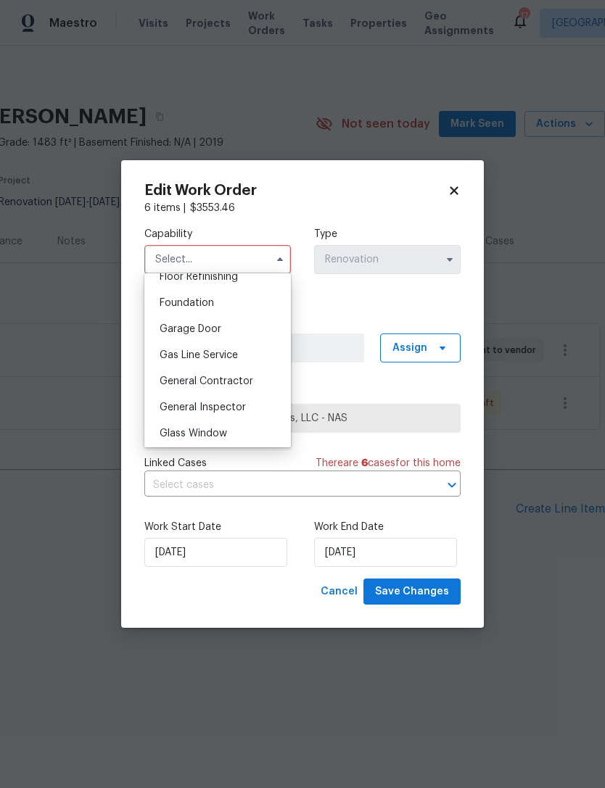
scroll to position [610, 0]
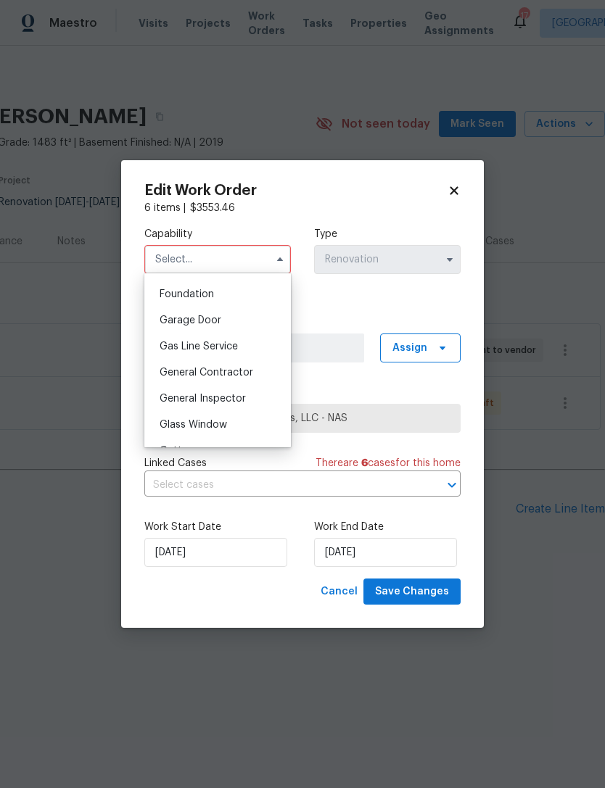
click at [233, 368] on span "General Contractor" at bounding box center [206, 373] width 94 height 10
type input "General Contractor"
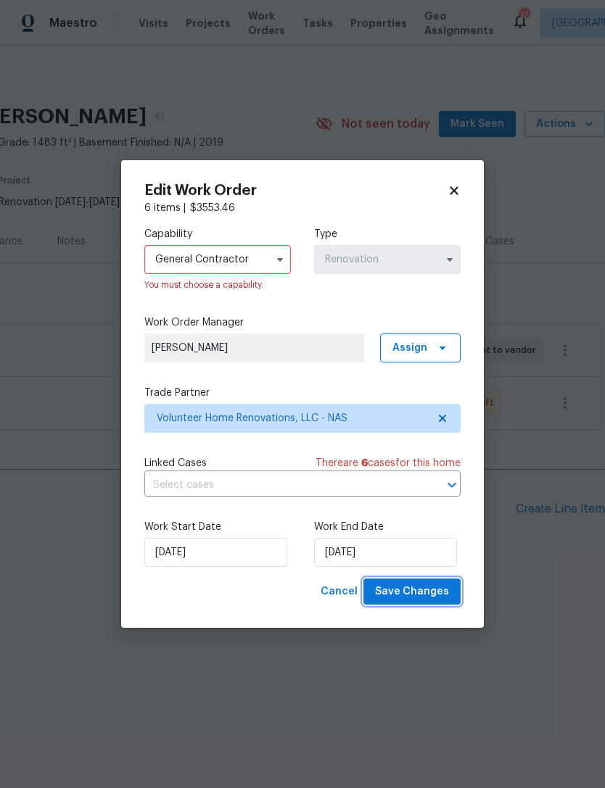
click at [434, 593] on span "Save Changes" at bounding box center [412, 592] width 74 height 18
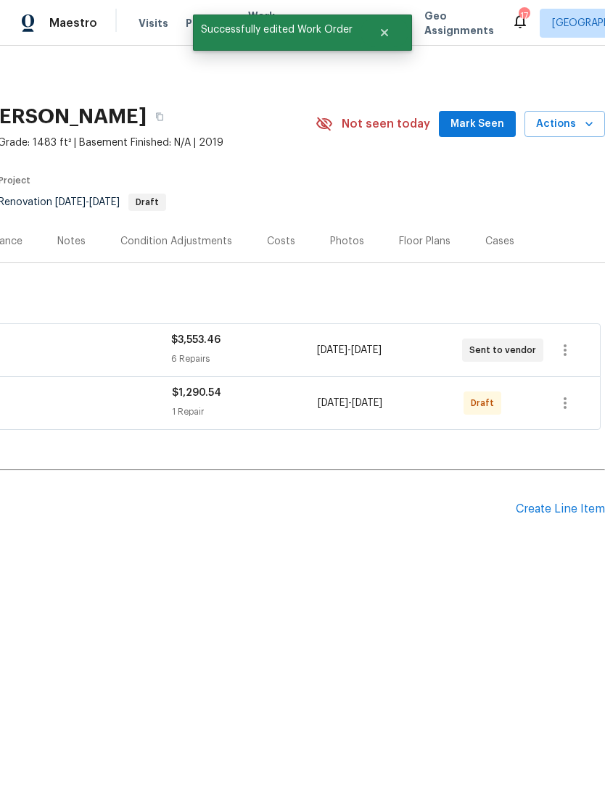
scroll to position [0, 215]
click at [565, 395] on icon "button" at bounding box center [564, 402] width 17 height 17
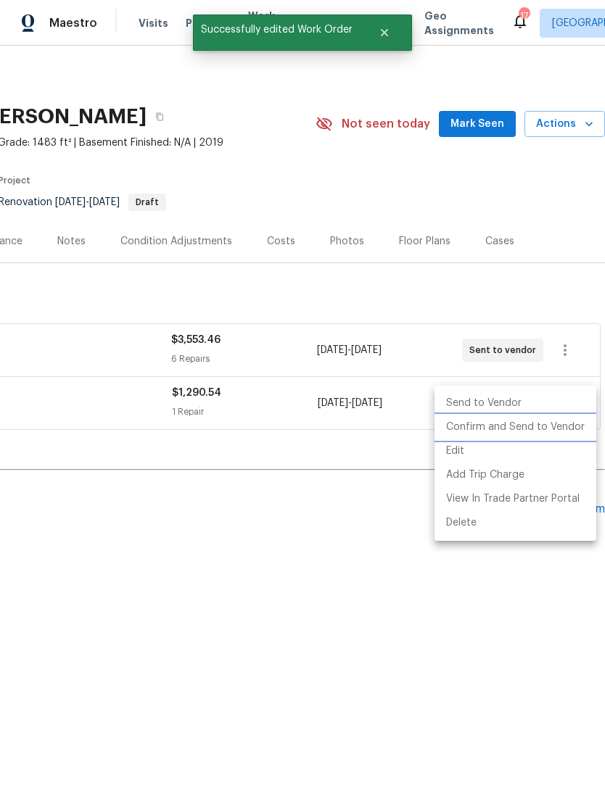
click at [561, 439] on li "Confirm and Send to Vendor" at bounding box center [515, 427] width 162 height 24
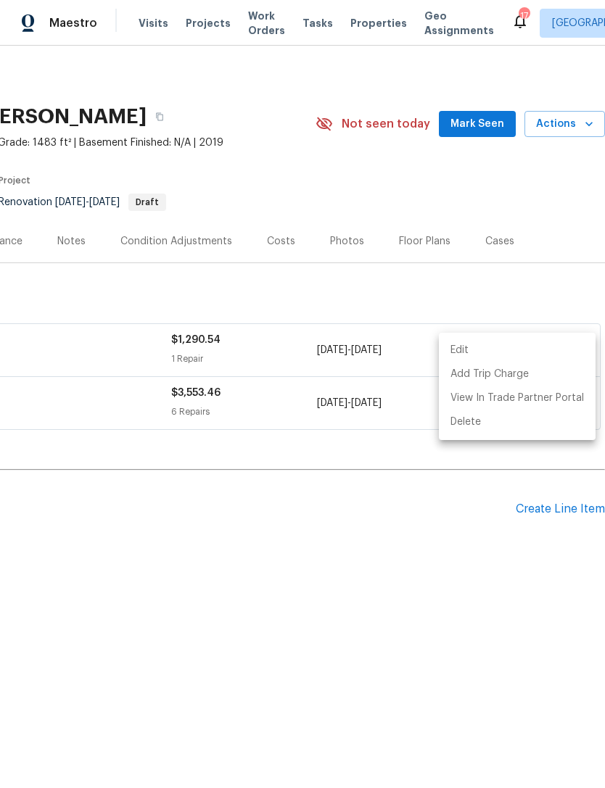
click at [500, 170] on div at bounding box center [302, 394] width 605 height 788
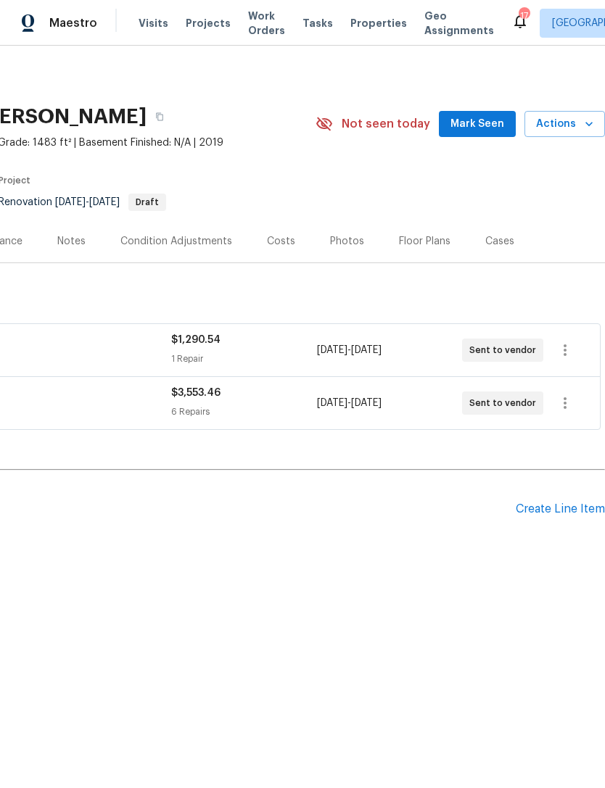
click at [481, 122] on span "Mark Seen" at bounding box center [477, 124] width 54 height 18
click at [566, 497] on div "Pending Line Items Create Line Item" at bounding box center [194, 509] width 819 height 67
click at [539, 508] on div "Create Line Item" at bounding box center [559, 509] width 89 height 14
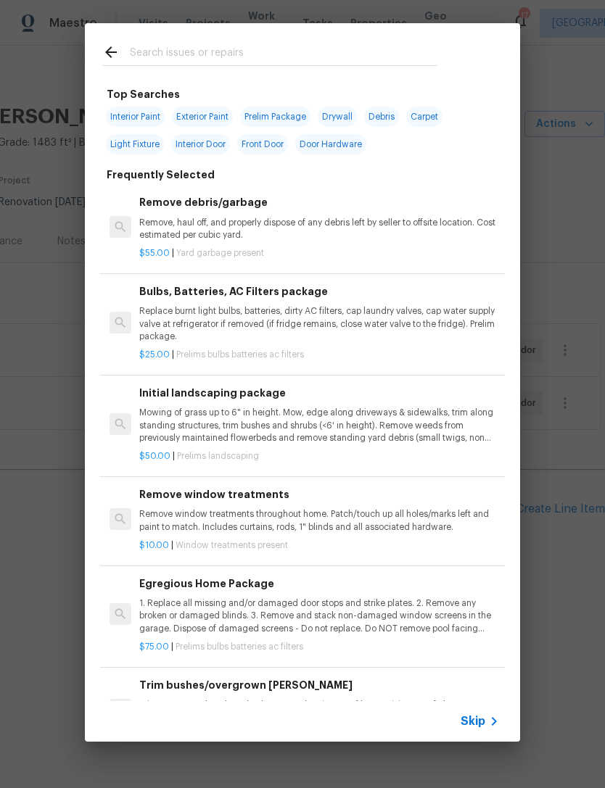
click at [344, 53] on input "text" at bounding box center [283, 54] width 307 height 22
type input "Initial"
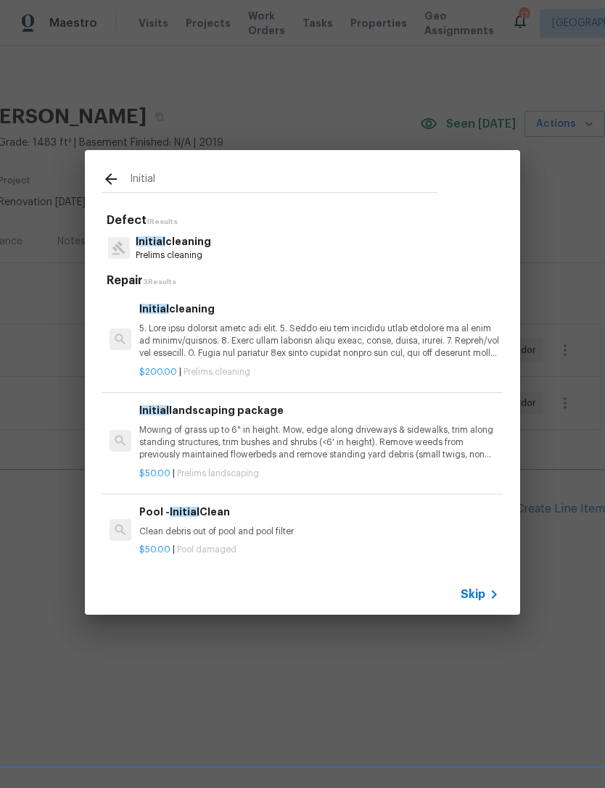
click at [278, 332] on p at bounding box center [319, 341] width 360 height 37
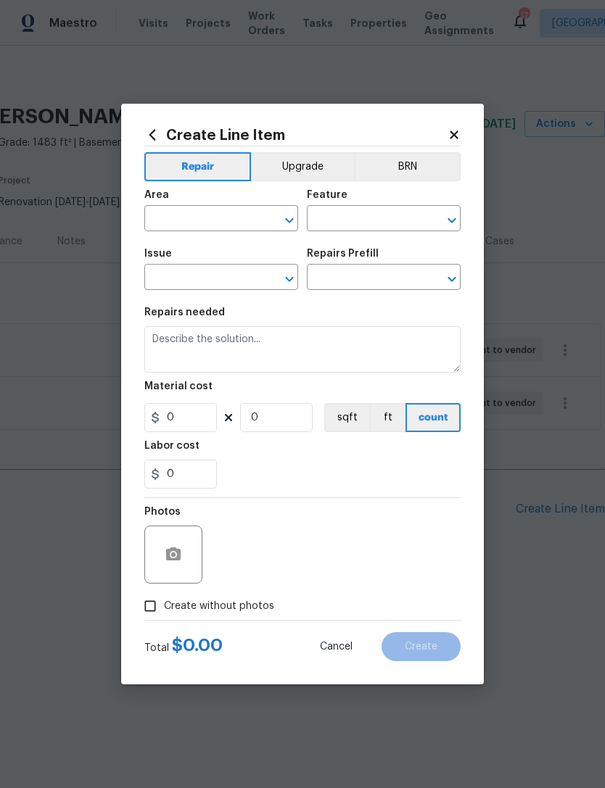
type input "Home Readiness Packages"
type input "Initial cleaning"
type input "Initial cleaning $200.00"
type textarea "1. Wipe down exterior doors and trim. 2. Clean out all exterior light fixtures …"
type input "200"
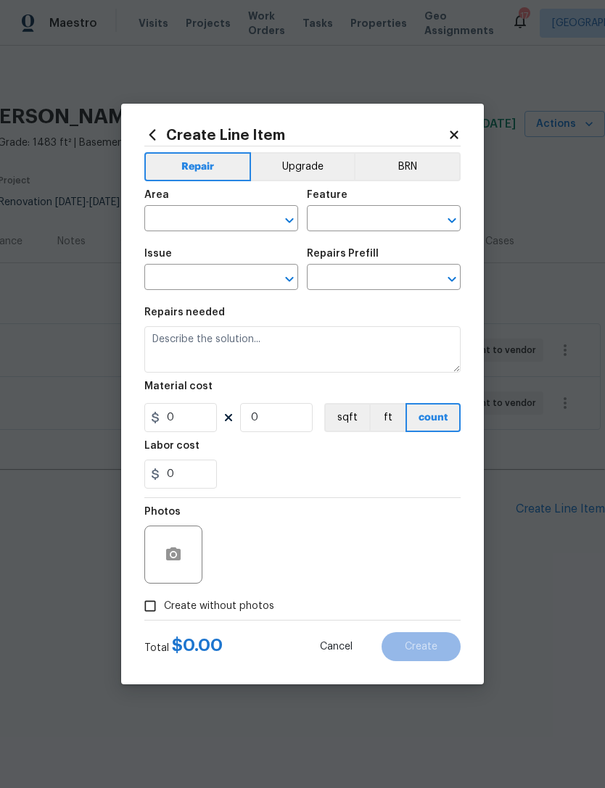
type input "1"
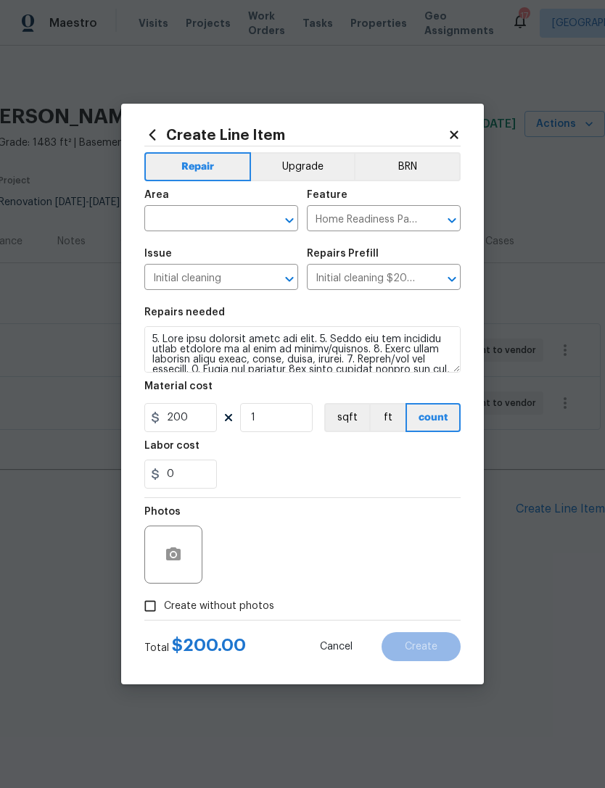
click at [241, 220] on input "text" at bounding box center [200, 220] width 113 height 22
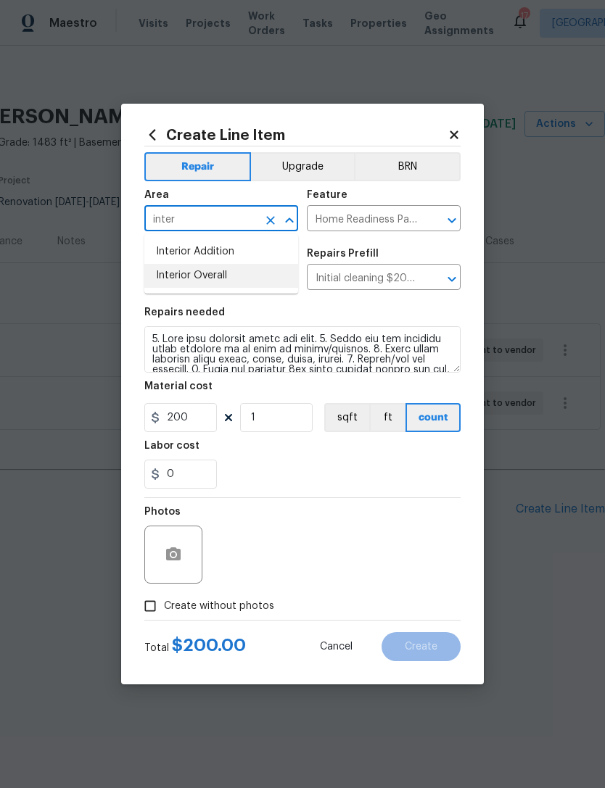
click at [231, 274] on li "Interior Overall" at bounding box center [221, 276] width 154 height 24
type input "Interior Overall"
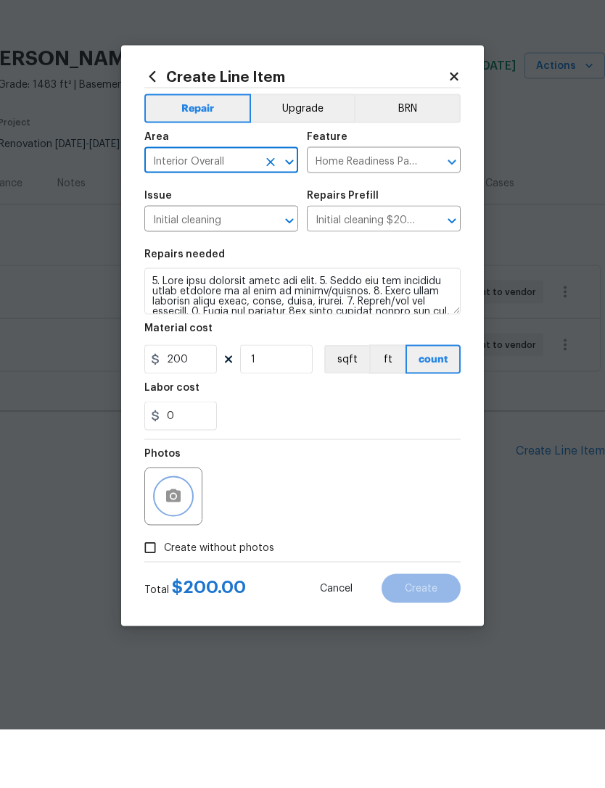
click at [177, 547] on icon "button" at bounding box center [173, 553] width 14 height 13
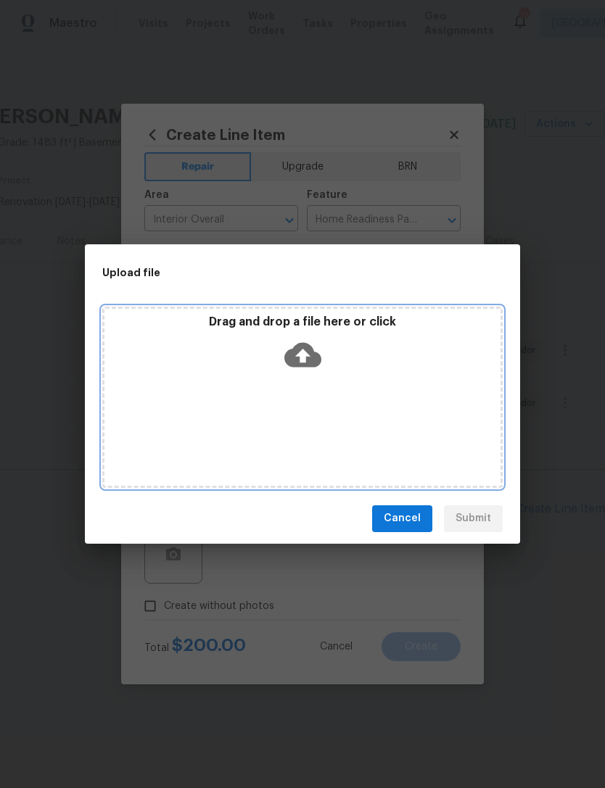
click at [312, 355] on icon at bounding box center [302, 354] width 37 height 25
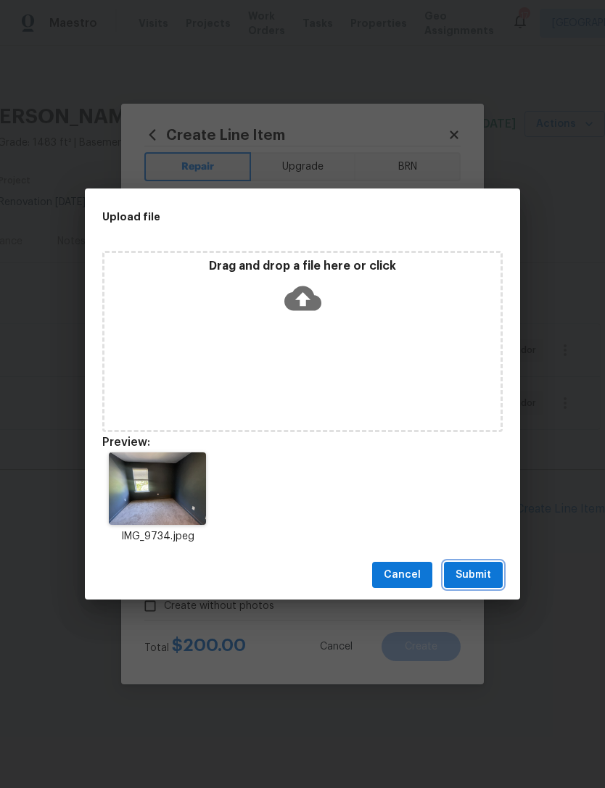
click at [483, 568] on span "Submit" at bounding box center [473, 575] width 36 height 18
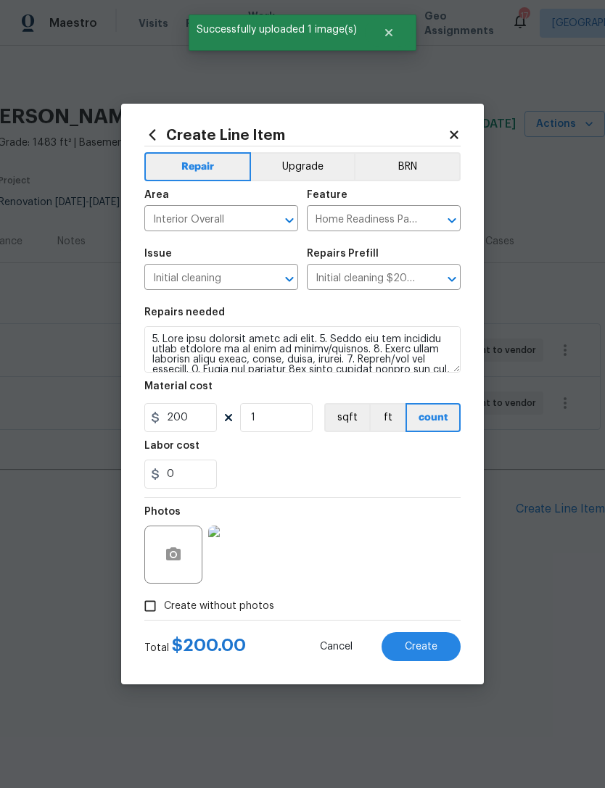
click at [431, 655] on button "Create" at bounding box center [420, 646] width 79 height 29
type input "0"
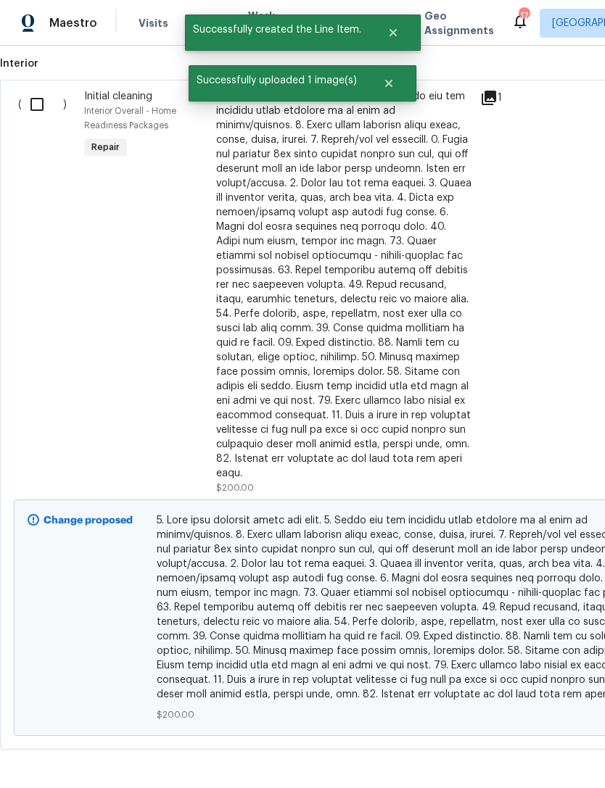
scroll to position [494, 0]
click at [43, 99] on input "checkbox" at bounding box center [42, 105] width 41 height 30
checkbox input "true"
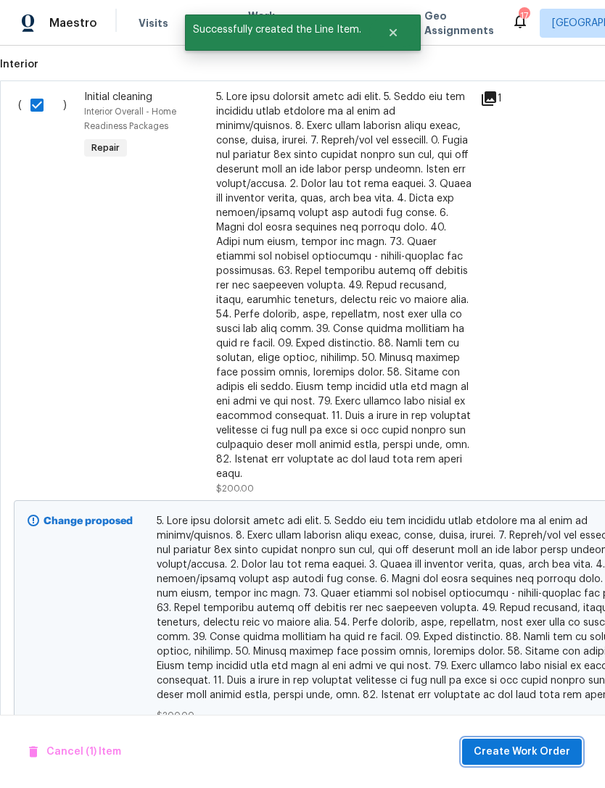
click at [538, 750] on span "Create Work Order" at bounding box center [521, 752] width 96 height 18
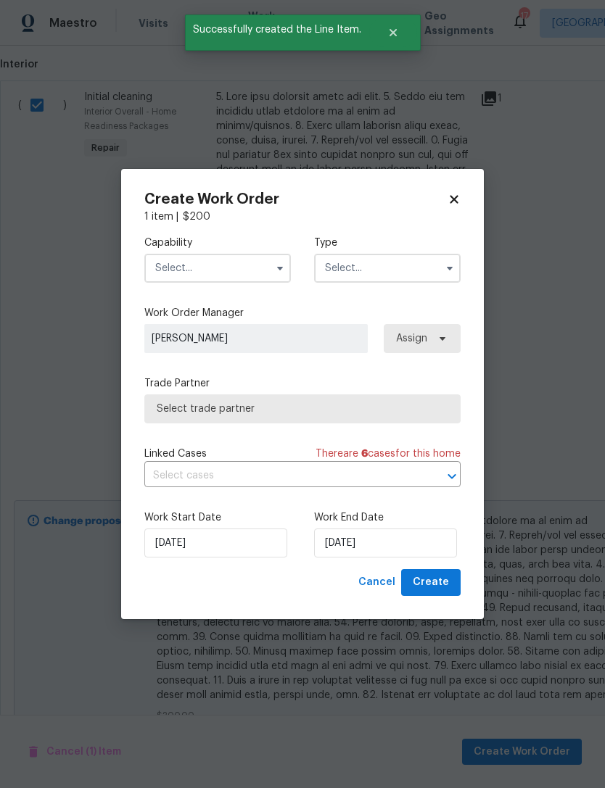
click at [243, 269] on input "text" at bounding box center [217, 268] width 146 height 29
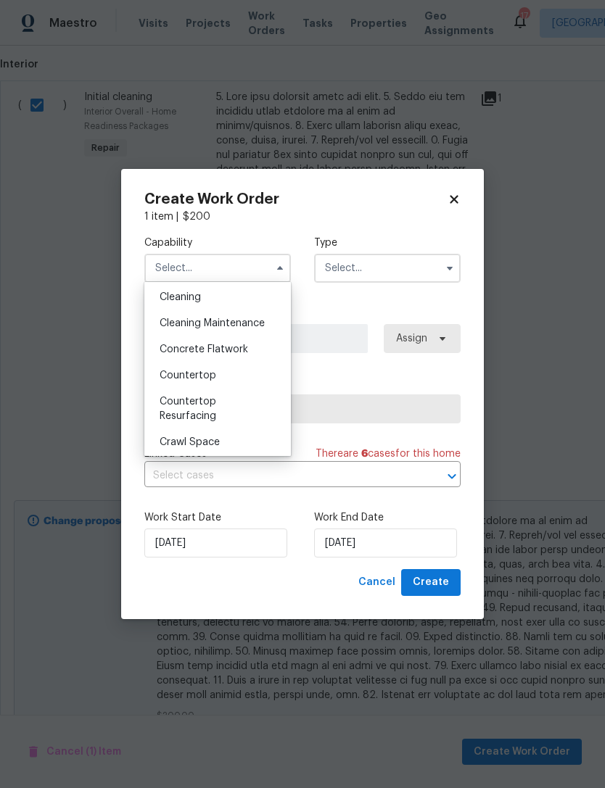
click at [199, 292] on span "Cleaning" at bounding box center [179, 297] width 41 height 10
type input "Cleaning"
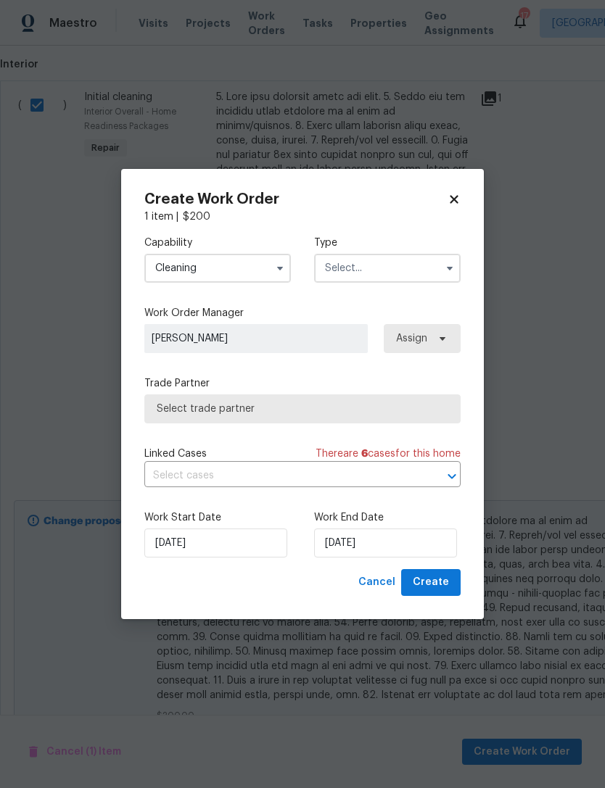
click at [383, 264] on input "text" at bounding box center [387, 268] width 146 height 29
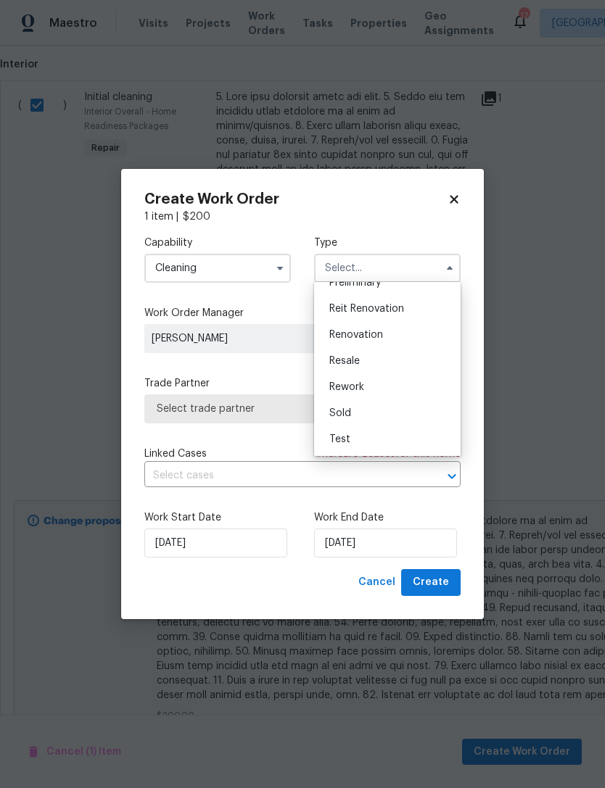
scroll to position [329, 0]
click at [377, 330] on span "Renovation" at bounding box center [356, 335] width 54 height 10
type input "Renovation"
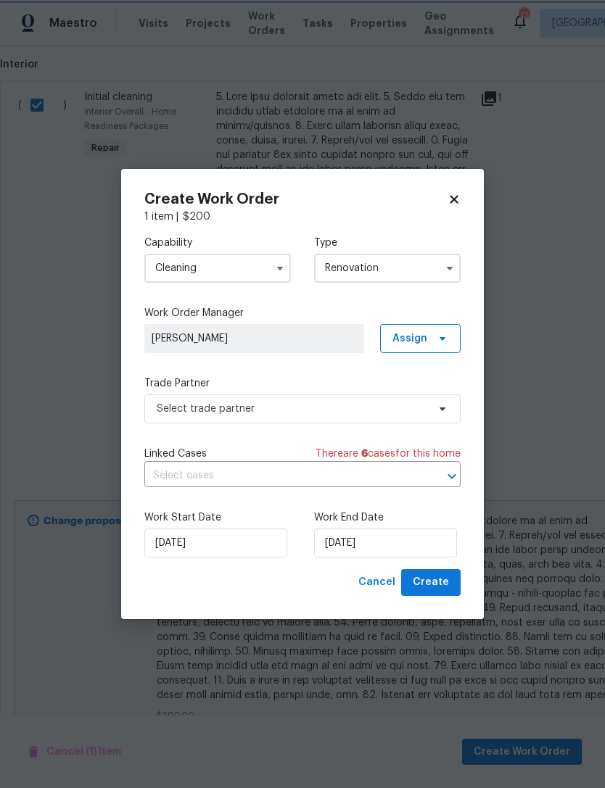
scroll to position [0, 0]
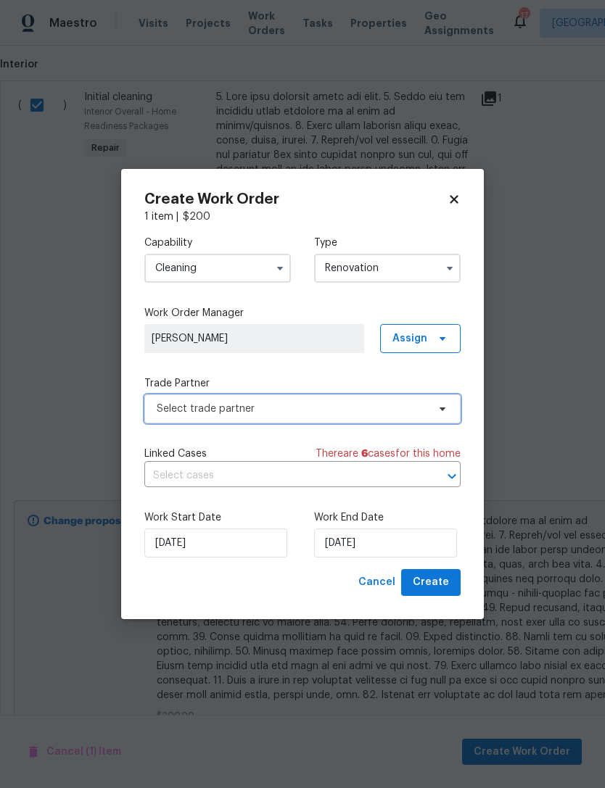
click at [356, 411] on span "Select trade partner" at bounding box center [292, 409] width 270 height 14
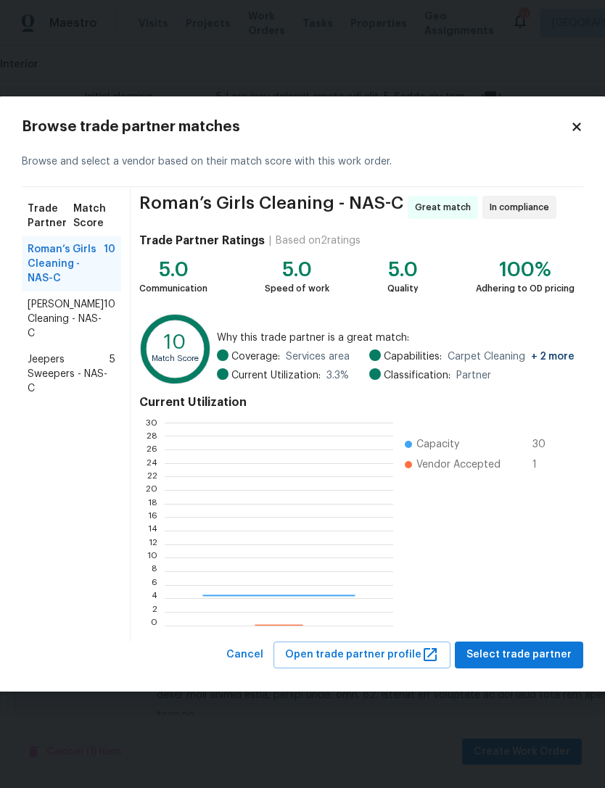
scroll to position [203, 228]
click at [71, 323] on span "Soledad Cleaning - NAS-C" at bounding box center [66, 318] width 76 height 43
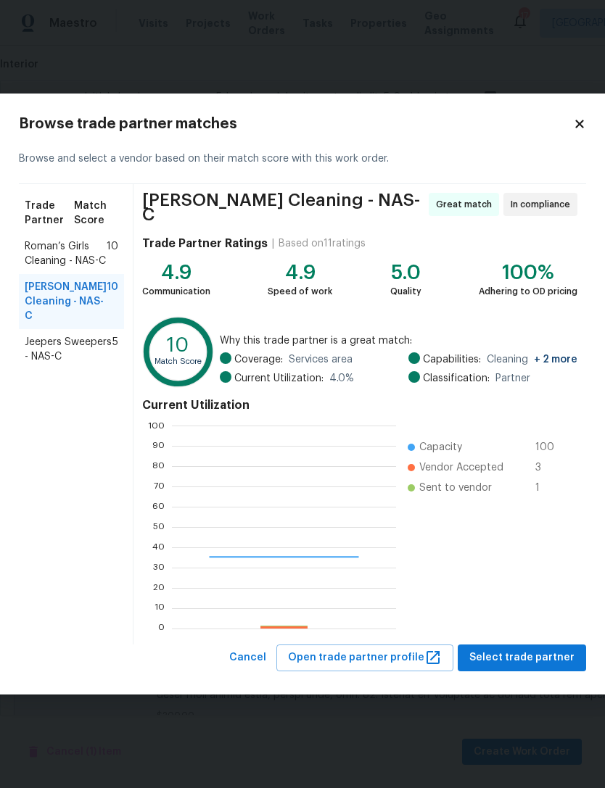
scroll to position [203, 224]
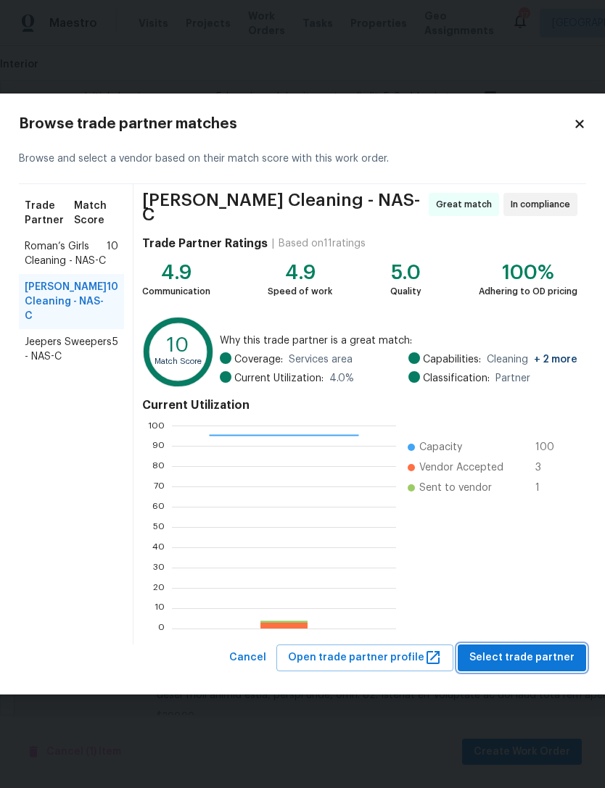
click at [536, 660] on span "Select trade partner" at bounding box center [521, 658] width 105 height 18
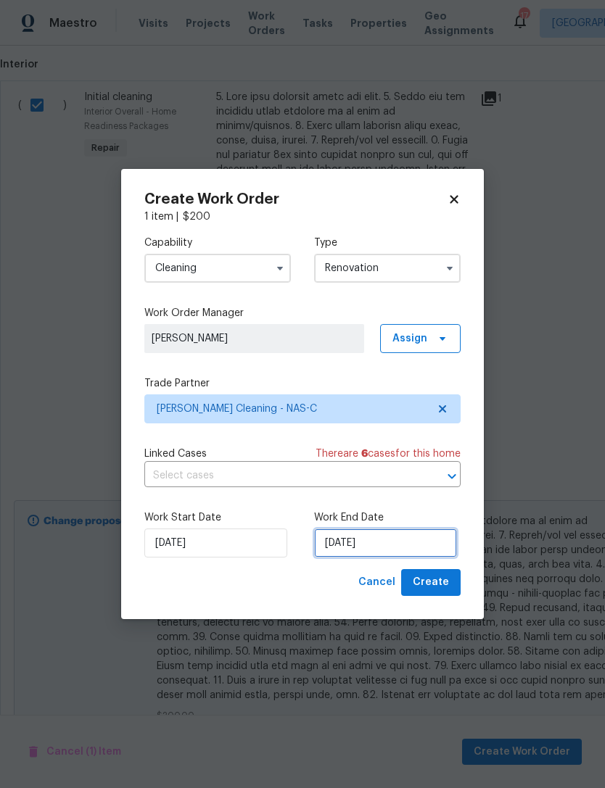
click at [426, 543] on input "[DATE]" at bounding box center [385, 542] width 143 height 29
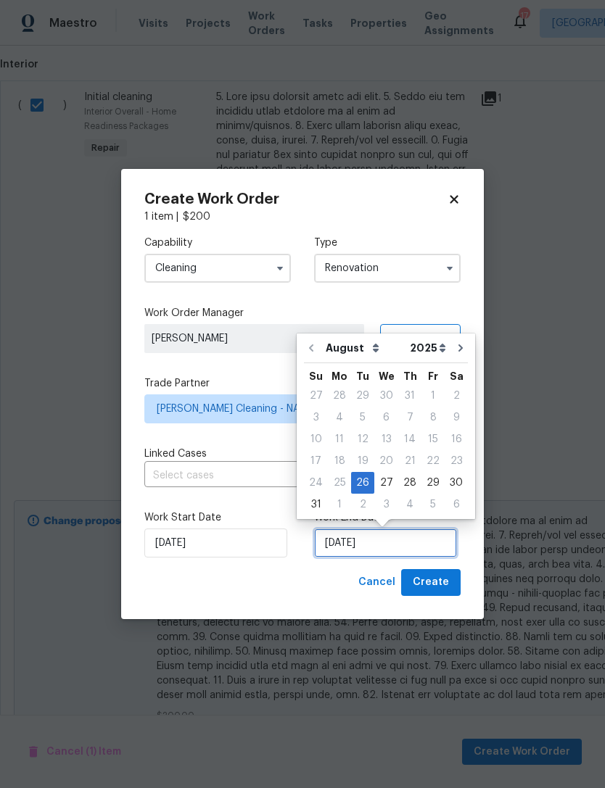
scroll to position [27, 0]
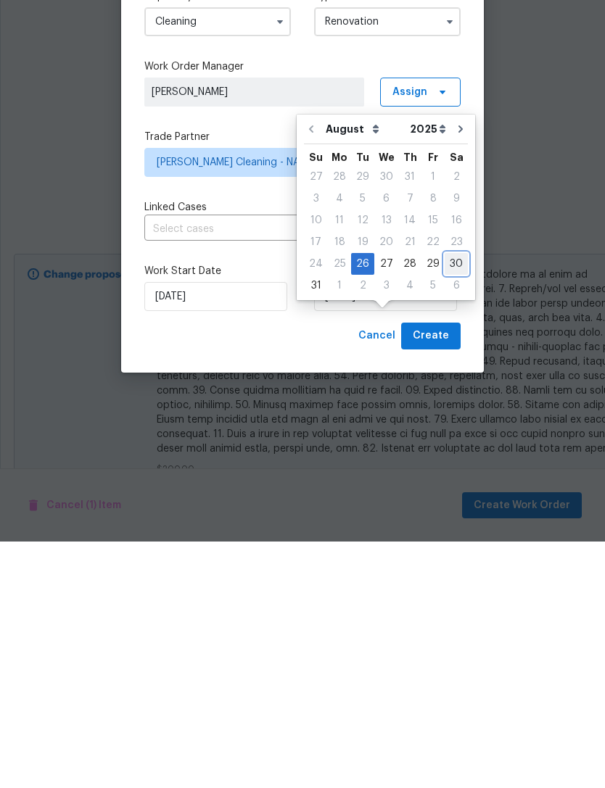
click at [452, 500] on div "30" at bounding box center [455, 510] width 23 height 20
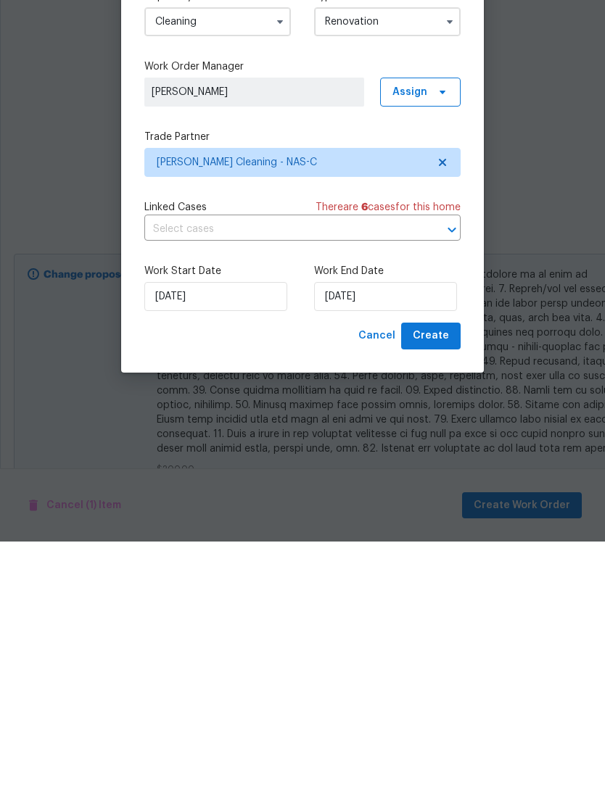
scroll to position [46, 0]
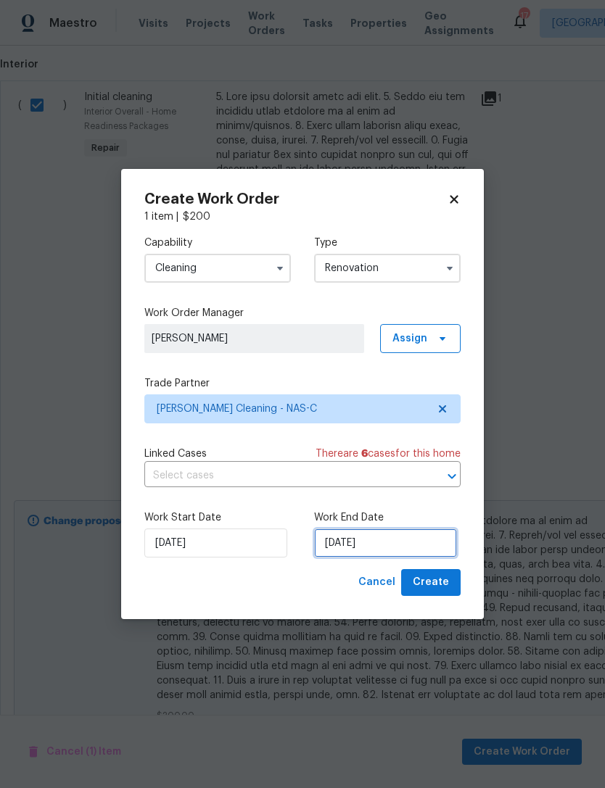
click at [423, 537] on input "[DATE]" at bounding box center [385, 542] width 143 height 29
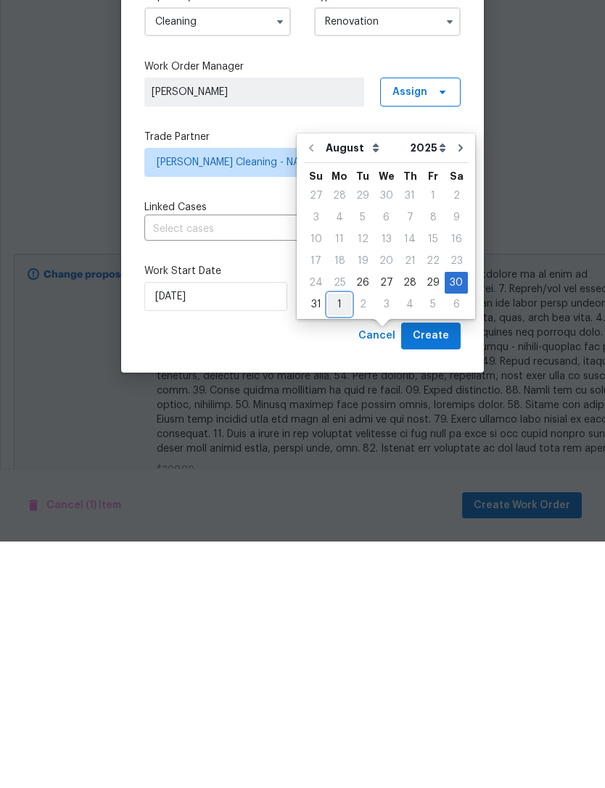
click at [334, 541] on div "1" at bounding box center [339, 551] width 23 height 20
type input "[DATE]"
select select "8"
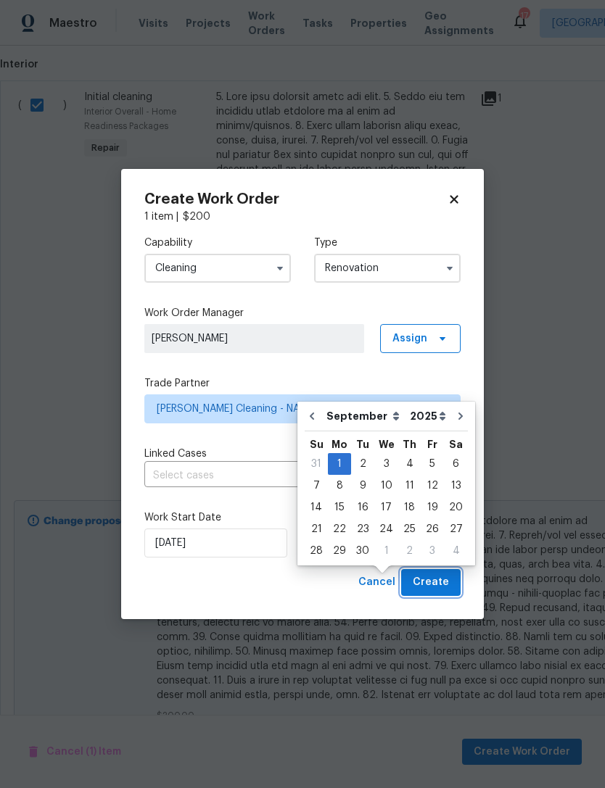
click at [447, 584] on span "Create" at bounding box center [430, 582] width 36 height 18
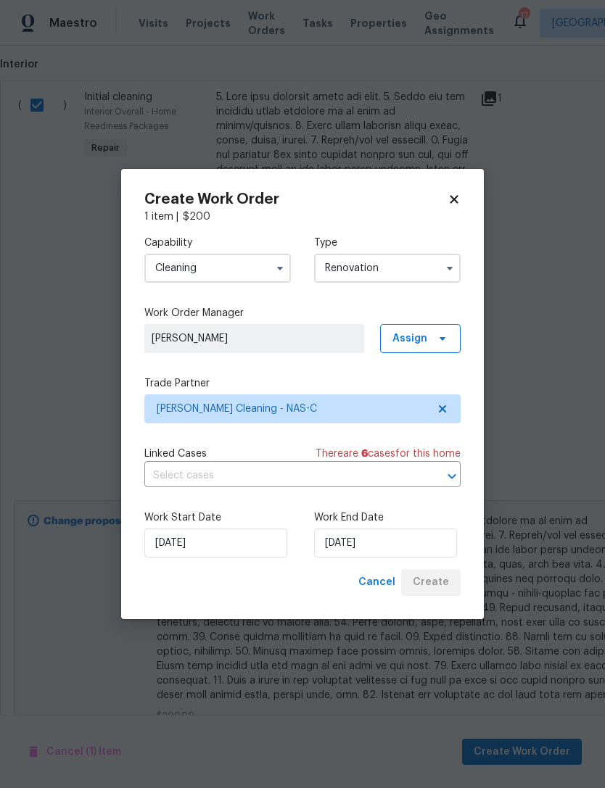
scroll to position [0, 0]
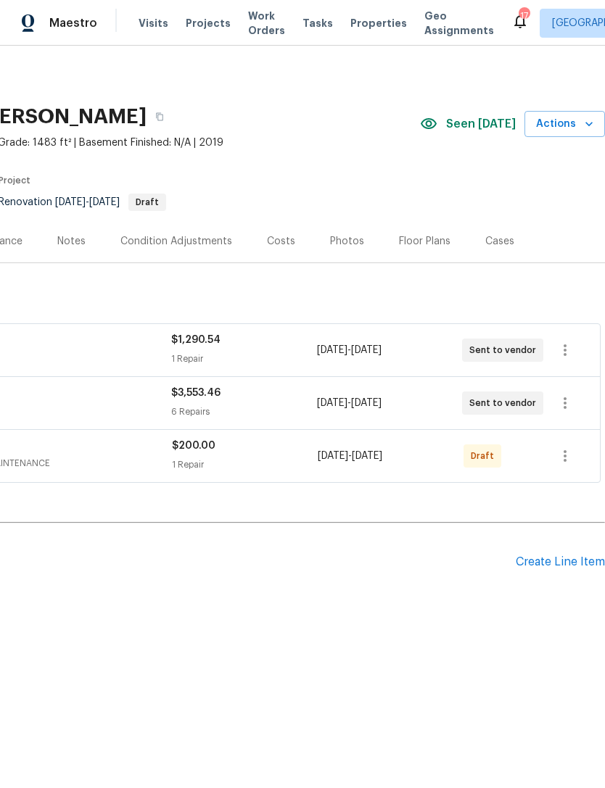
scroll to position [0, 215]
click at [568, 449] on icon "button" at bounding box center [564, 455] width 17 height 17
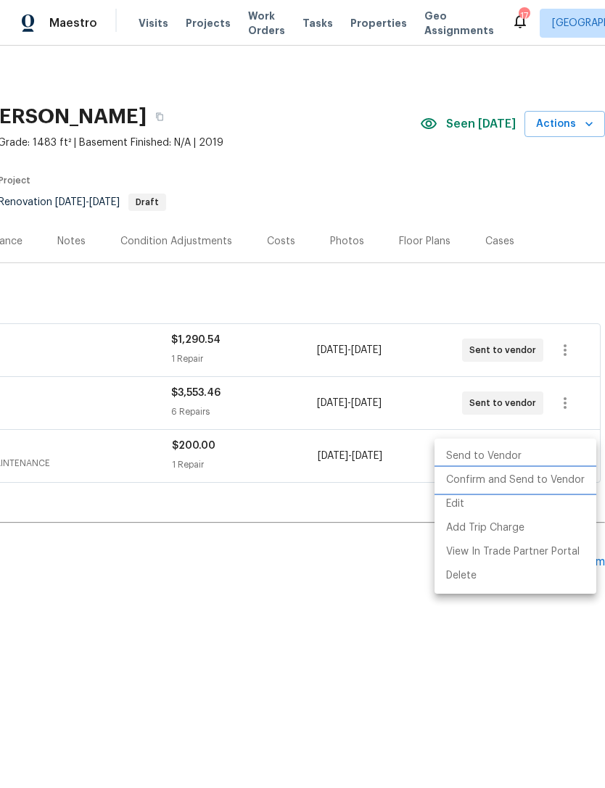
click at [569, 474] on li "Confirm and Send to Vendor" at bounding box center [515, 480] width 162 height 24
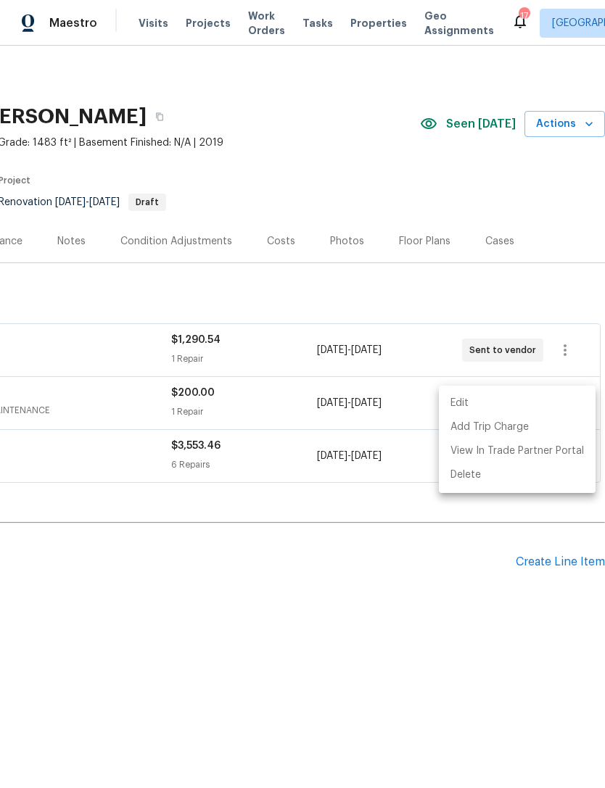
click at [392, 595] on div at bounding box center [302, 394] width 605 height 788
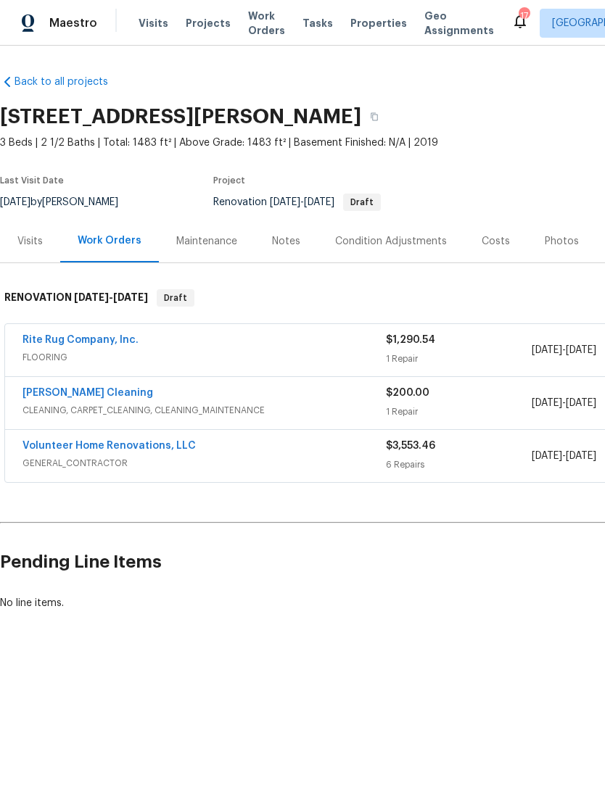
scroll to position [0, 0]
click at [135, 448] on link "Volunteer Home Renovations, LLC" at bounding box center [108, 446] width 173 height 10
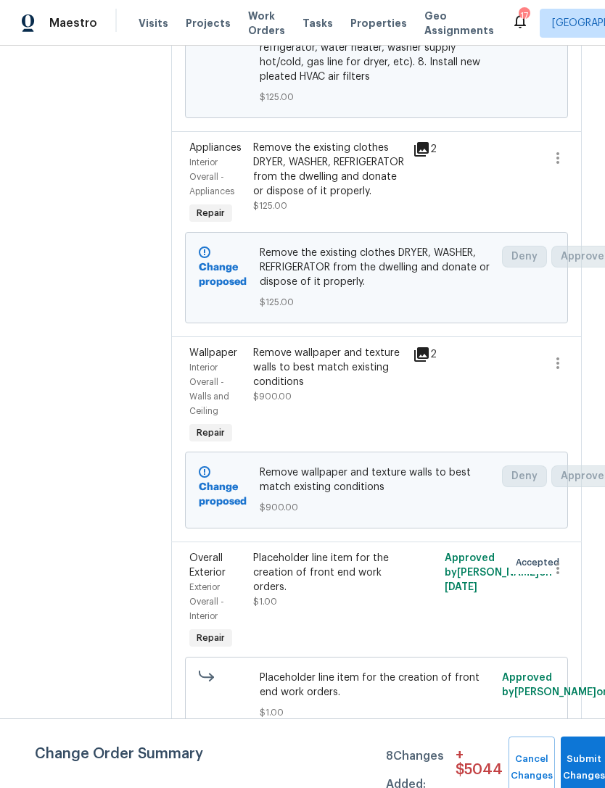
scroll to position [2383, 0]
click at [564, 580] on button "button" at bounding box center [557, 568] width 35 height 35
click at [575, 591] on li "Cancel" at bounding box center [564, 590] width 56 height 24
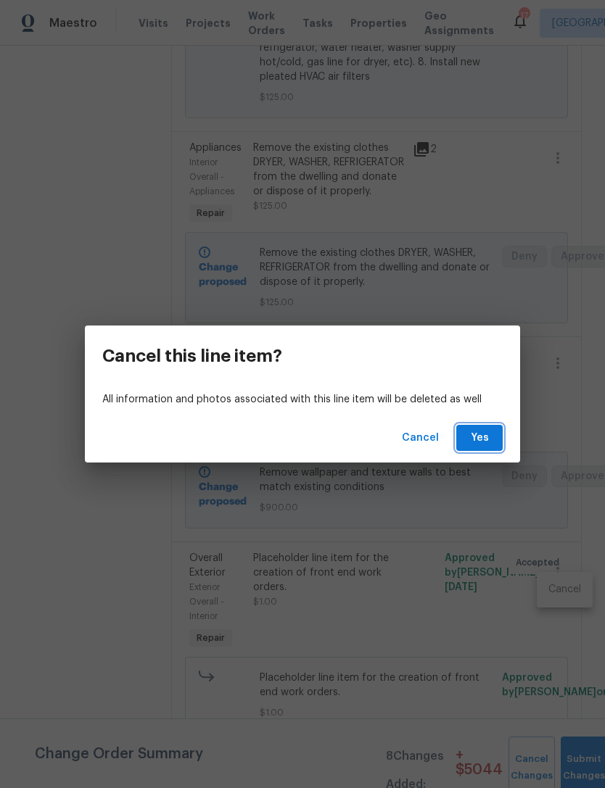
click at [484, 433] on span "Yes" at bounding box center [479, 438] width 23 height 18
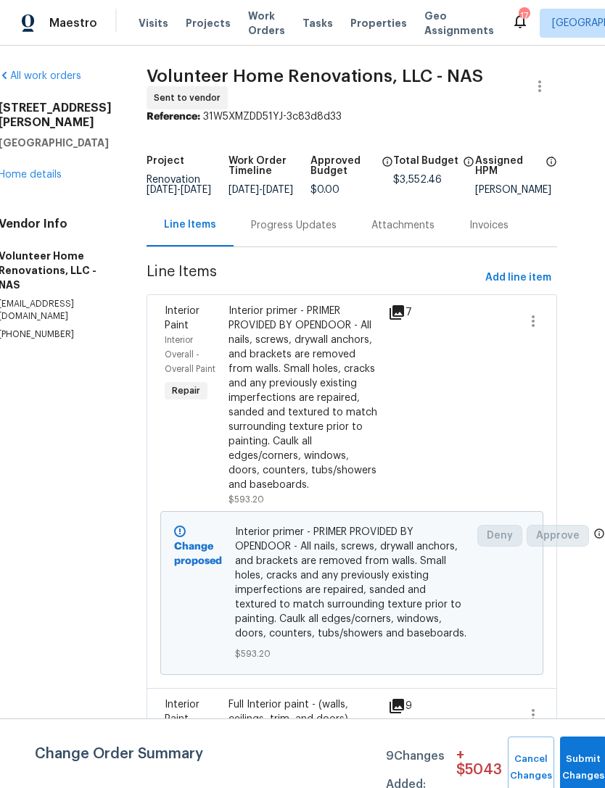
scroll to position [0, 29]
click at [526, 283] on span "Add line item" at bounding box center [518, 278] width 66 height 18
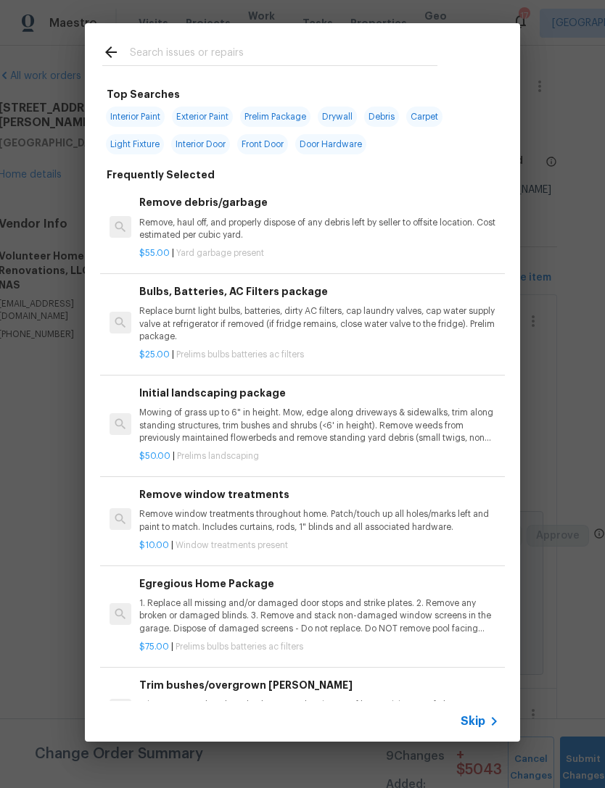
click at [389, 51] on input "text" at bounding box center [283, 54] width 307 height 22
type input "Debris"
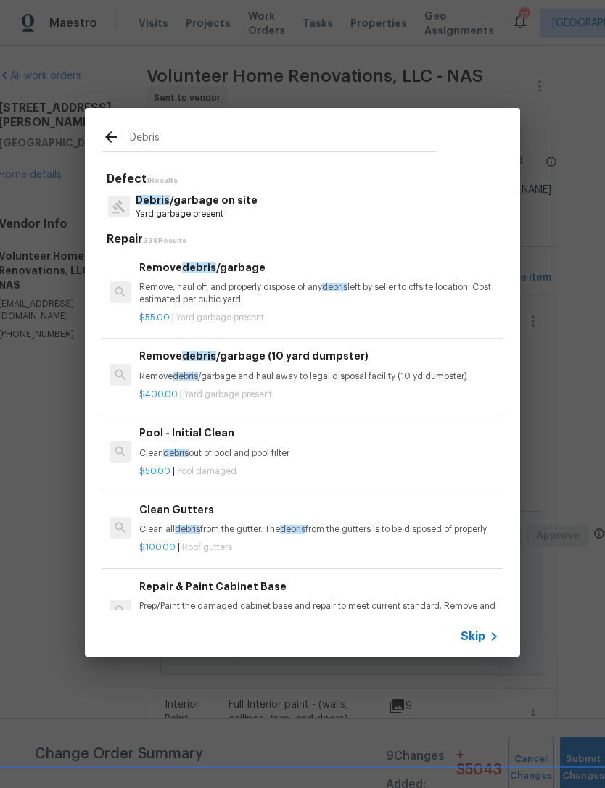
click at [234, 264] on h6 "Remove debris /garbage" at bounding box center [319, 268] width 360 height 16
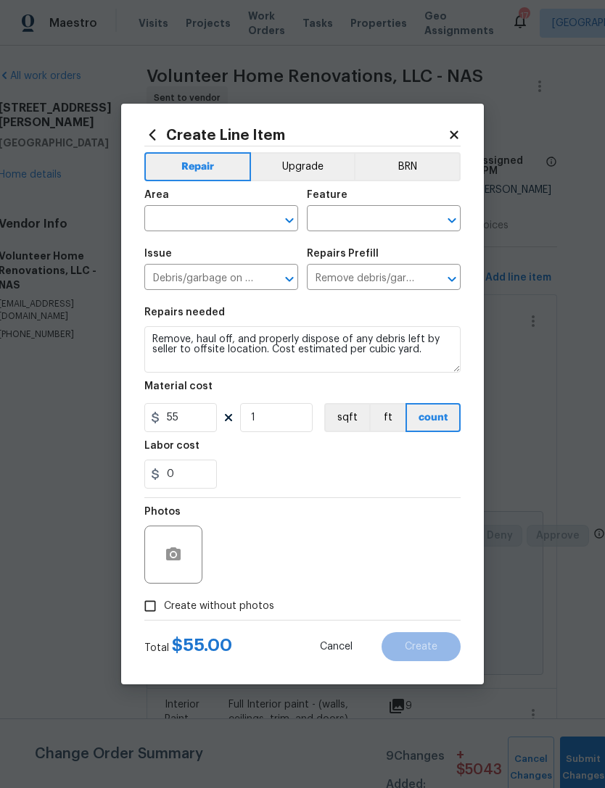
click at [244, 212] on input "text" at bounding box center [200, 220] width 113 height 22
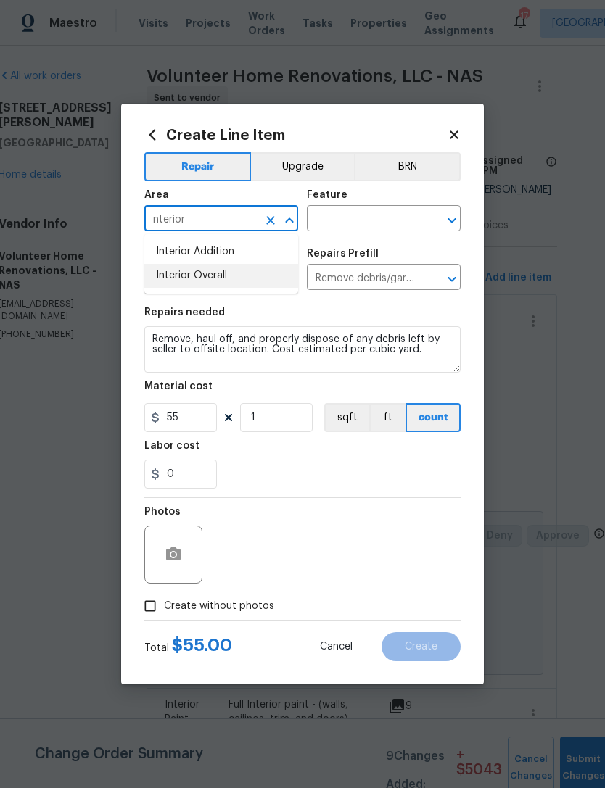
click at [223, 277] on li "Interior Overall" at bounding box center [221, 276] width 154 height 24
type input "Interior Overall"
click at [407, 215] on input "text" at bounding box center [363, 220] width 113 height 22
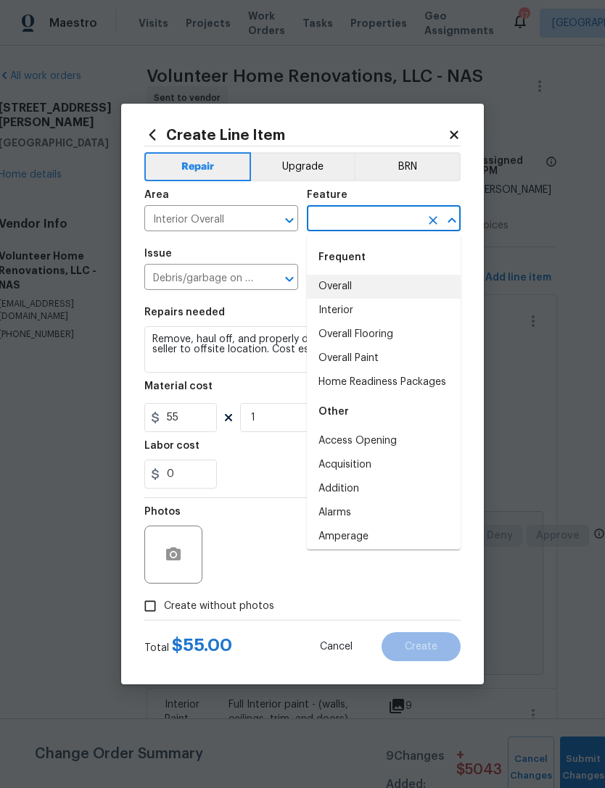
click at [344, 293] on li "Overall" at bounding box center [384, 287] width 154 height 24
type input "Overall"
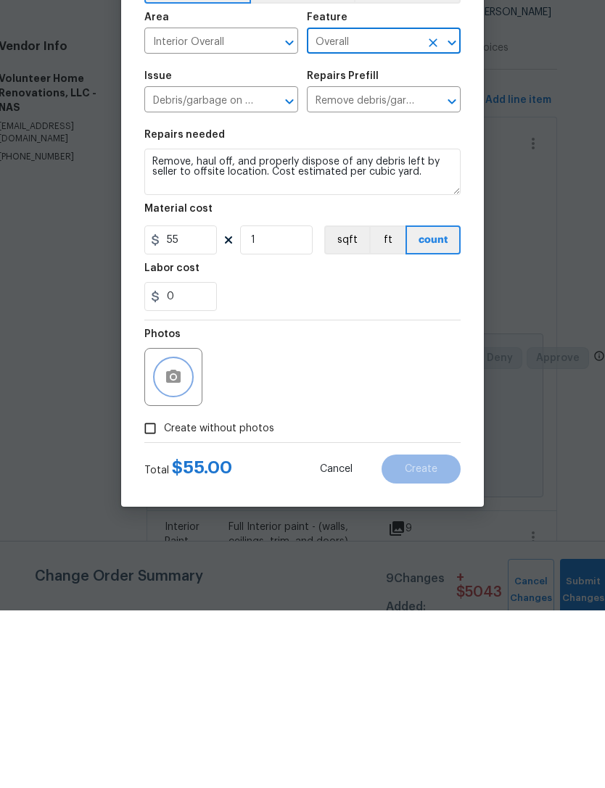
click at [178, 547] on icon "button" at bounding box center [173, 553] width 14 height 13
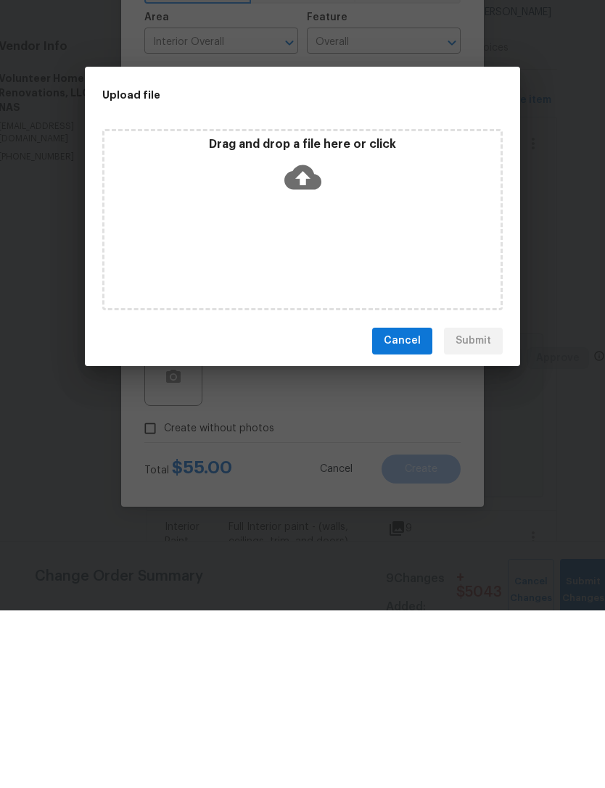
scroll to position [46, 0]
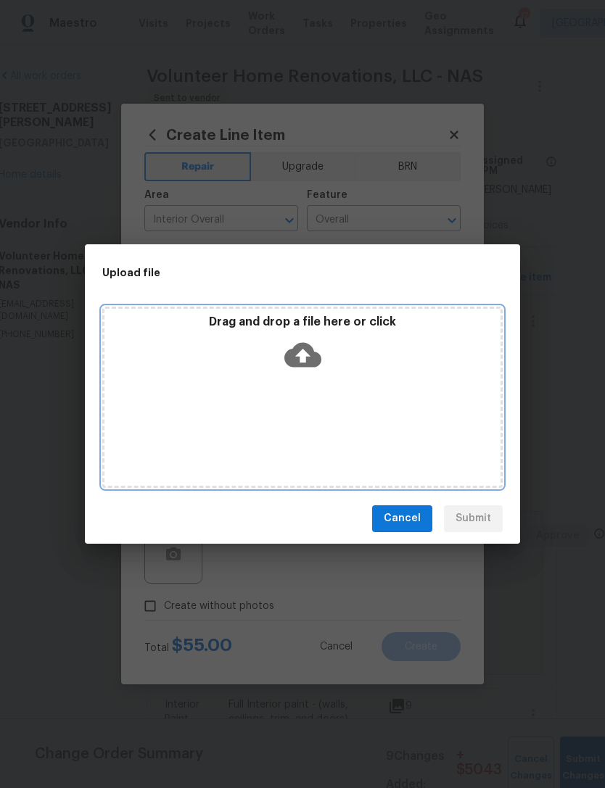
click at [313, 347] on icon at bounding box center [302, 354] width 37 height 37
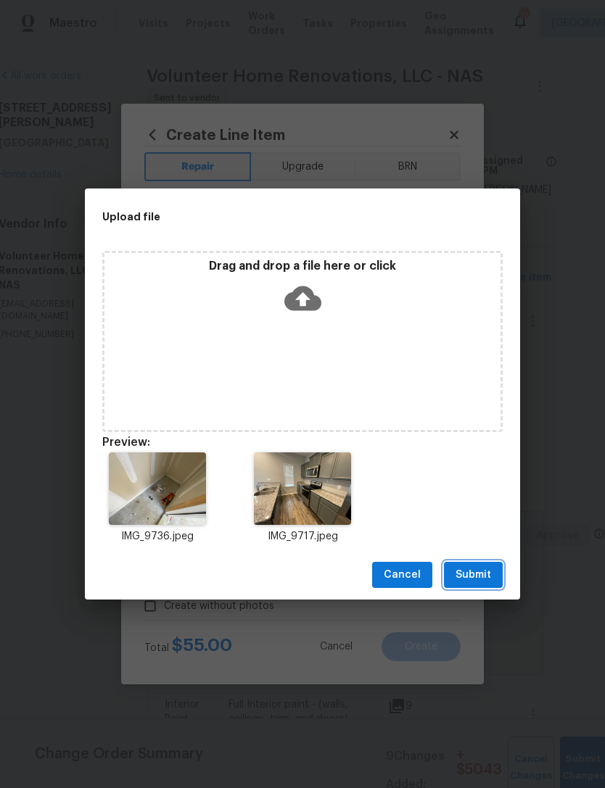
click at [472, 581] on span "Submit" at bounding box center [473, 575] width 36 height 18
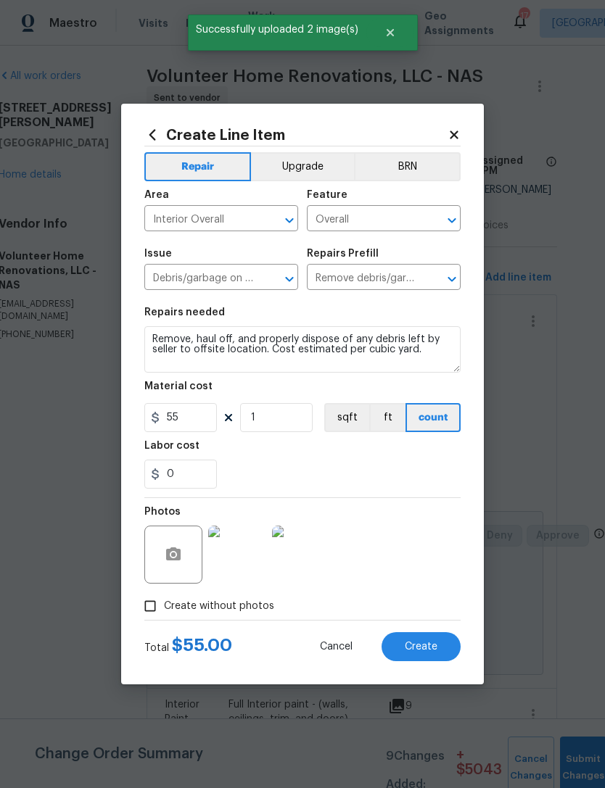
click at [428, 649] on span "Create" at bounding box center [420, 647] width 33 height 11
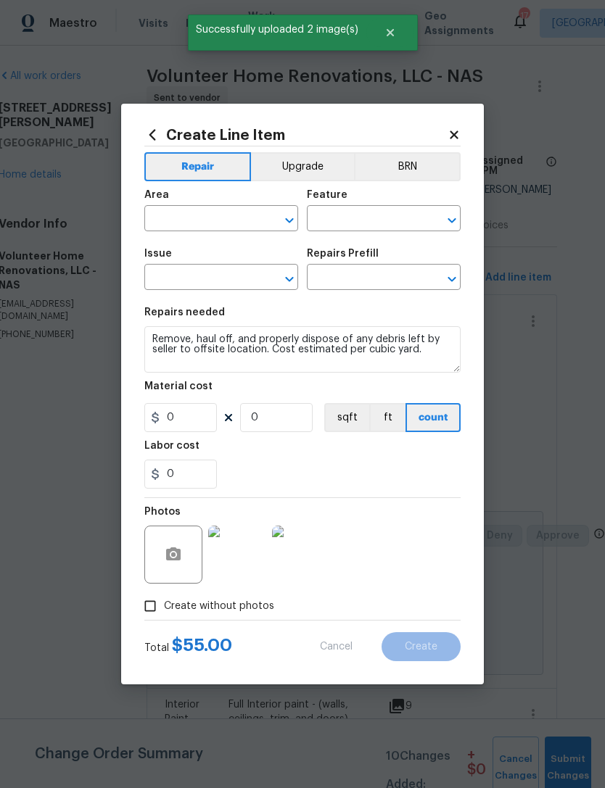
scroll to position [0, 0]
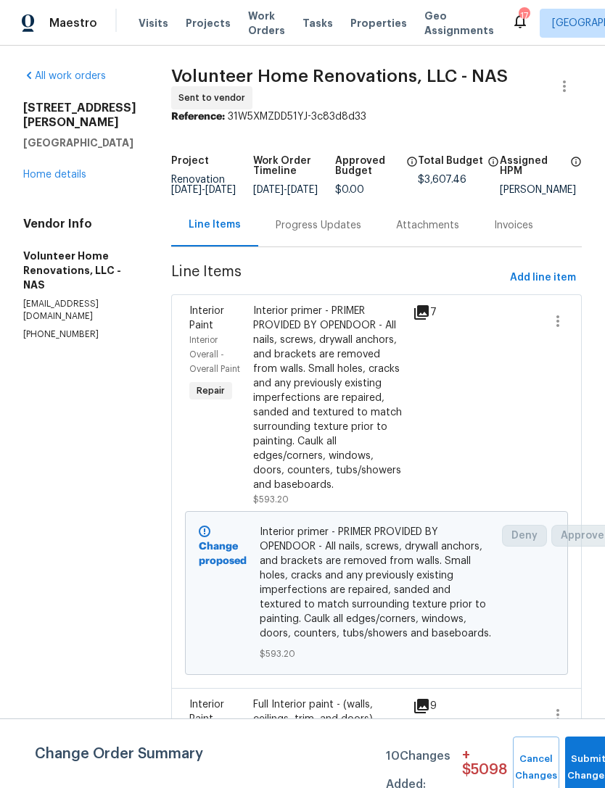
click at [62, 170] on link "Home details" at bounding box center [54, 175] width 63 height 10
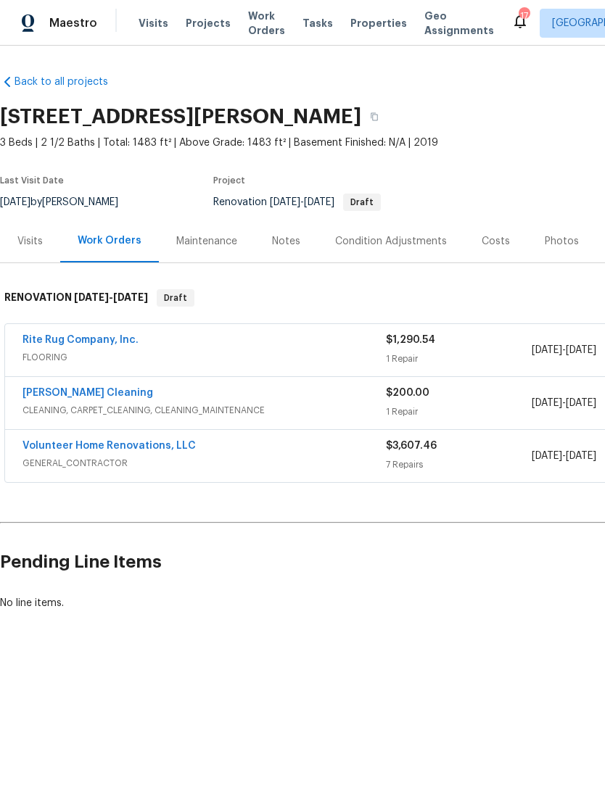
click at [170, 447] on link "Volunteer Home Renovations, LLC" at bounding box center [108, 446] width 173 height 10
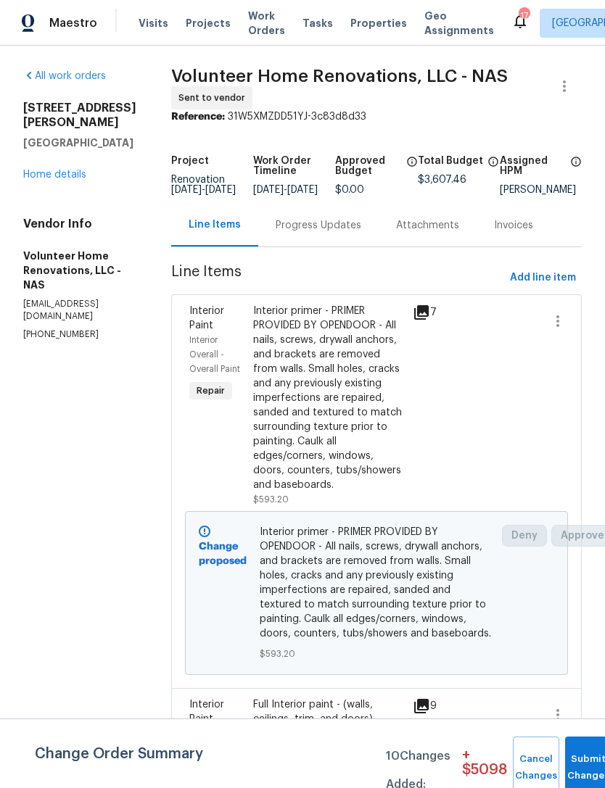
click at [48, 170] on link "Home details" at bounding box center [54, 175] width 63 height 10
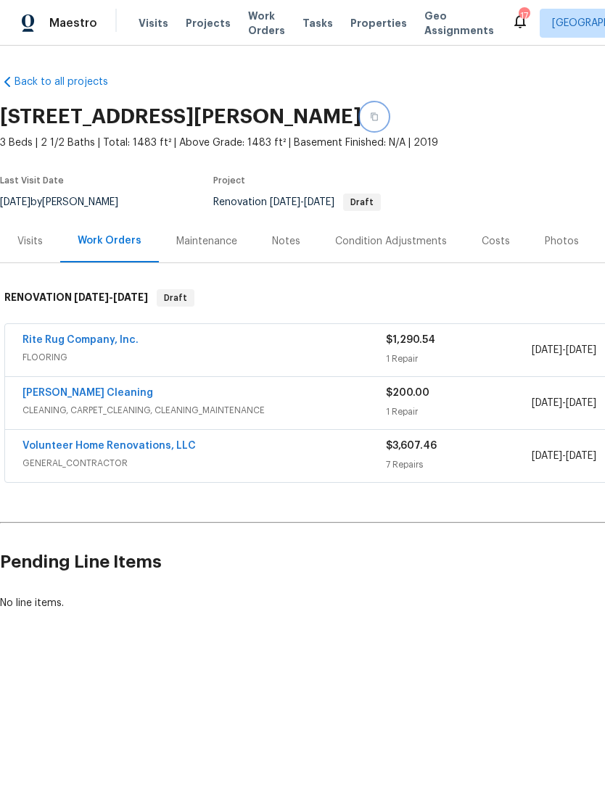
click at [387, 116] on button "button" at bounding box center [374, 117] width 26 height 26
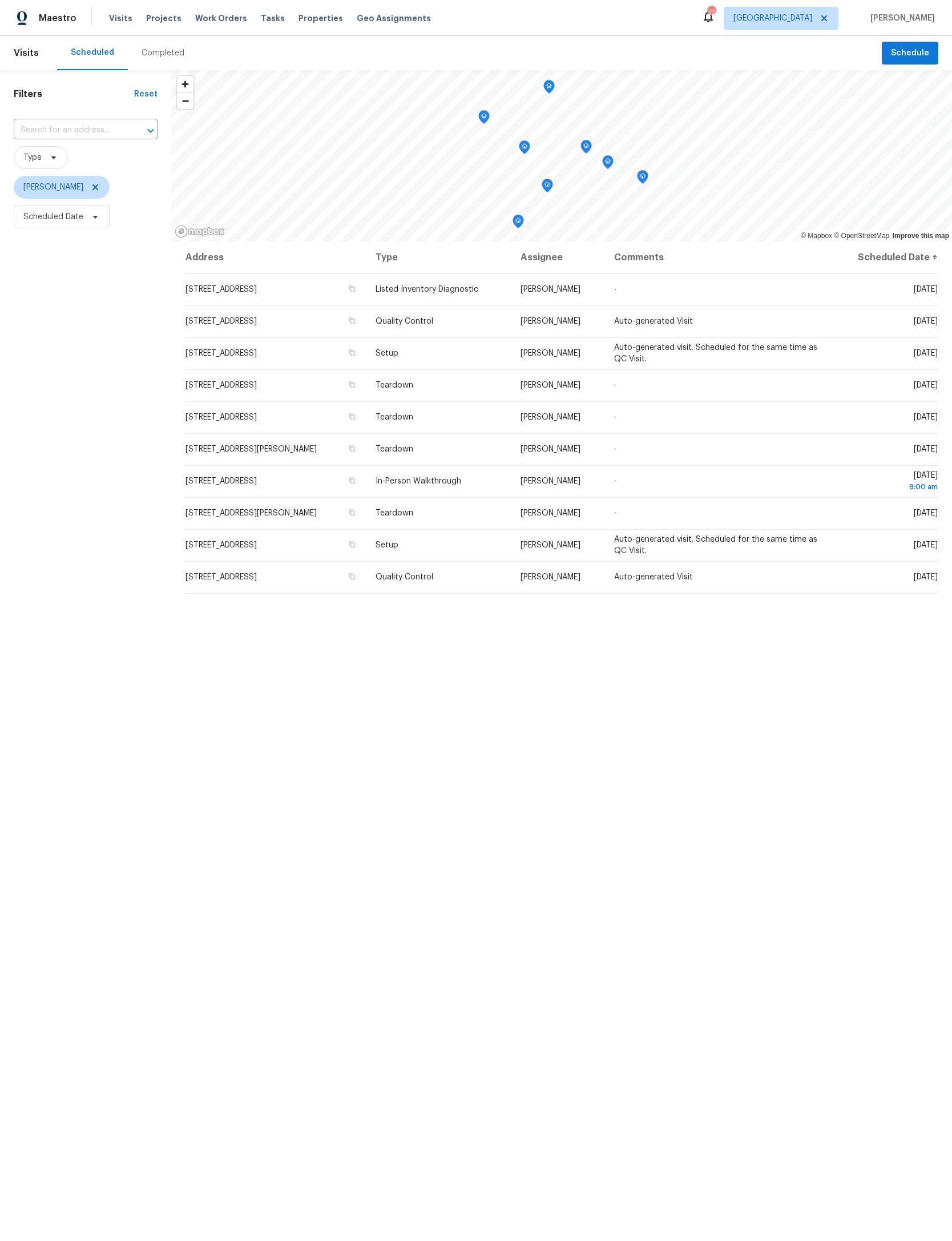
scroll to position [0, -36]
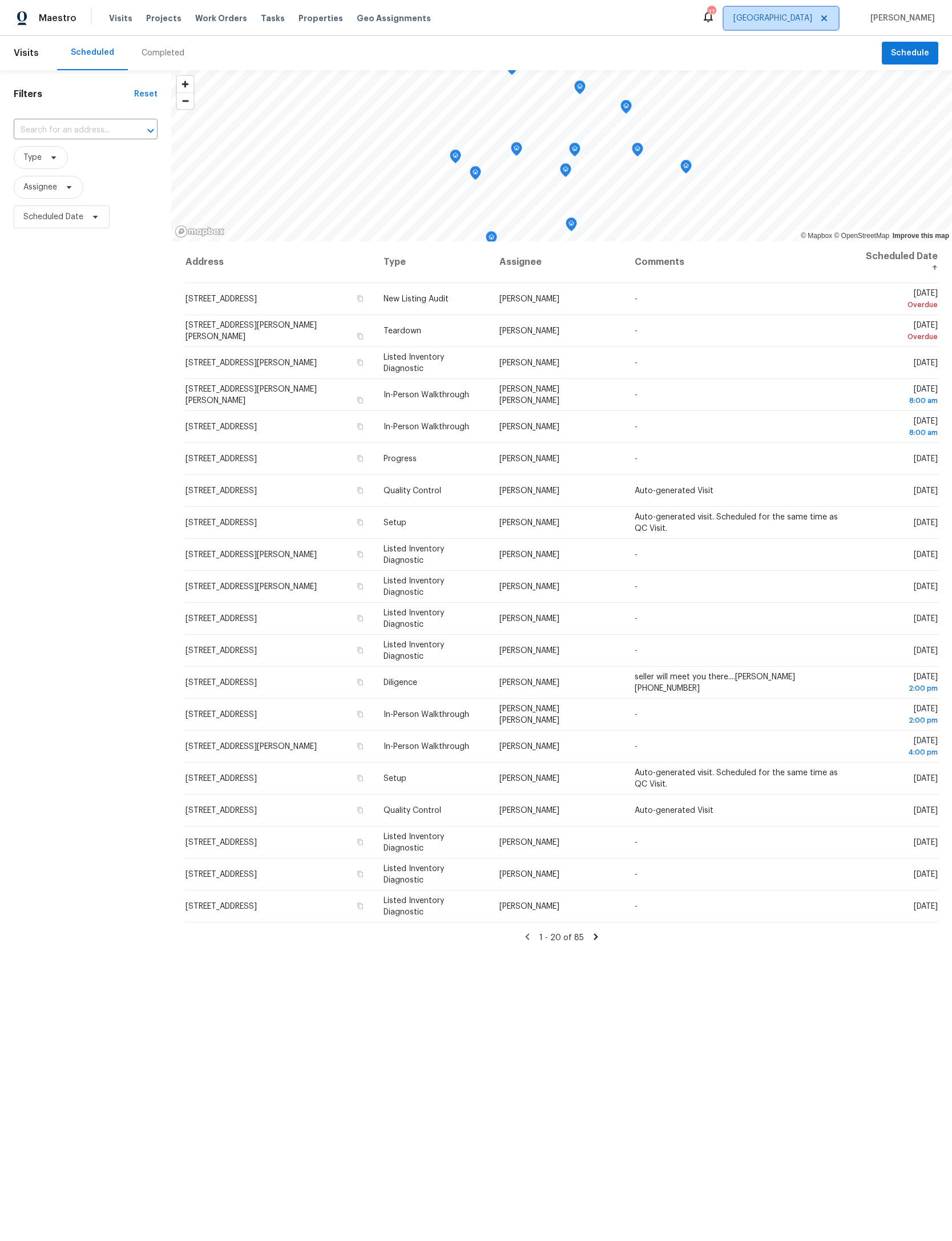
click at [820, 20] on icon at bounding box center [824, 18] width 9 height 9
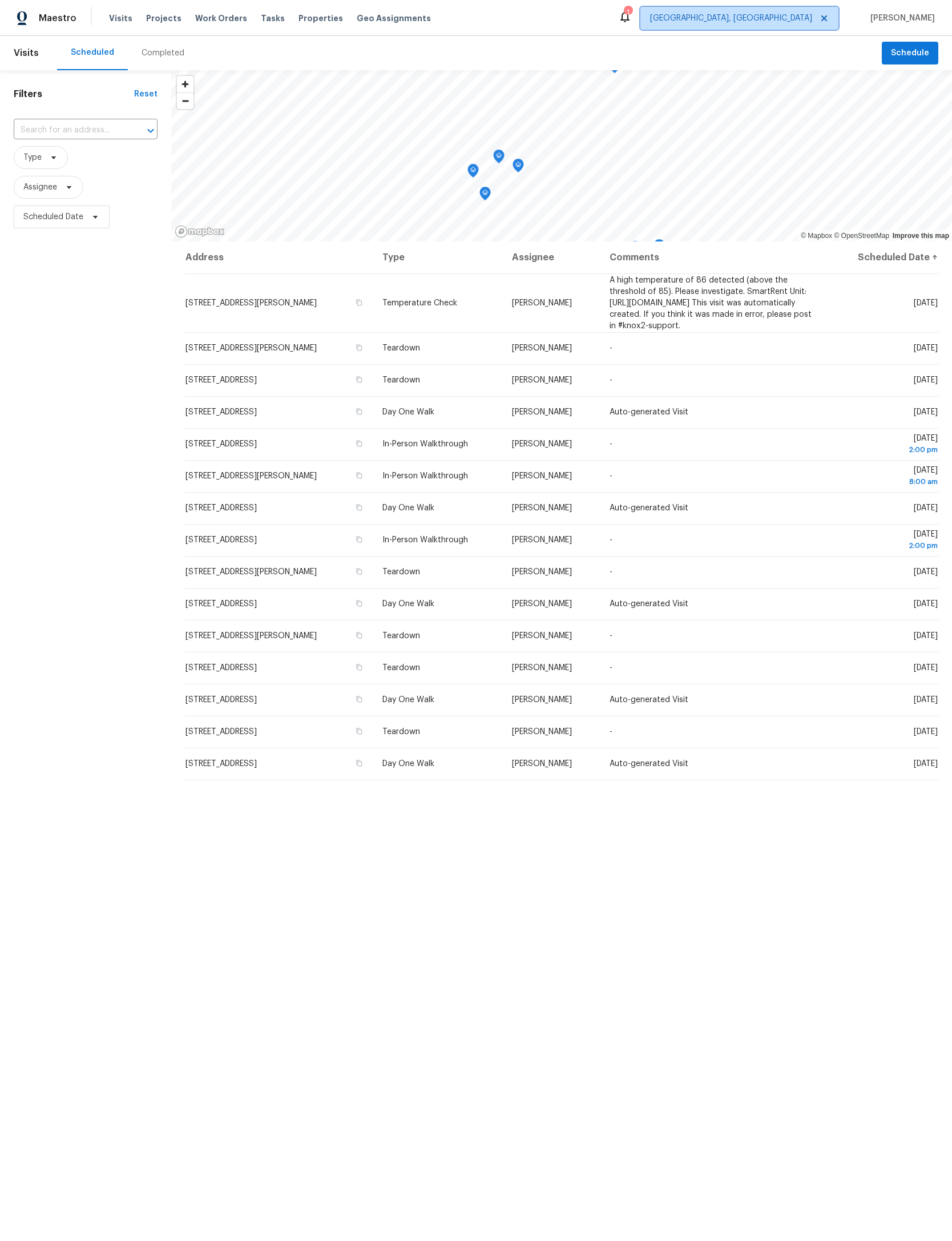
click at [820, 18] on icon at bounding box center [824, 18] width 9 height 9
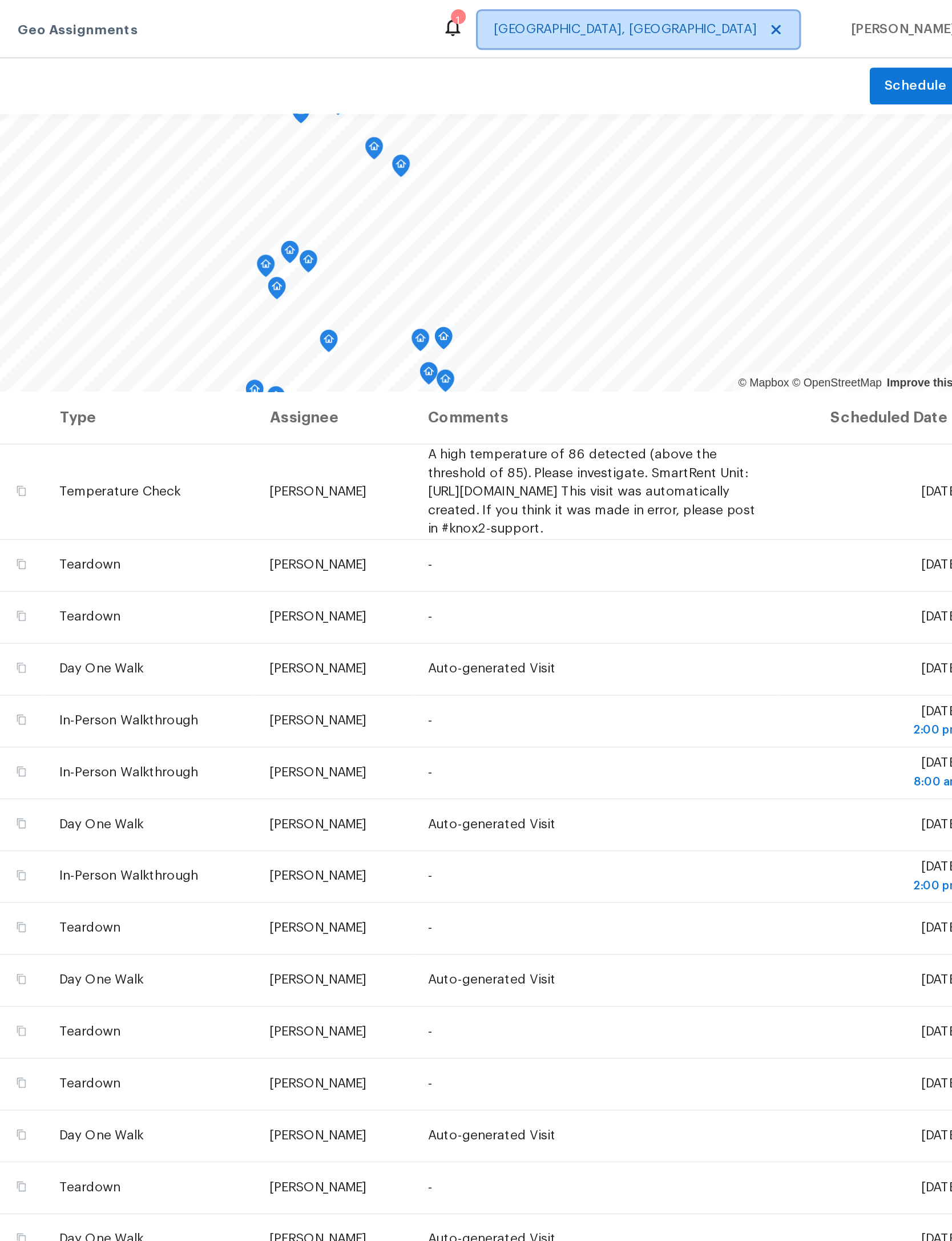
click at [650, 13] on span "[GEOGRAPHIC_DATA], [GEOGRAPHIC_DATA]" at bounding box center [732, 18] width 162 height 11
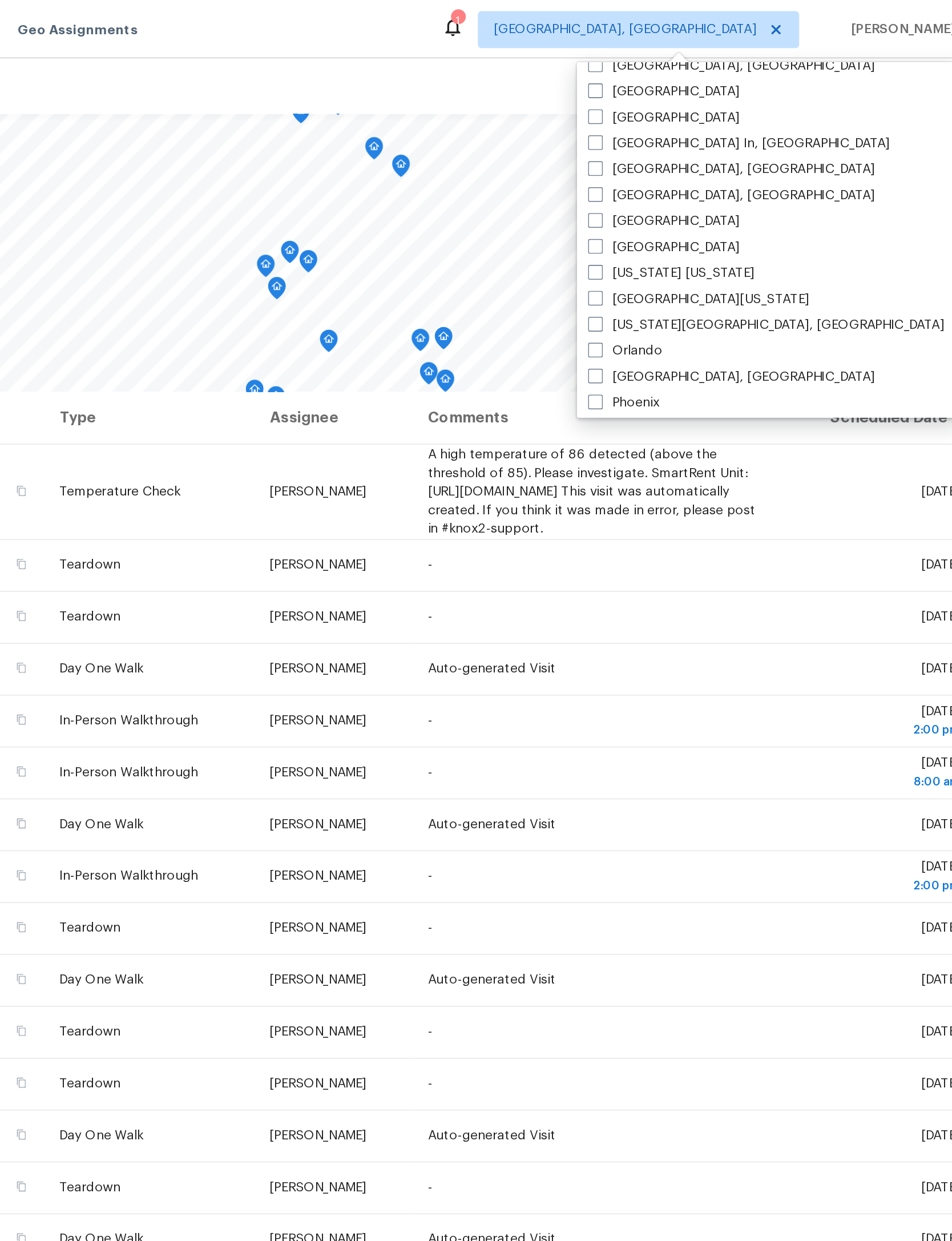
scroll to position [475, 0]
click at [709, 150] on label "[GEOGRAPHIC_DATA]" at bounding box center [755, 151] width 94 height 11
click at [709, 150] on input "[GEOGRAPHIC_DATA]" at bounding box center [712, 149] width 7 height 7
checkbox input "true"
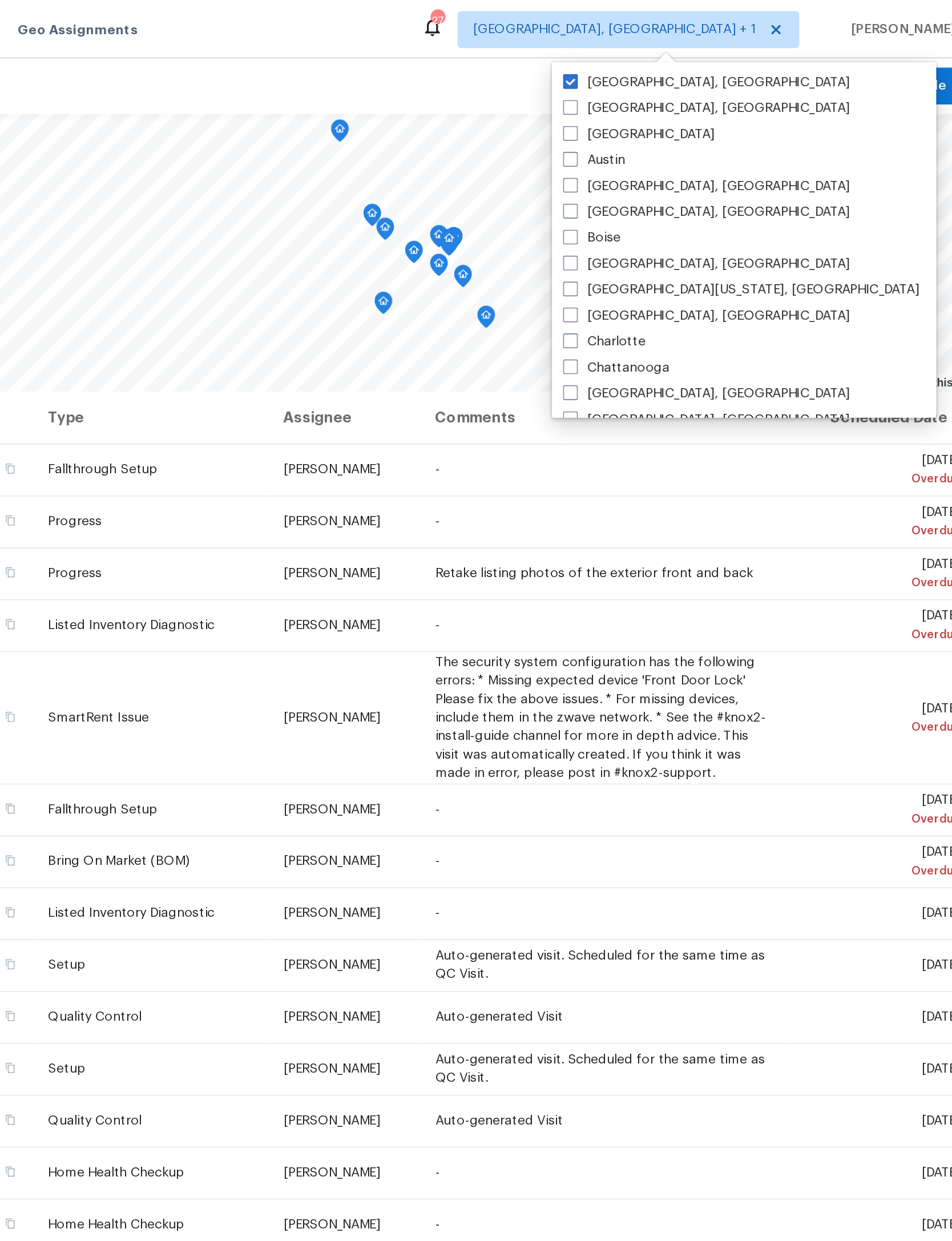
click at [693, 45] on label "[GEOGRAPHIC_DATA], [GEOGRAPHIC_DATA]" at bounding box center [781, 50] width 177 height 11
click at [693, 45] on input "[GEOGRAPHIC_DATA], [GEOGRAPHIC_DATA]" at bounding box center [696, 48] width 7 height 7
checkbox input "false"
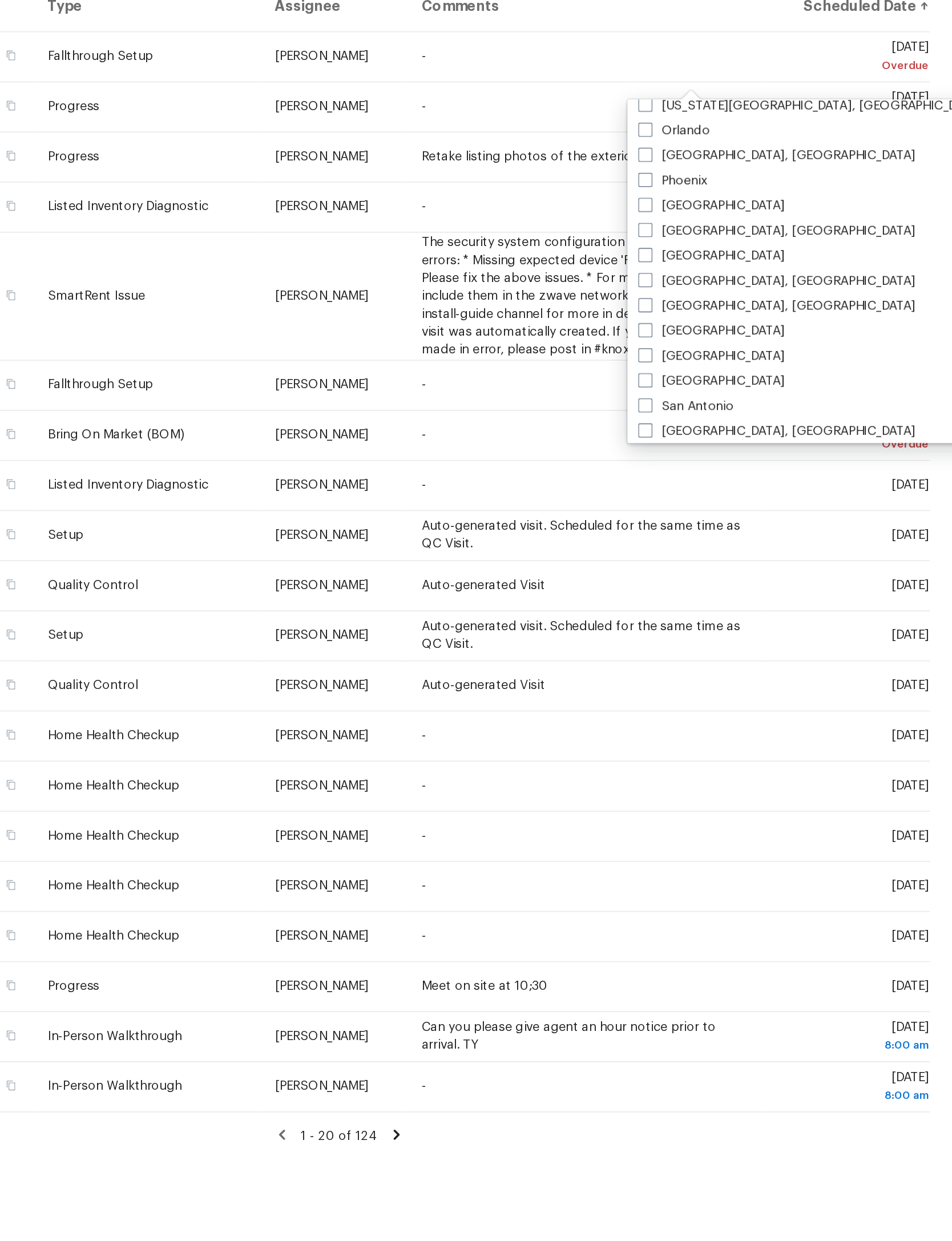
scroll to position [52, 0]
click at [0, 0] on icon at bounding box center [0, 0] width 0 height 0
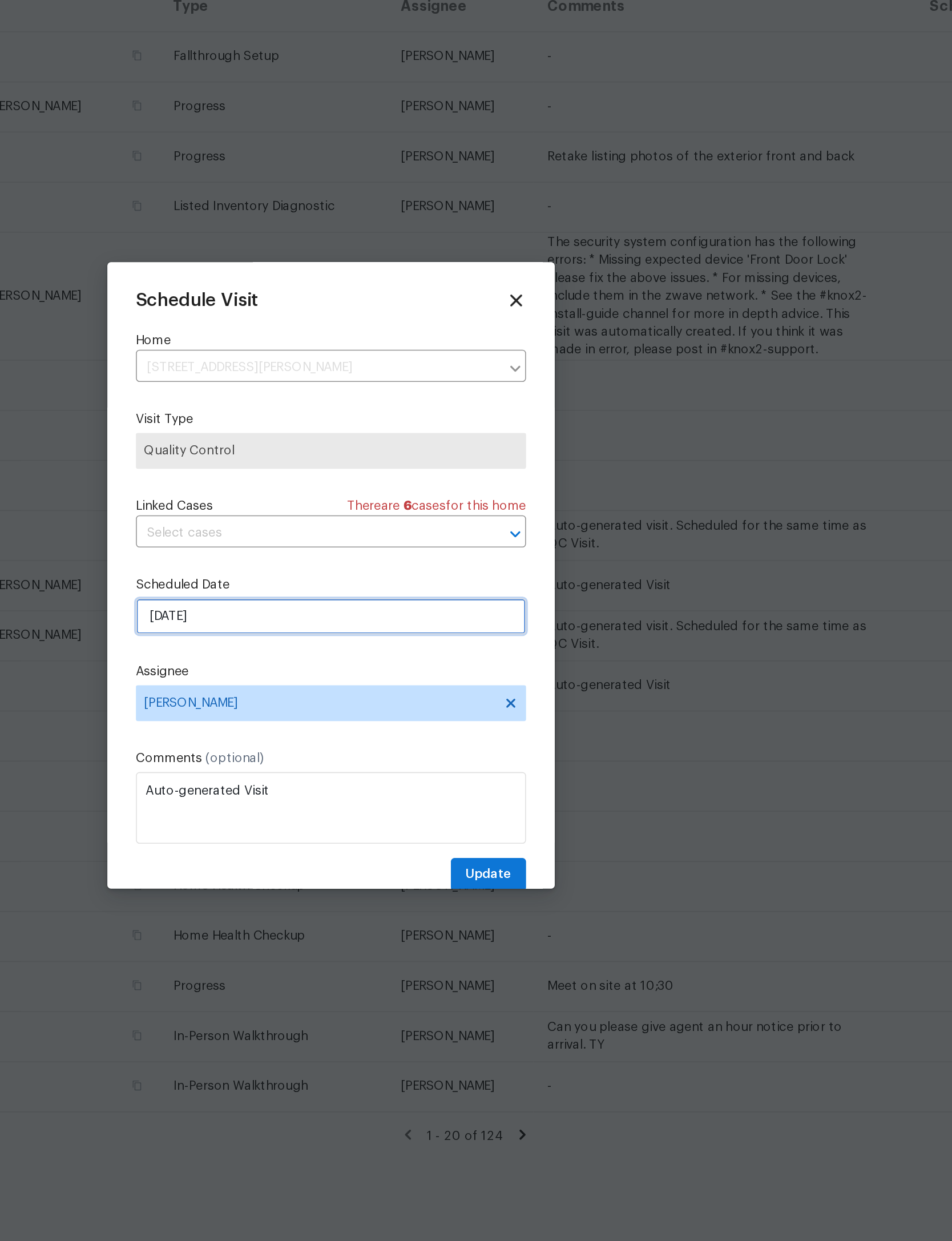
click at [352, 635] on input "[DATE]" at bounding box center [476, 646] width 249 height 23
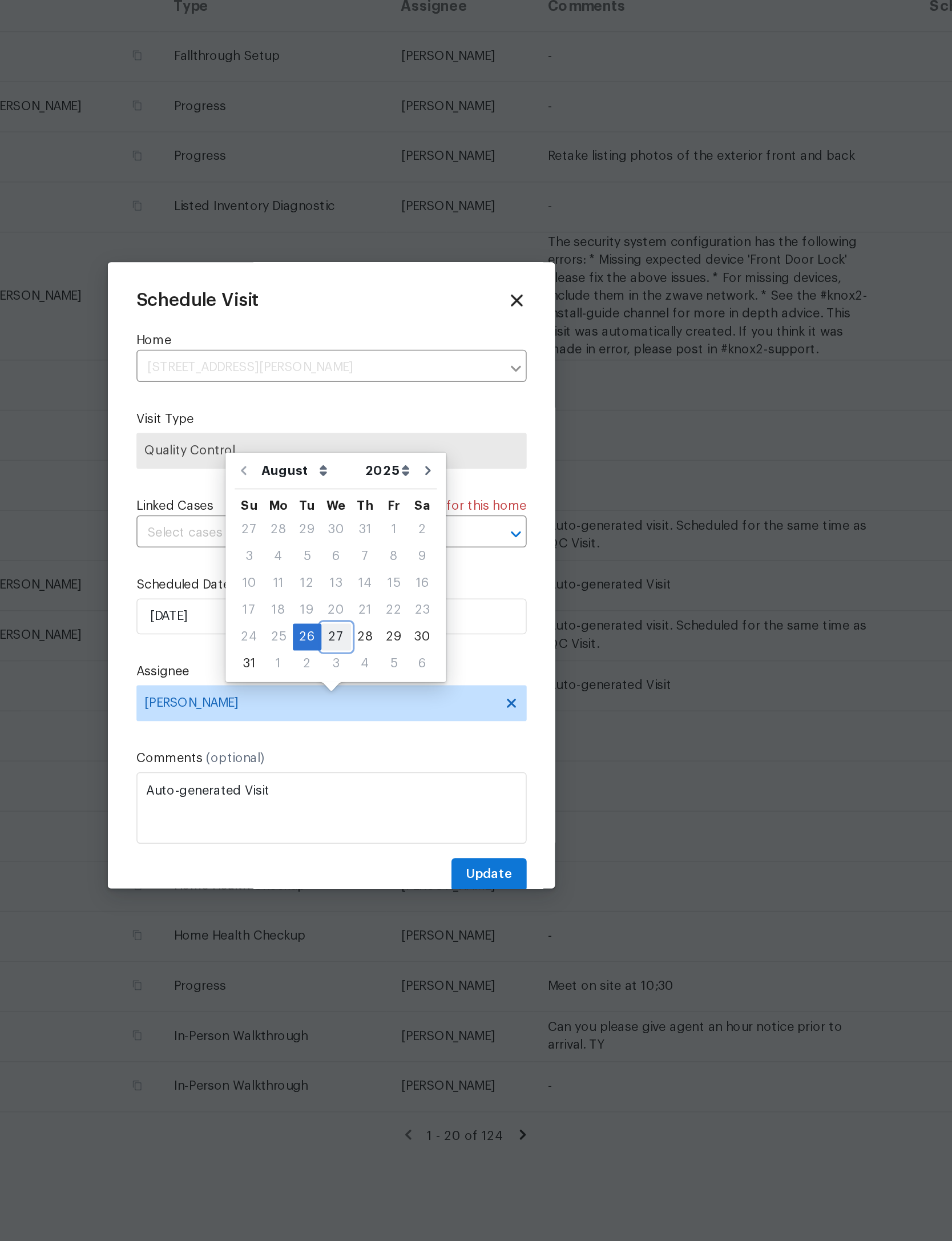
click at [470, 652] on div "27" at bounding box center [480, 660] width 19 height 16
type input "[DATE]"
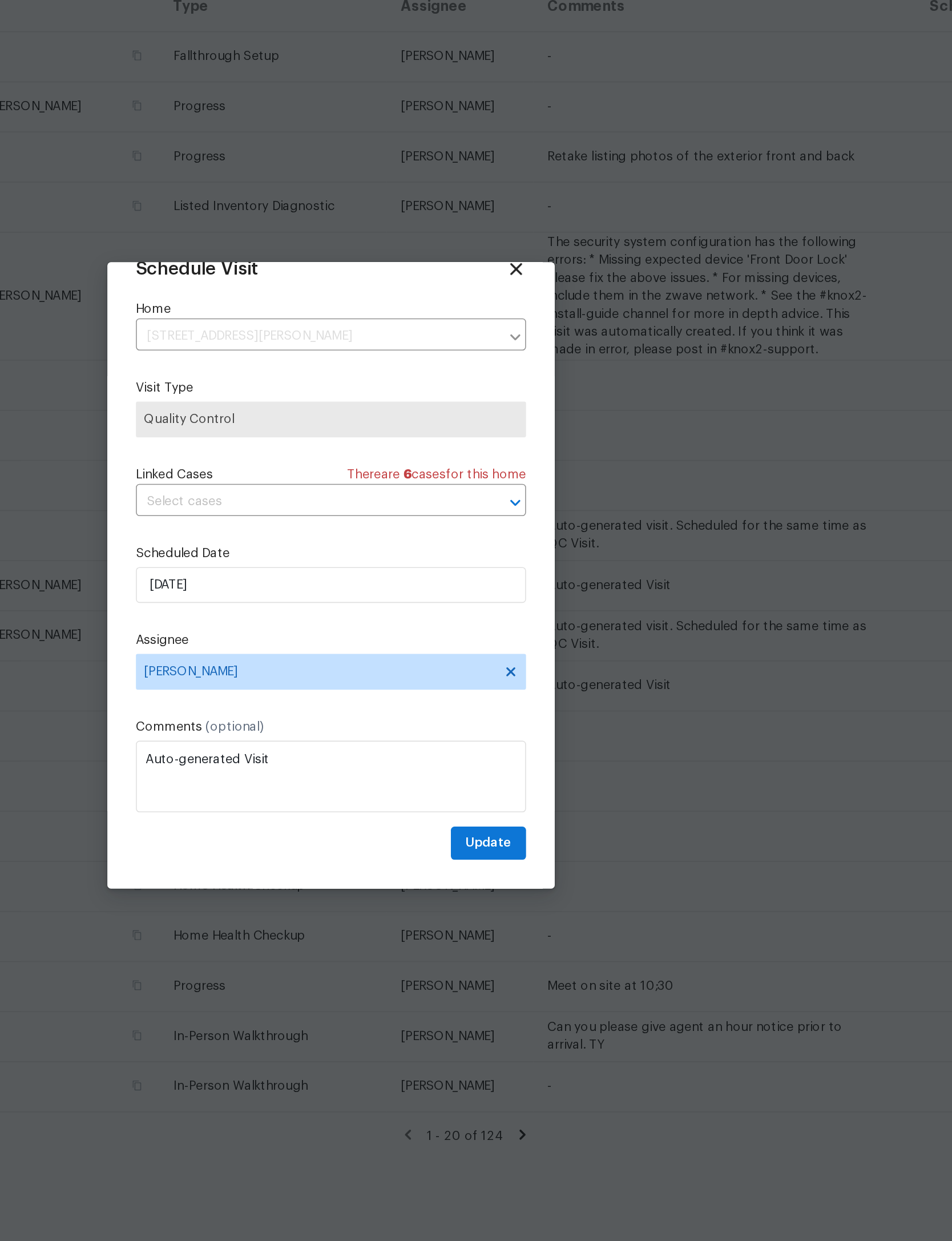
scroll to position [38, 0]
click at [561, 784] on span "Update" at bounding box center [576, 791] width 30 height 14
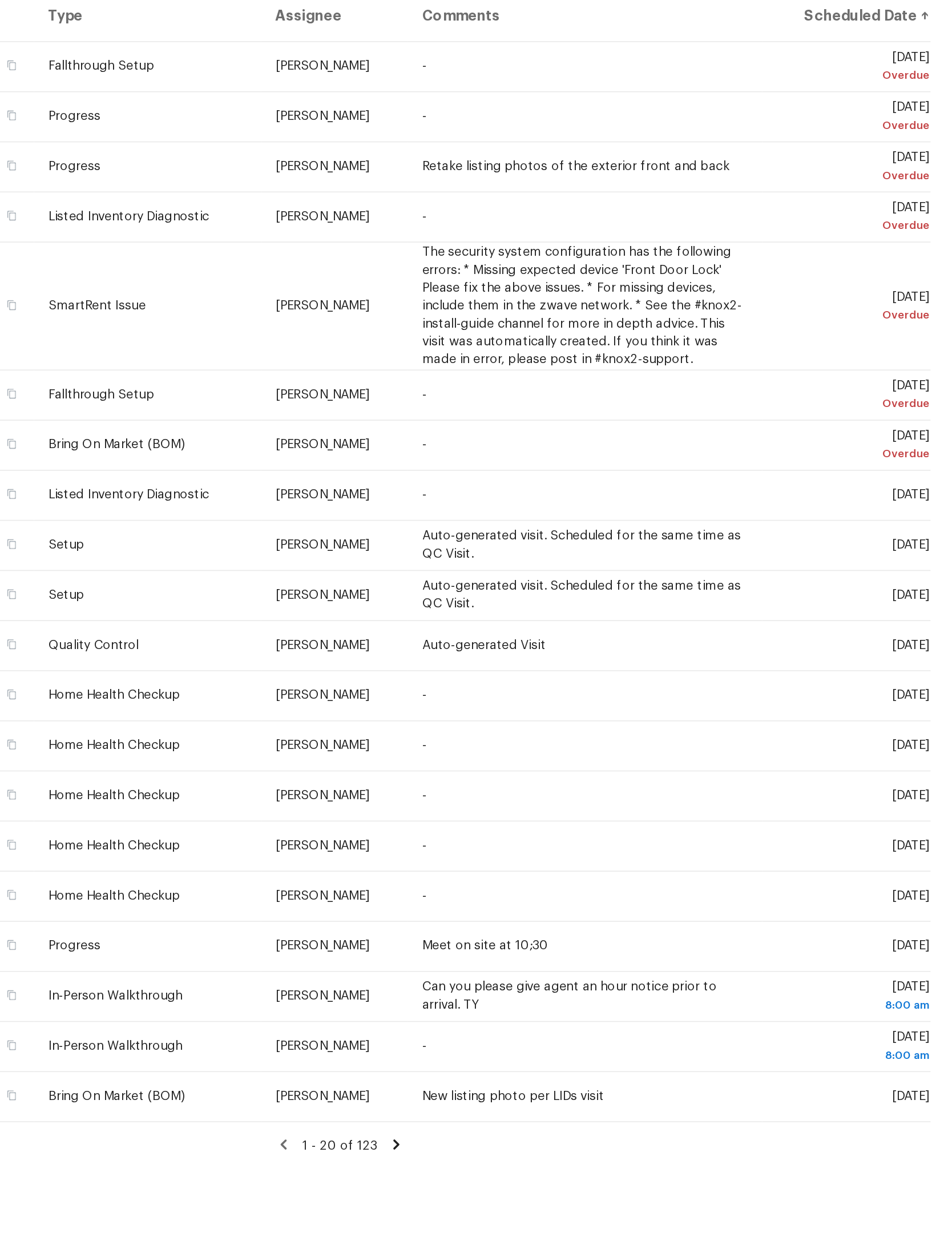
click at [0, 0] on icon at bounding box center [0, 0] width 0 height 0
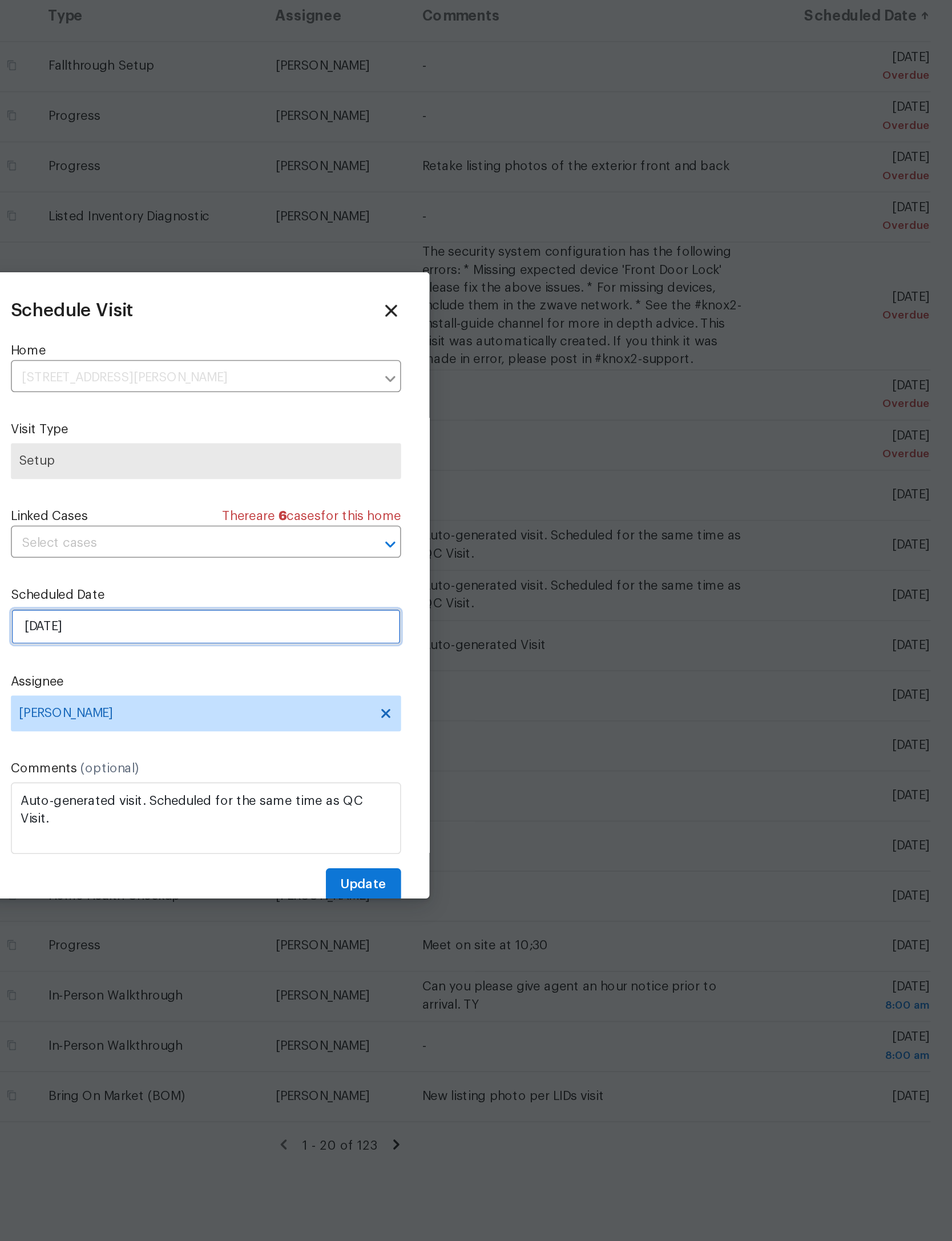
click at [352, 635] on input "8/26/2025" at bounding box center [476, 646] width 249 height 23
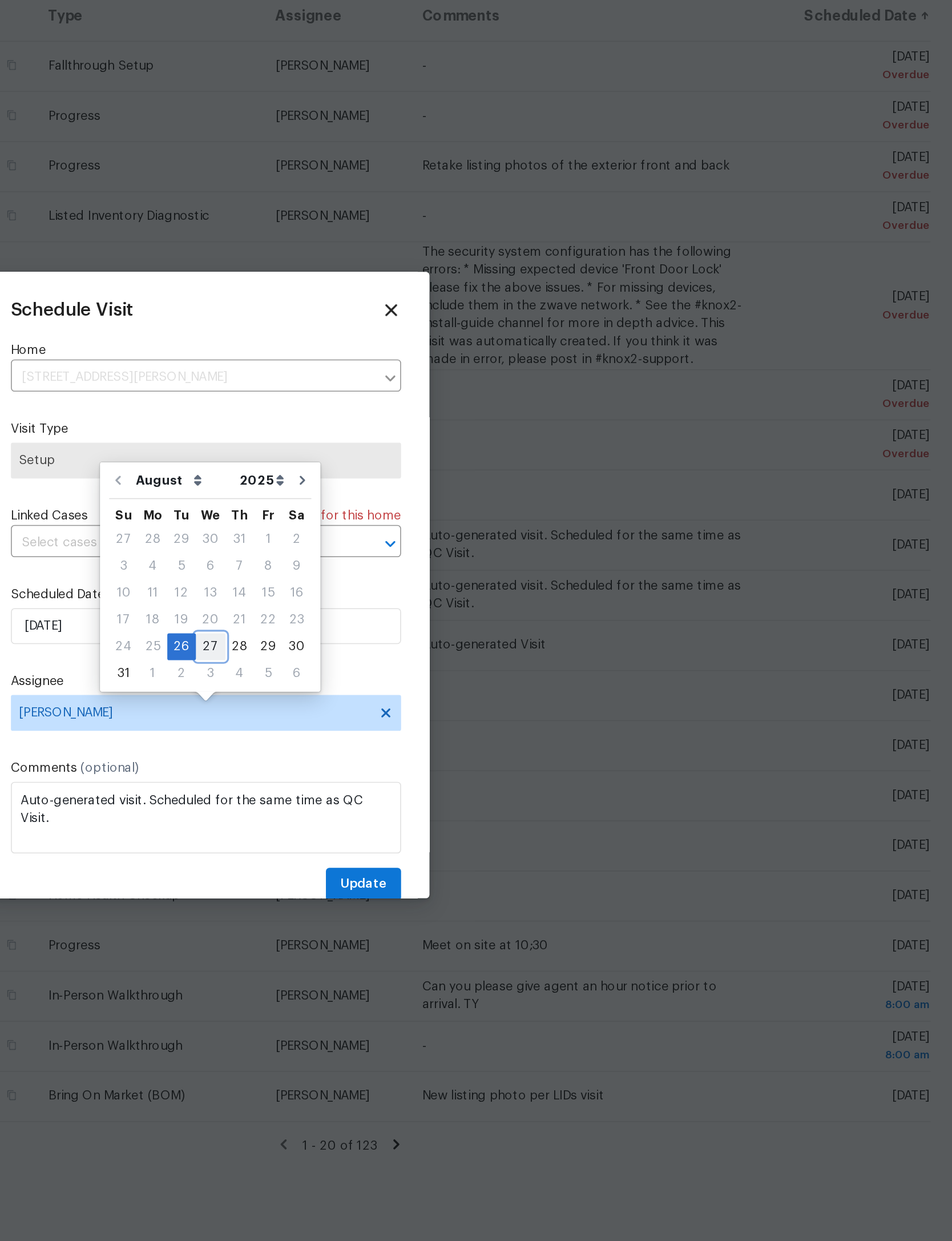
click at [470, 652] on div "27" at bounding box center [480, 660] width 19 height 16
type input "8/27/2025"
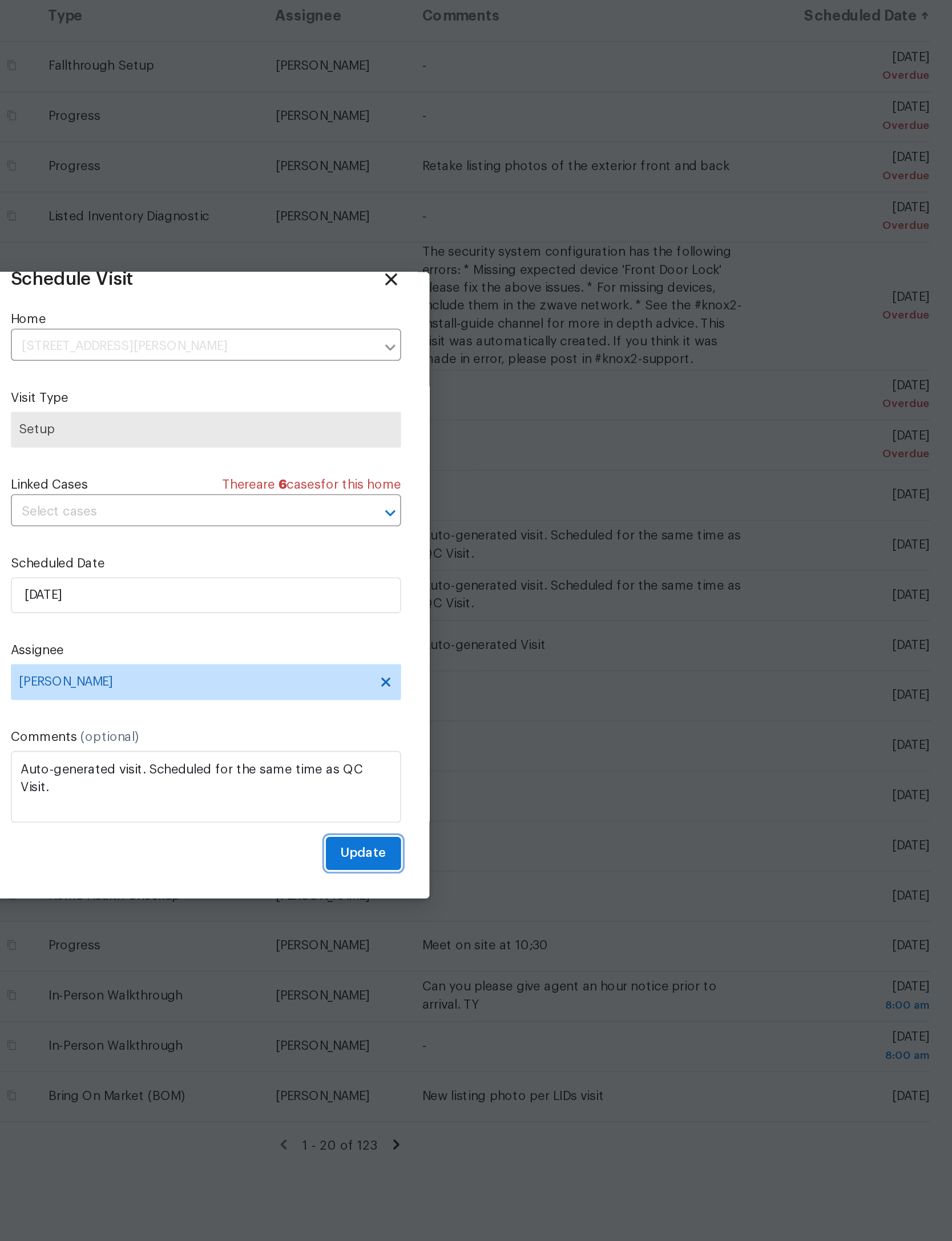
click at [561, 784] on span "Update" at bounding box center [576, 791] width 30 height 14
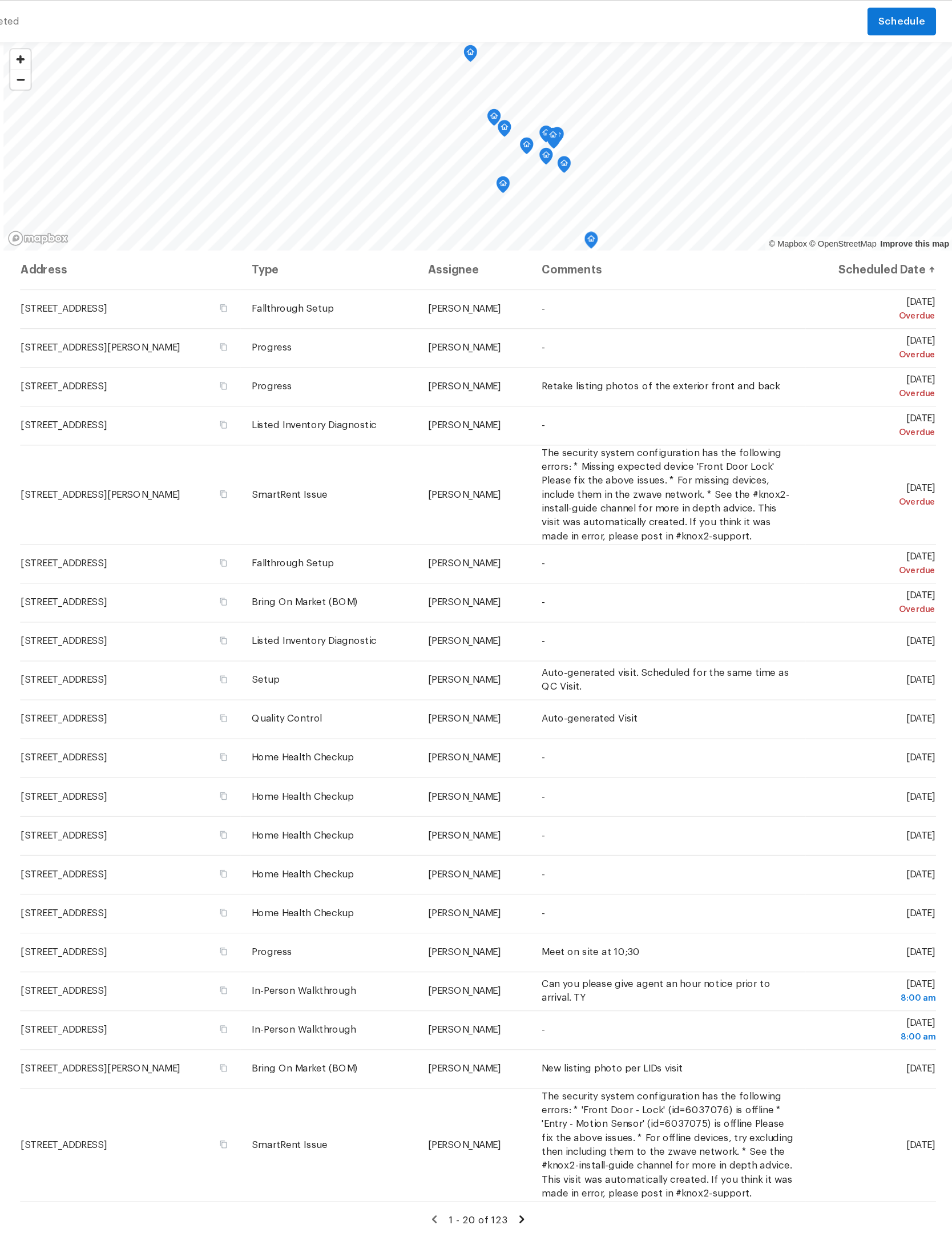
scroll to position [0, 0]
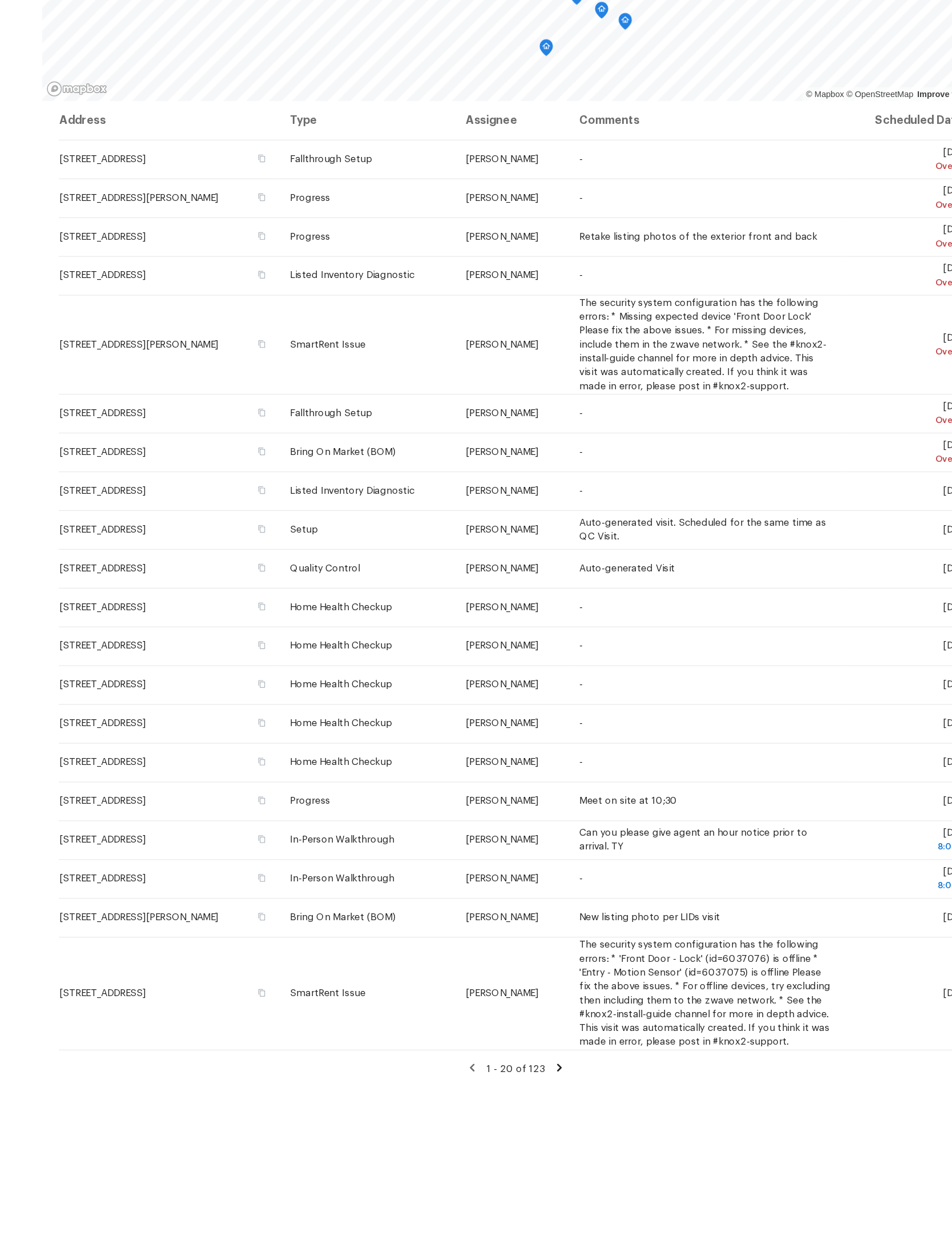
scroll to position [52, 0]
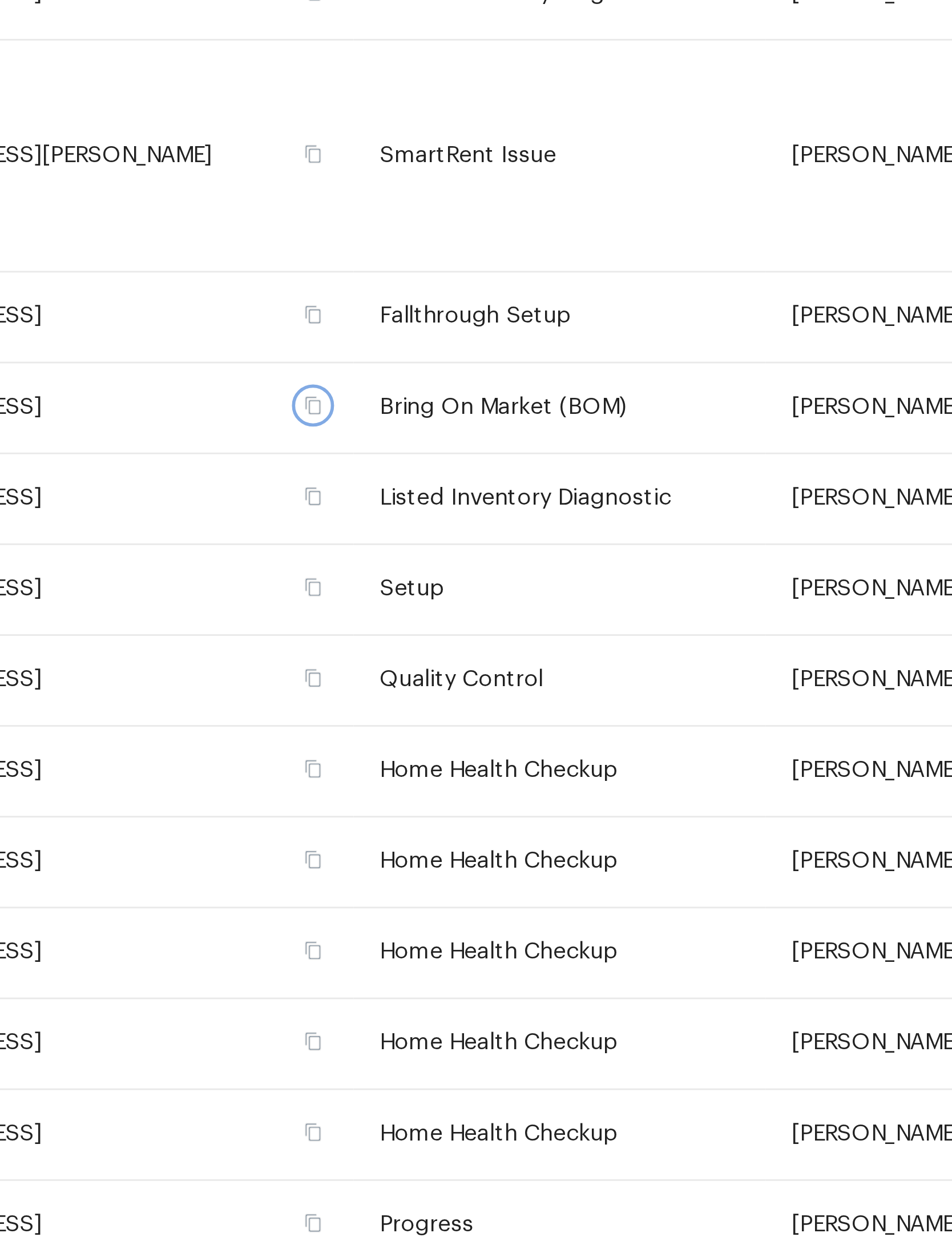
click at [349, 527] on icon "button" at bounding box center [352, 530] width 7 height 7
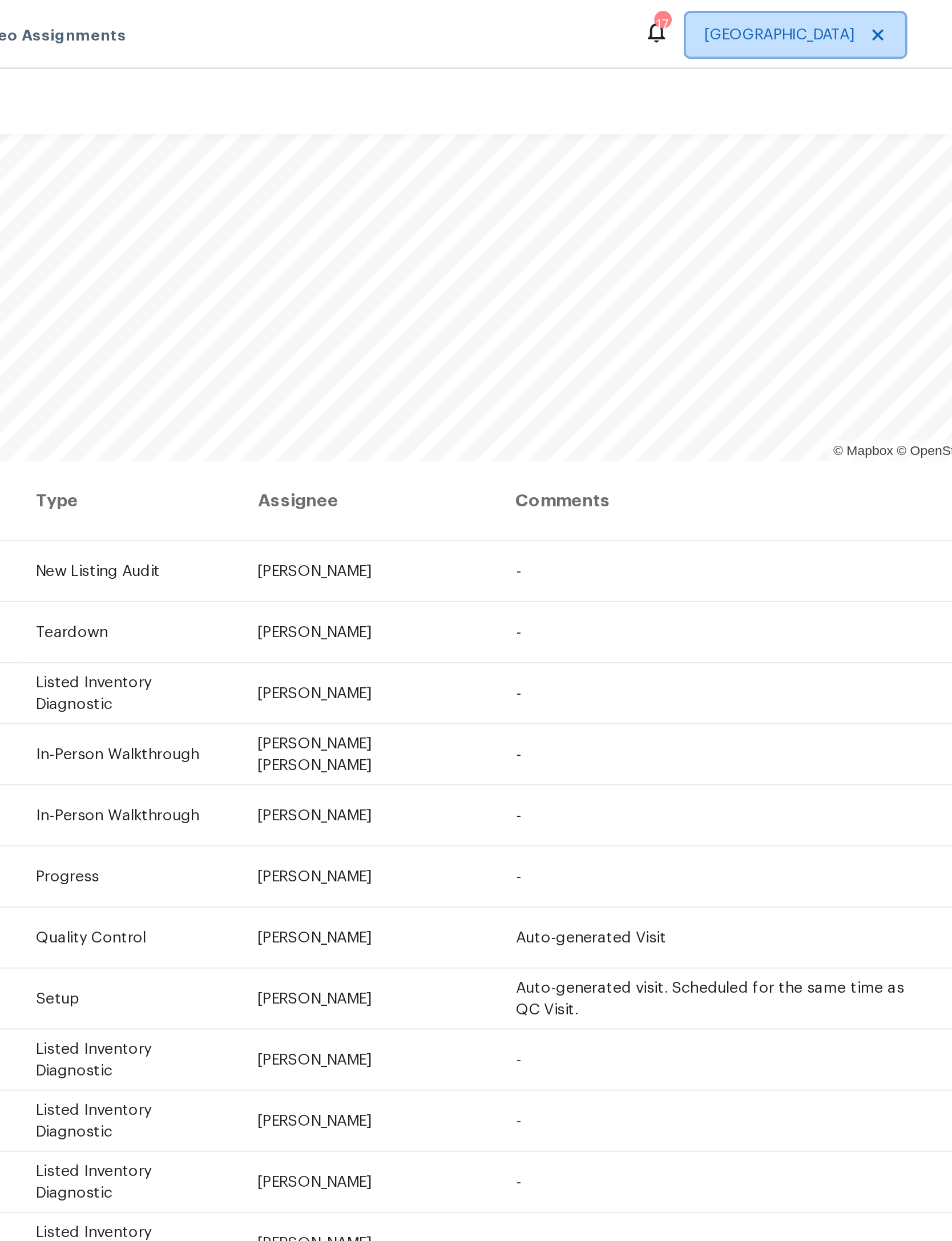
click at [724, 14] on span "[GEOGRAPHIC_DATA]" at bounding box center [781, 18] width 115 height 23
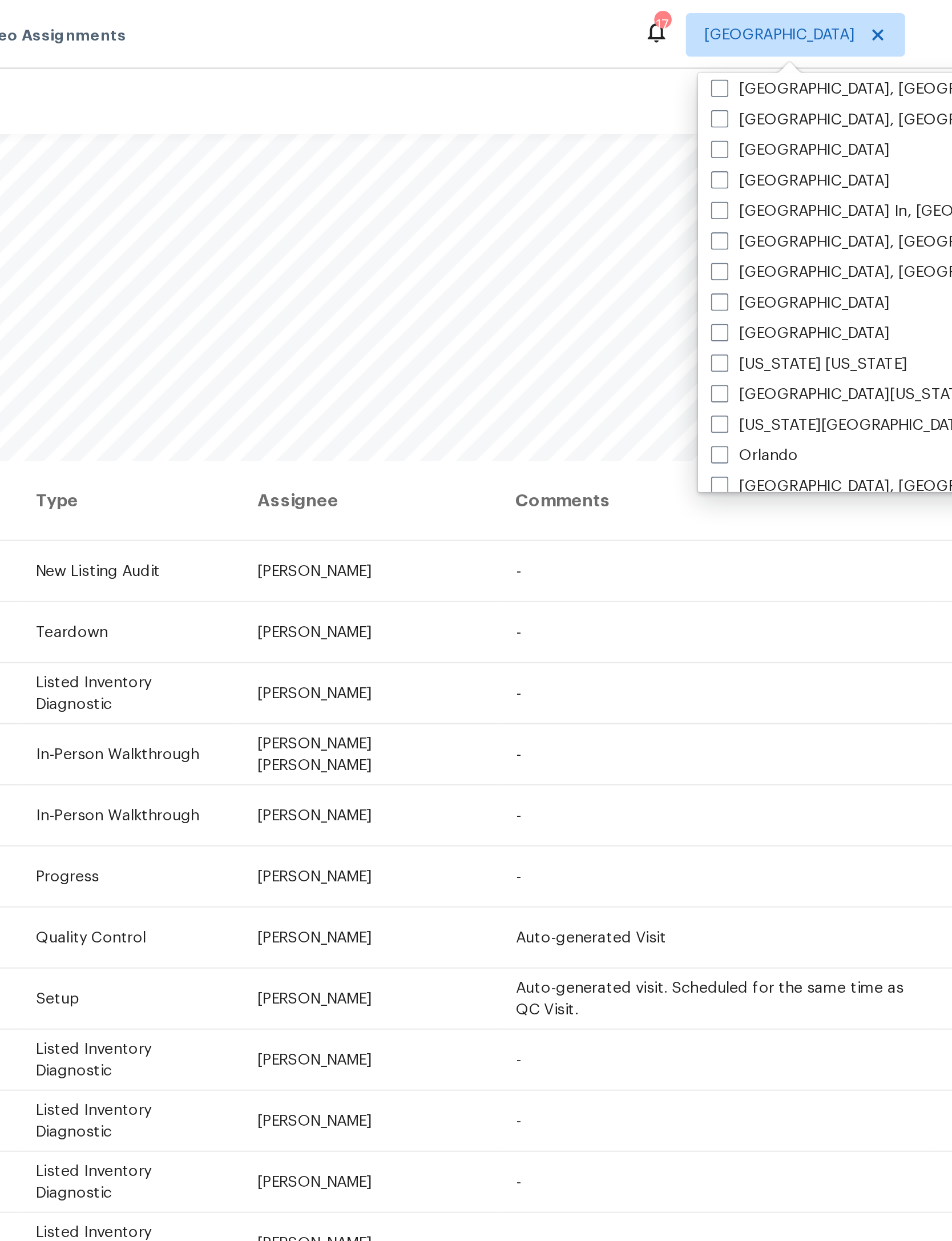
scroll to position [453, 0]
click at [737, 172] on label "[GEOGRAPHIC_DATA]" at bounding box center [783, 173] width 94 height 11
click at [737, 172] on input "[GEOGRAPHIC_DATA]" at bounding box center [740, 171] width 7 height 7
checkbox input "true"
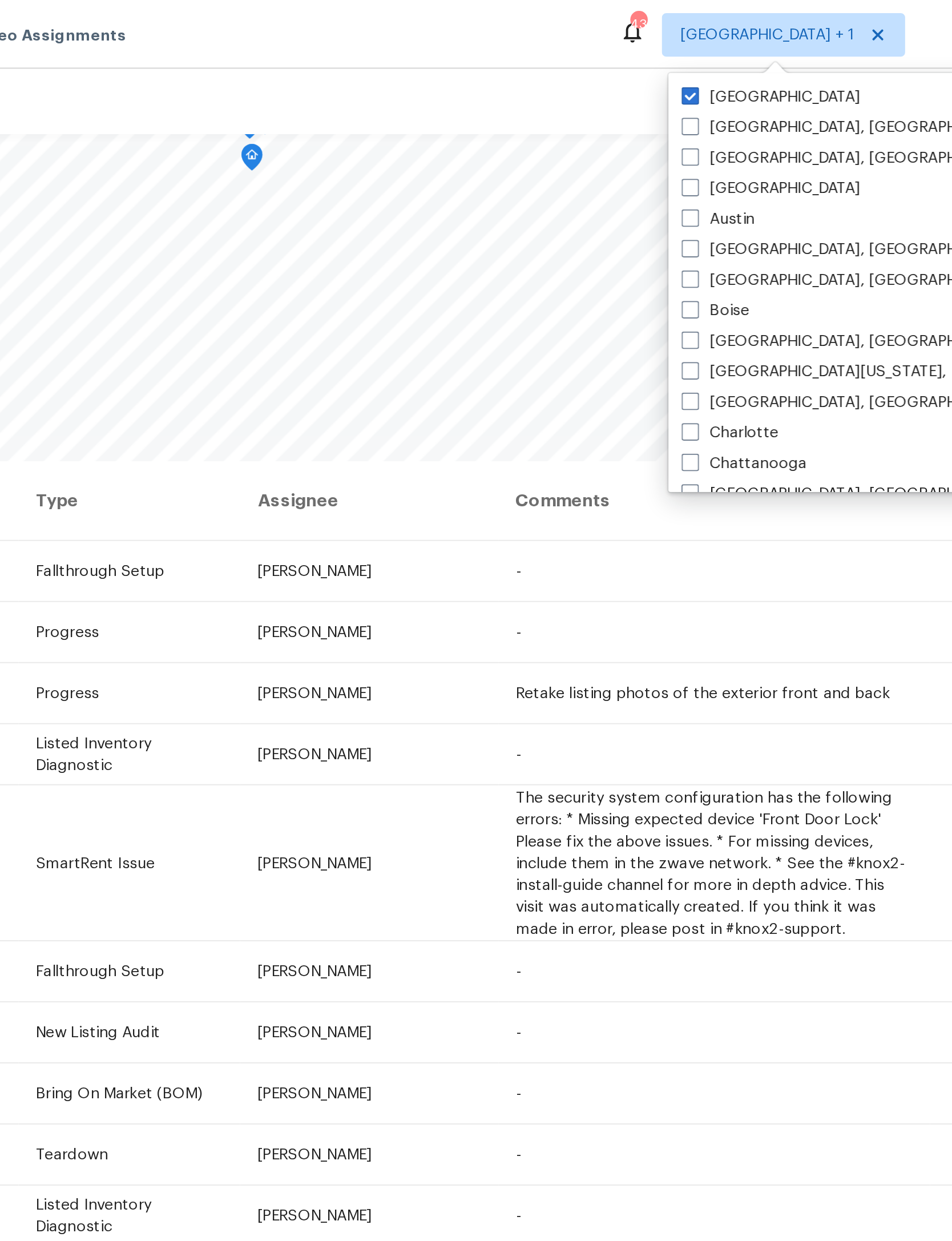
click at [721, 46] on label "[GEOGRAPHIC_DATA]" at bounding box center [768, 50] width 94 height 11
click at [721, 46] on input "[GEOGRAPHIC_DATA]" at bounding box center [724, 48] width 7 height 7
checkbox input "false"
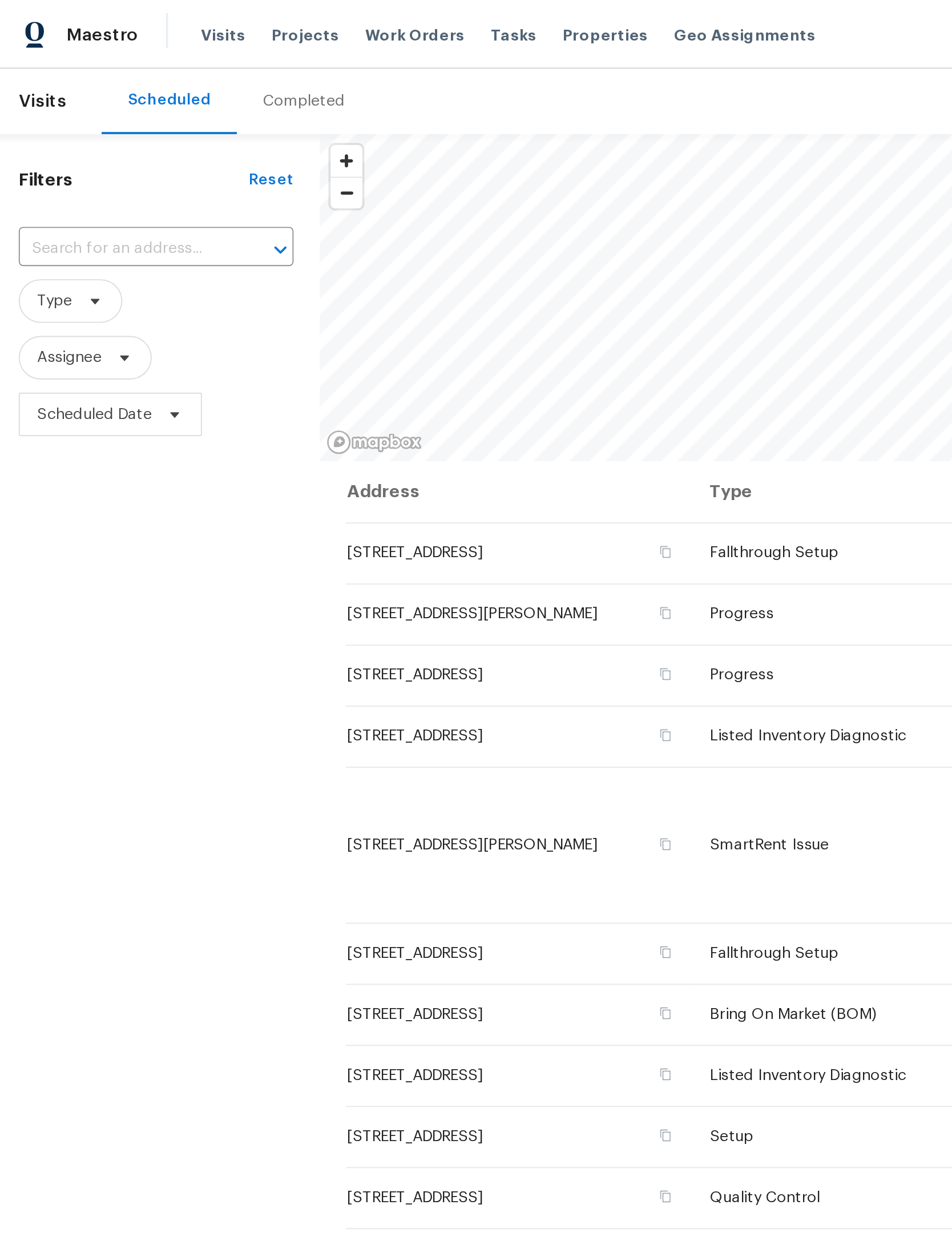
click at [156, 17] on span "Projects" at bounding box center [164, 18] width 35 height 11
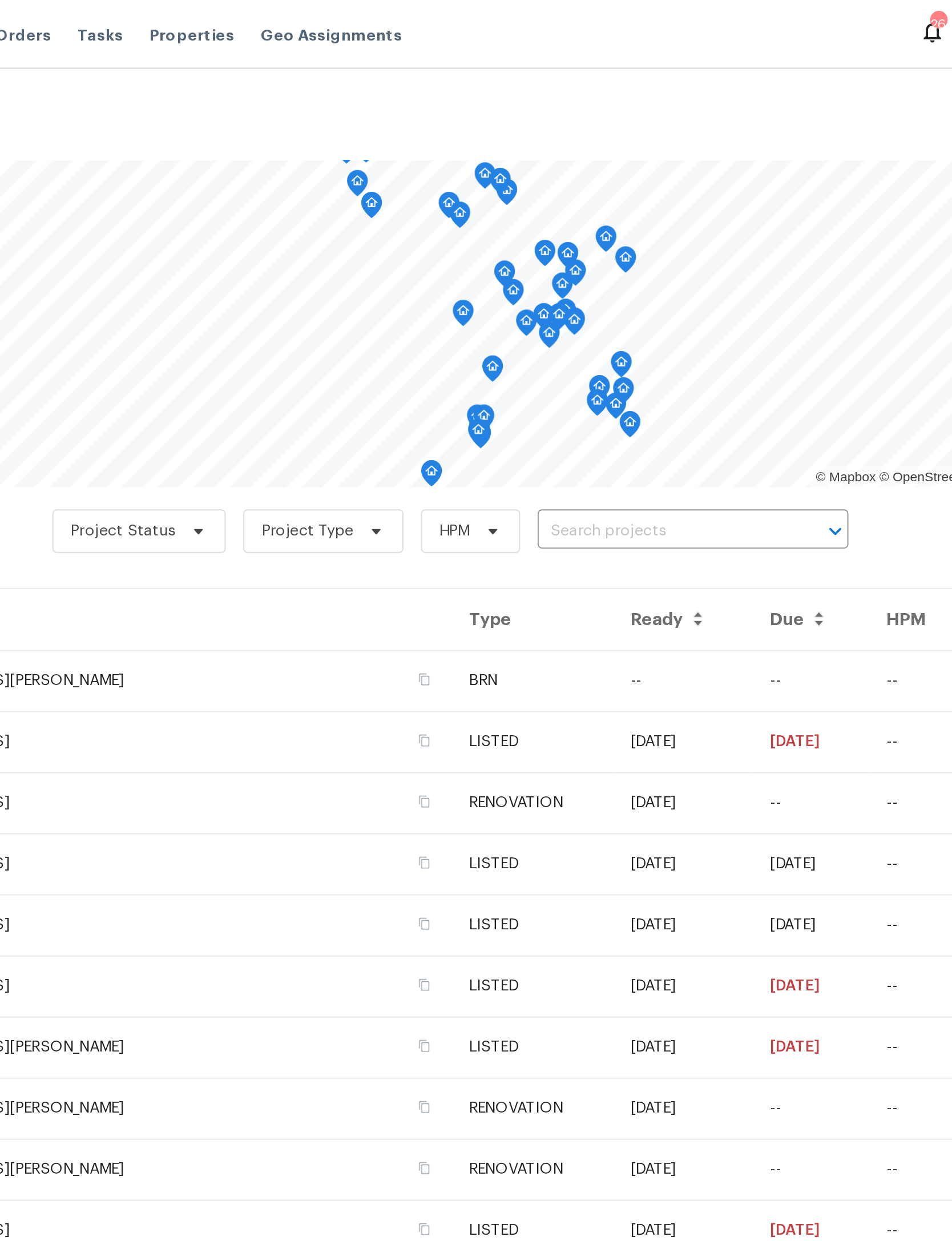
click at [502, 275] on input "text" at bounding box center [567, 278] width 131 height 17
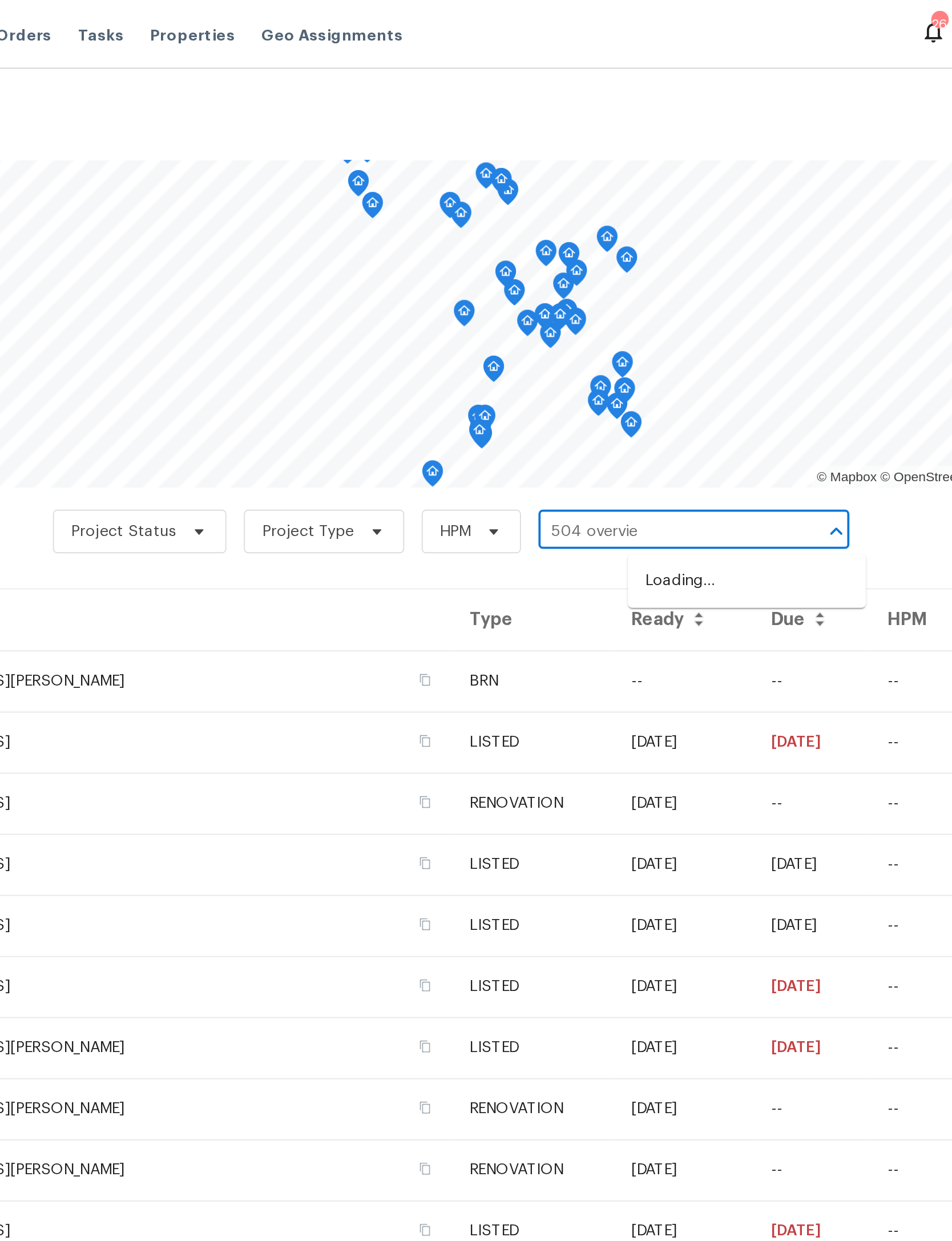
type input "504 overview"
click at [549, 300] on li "[STREET_ADDRESS]" at bounding box center [611, 304] width 124 height 19
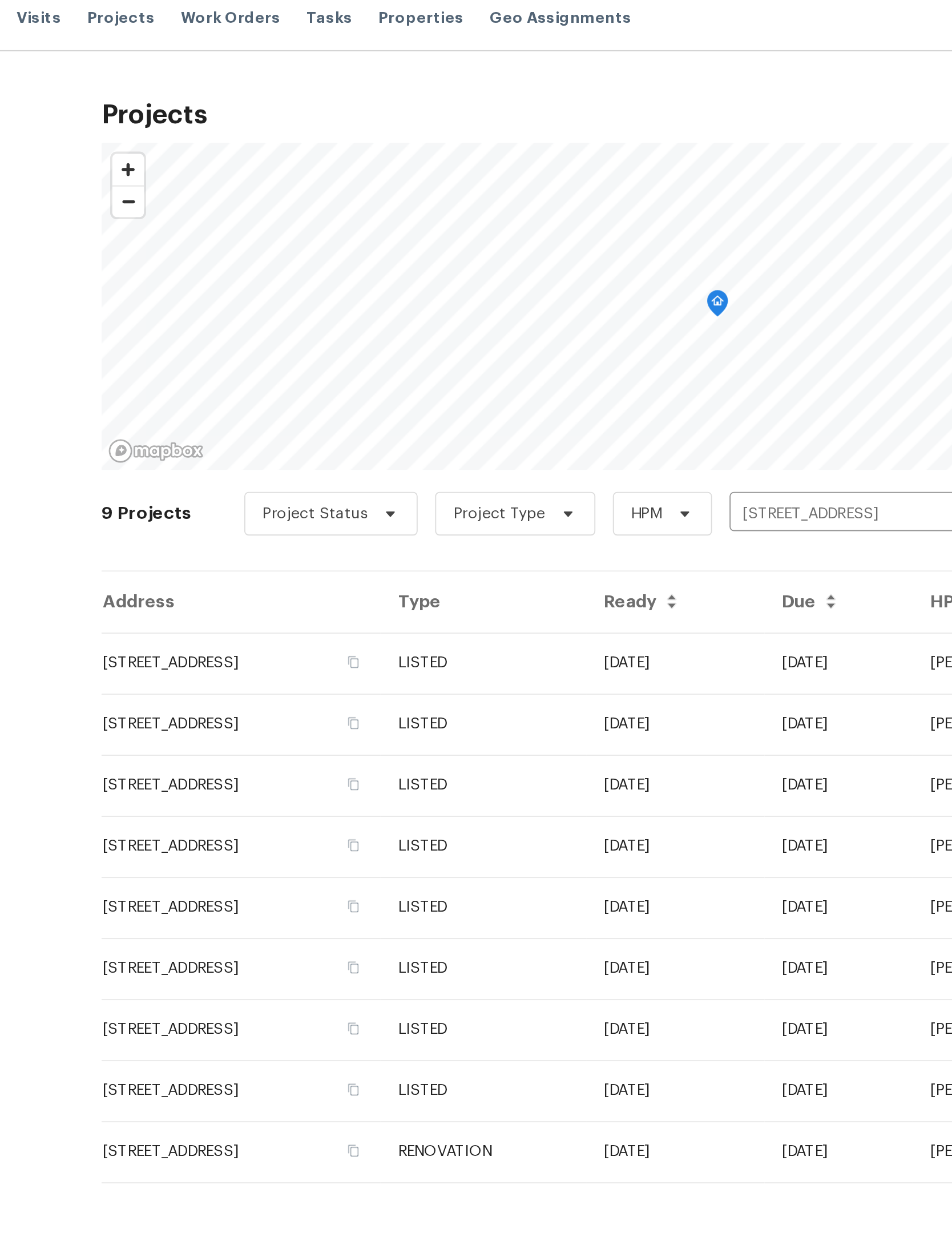
click at [165, 343] on td "[STREET_ADDRESS]" at bounding box center [227, 356] width 146 height 32
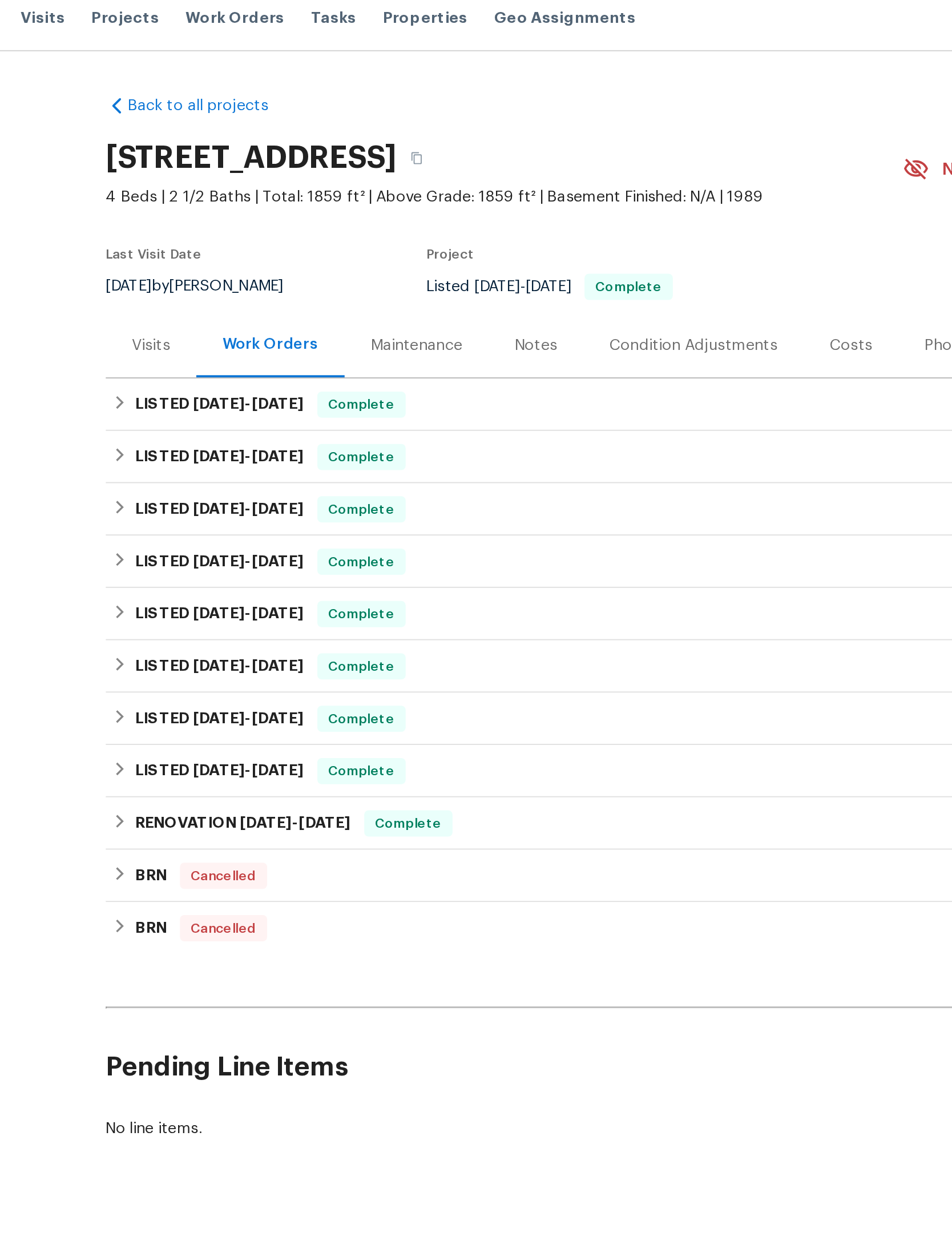
click at [167, 196] on div "Visits" at bounding box center [176, 190] width 20 height 11
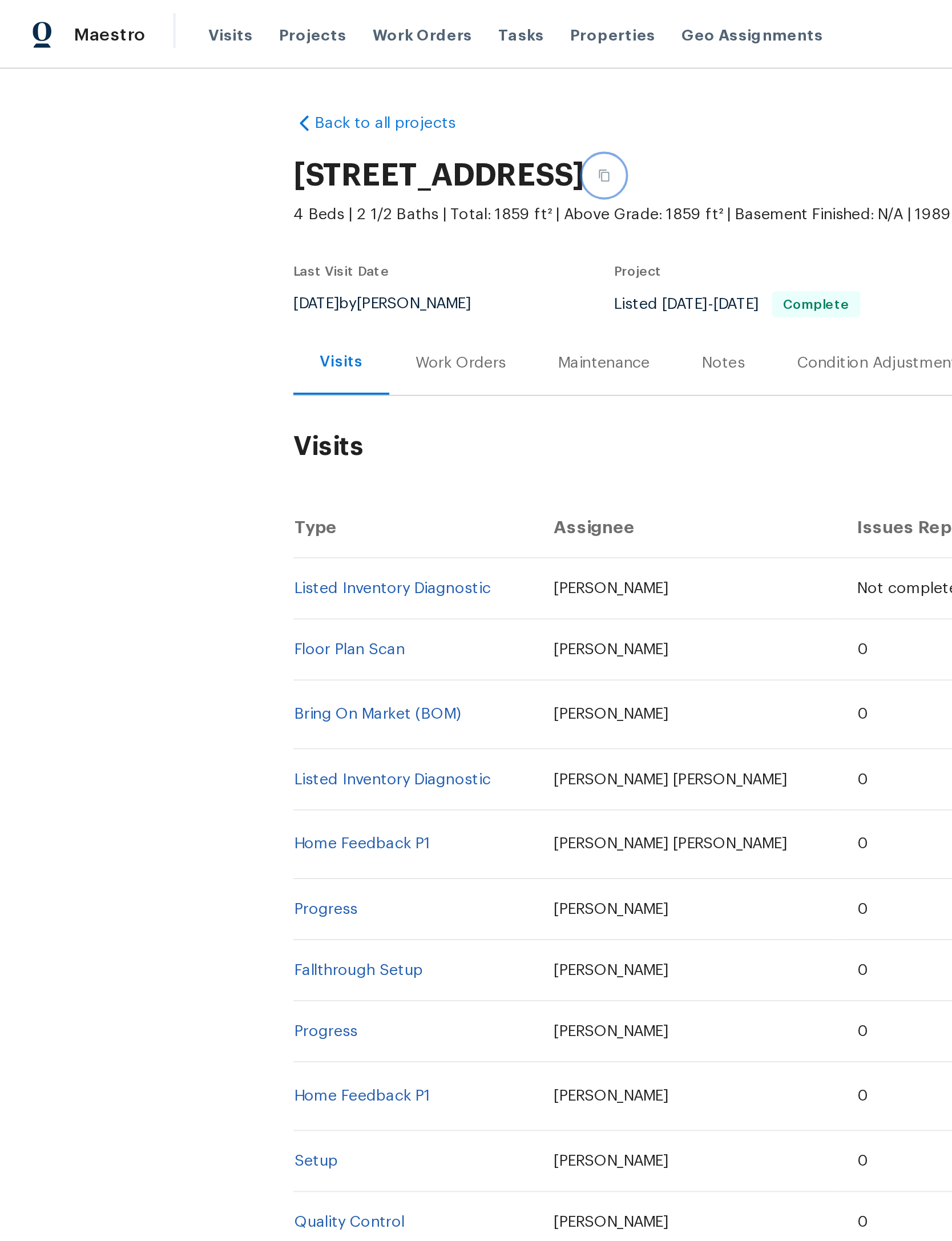
click at [327, 92] on button "button" at bounding box center [317, 92] width 20 height 20
click at [327, 94] on button "button" at bounding box center [317, 92] width 20 height 20
